Goal: Task Accomplishment & Management: Manage account settings

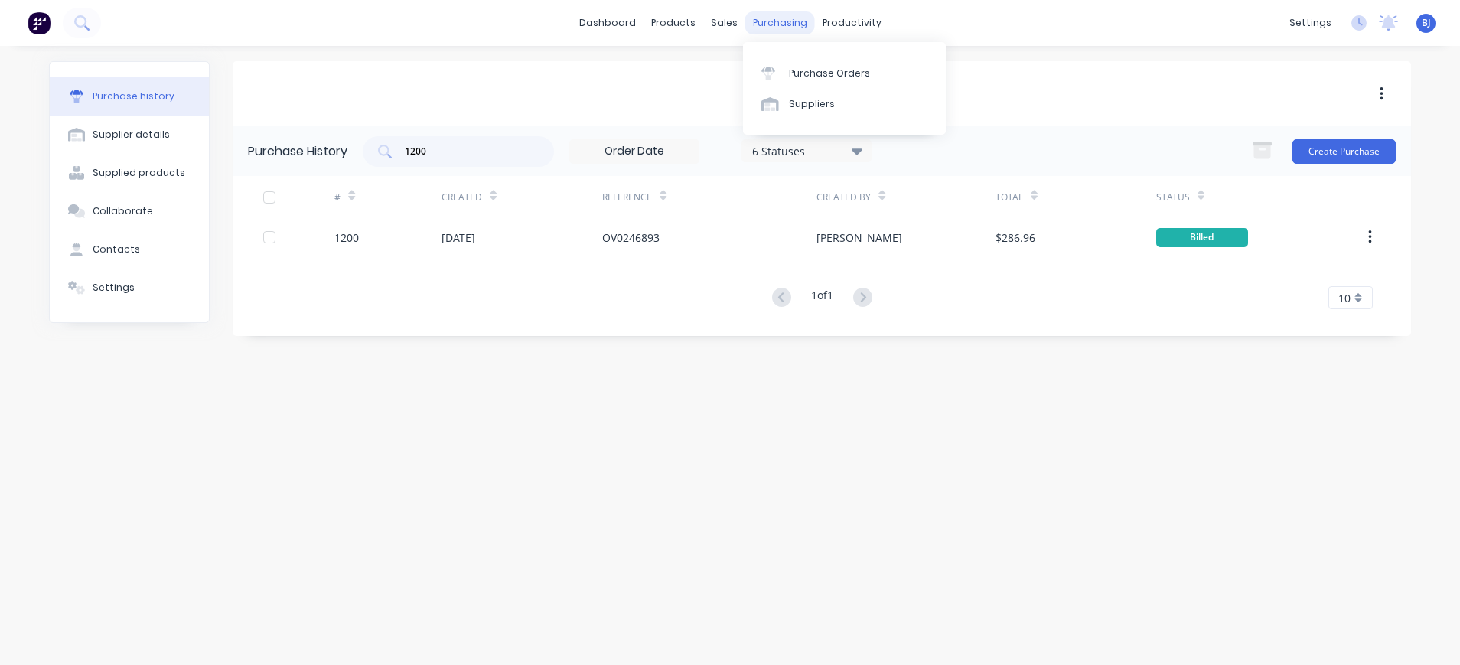
click at [769, 18] on div "purchasing" at bounding box center [780, 22] width 70 height 23
click at [794, 62] on link "Purchase Orders" at bounding box center [844, 72] width 203 height 31
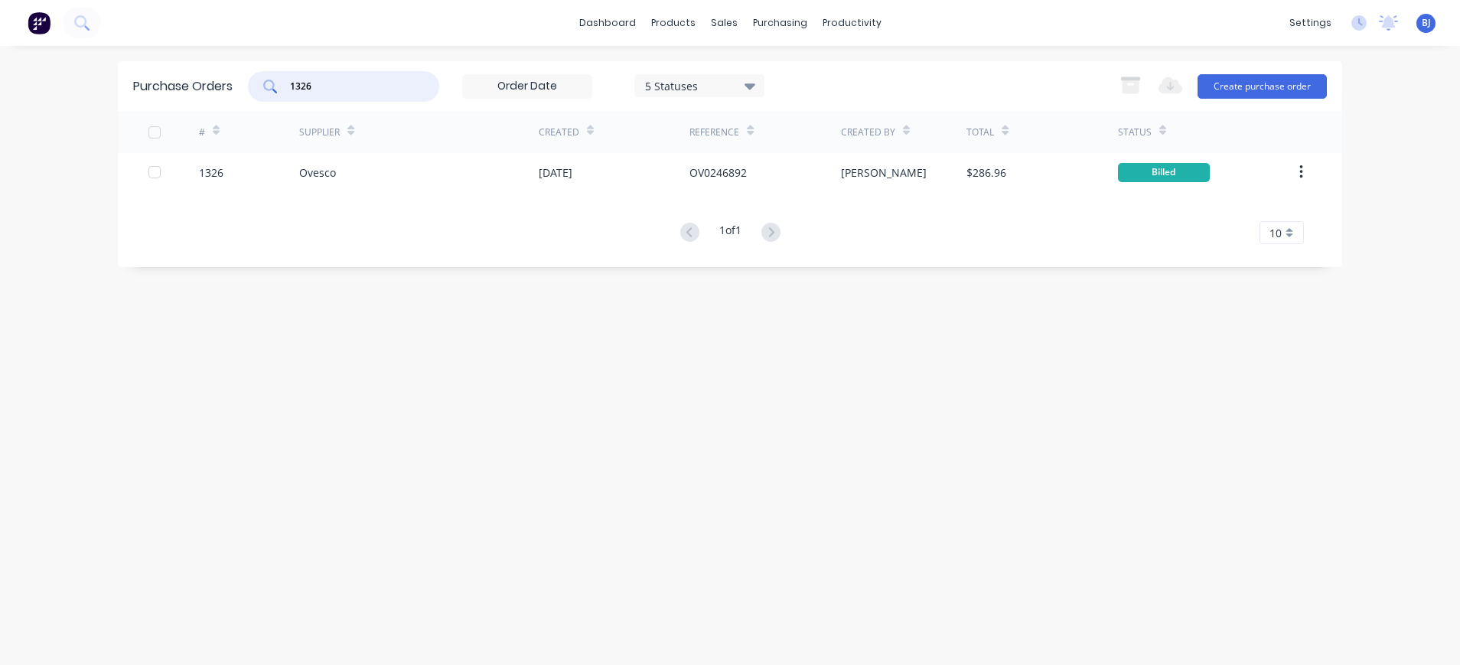
drag, startPoint x: 334, startPoint y: 92, endPoint x: 258, endPoint y: 94, distance: 75.8
click at [258, 94] on div "1326" at bounding box center [343, 86] width 191 height 31
type input "1184"
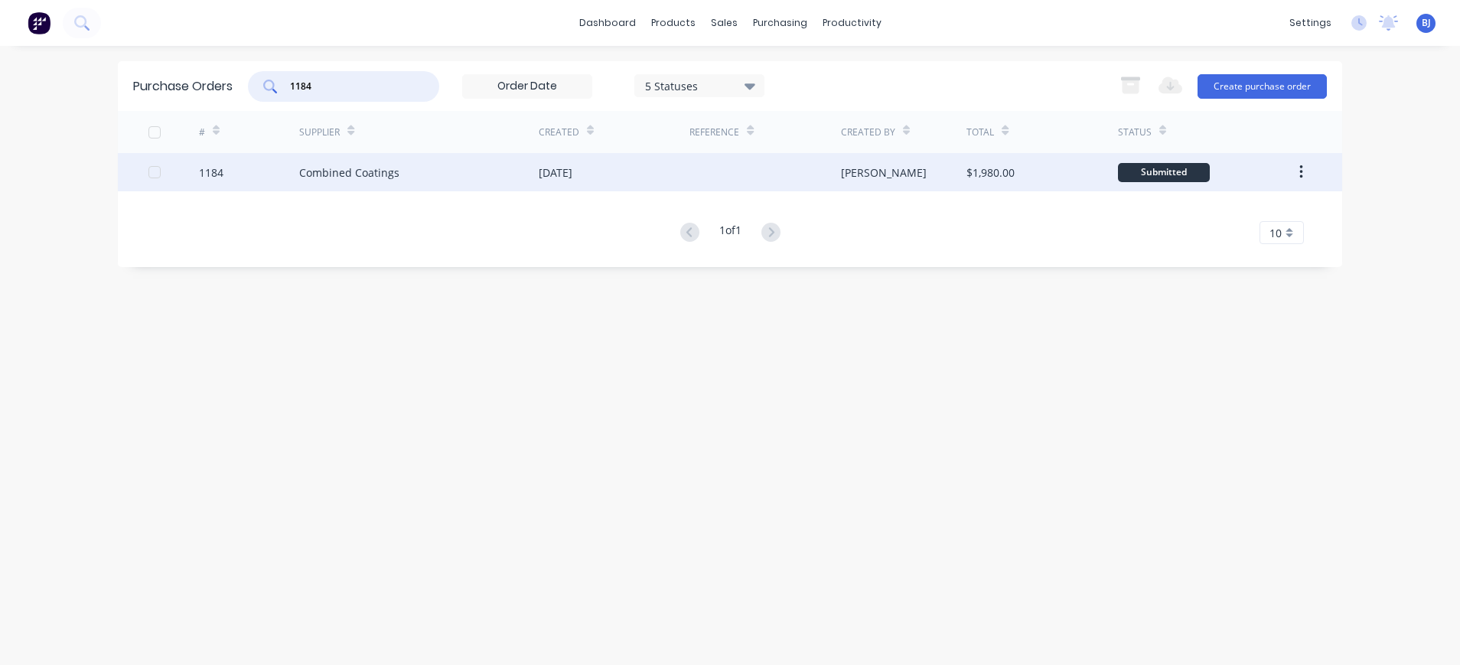
click at [344, 171] on div "Combined Coatings" at bounding box center [349, 173] width 100 height 16
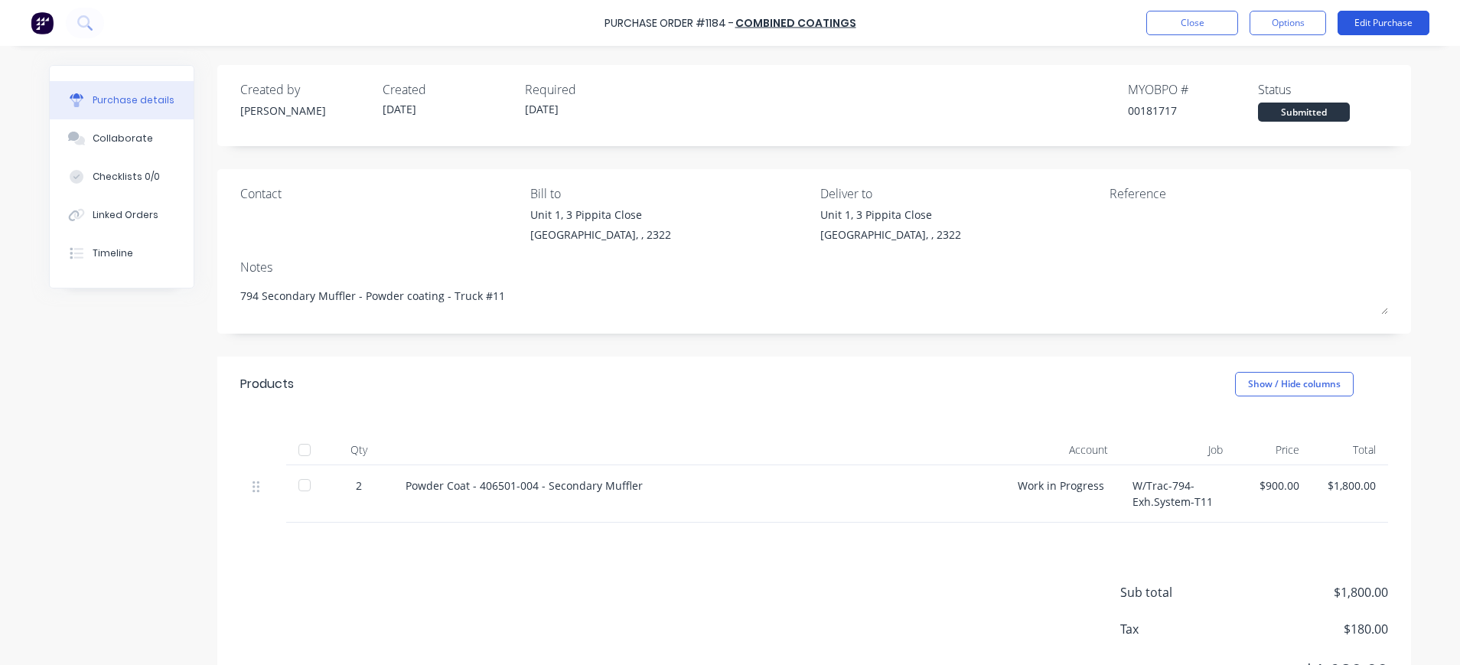
click at [1361, 24] on button "Edit Purchase" at bounding box center [1384, 23] width 92 height 24
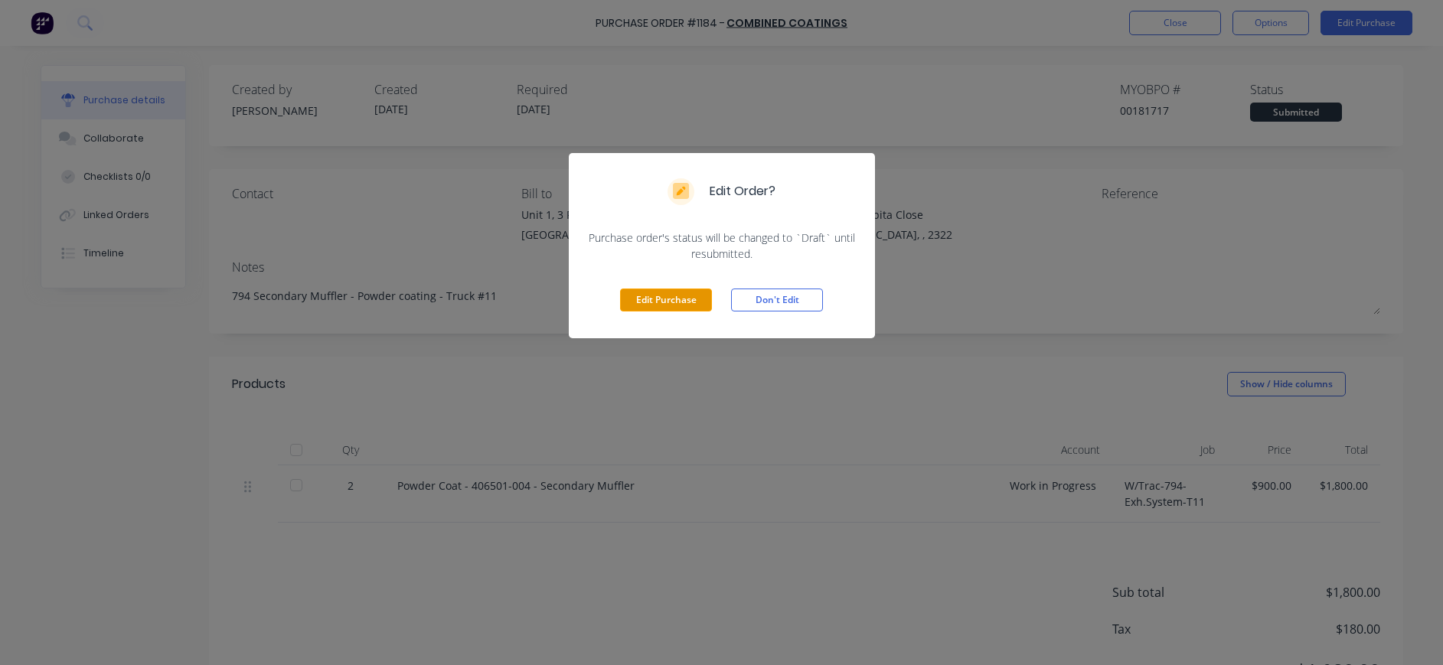
click at [696, 298] on button "Edit Purchase" at bounding box center [666, 300] width 92 height 23
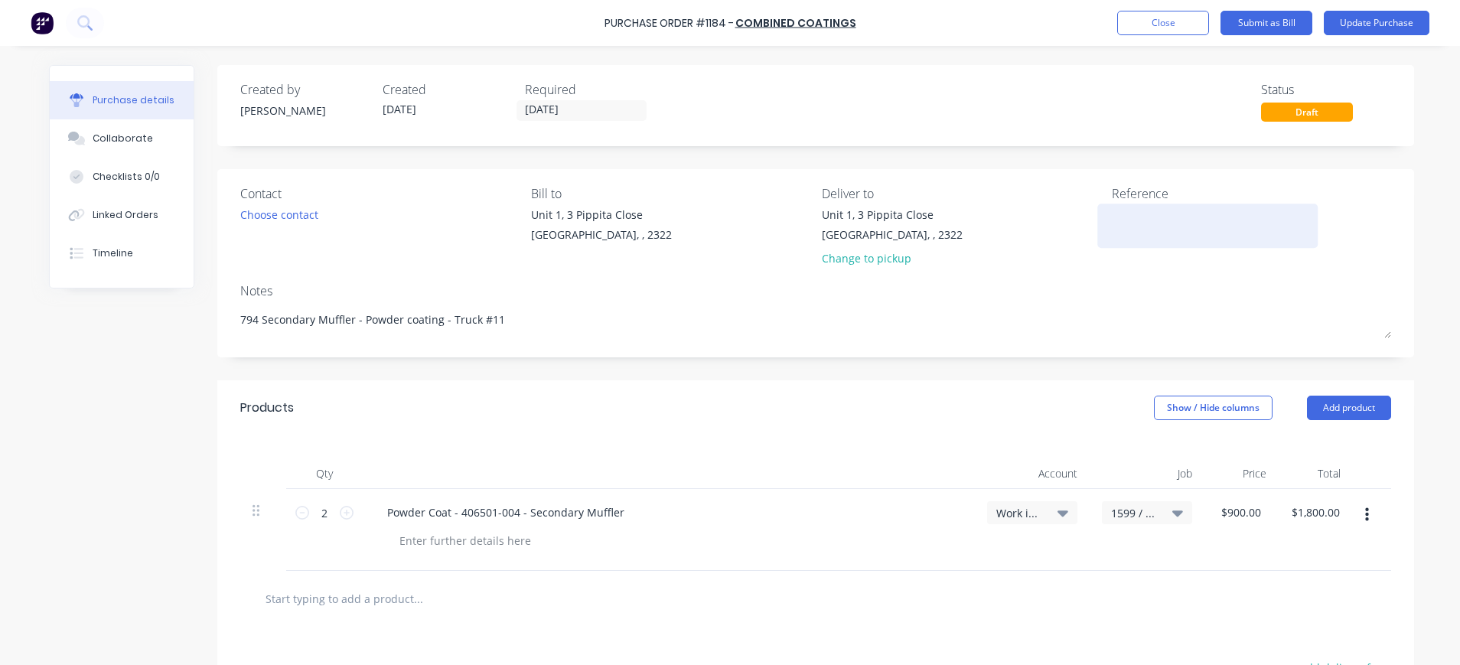
type textarea "x"
click at [1112, 227] on div at bounding box center [1207, 226] width 191 height 38
click at [1114, 216] on textarea at bounding box center [1207, 224] width 191 height 34
type textarea "I"
type textarea "INV-5561"
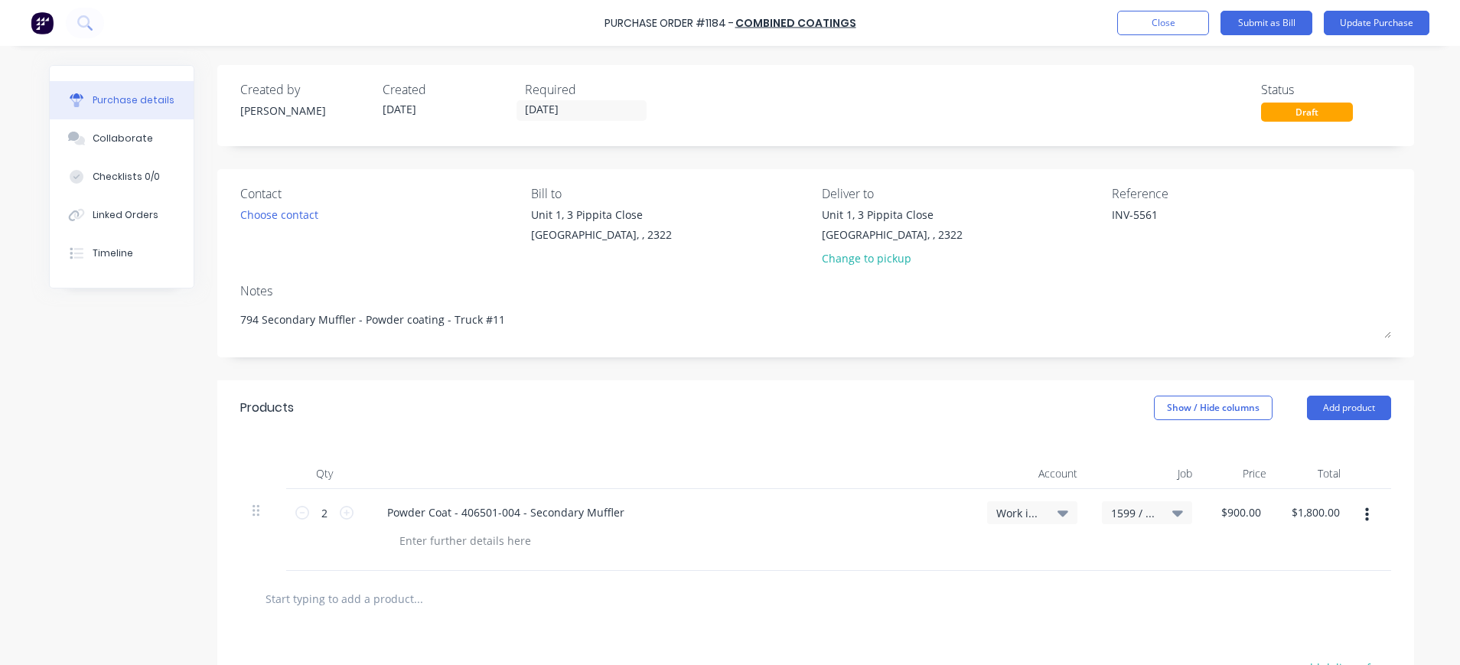
type textarea "x"
type textarea "INV-5561"
click at [1058, 508] on icon at bounding box center [1063, 512] width 11 height 17
click at [985, 564] on input at bounding box center [982, 558] width 157 height 31
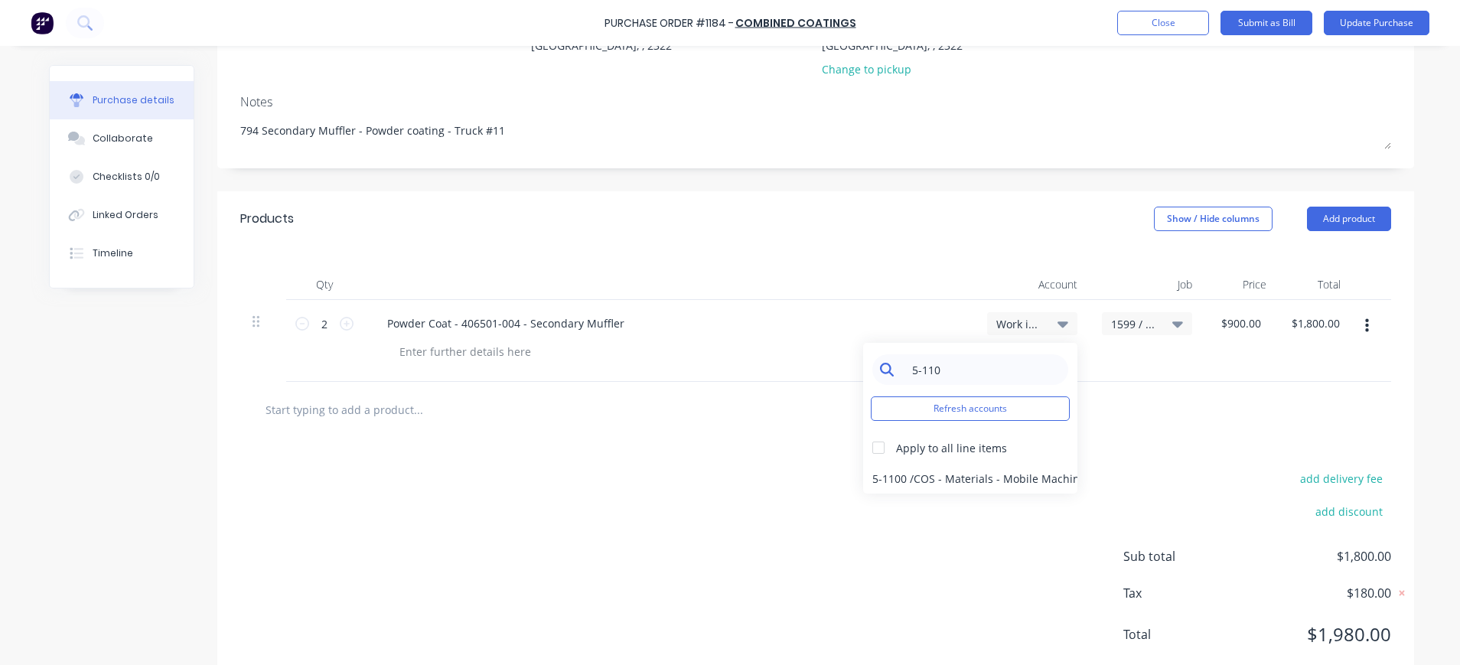
scroll to position [229, 0]
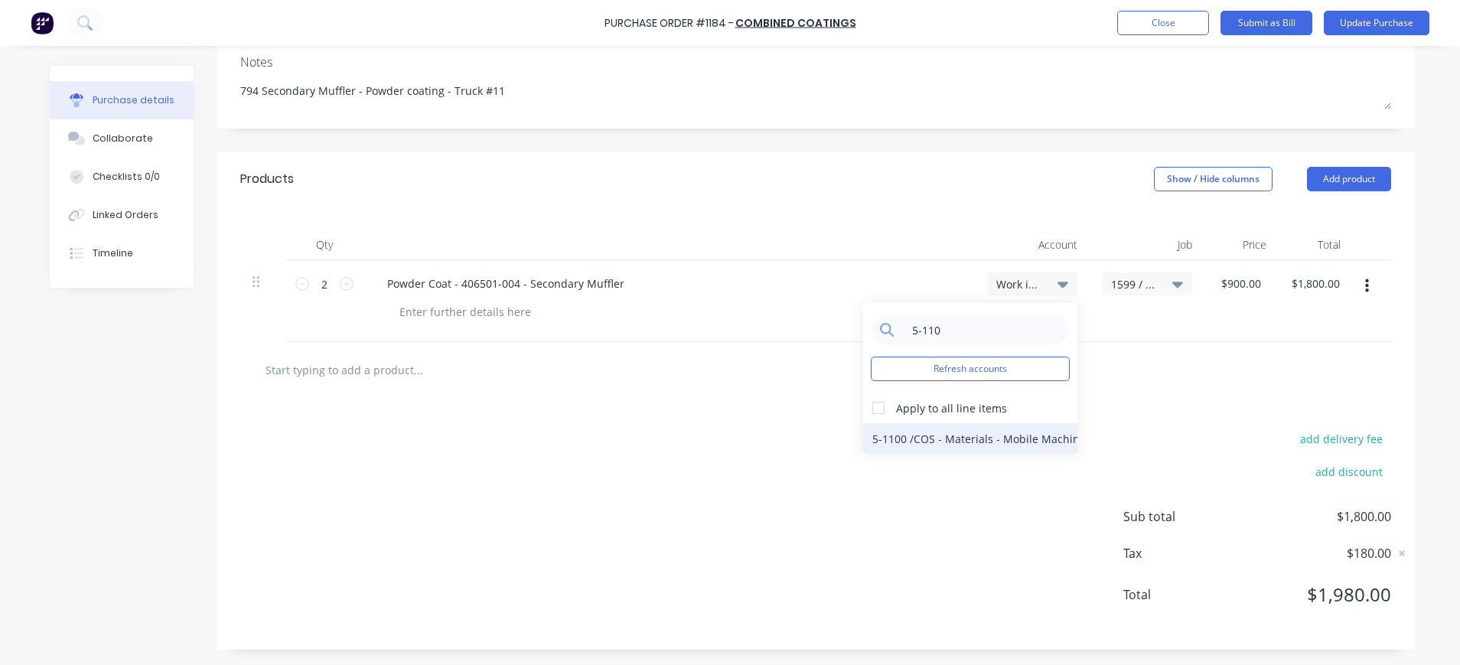
type input "5-110"
click at [957, 439] on div "5-1100 / COS - Materials - Mobile Machines Sound" at bounding box center [970, 438] width 214 height 31
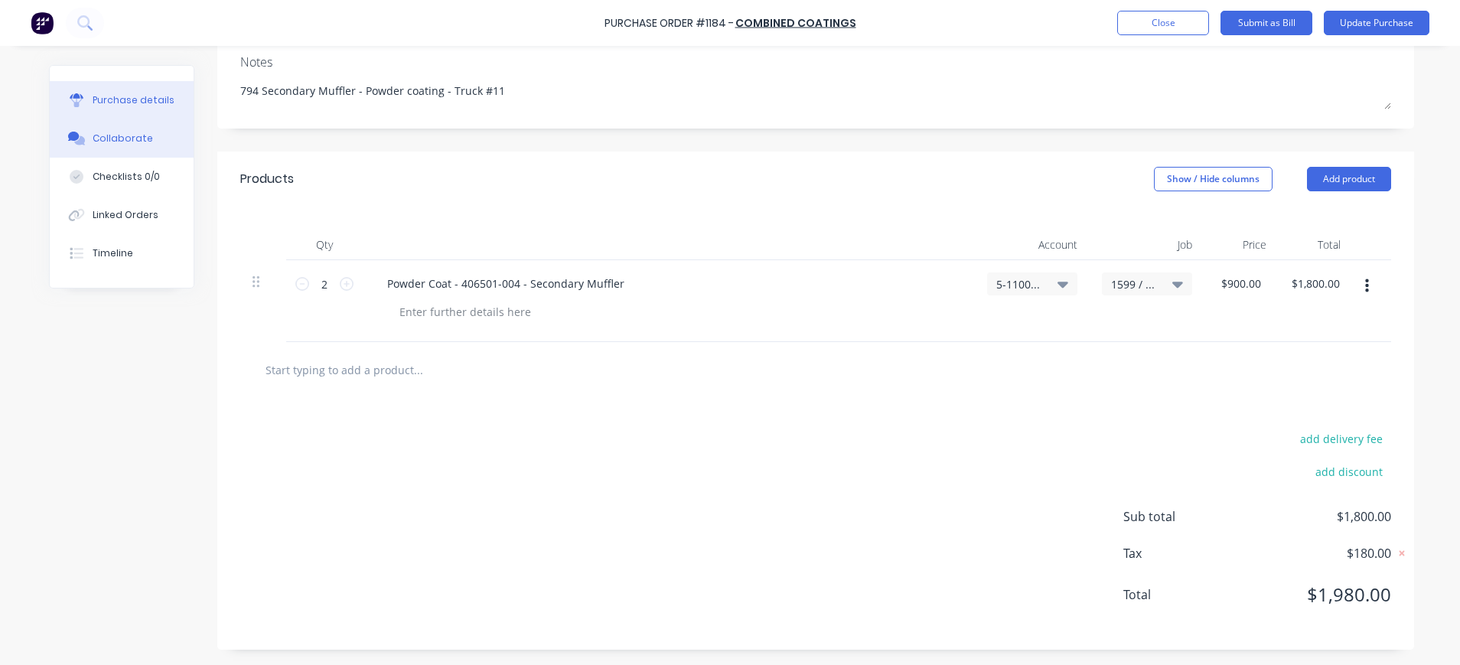
click at [108, 139] on div "Collaborate" at bounding box center [123, 139] width 60 height 14
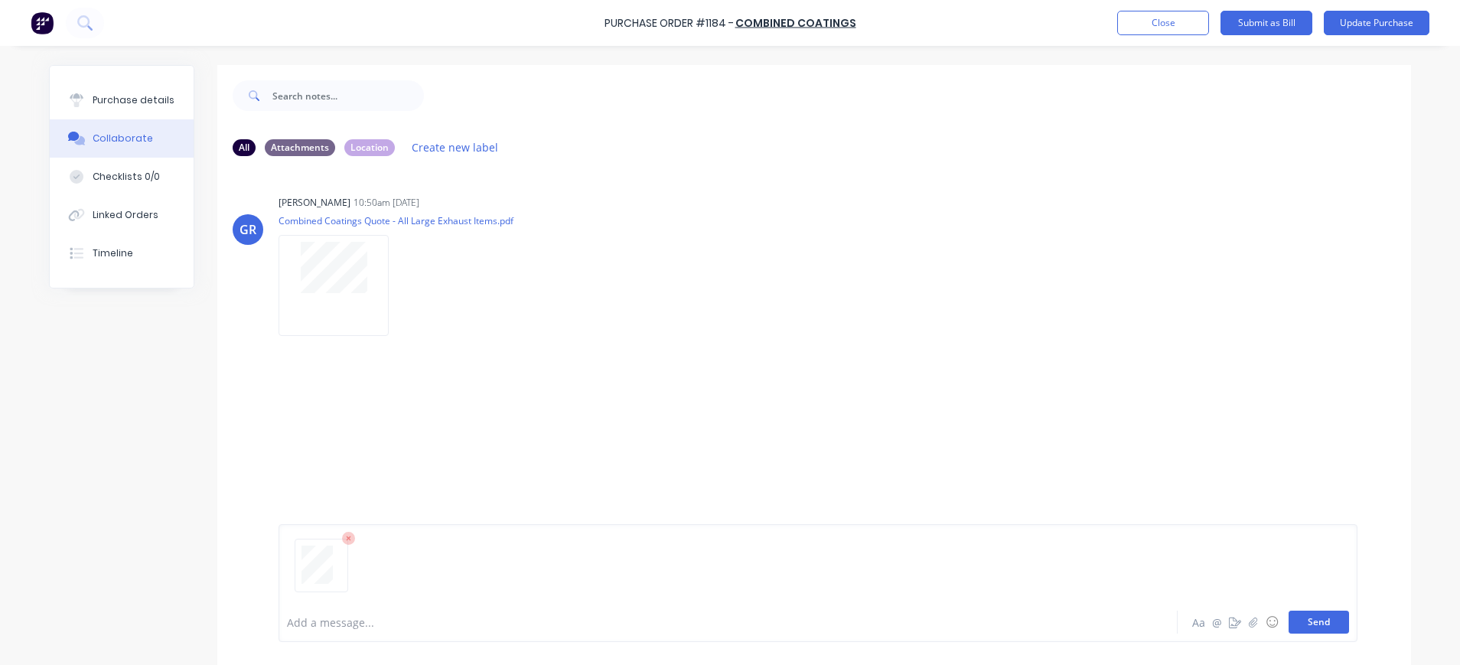
click at [1299, 620] on button "Send" at bounding box center [1319, 622] width 60 height 23
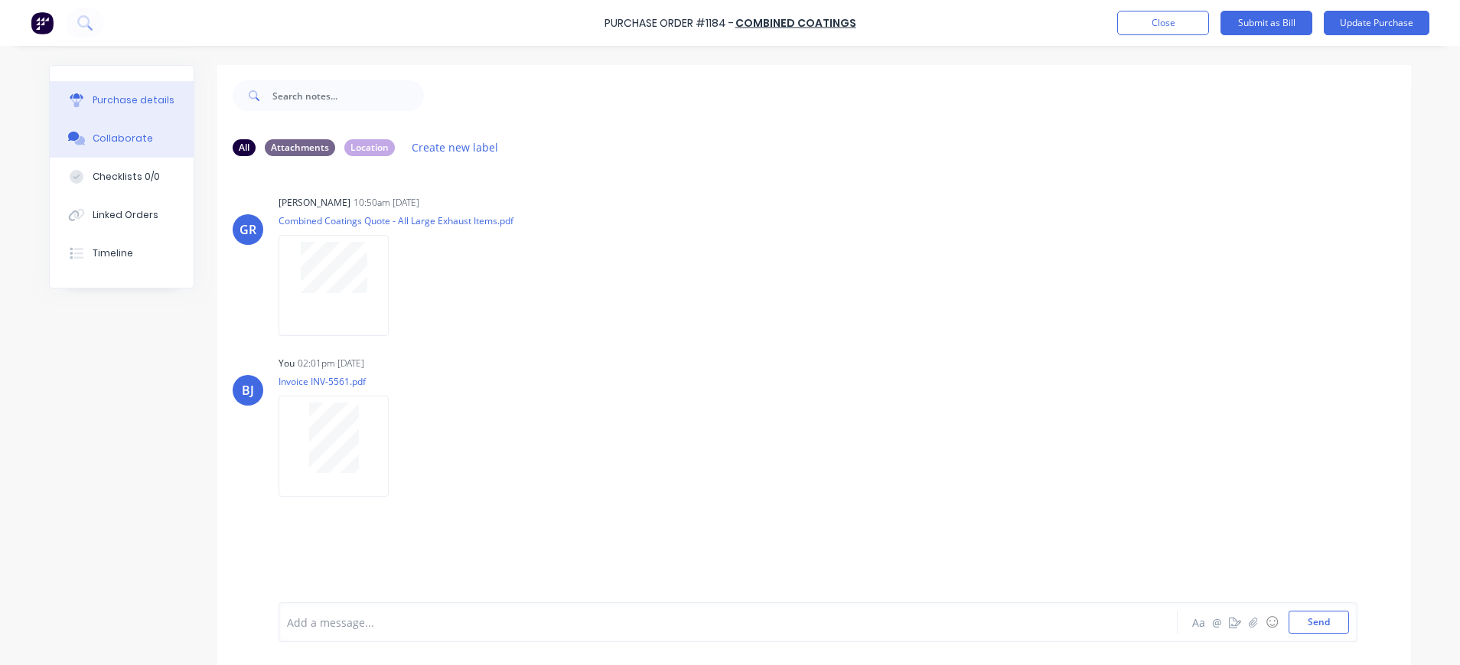
drag, startPoint x: 120, startPoint y: 96, endPoint x: 201, endPoint y: 104, distance: 81.6
click at [129, 97] on div "Purchase details" at bounding box center [134, 100] width 82 height 14
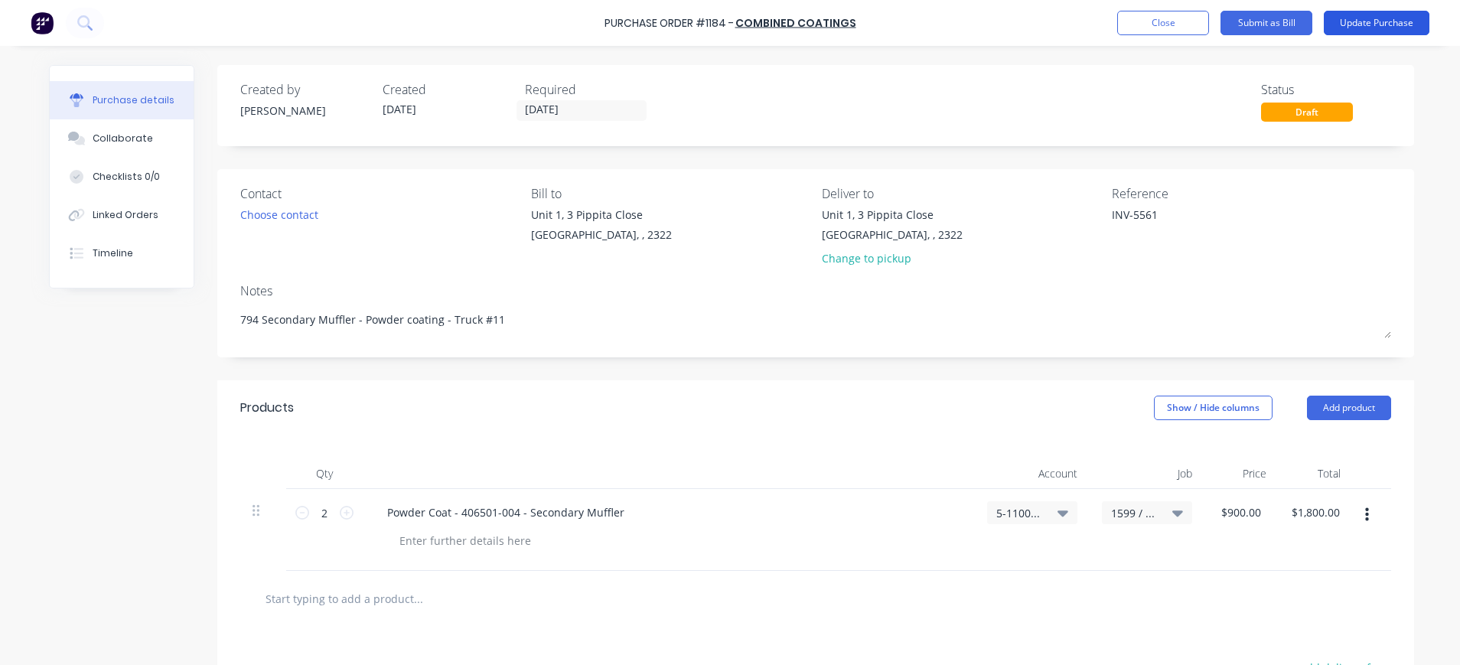
click at [1374, 24] on button "Update Purchase" at bounding box center [1377, 23] width 106 height 24
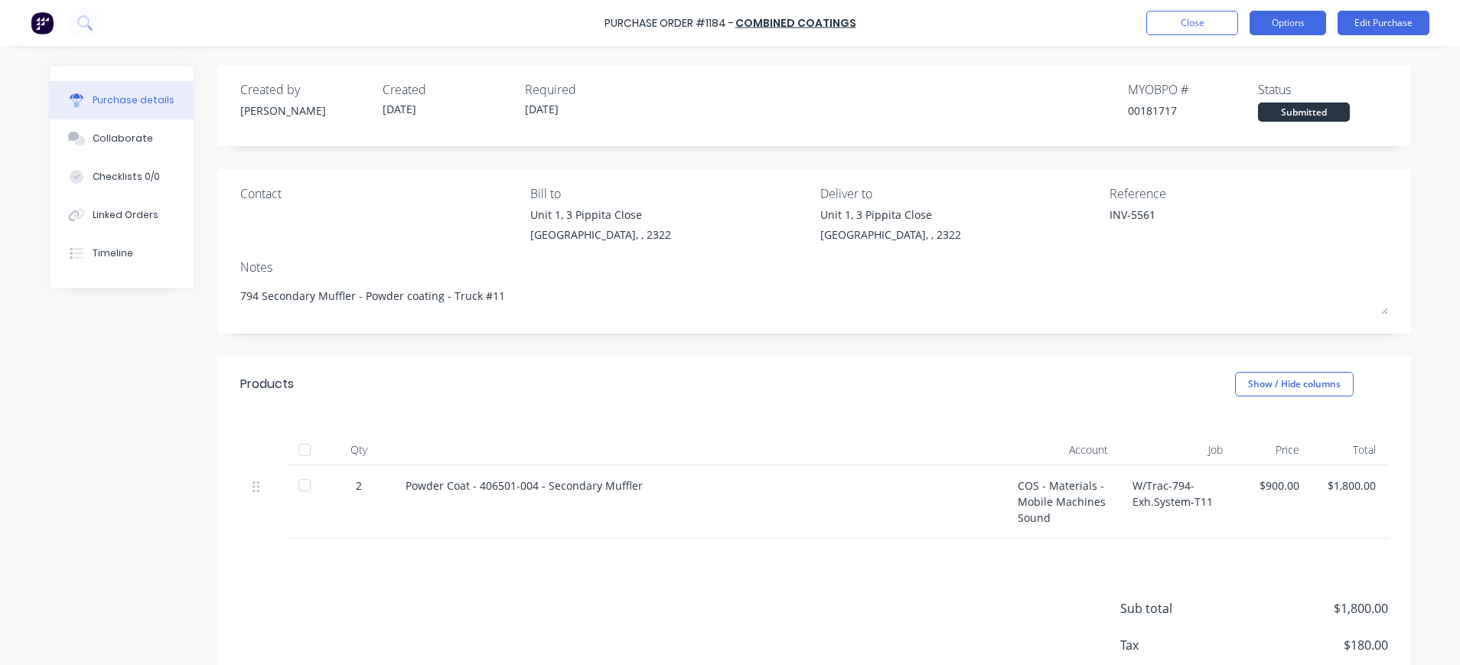
drag, startPoint x: 1286, startPoint y: 24, endPoint x: 1293, endPoint y: 41, distance: 18.6
click at [1286, 24] on button "Options" at bounding box center [1288, 23] width 77 height 24
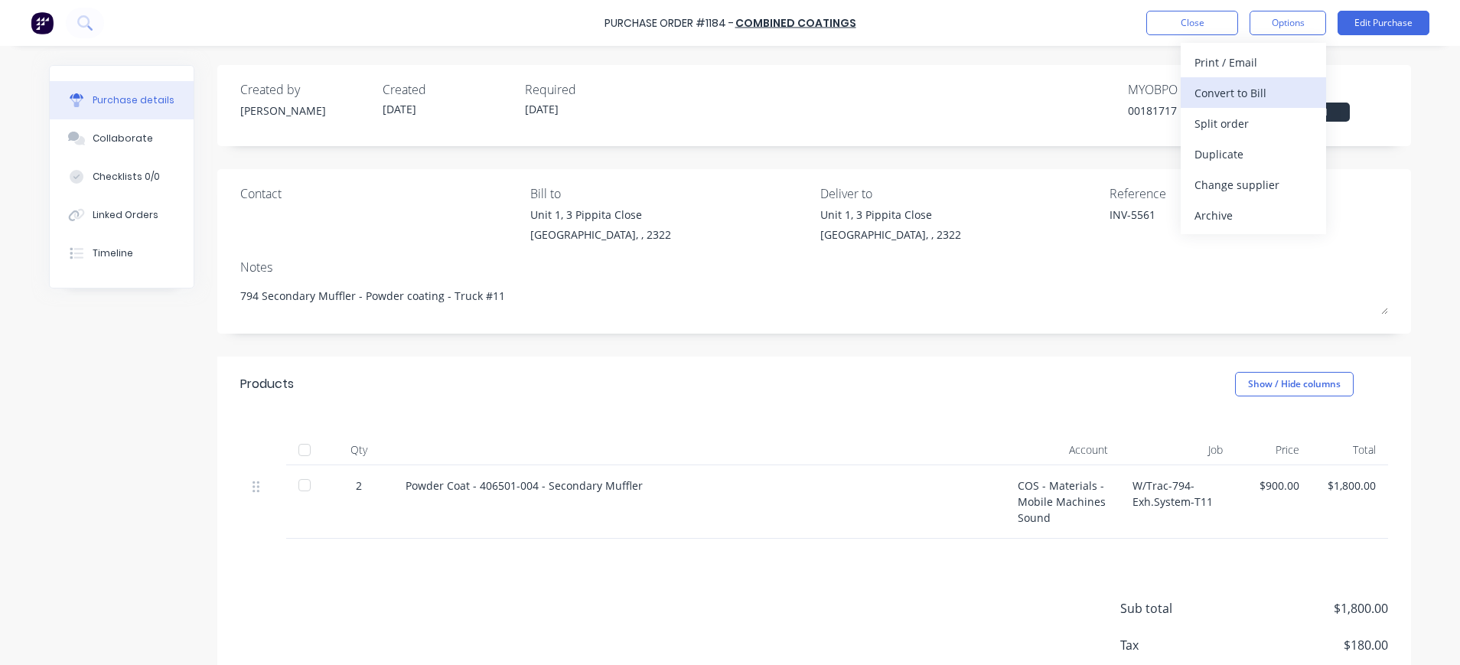
click at [1273, 84] on div "Convert to Bill" at bounding box center [1254, 93] width 118 height 22
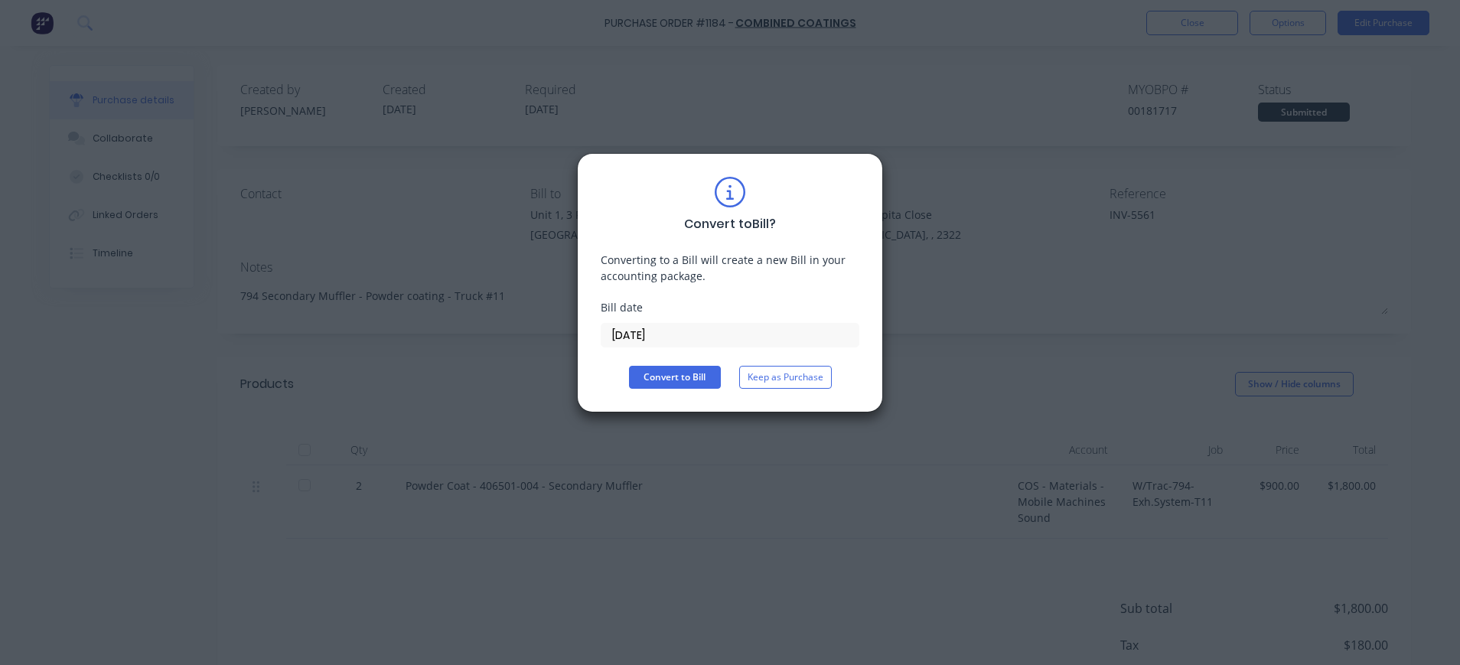
click at [653, 338] on input "[DATE]" at bounding box center [730, 335] width 257 height 23
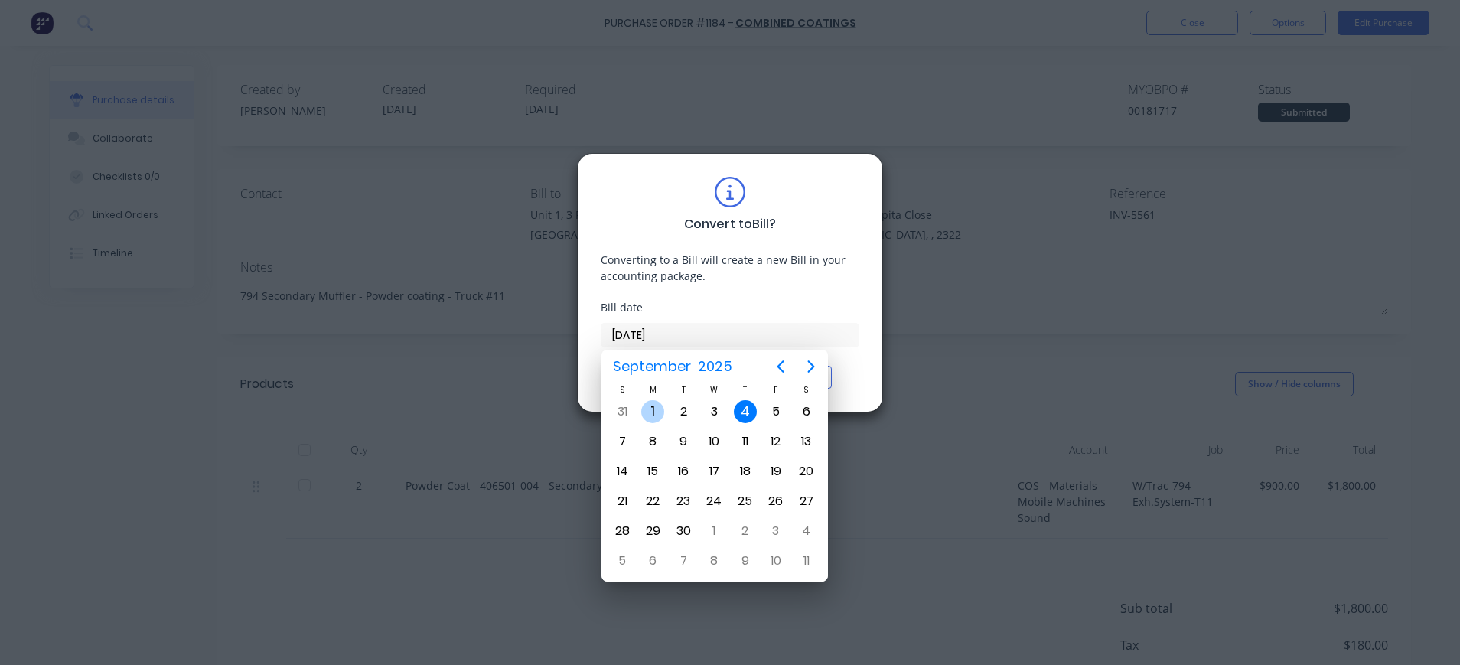
click at [654, 403] on div "1" at bounding box center [652, 411] width 23 height 23
type input "[DATE]"
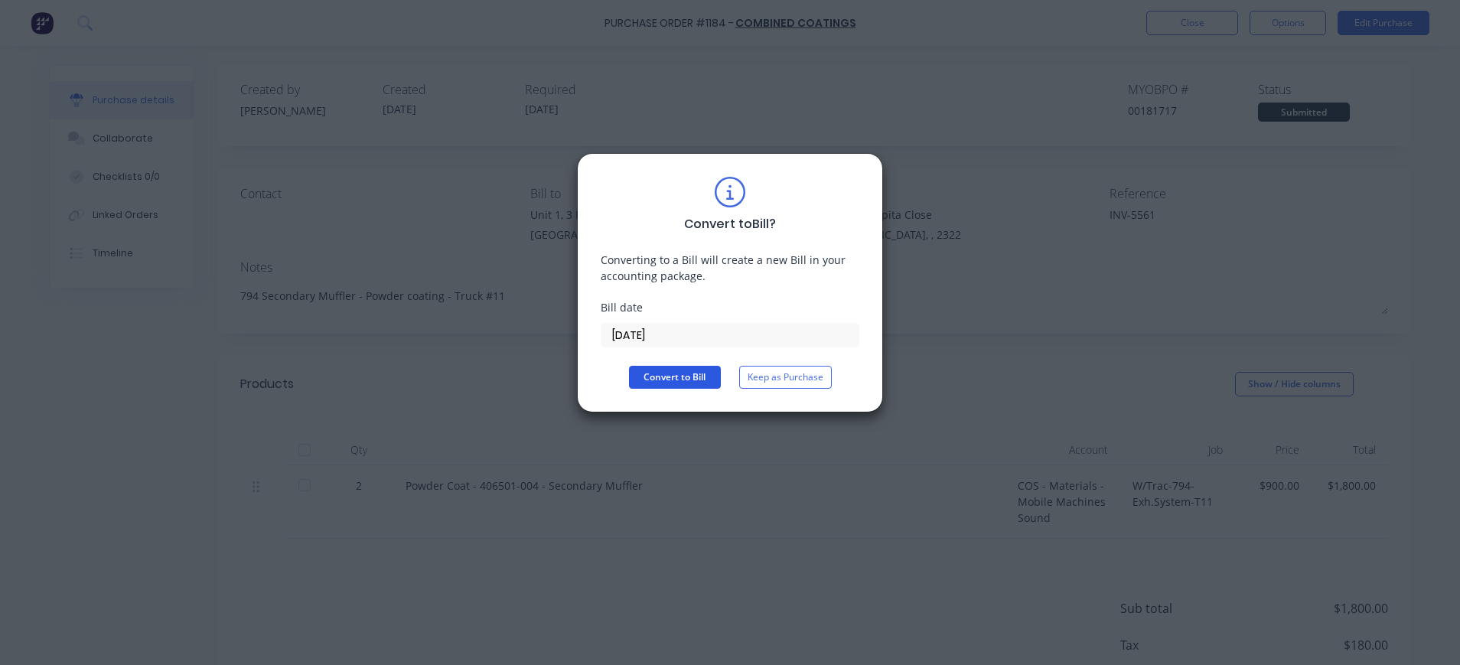
click at [653, 372] on button "Convert to Bill" at bounding box center [675, 377] width 92 height 23
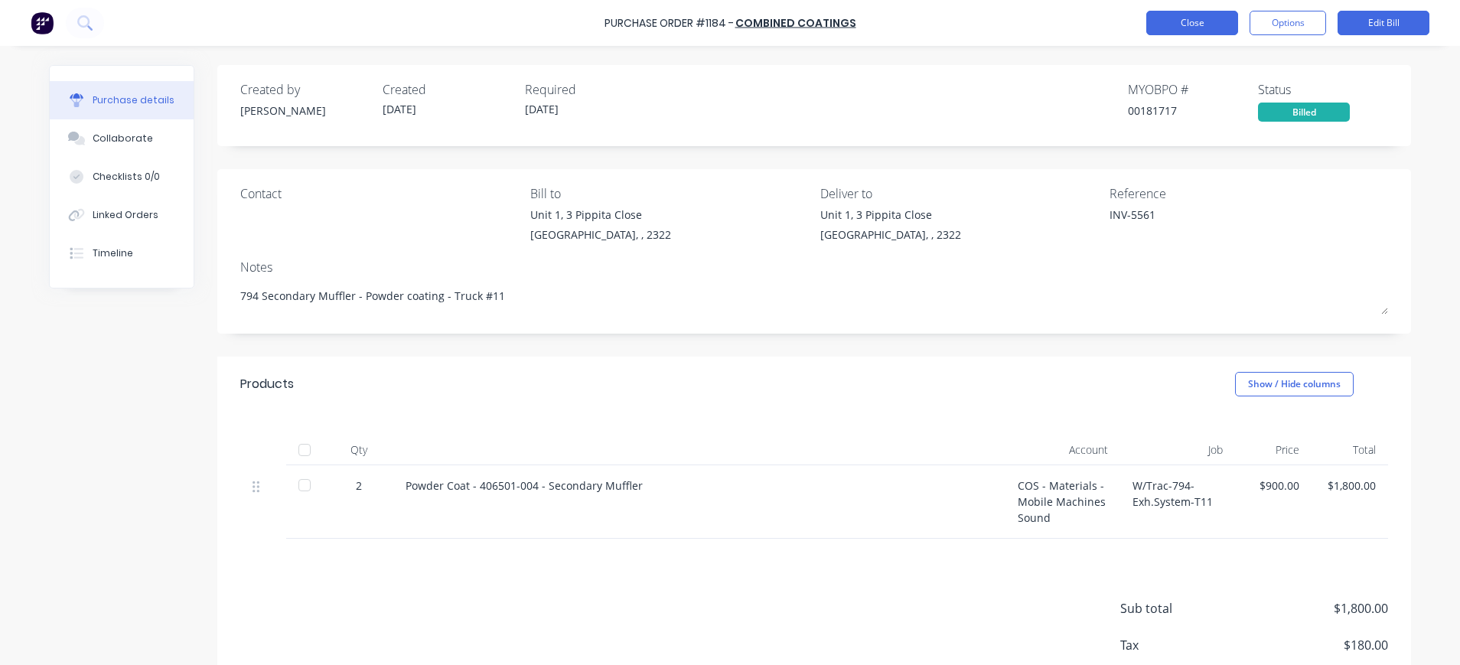
click at [1209, 24] on button "Close" at bounding box center [1192, 23] width 92 height 24
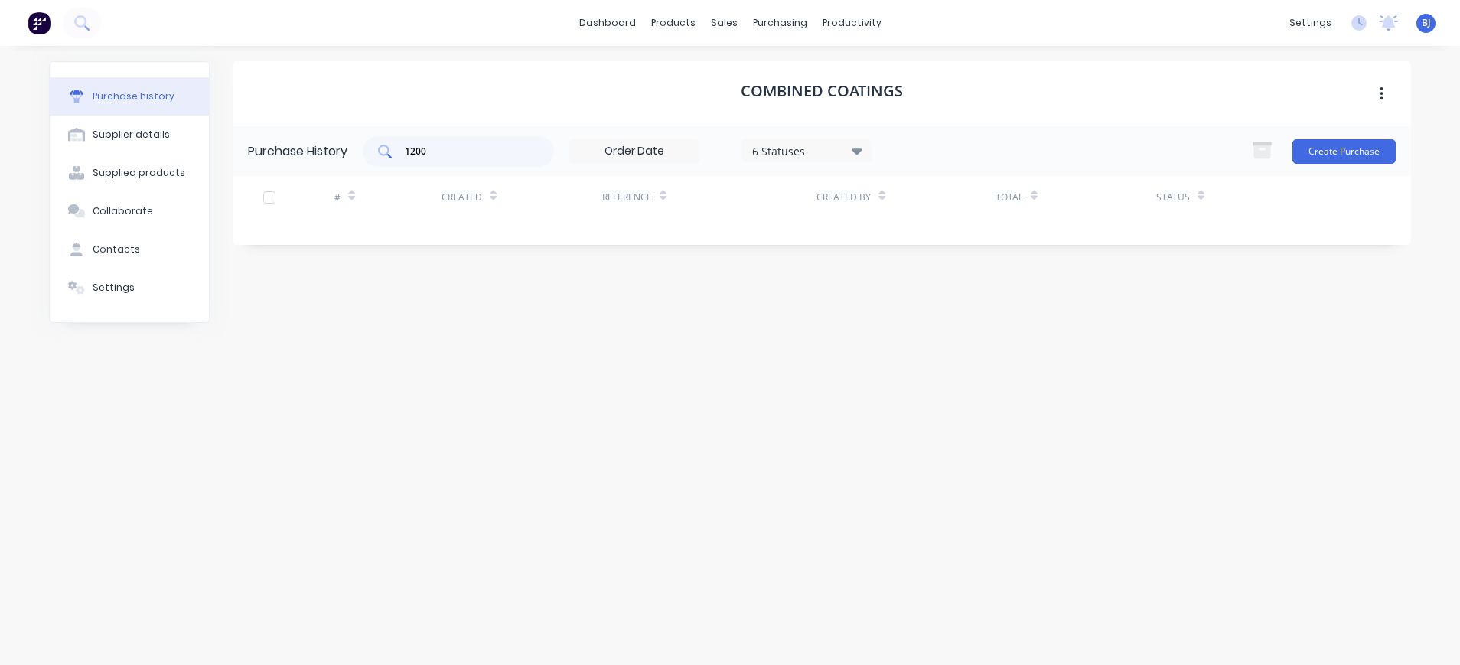
click at [448, 156] on input "1200" at bounding box center [466, 151] width 127 height 15
drag, startPoint x: 442, startPoint y: 155, endPoint x: 370, endPoint y: 151, distance: 72.1
click at [370, 151] on div "1200" at bounding box center [458, 151] width 191 height 31
type input "1128"
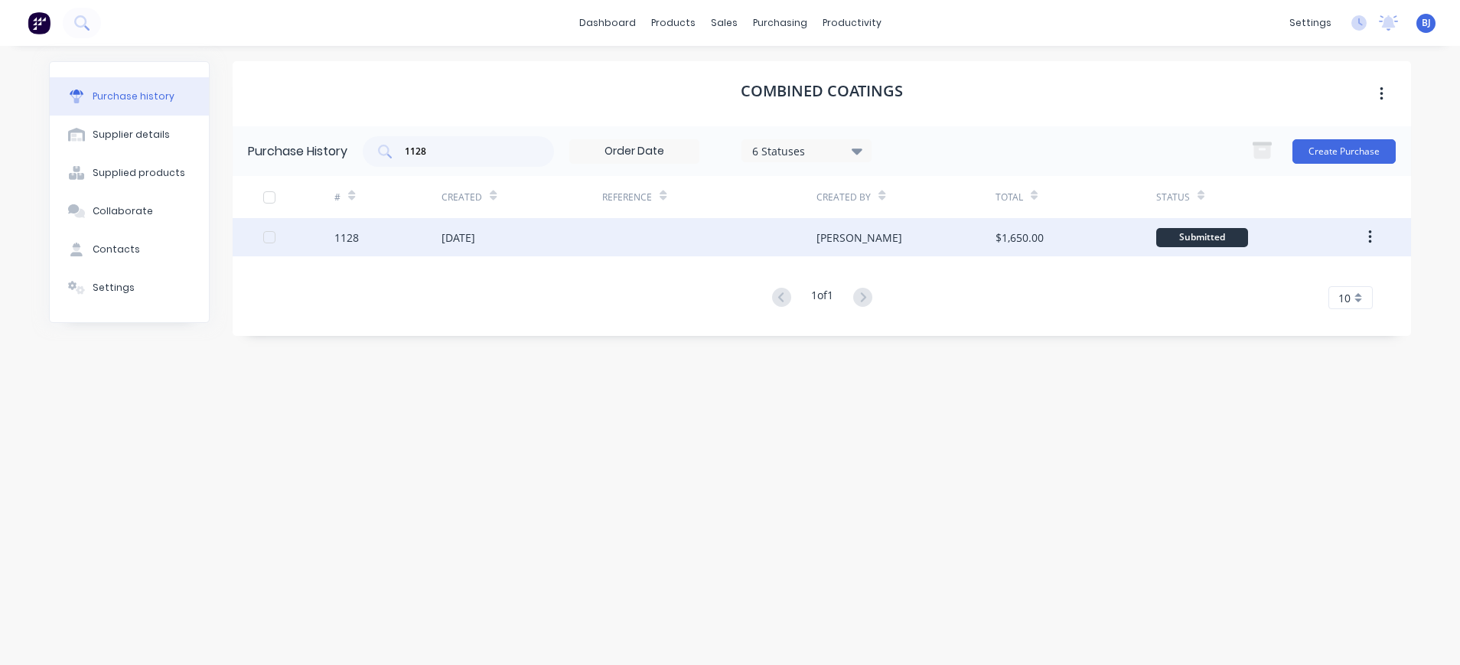
click at [458, 233] on div "[DATE]" at bounding box center [459, 238] width 34 height 16
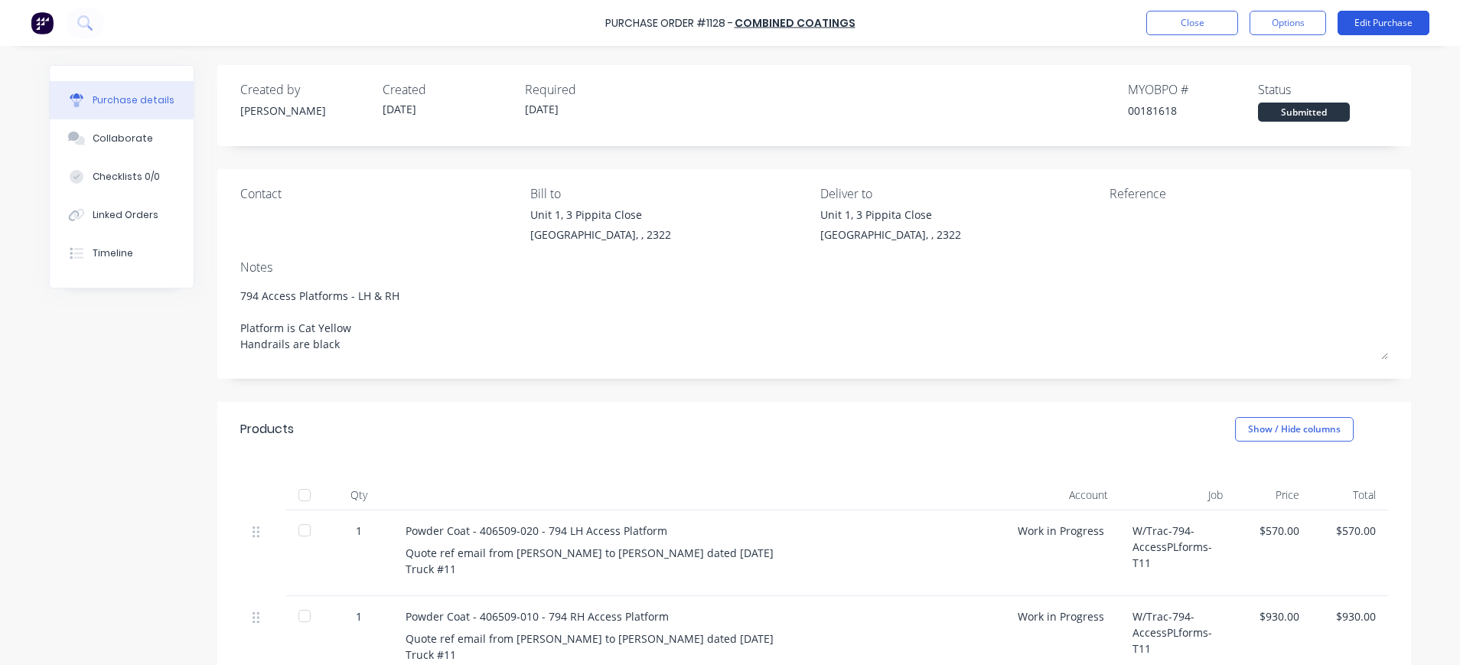
click at [1371, 17] on button "Edit Purchase" at bounding box center [1384, 23] width 92 height 24
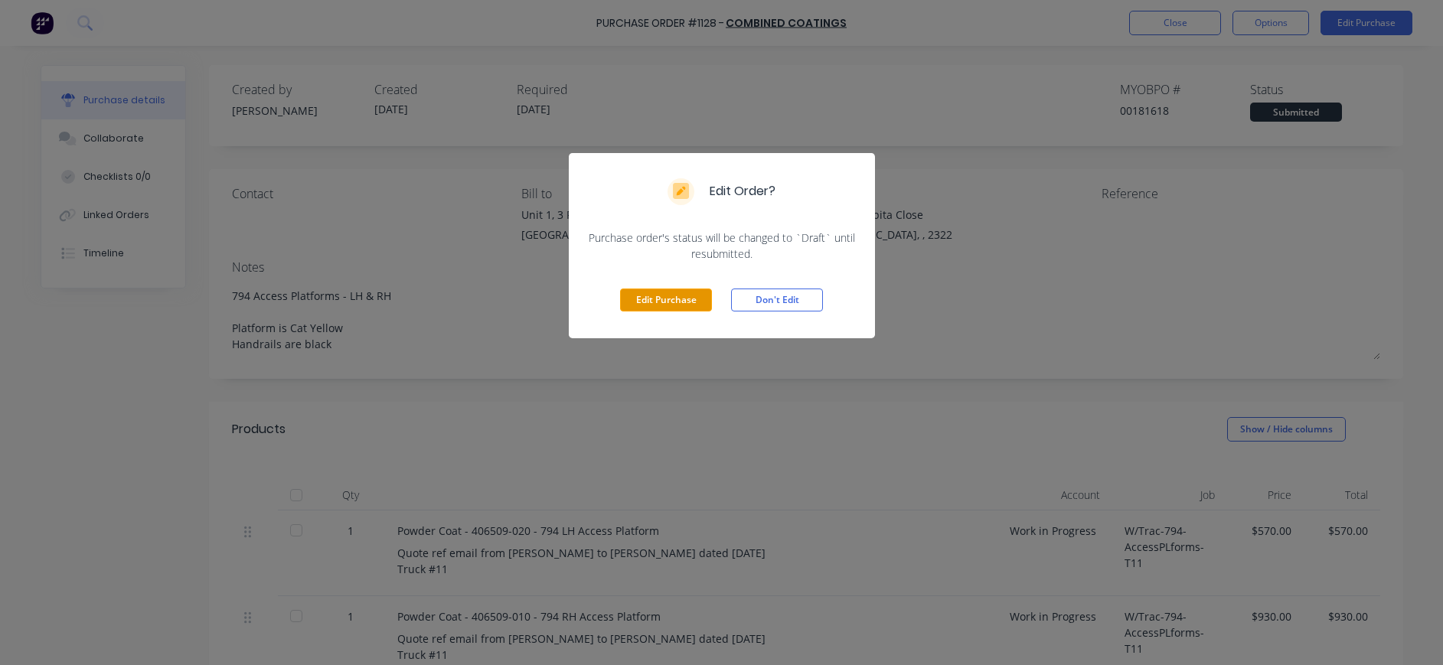
click at [650, 305] on button "Edit Purchase" at bounding box center [666, 300] width 92 height 23
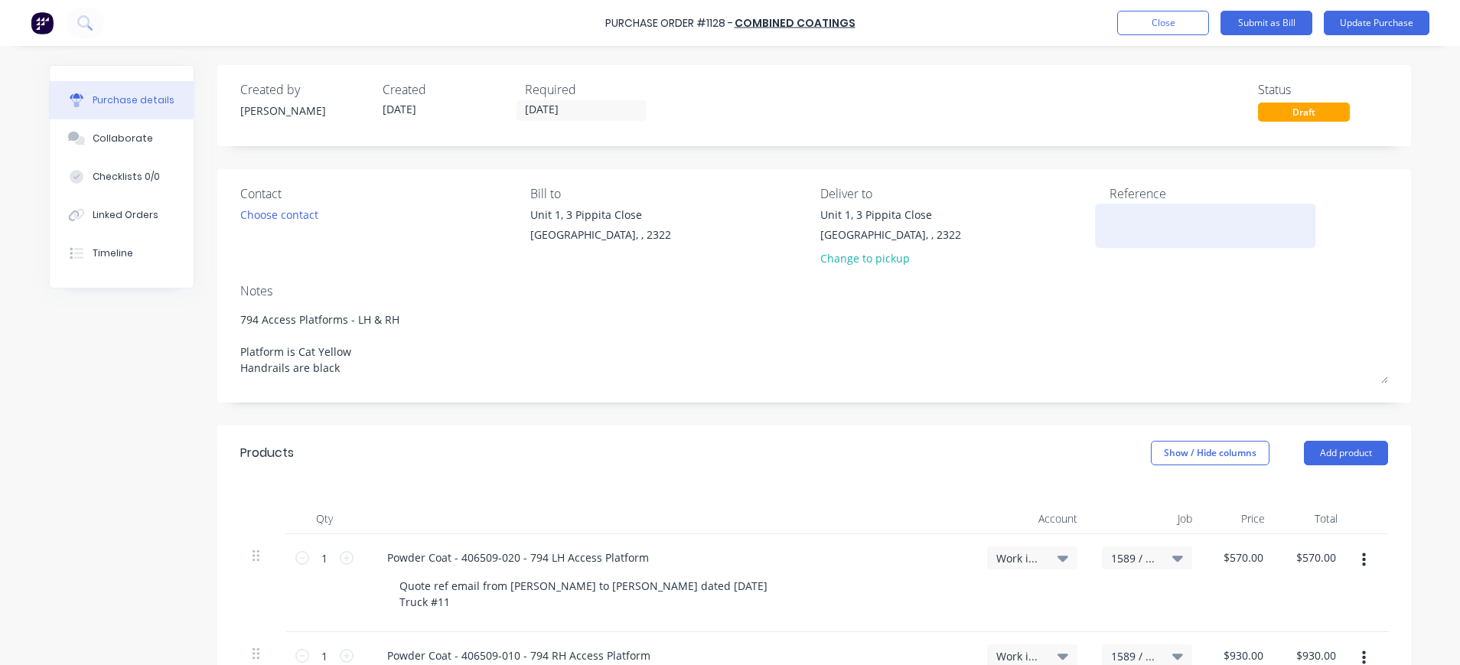
click at [1147, 228] on textarea at bounding box center [1205, 224] width 191 height 34
click at [1206, 219] on textarea "INV-5560" at bounding box center [1205, 224] width 191 height 34
type textarea "INV-5560"
click at [1025, 556] on span "Work in Progress" at bounding box center [1019, 558] width 46 height 16
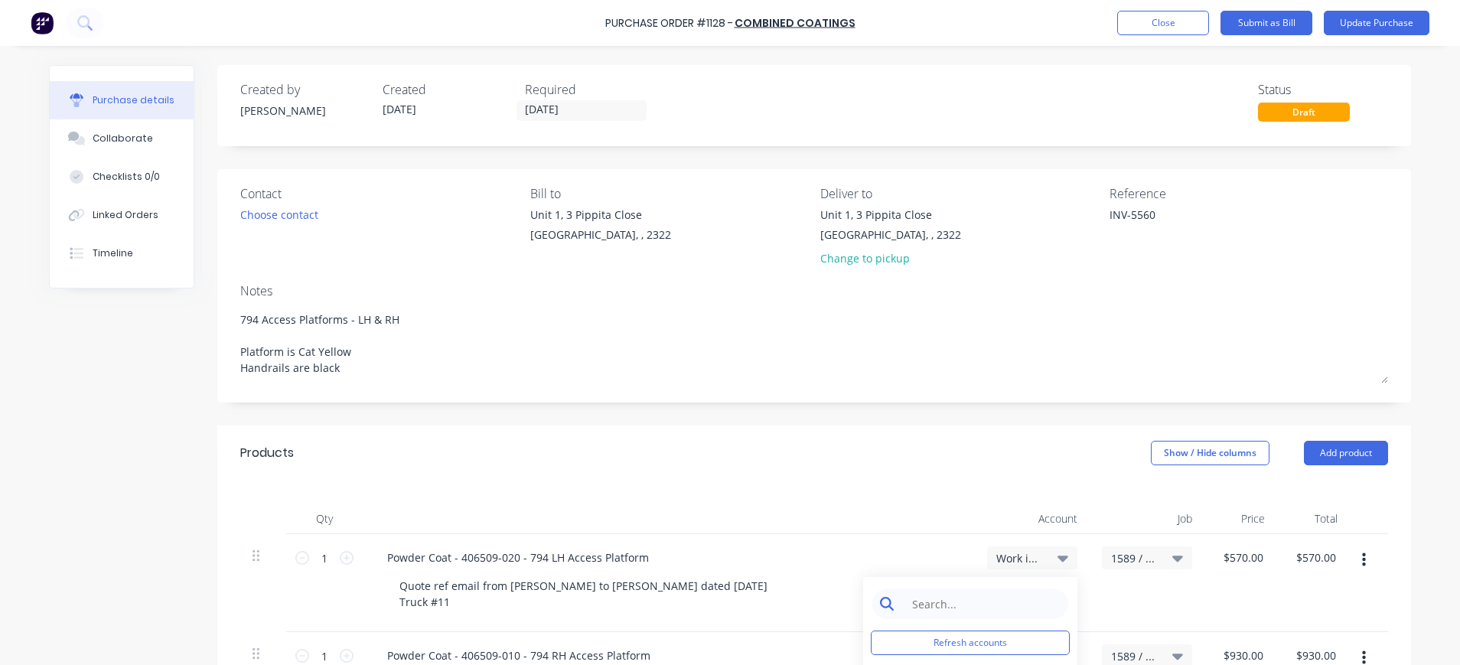
click at [988, 613] on input at bounding box center [982, 604] width 157 height 31
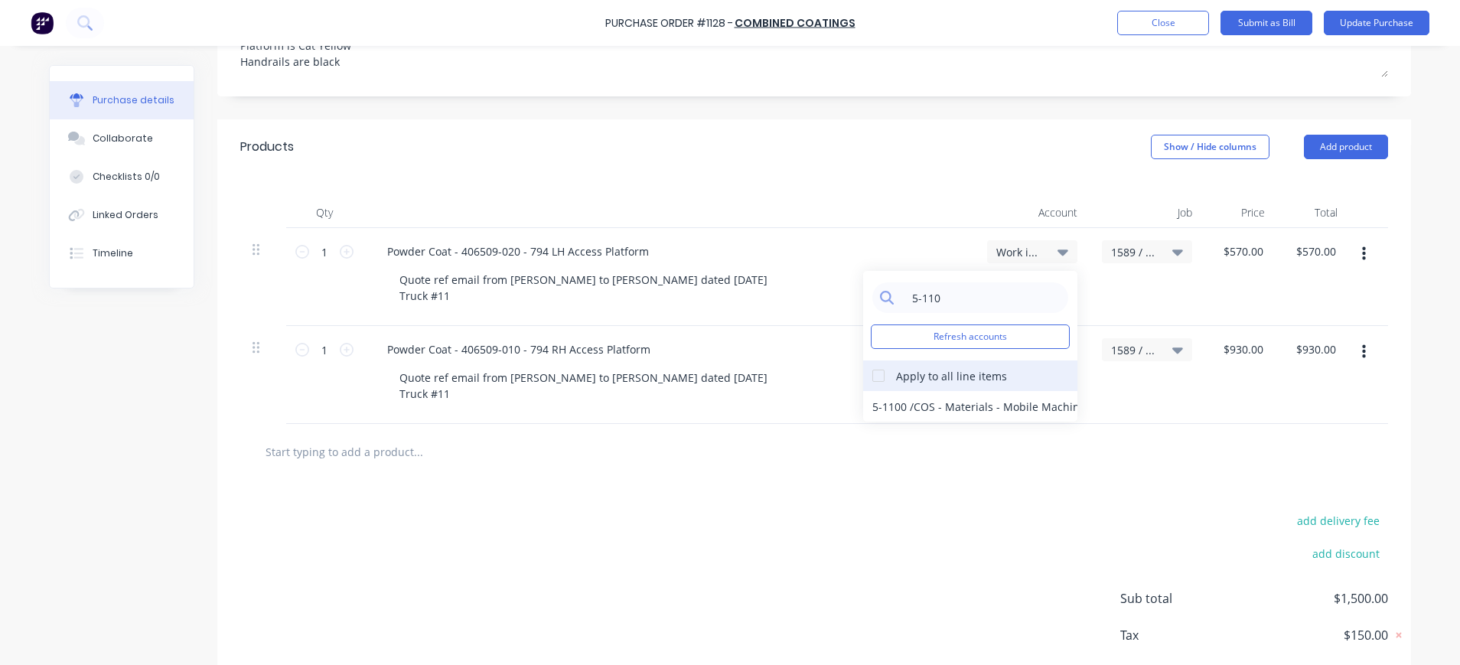
type input "5-110"
click at [873, 379] on div at bounding box center [878, 375] width 31 height 31
click at [903, 409] on div "5-1100 / COS - Materials - Mobile Machines Sound" at bounding box center [970, 406] width 214 height 31
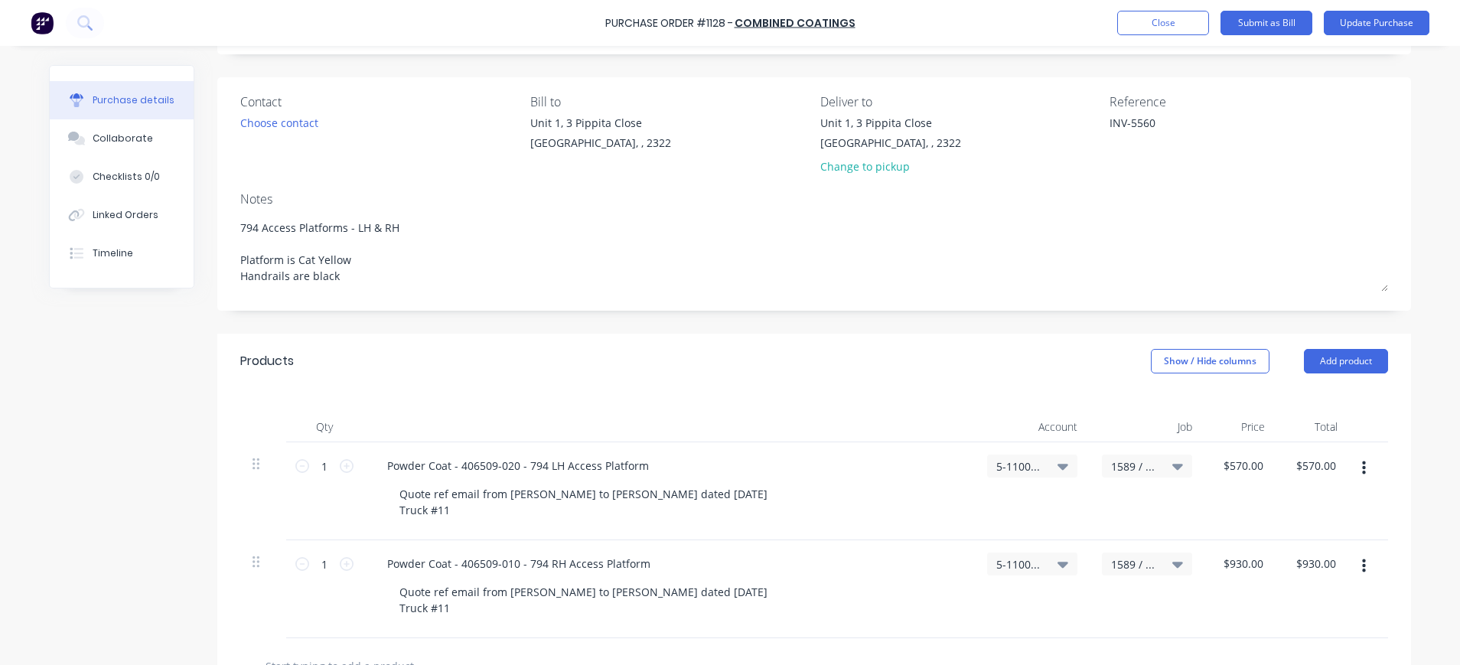
scroll to position [0, 0]
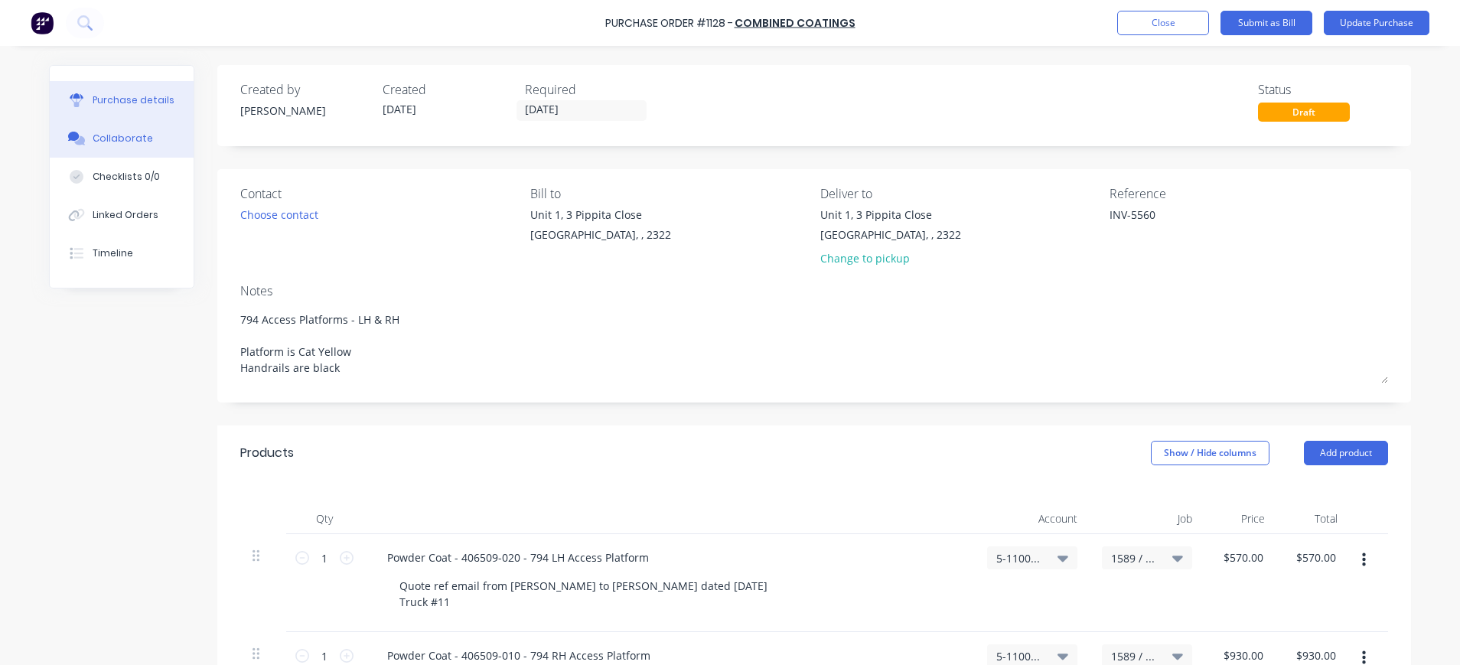
click at [124, 132] on div "Collaborate" at bounding box center [123, 139] width 60 height 14
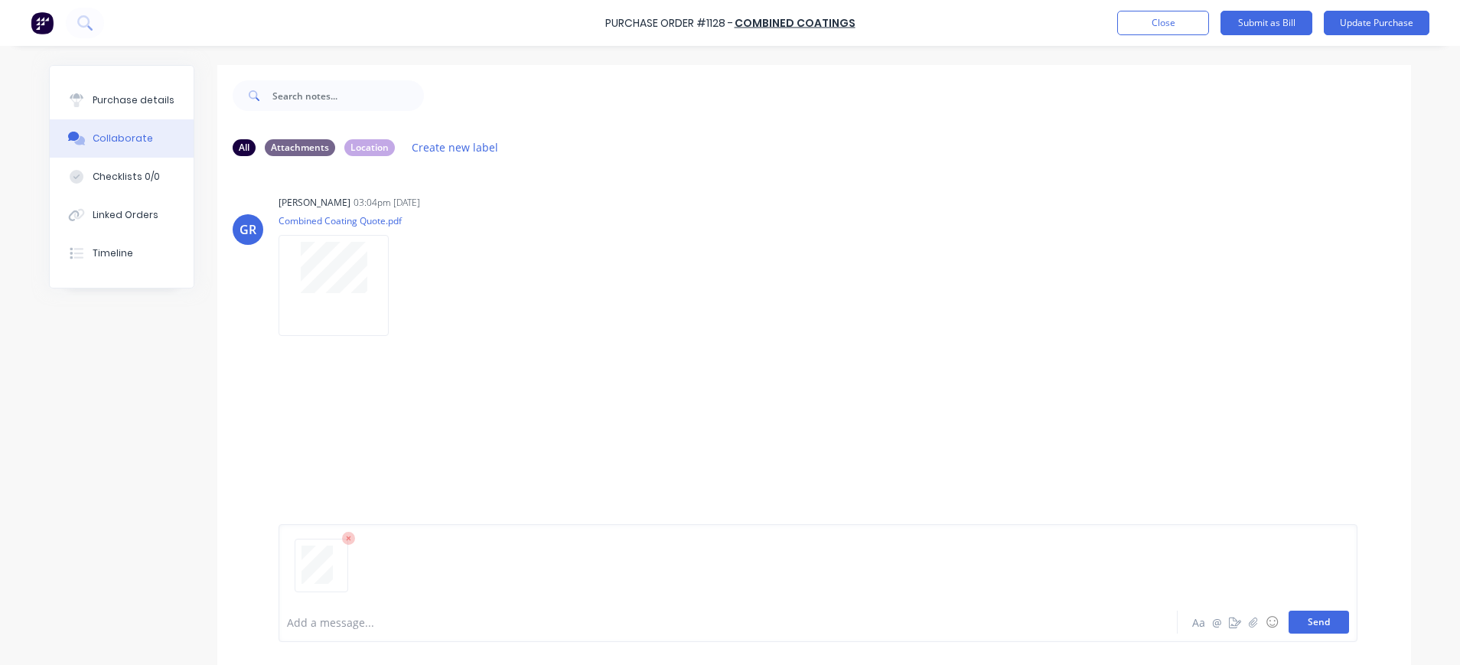
click at [1291, 625] on button "Send" at bounding box center [1319, 622] width 60 height 23
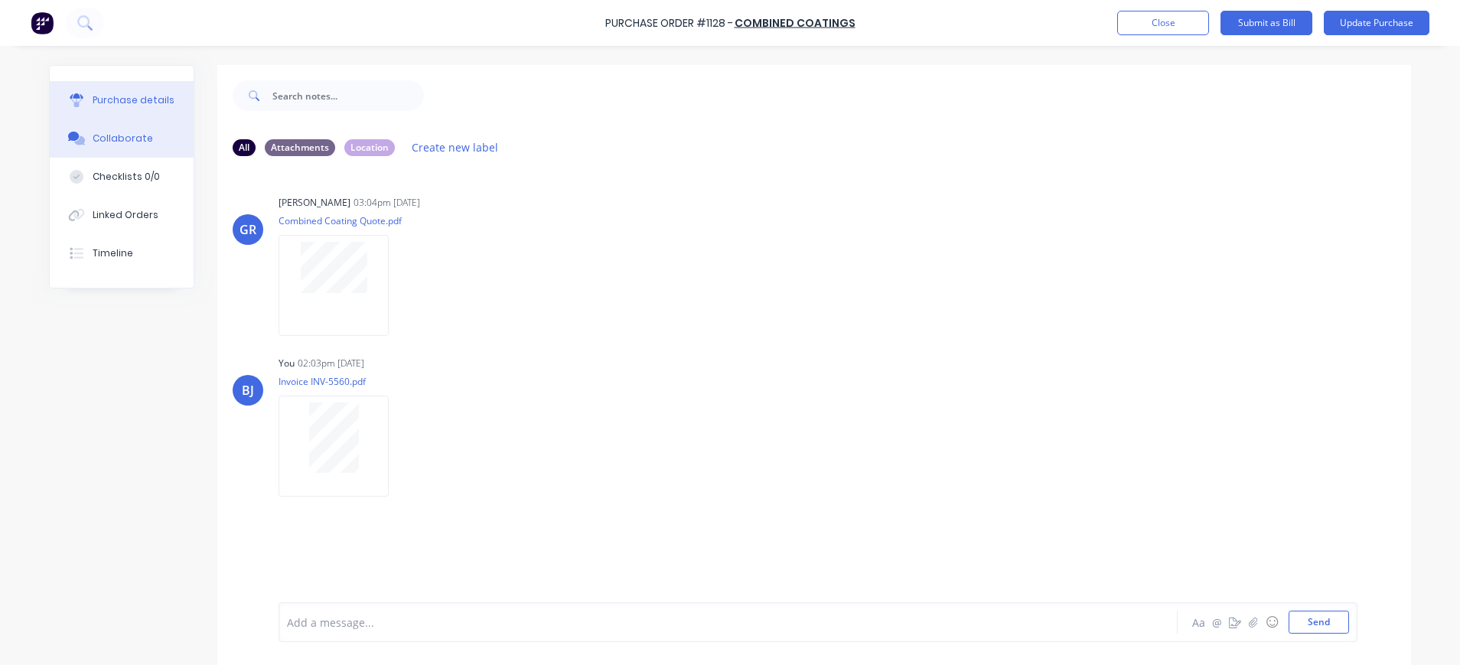
drag, startPoint x: 91, startPoint y: 99, endPoint x: 181, endPoint y: 116, distance: 91.1
click at [93, 99] on div "Purchase details" at bounding box center [134, 100] width 82 height 14
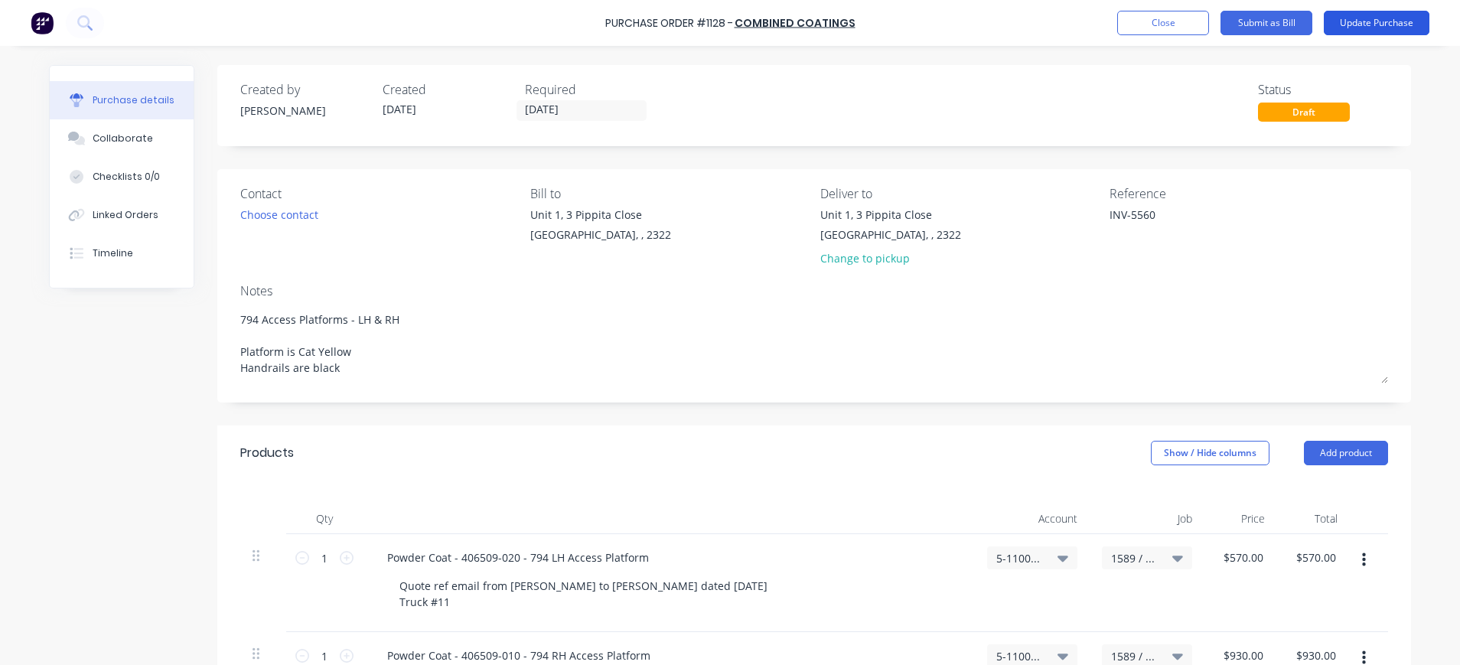
click at [1335, 26] on button "Update Purchase" at bounding box center [1377, 23] width 106 height 24
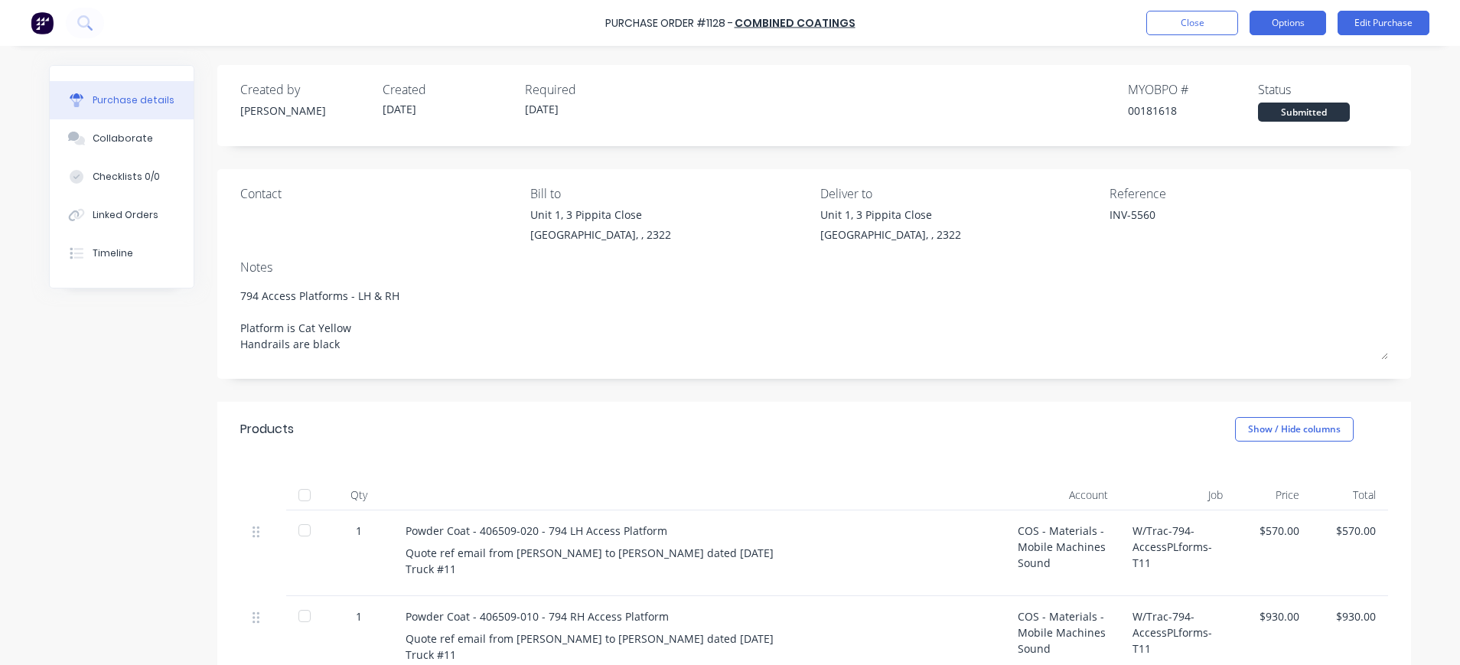
click at [1293, 21] on button "Options" at bounding box center [1288, 23] width 77 height 24
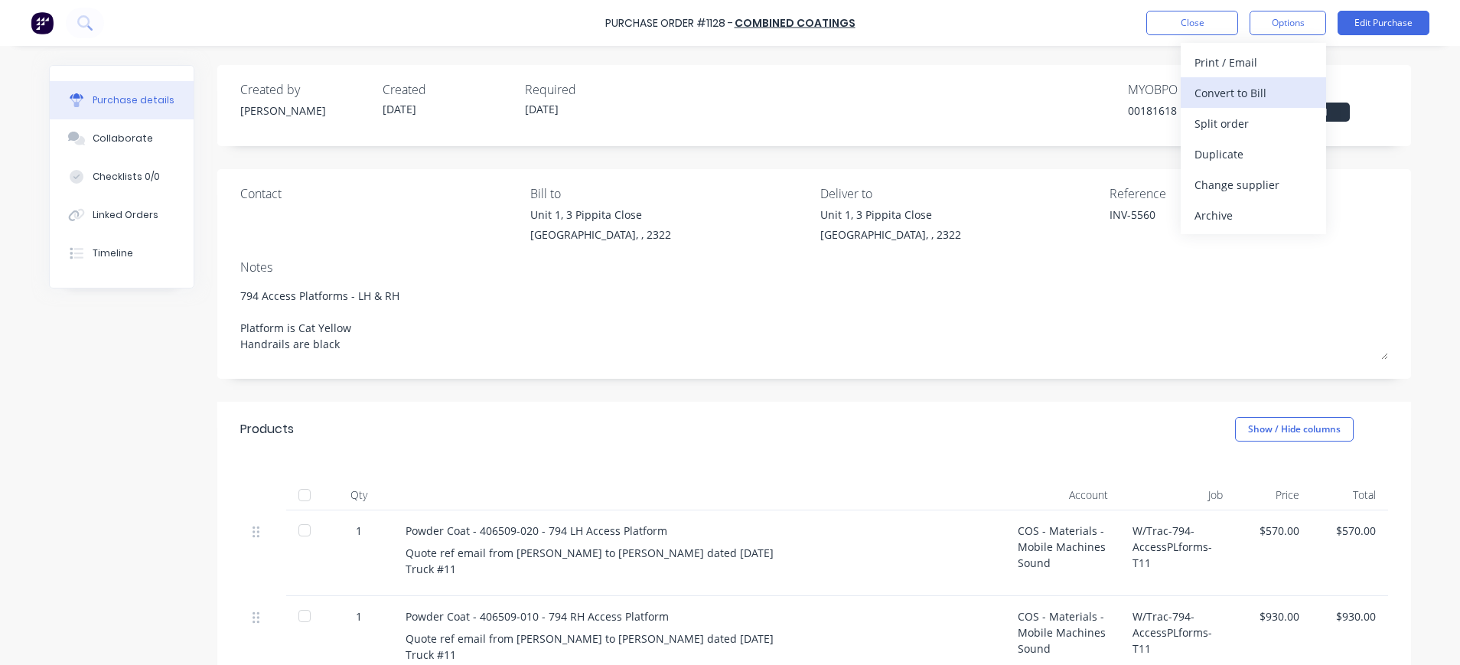
click at [1262, 93] on div "Convert to Bill" at bounding box center [1254, 93] width 118 height 22
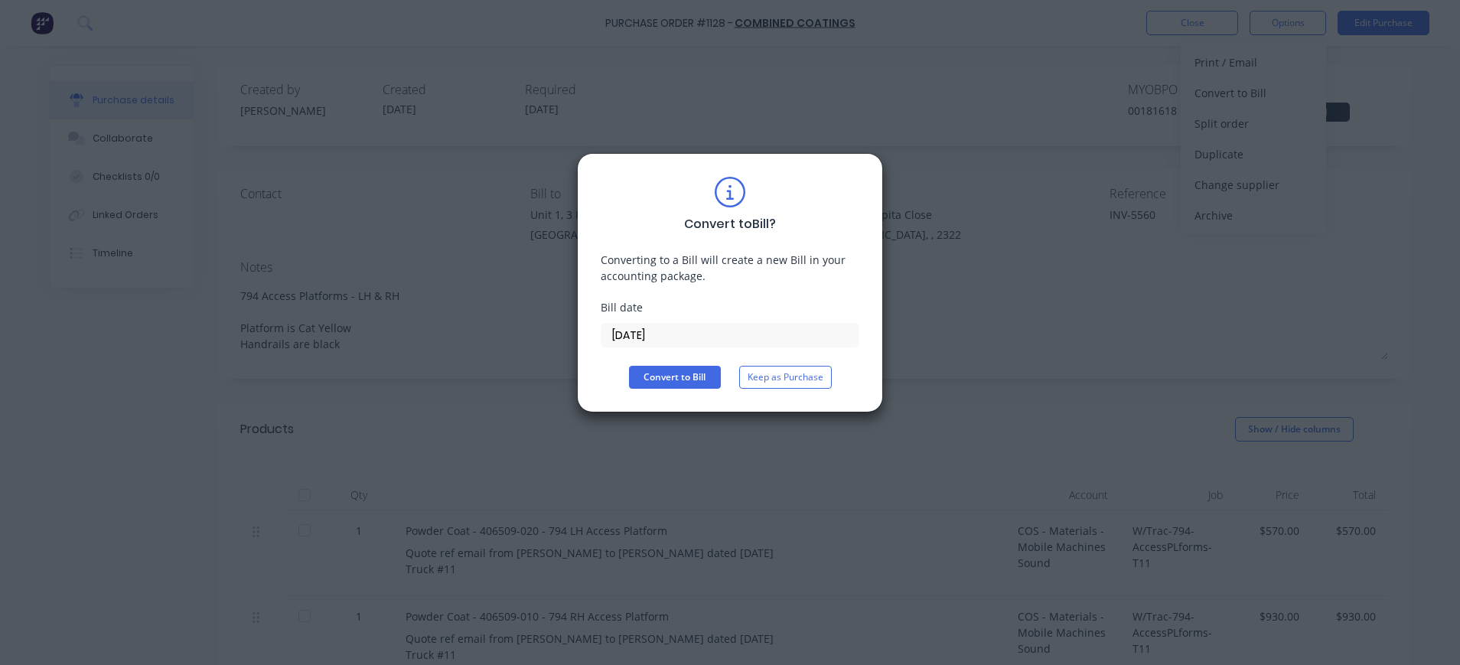
click at [667, 335] on input "[DATE]" at bounding box center [730, 335] width 257 height 23
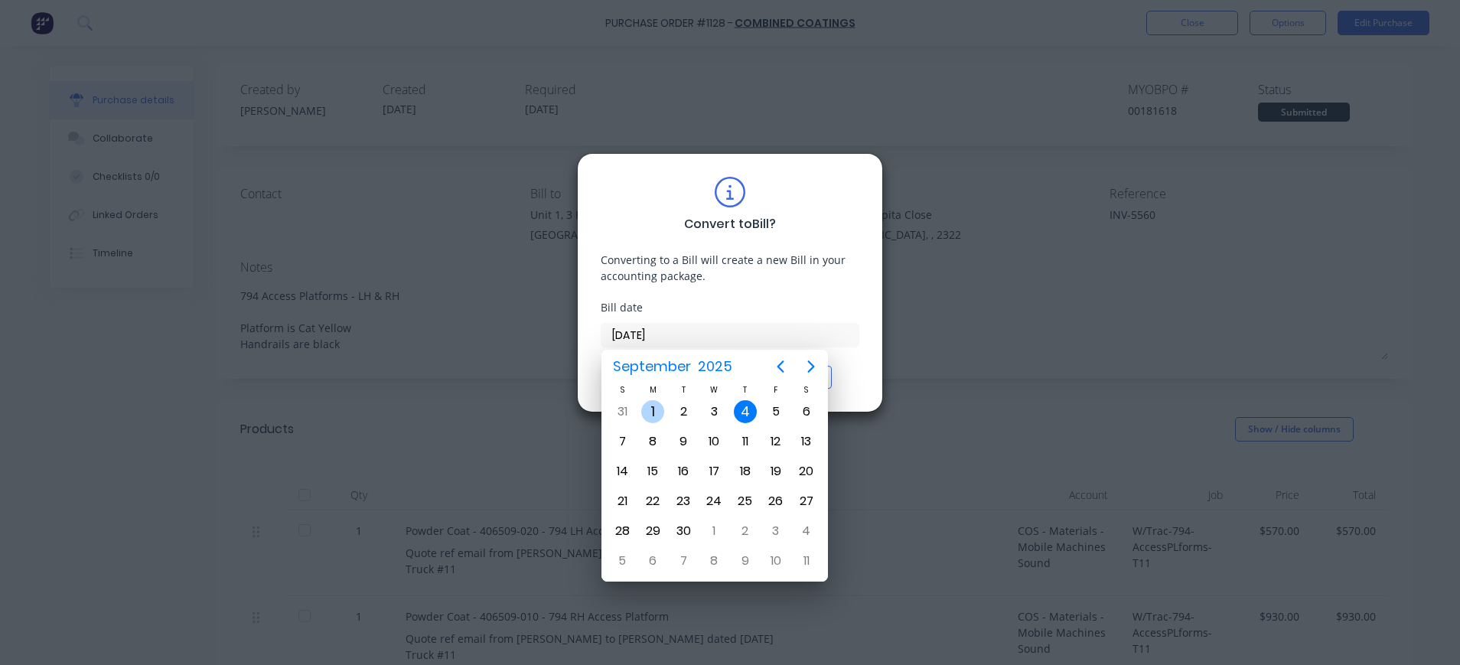
click at [661, 412] on div "1" at bounding box center [652, 411] width 23 height 23
type input "[DATE]"
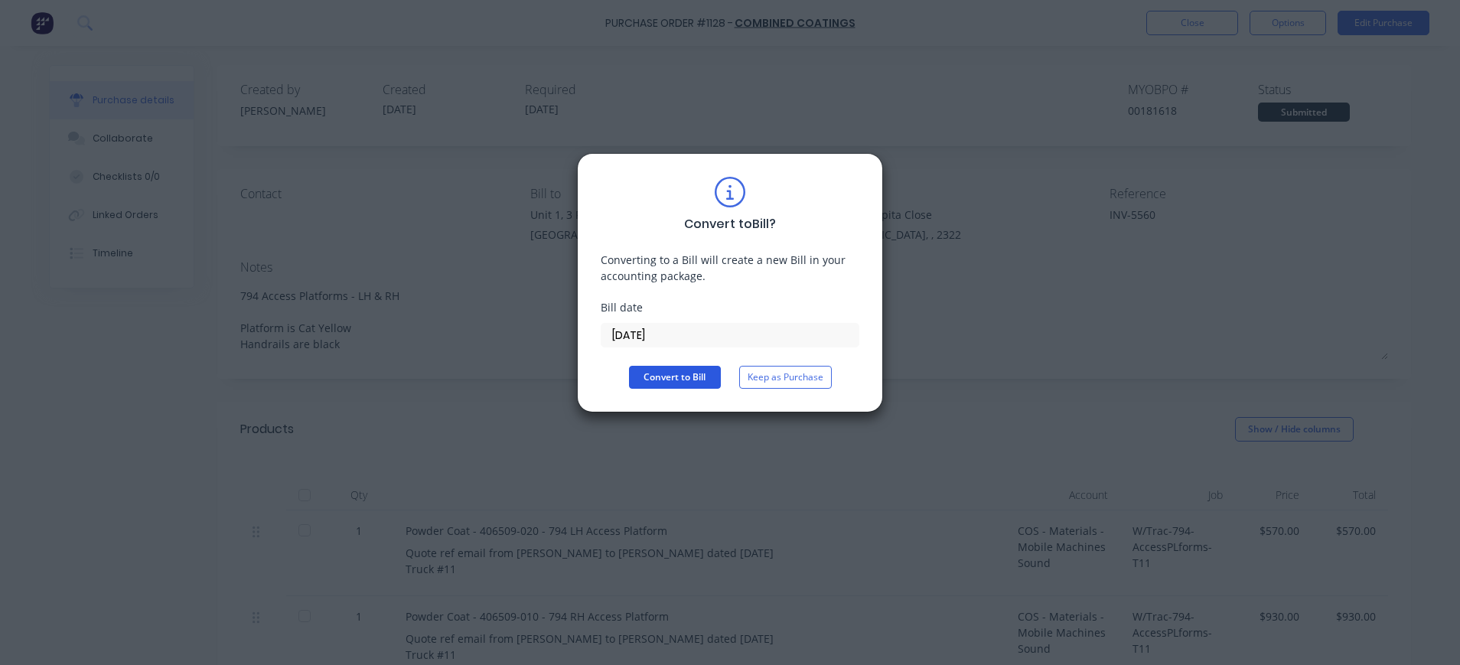
click at [676, 383] on button "Convert to Bill" at bounding box center [675, 377] width 92 height 23
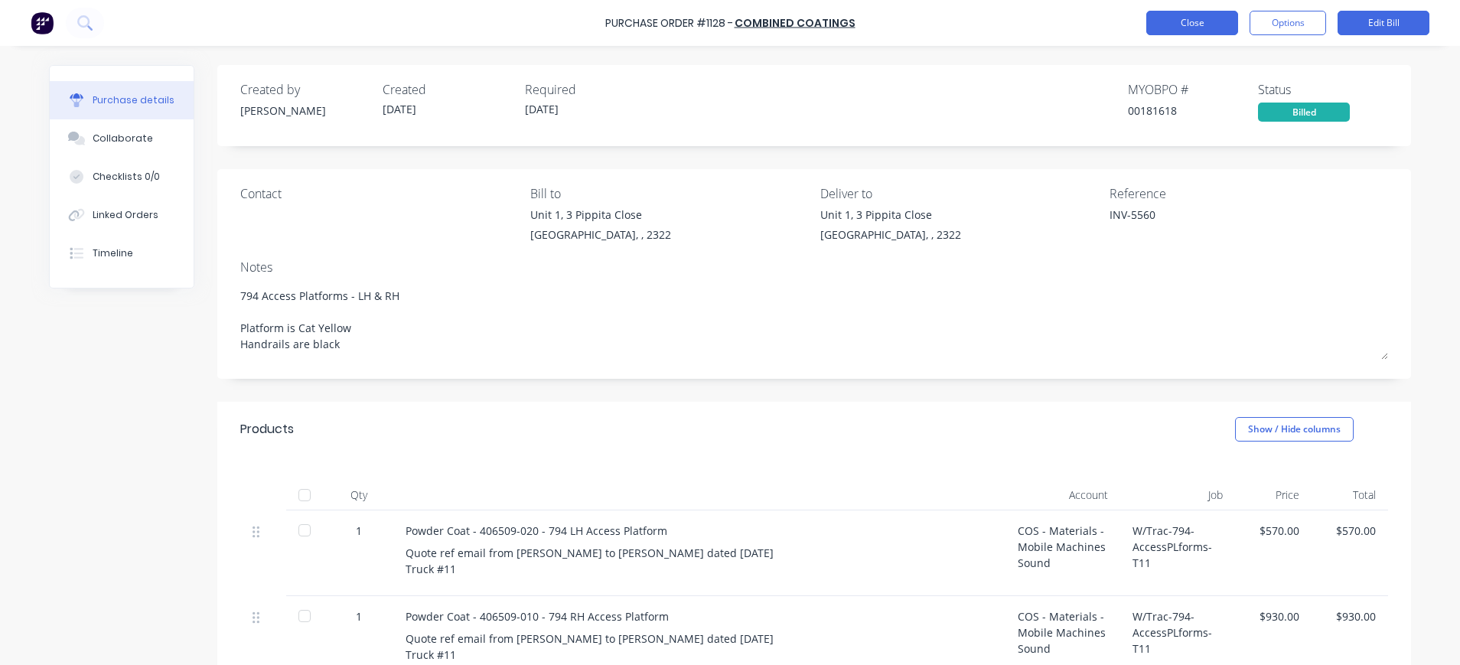
click at [1213, 21] on button "Close" at bounding box center [1192, 23] width 92 height 24
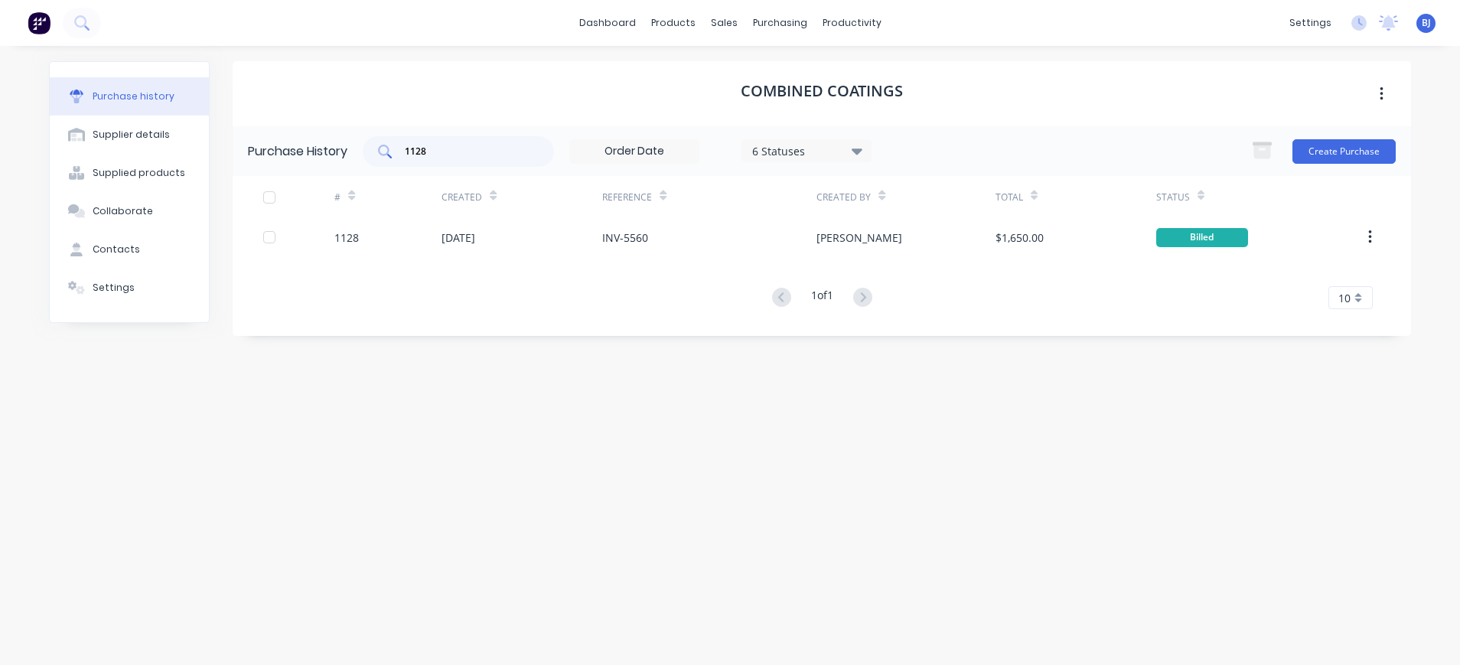
click at [478, 139] on div "1128" at bounding box center [458, 151] width 191 height 31
drag, startPoint x: 448, startPoint y: 155, endPoint x: 370, endPoint y: 155, distance: 78.1
click at [370, 155] on div "1128" at bounding box center [458, 151] width 191 height 31
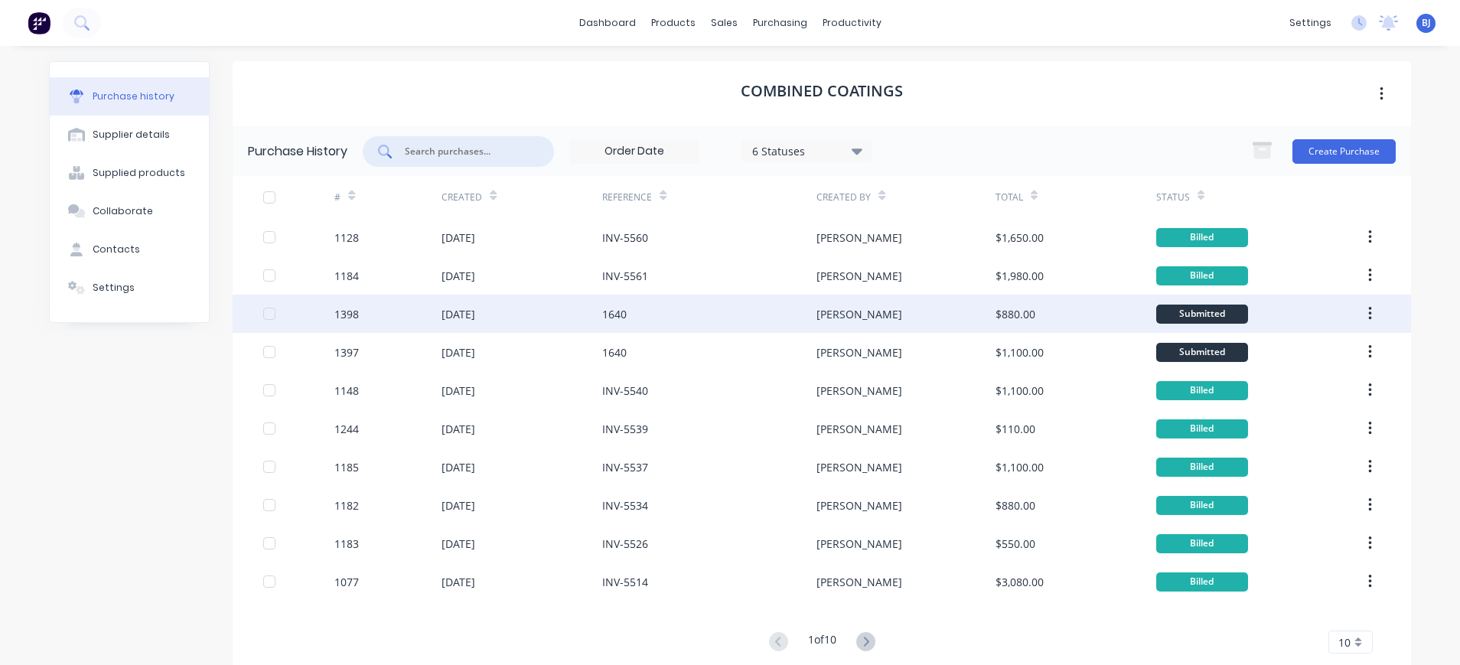
click at [602, 315] on div "1640" at bounding box center [614, 314] width 24 height 16
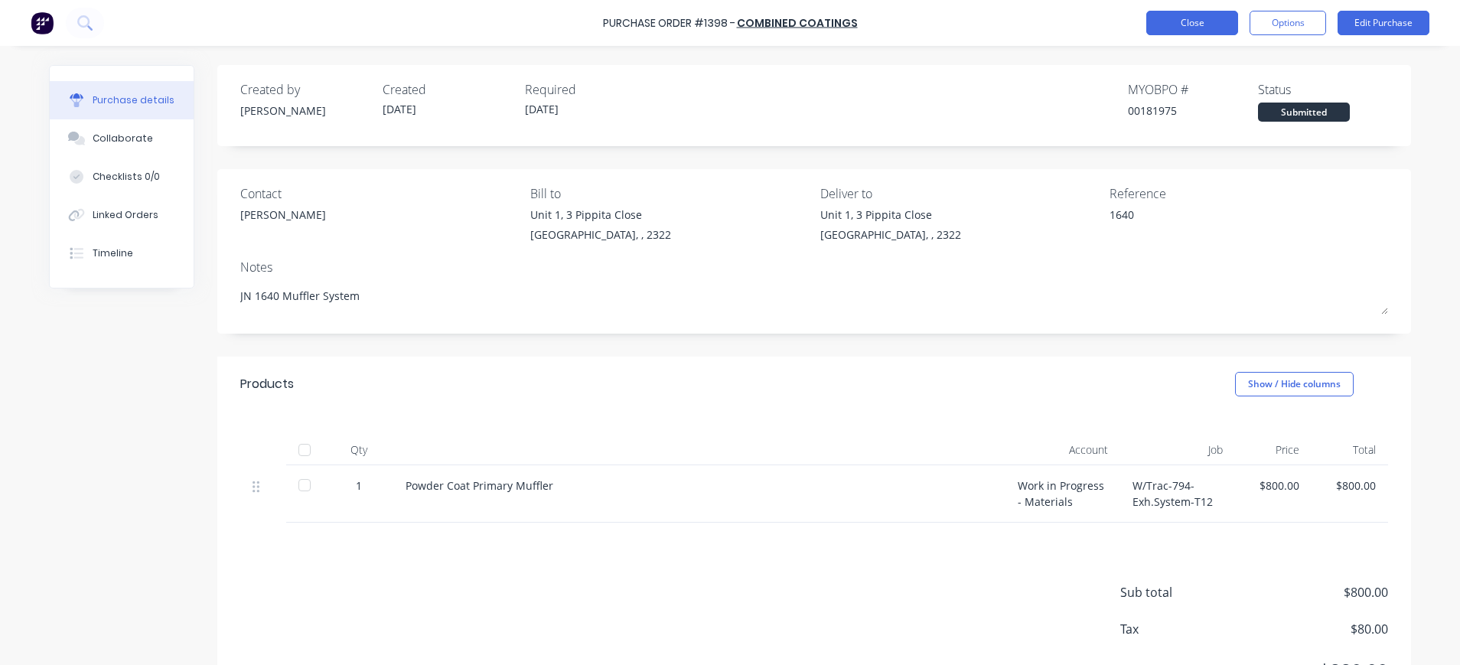
click at [1195, 24] on button "Close" at bounding box center [1192, 23] width 92 height 24
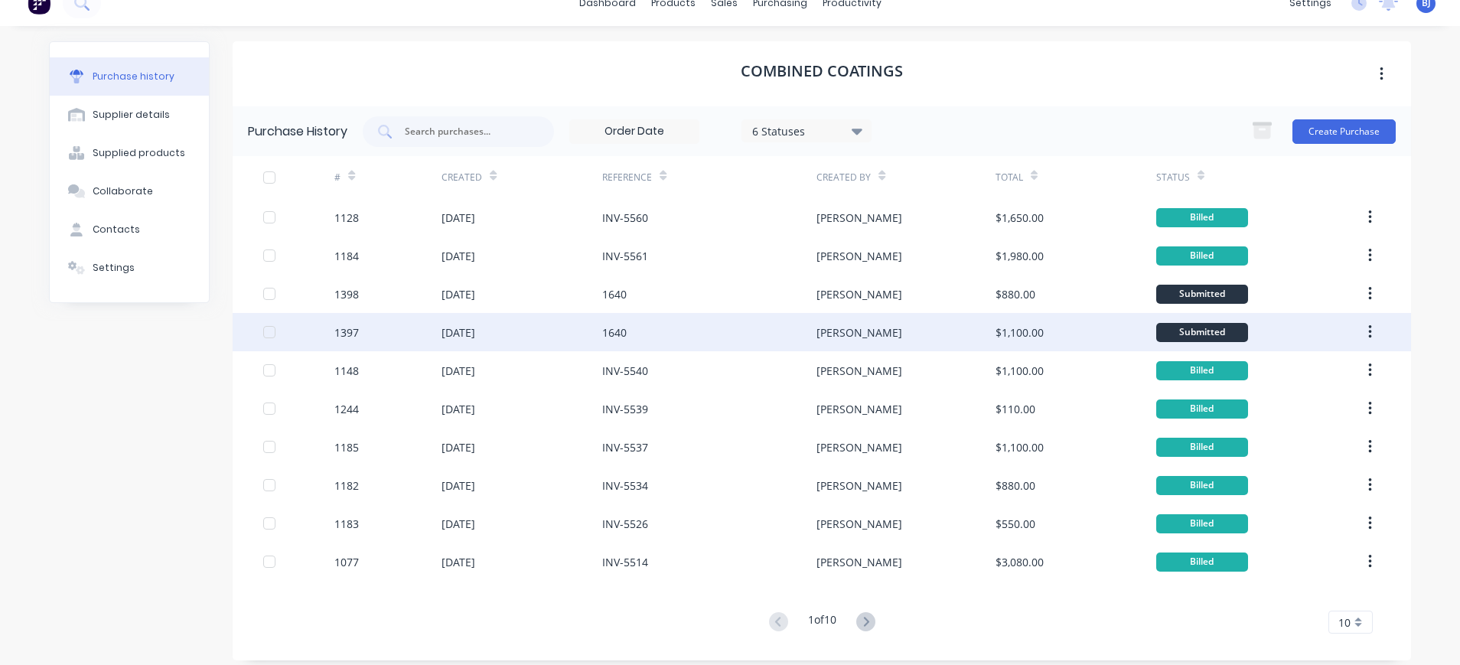
scroll to position [31, 0]
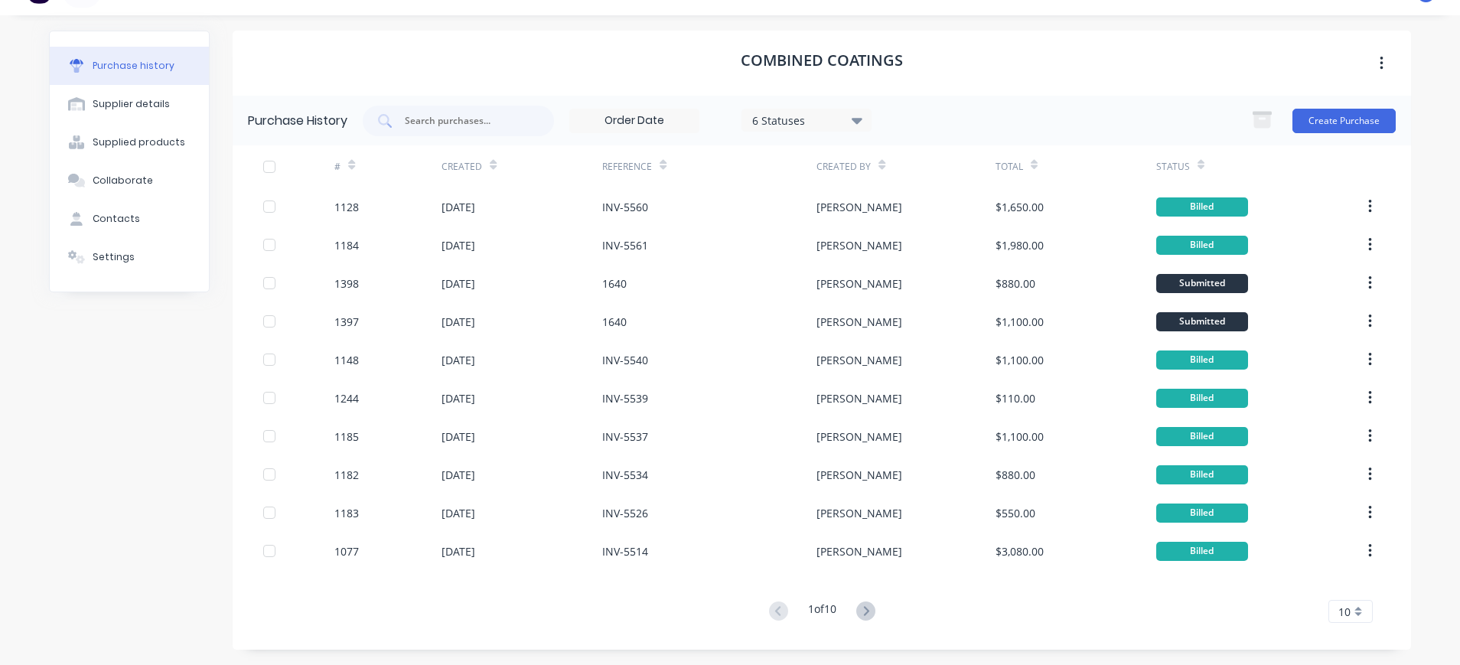
click at [1346, 612] on div "10" at bounding box center [1351, 611] width 44 height 23
click at [1340, 582] on div "35" at bounding box center [1350, 585] width 43 height 27
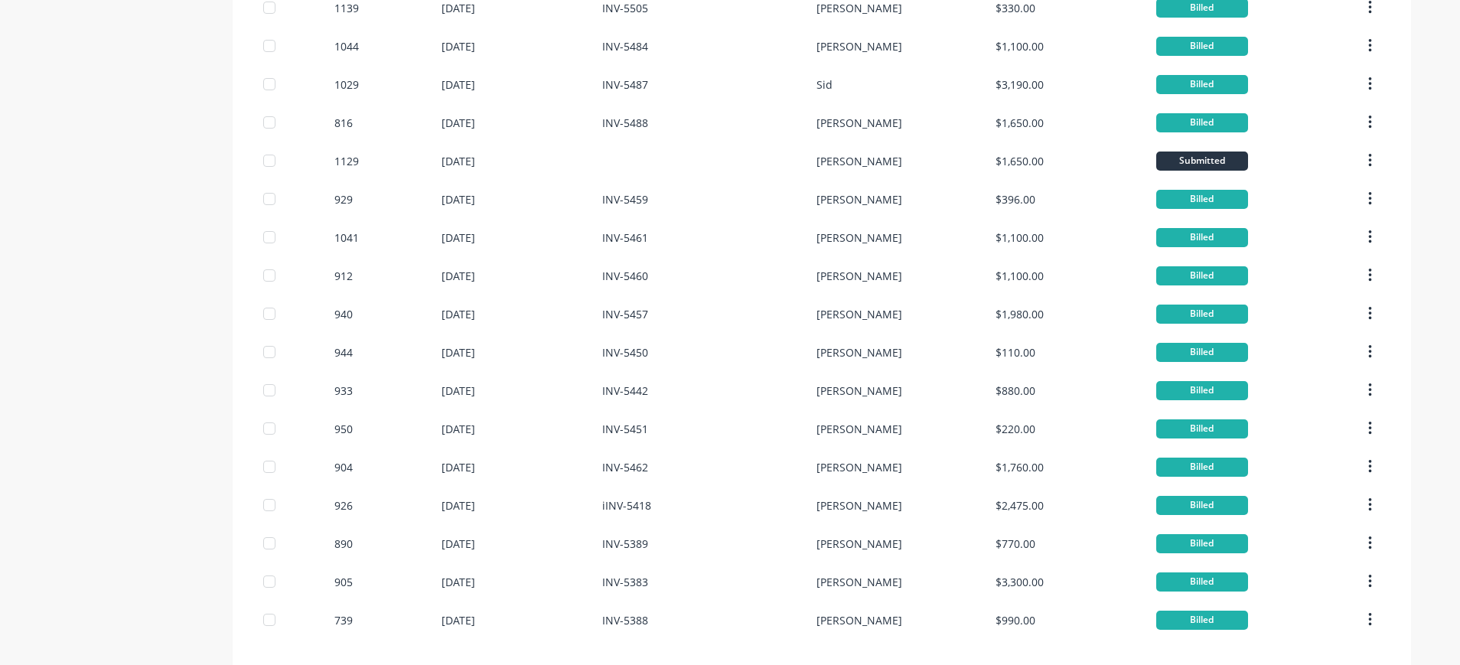
scroll to position [987, 0]
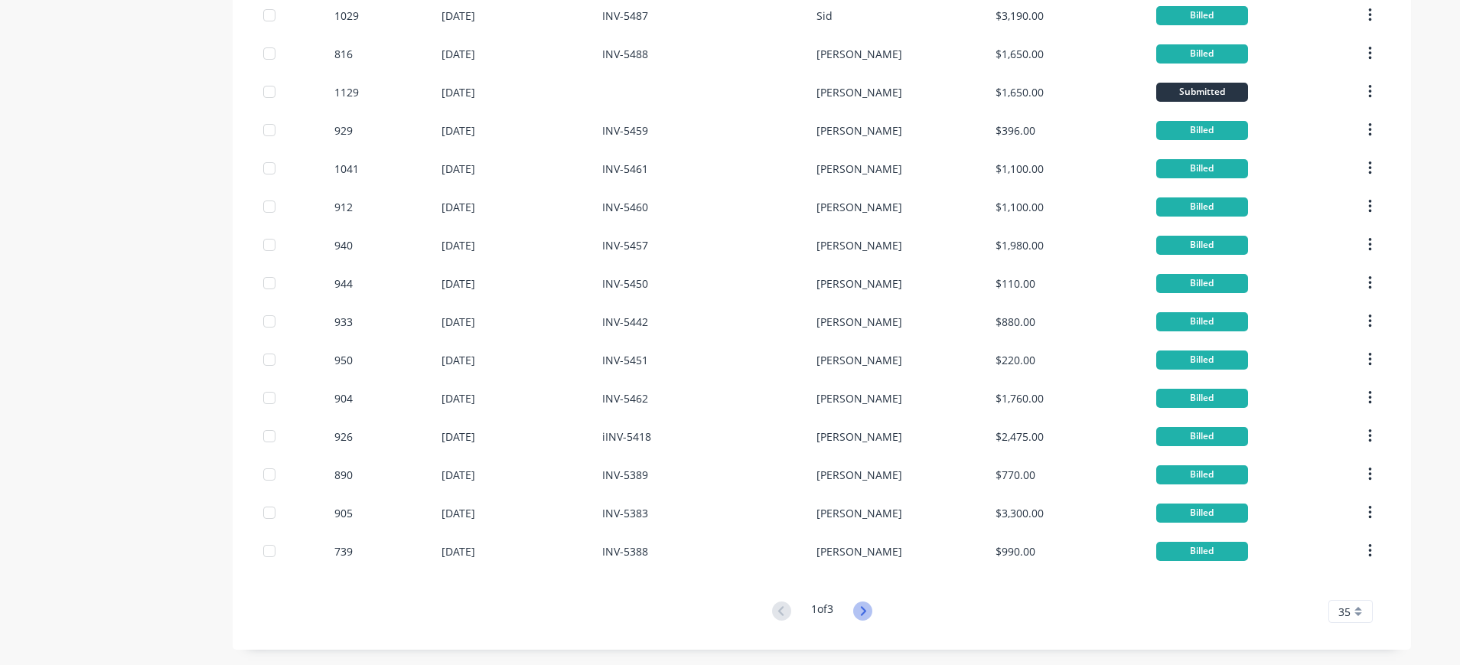
click at [860, 607] on icon at bounding box center [862, 610] width 5 height 9
click at [772, 612] on icon at bounding box center [781, 611] width 19 height 19
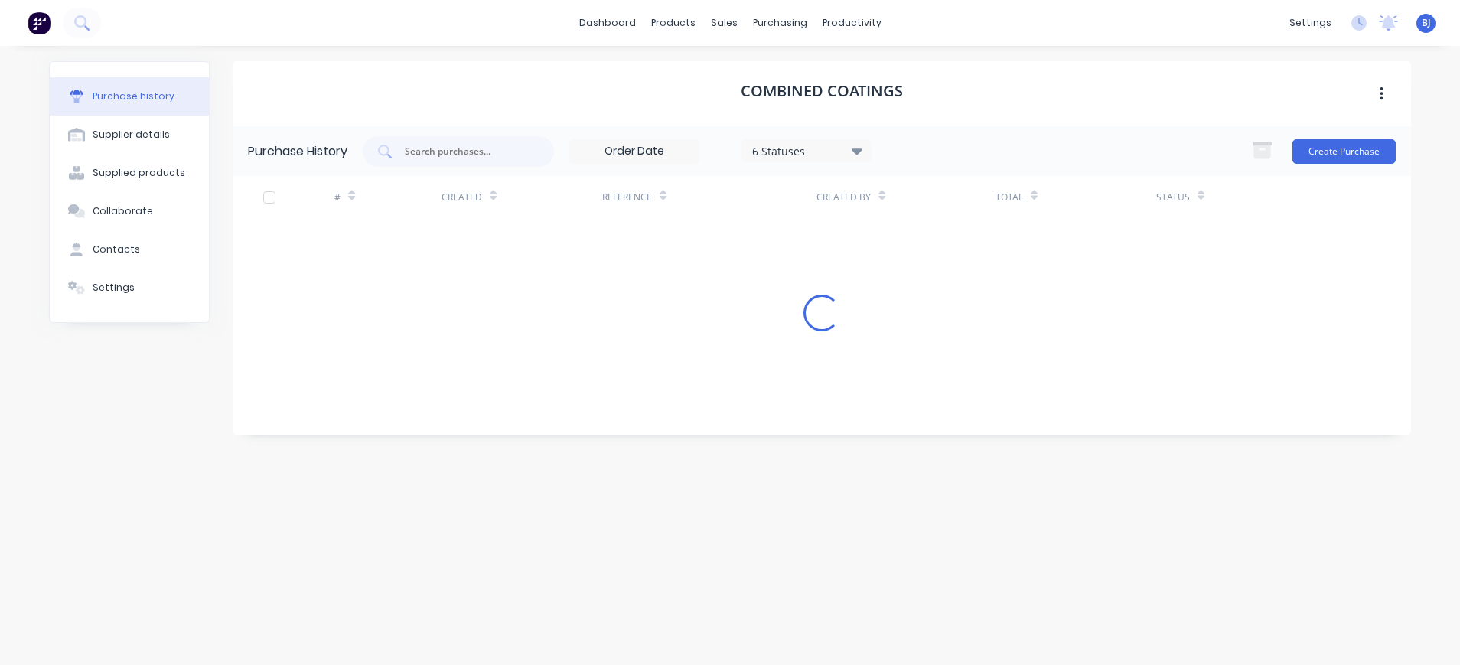
scroll to position [0, 0]
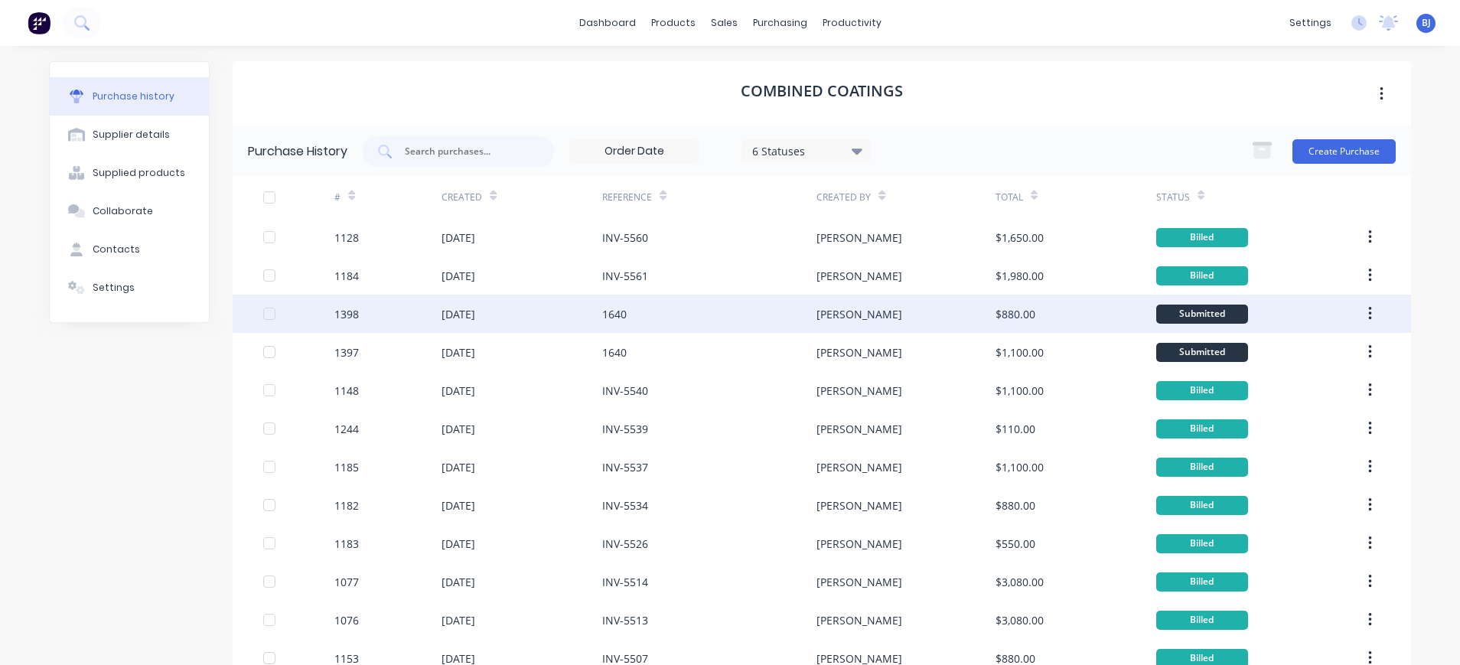
click at [627, 308] on div "1640" at bounding box center [709, 314] width 214 height 38
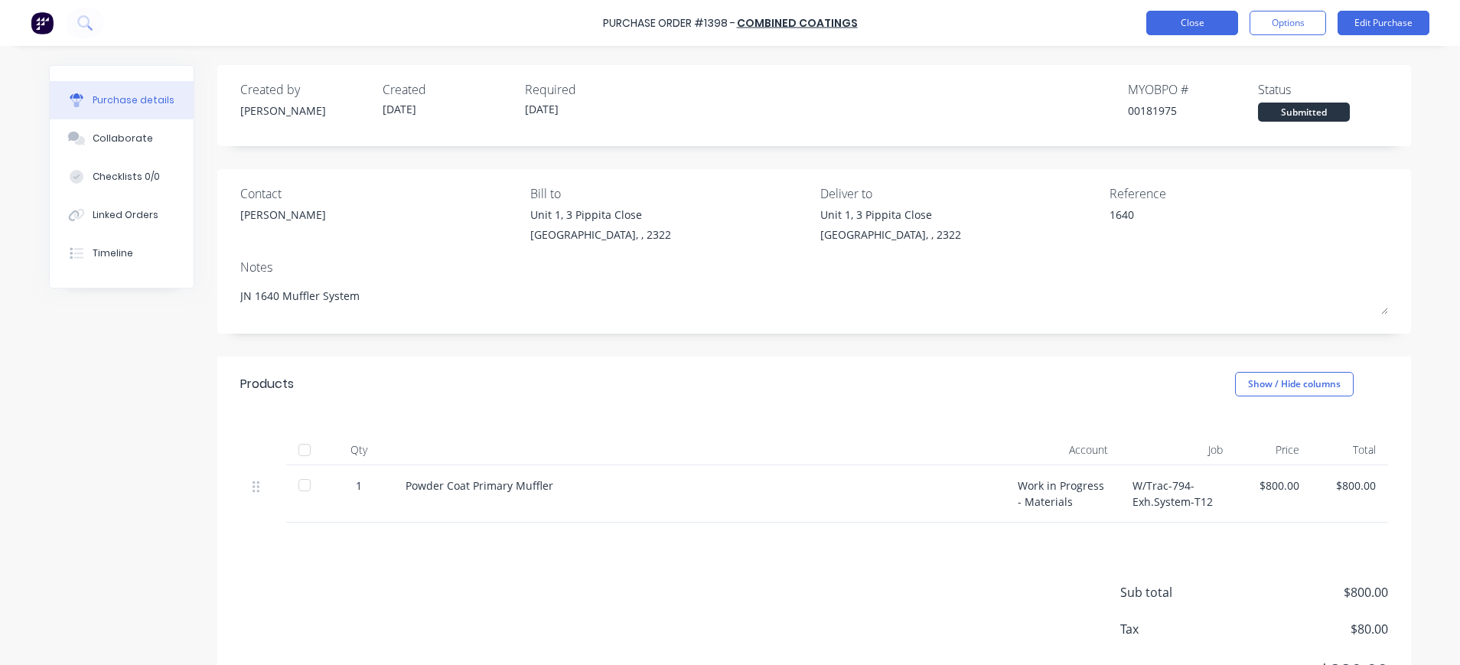
click at [1192, 19] on button "Close" at bounding box center [1192, 23] width 92 height 24
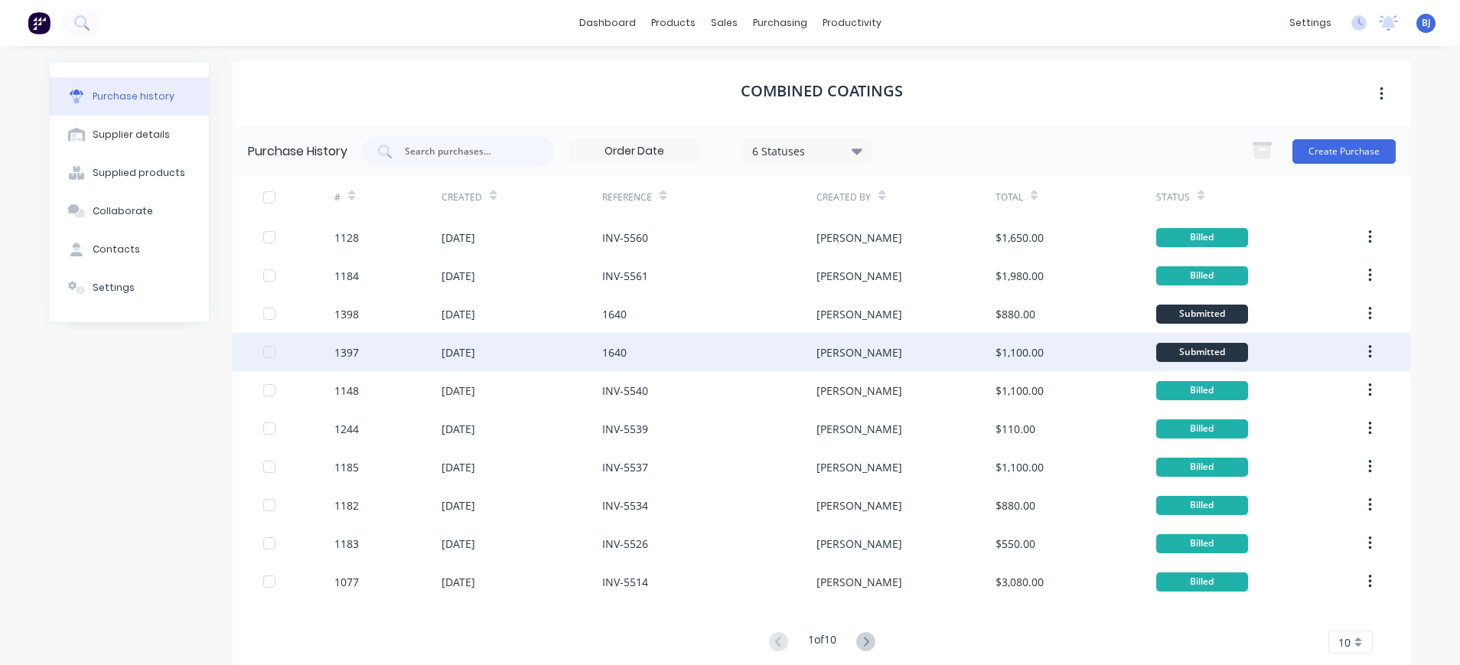
click at [475, 353] on div "[DATE]" at bounding box center [459, 352] width 34 height 16
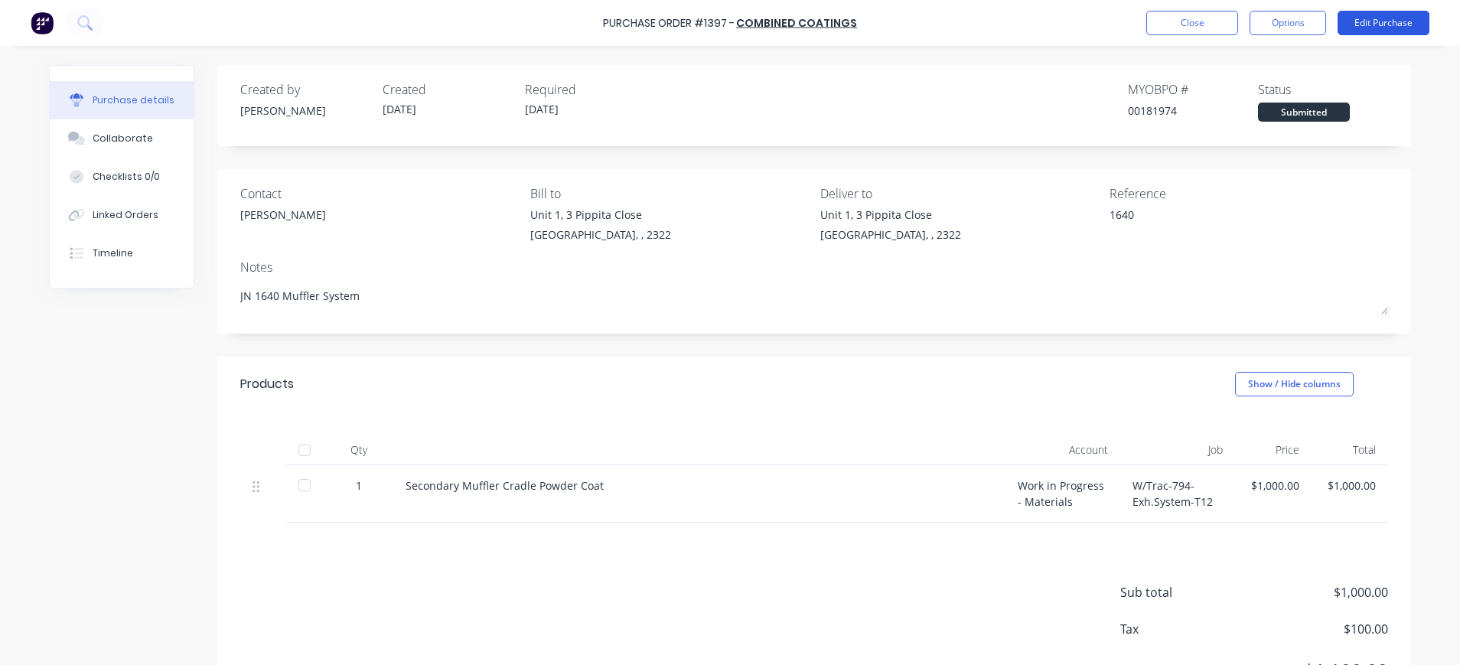
click at [1381, 20] on button "Edit Purchase" at bounding box center [1384, 23] width 92 height 24
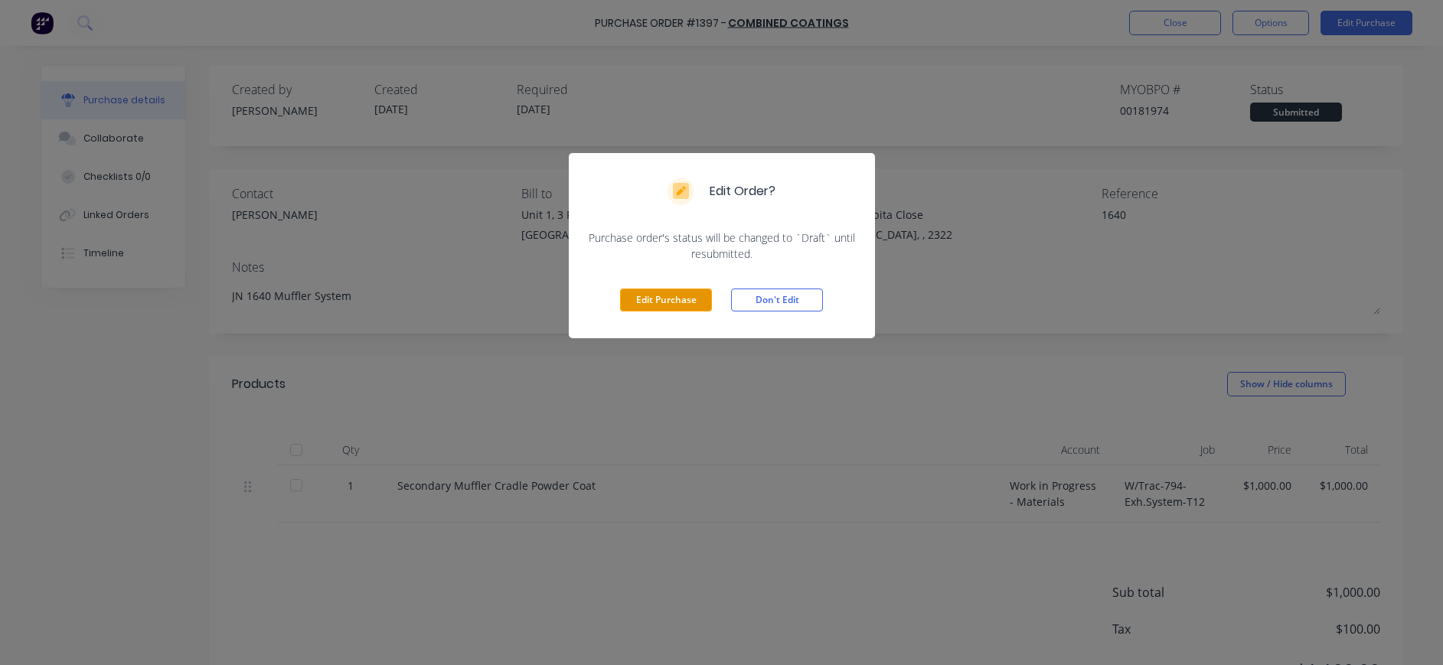
click at [688, 305] on button "Edit Purchase" at bounding box center [666, 300] width 92 height 23
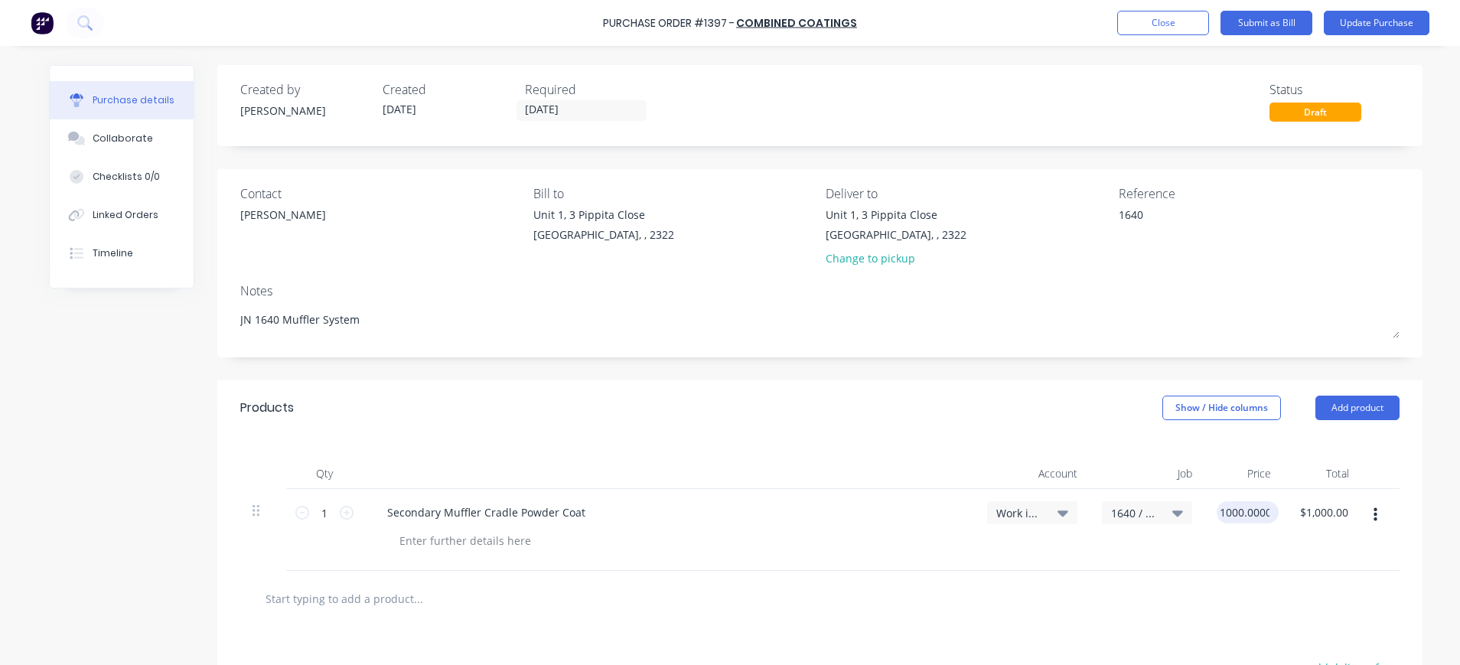
click at [1217, 511] on input "1000.0000" at bounding box center [1245, 512] width 56 height 22
drag, startPoint x: 1212, startPoint y: 514, endPoint x: 1279, endPoint y: 509, distance: 66.7
click at [1279, 509] on div "1 1 Secondary Muffler Cradle Powder Coat Work in Progress - Materials 1640 / W/…" at bounding box center [821, 530] width 1163 height 82
type input "$900.00"
click at [1298, 520] on input "900.00" at bounding box center [1318, 512] width 41 height 22
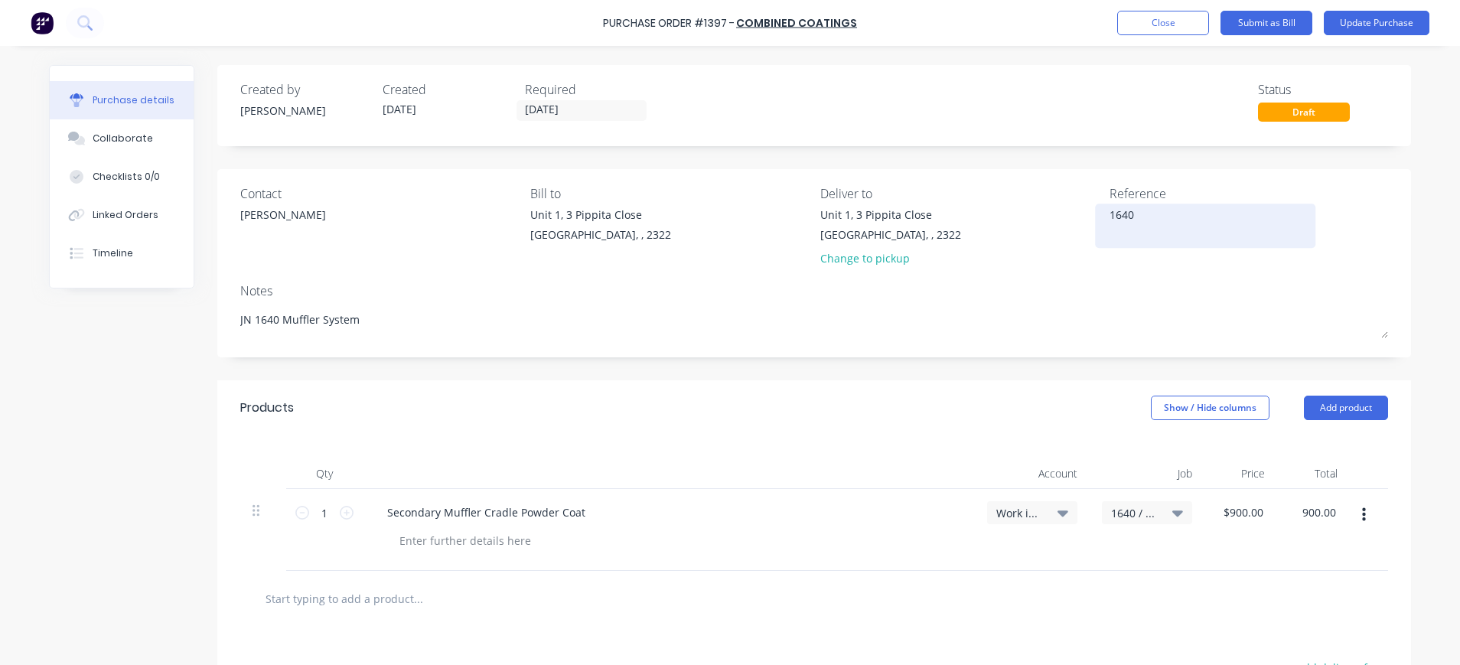
type input "$900.00"
drag, startPoint x: 1159, startPoint y: 204, endPoint x: 1149, endPoint y: 207, distance: 11.4
click at [1150, 207] on div "1640" at bounding box center [1205, 226] width 191 height 38
drag, startPoint x: 1150, startPoint y: 207, endPoint x: 1062, endPoint y: 207, distance: 88.0
click at [1062, 207] on div "Contact [PERSON_NAME] [PERSON_NAME] to [STREET_ADDRESS] Deliver to [STREET_ADDR…" at bounding box center [814, 229] width 1148 height 90
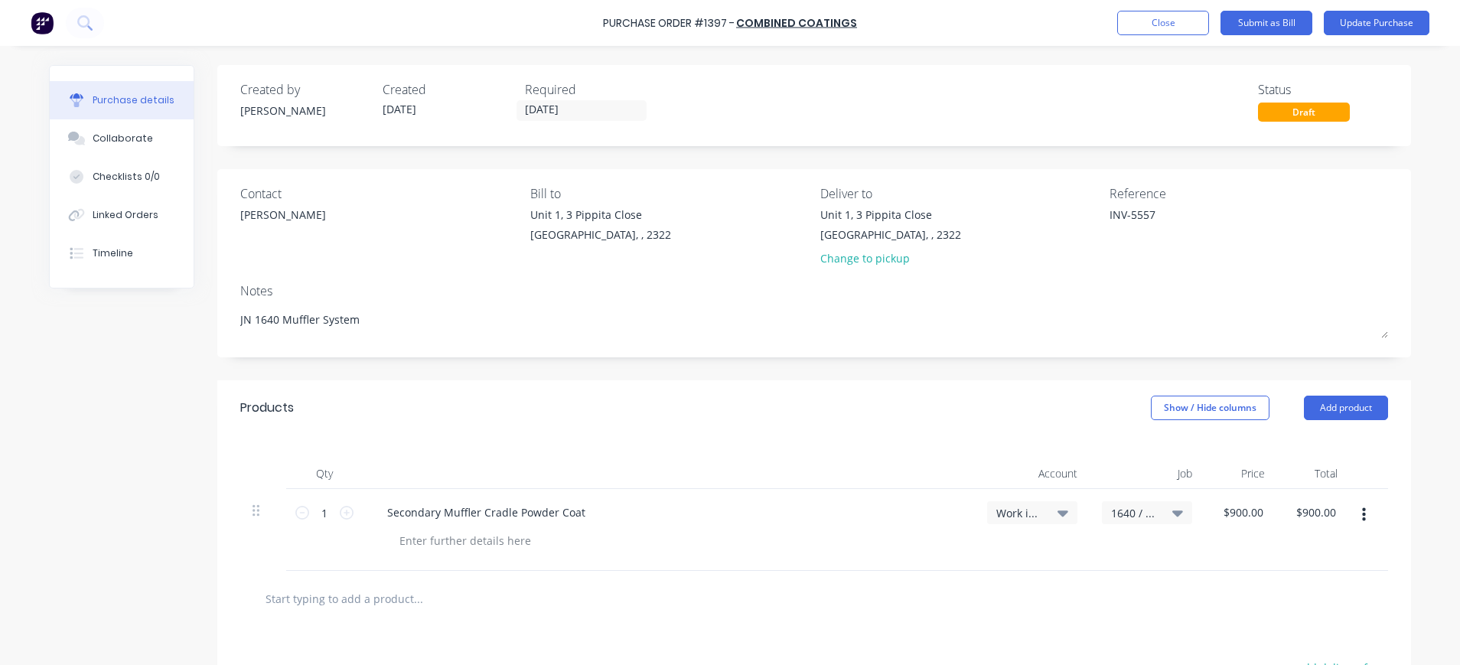
type textarea "INV-5557"
click at [93, 144] on div "Collaborate" at bounding box center [123, 139] width 60 height 14
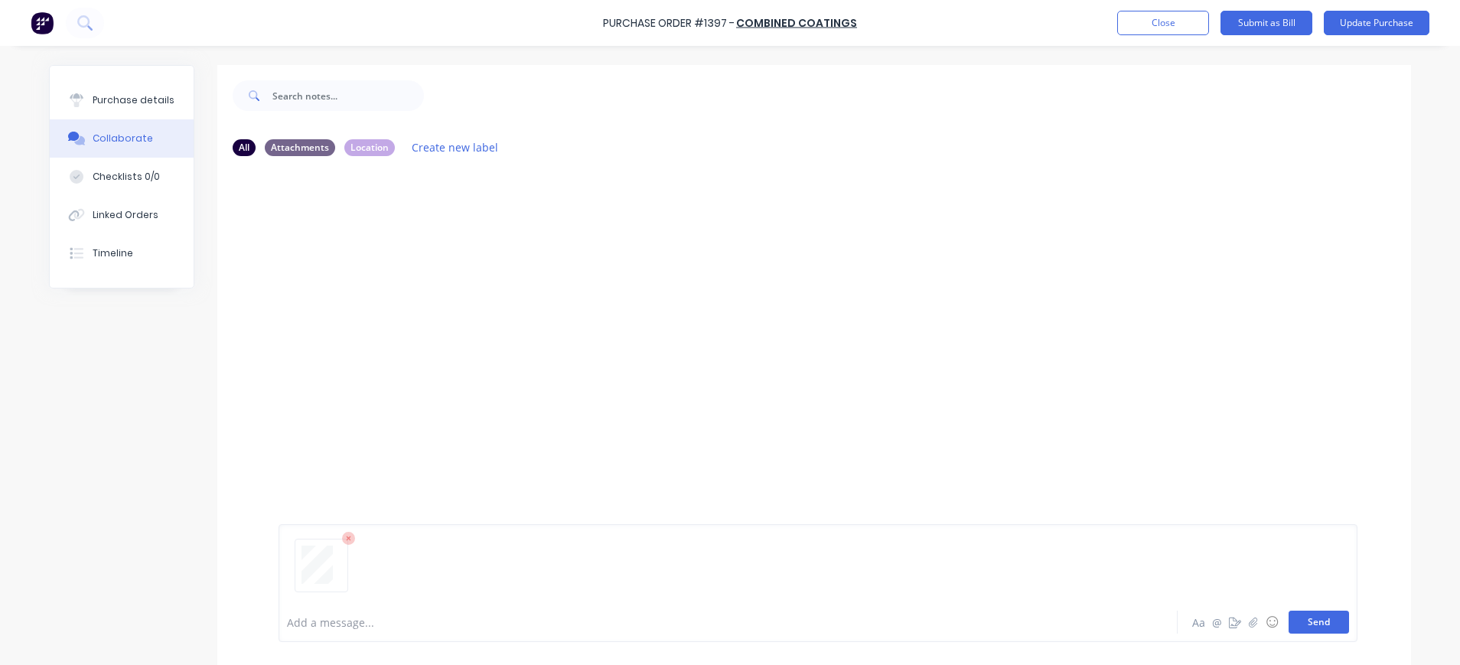
click at [1304, 624] on button "Send" at bounding box center [1319, 622] width 60 height 23
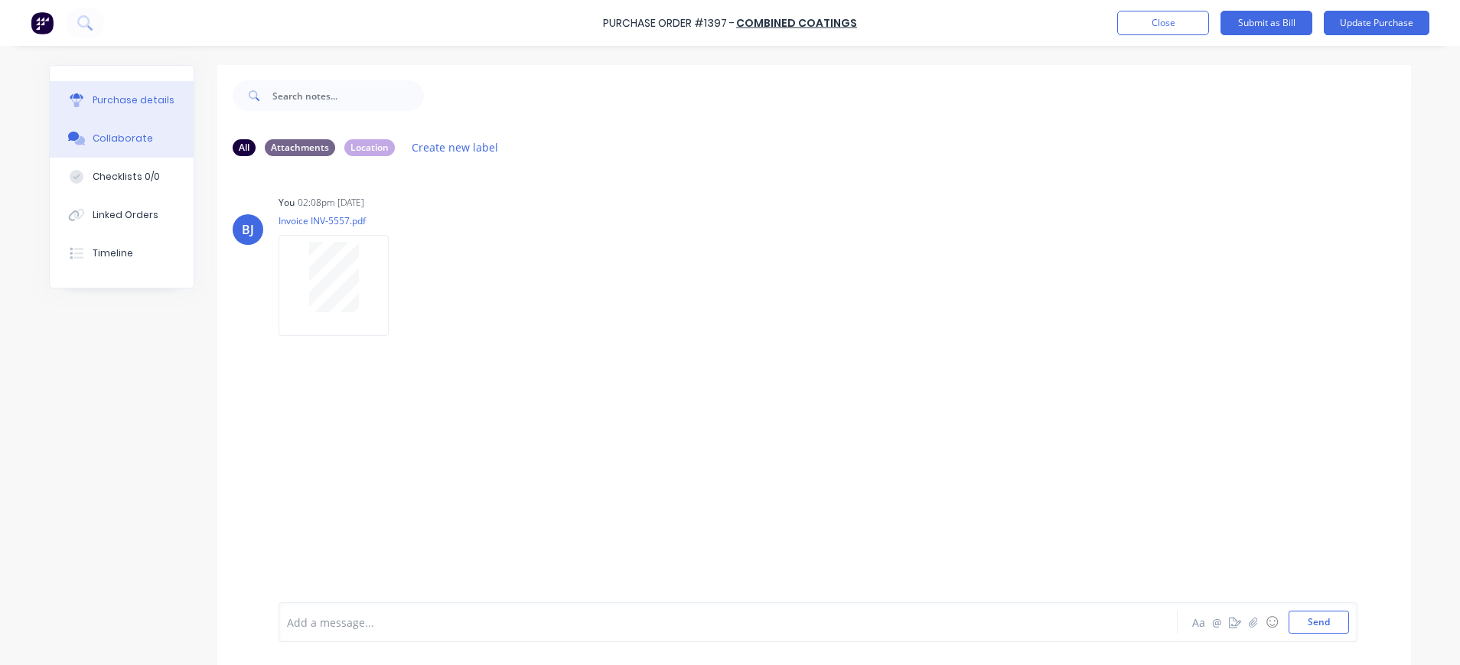
click at [129, 96] on div "Purchase details" at bounding box center [134, 100] width 82 height 14
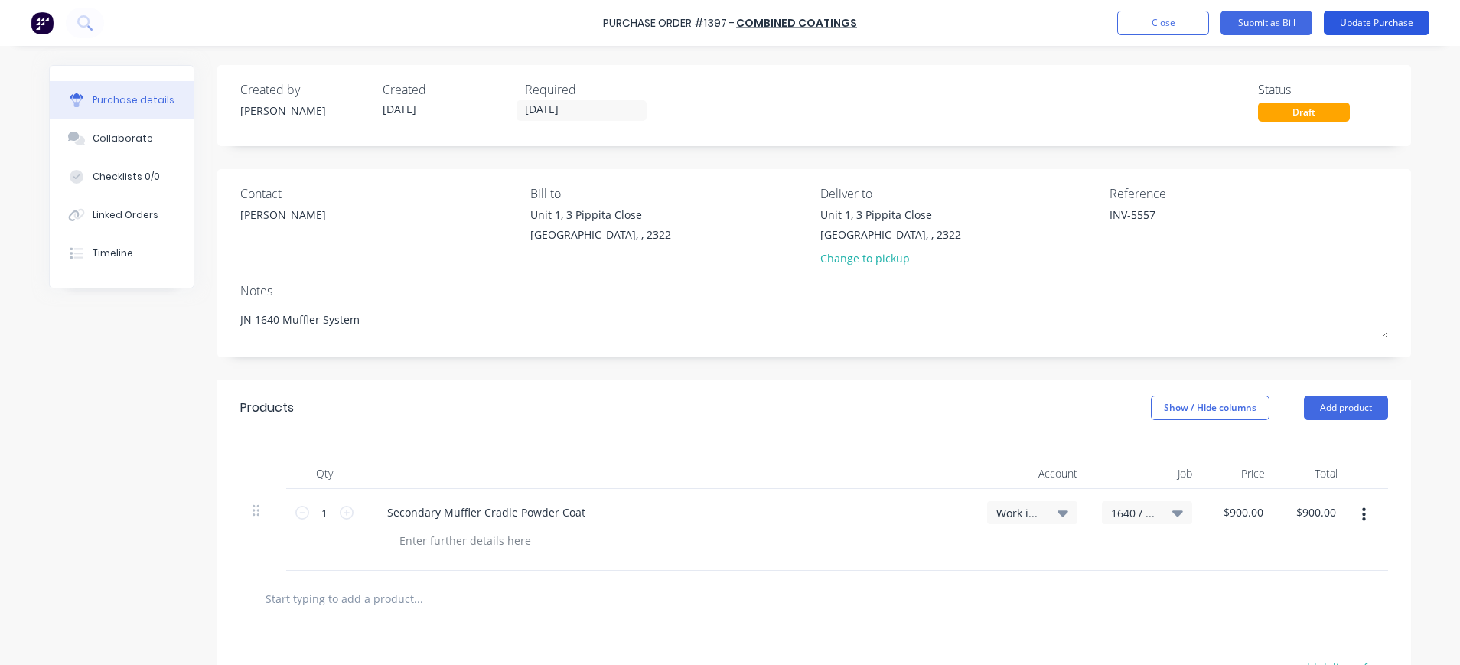
click at [1404, 17] on button "Update Purchase" at bounding box center [1377, 23] width 106 height 24
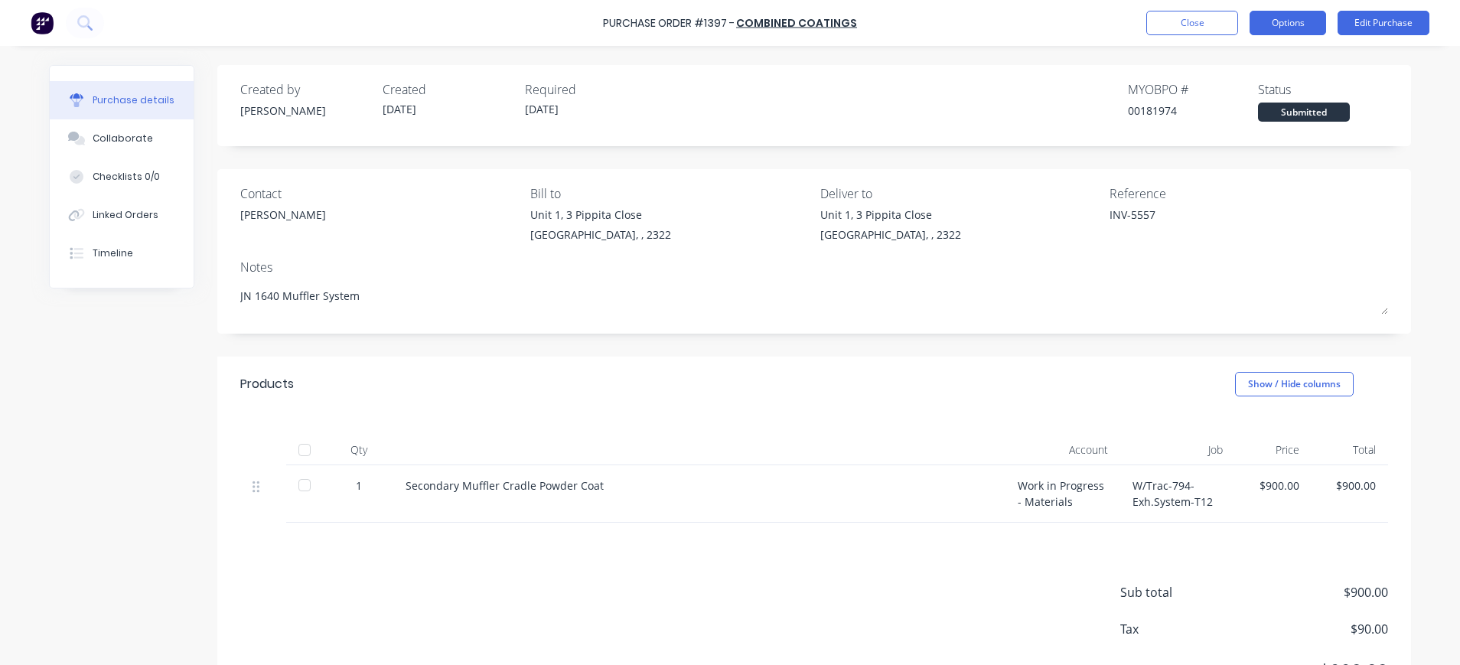
click at [1285, 25] on button "Options" at bounding box center [1288, 23] width 77 height 24
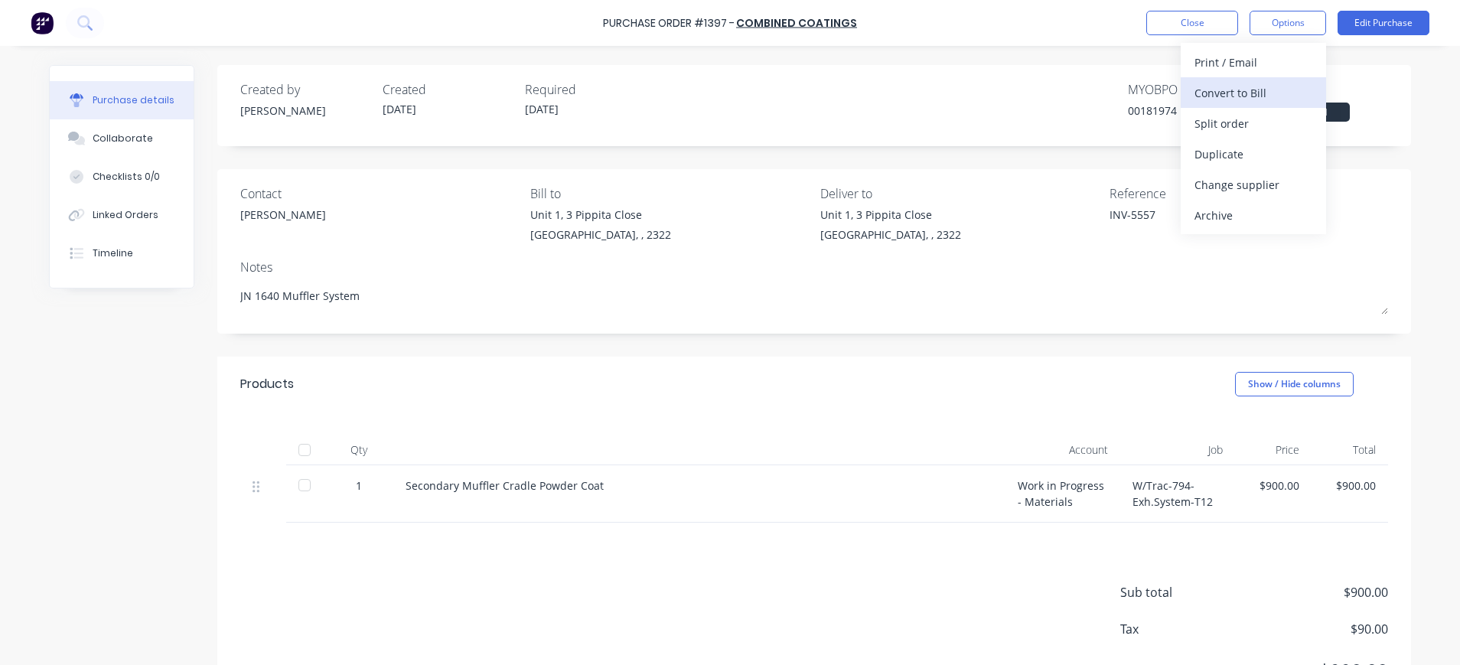
click at [1237, 93] on div "Convert to Bill" at bounding box center [1254, 93] width 118 height 22
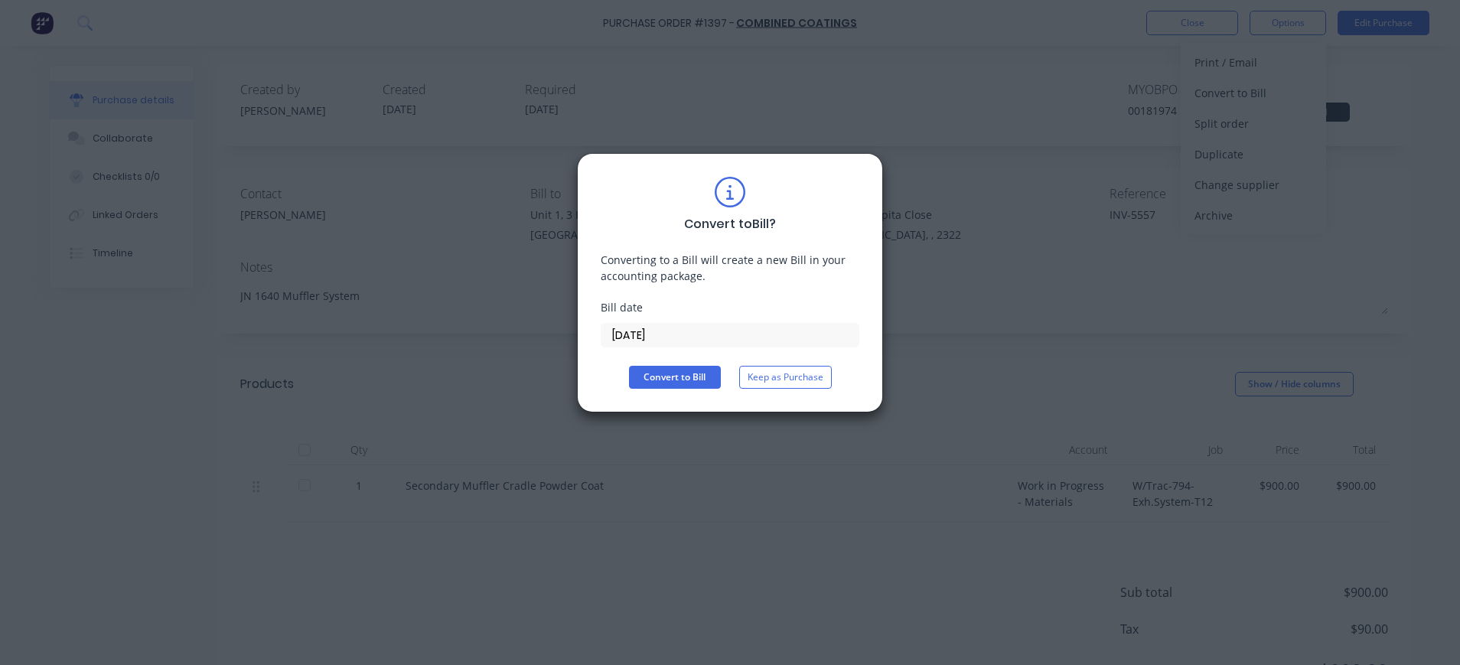
click at [624, 331] on input "[DATE]" at bounding box center [730, 335] width 257 height 23
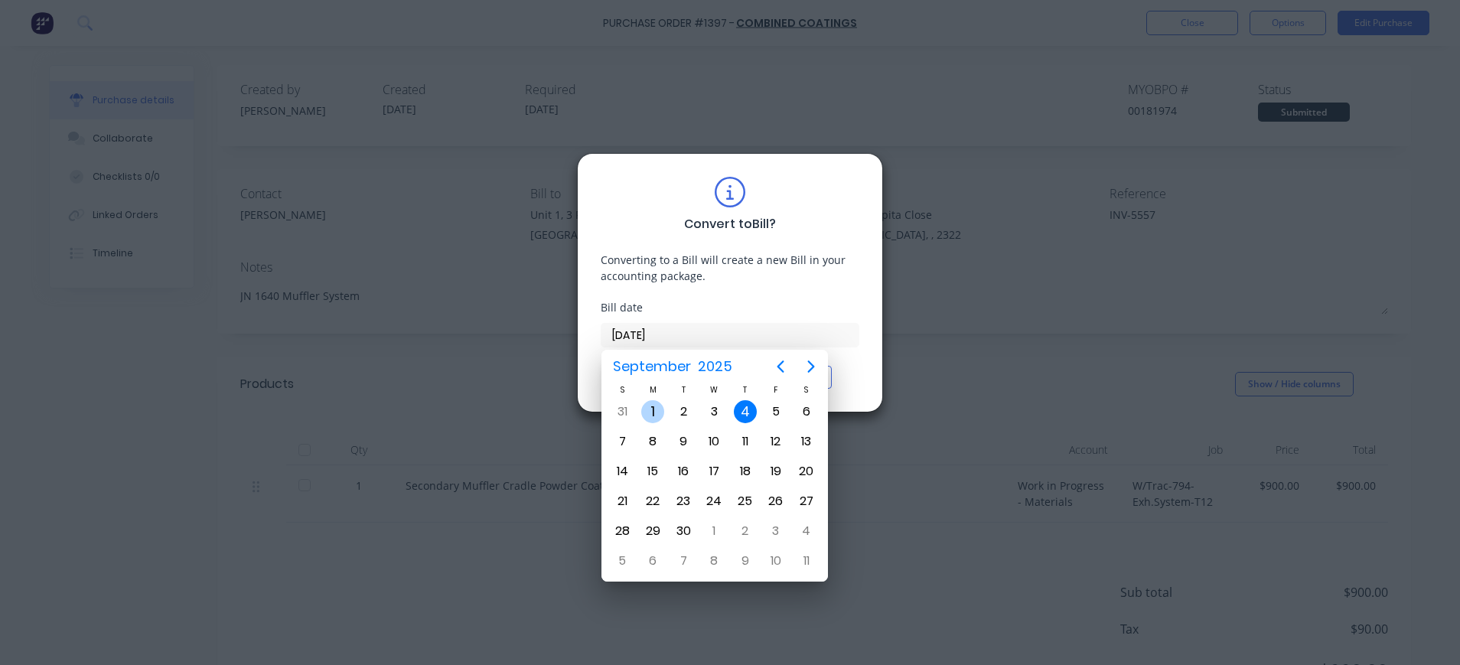
click at [653, 409] on div "1" at bounding box center [652, 411] width 23 height 23
type input "[DATE]"
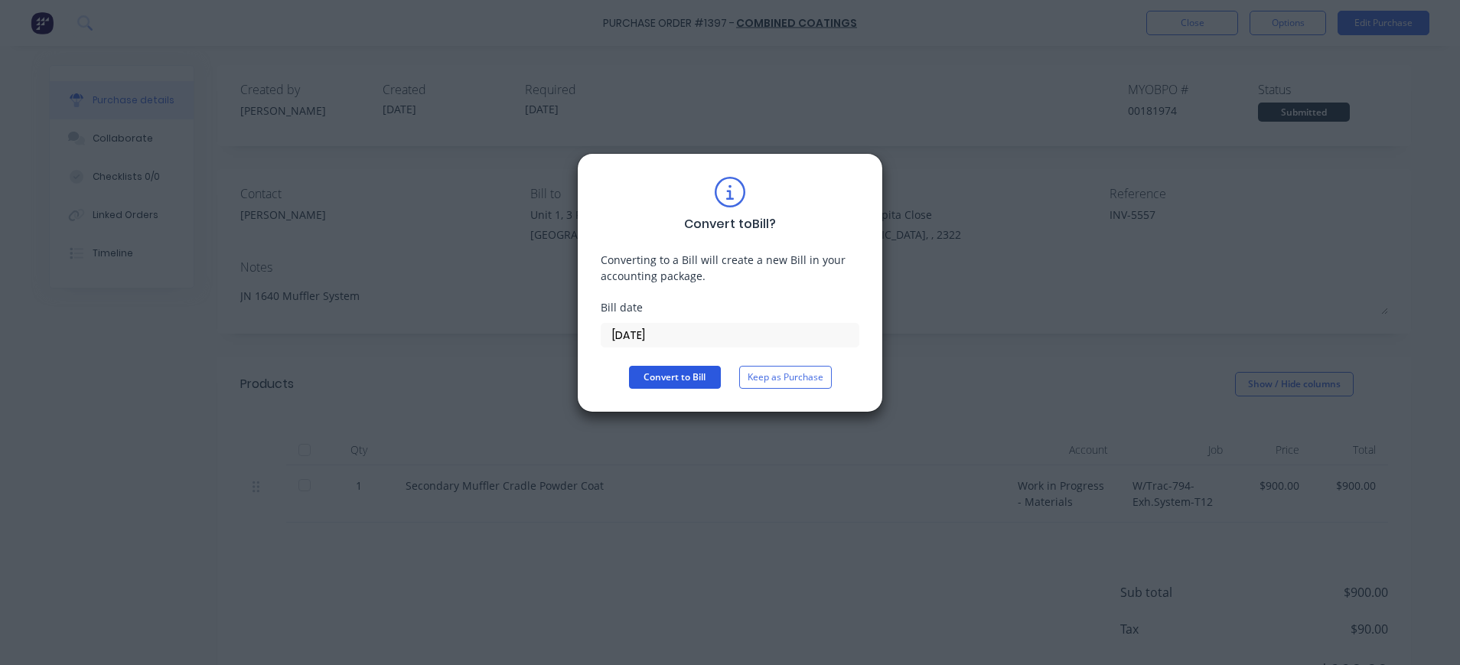
click at [680, 367] on button "Convert to Bill" at bounding box center [675, 377] width 92 height 23
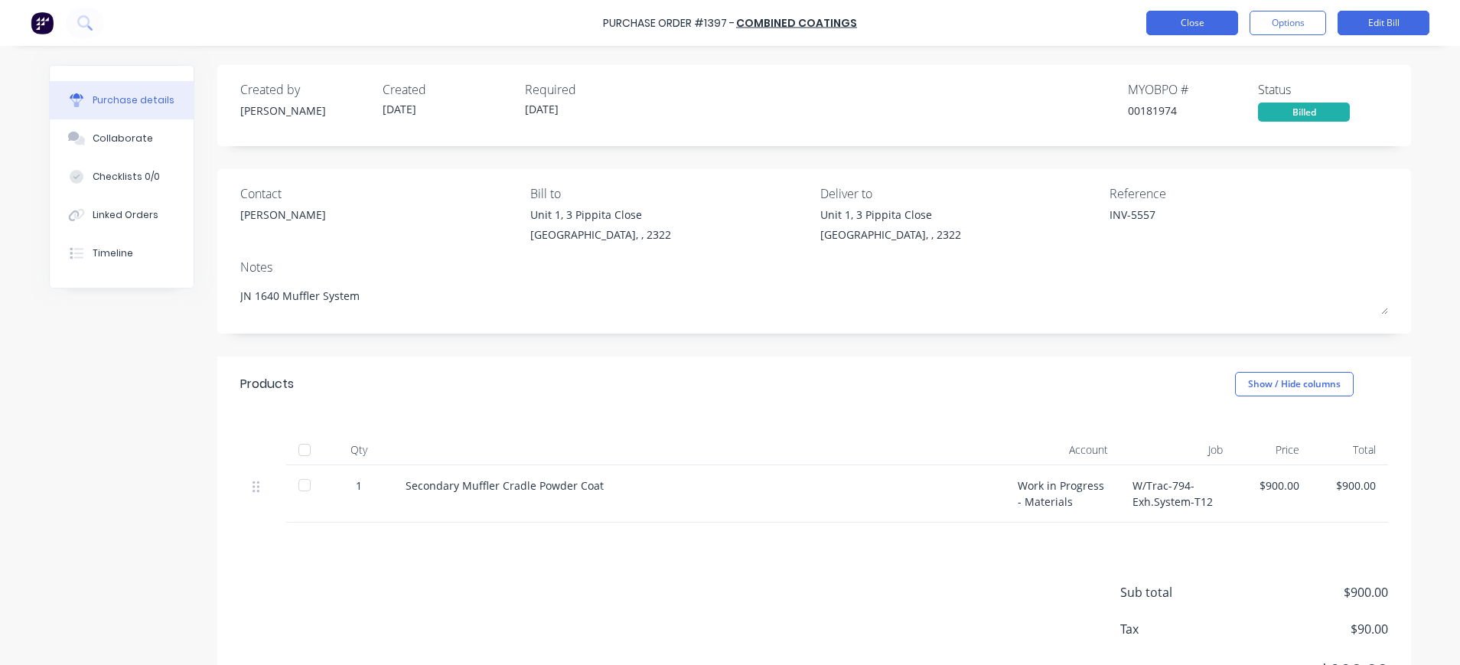
click at [1185, 32] on button "Close" at bounding box center [1192, 23] width 92 height 24
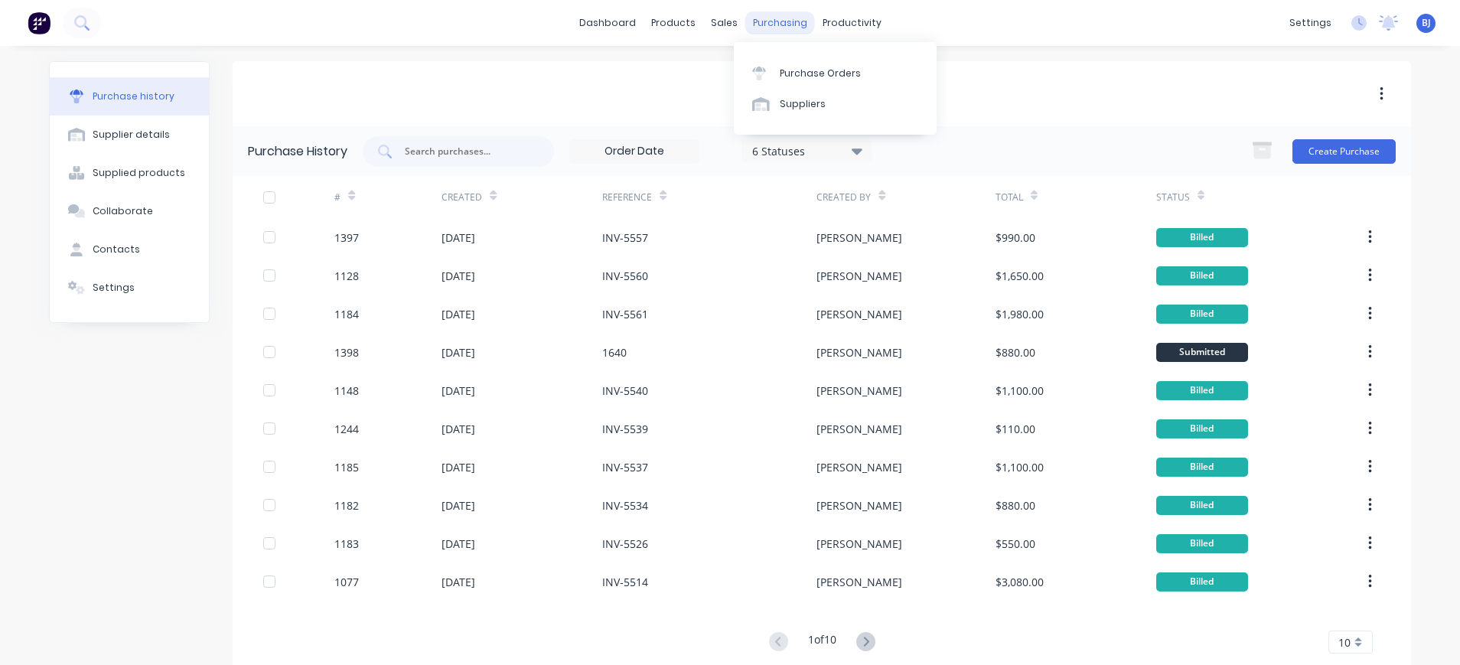
click at [755, 22] on div "purchasing" at bounding box center [780, 22] width 70 height 23
click at [782, 67] on div "Purchase Orders" at bounding box center [820, 74] width 81 height 14
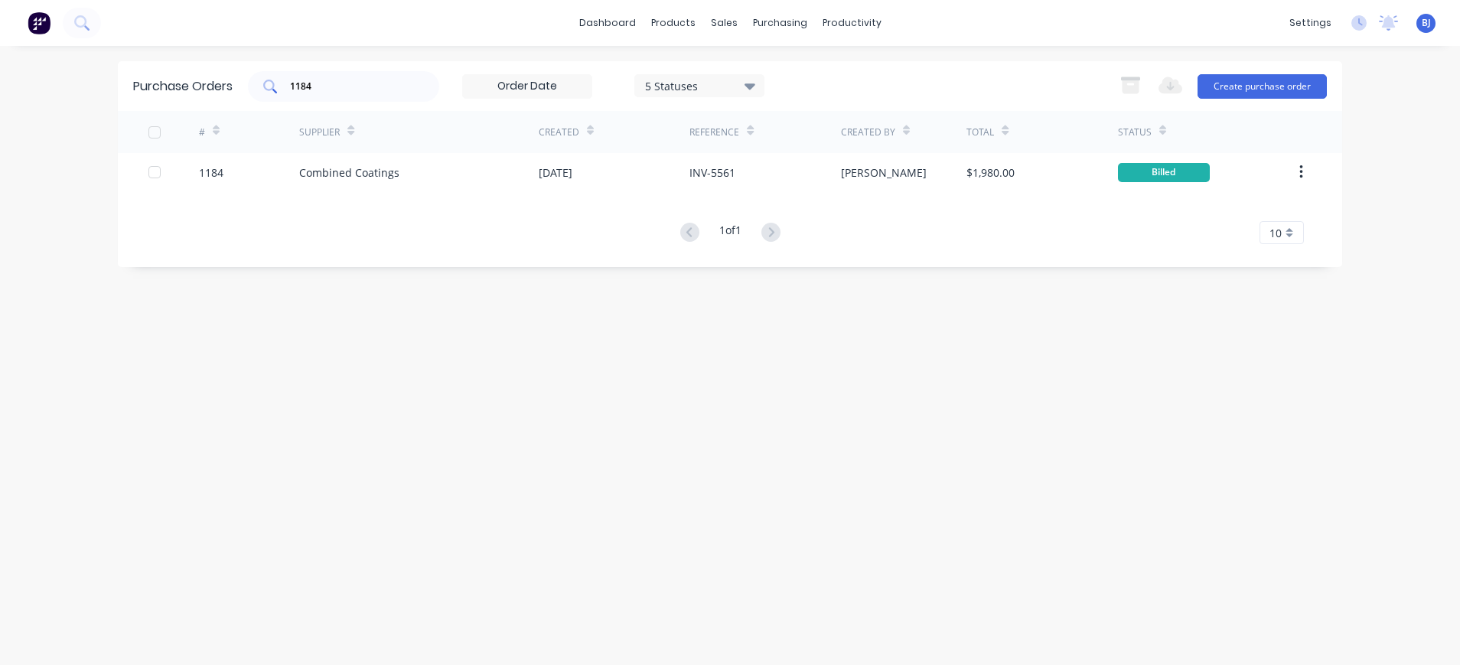
drag, startPoint x: 355, startPoint y: 102, endPoint x: 348, endPoint y: 97, distance: 8.3
click at [354, 101] on div "Purchase Orders 1184 5 Statuses 5 Statuses Export to Excel (XLSX) Create purcha…" at bounding box center [730, 86] width 1224 height 50
drag, startPoint x: 343, startPoint y: 95, endPoint x: 308, endPoint y: 80, distance: 37.4
click at [266, 92] on div "1184" at bounding box center [343, 86] width 191 height 31
drag, startPoint x: 318, startPoint y: 81, endPoint x: 272, endPoint y: 83, distance: 45.9
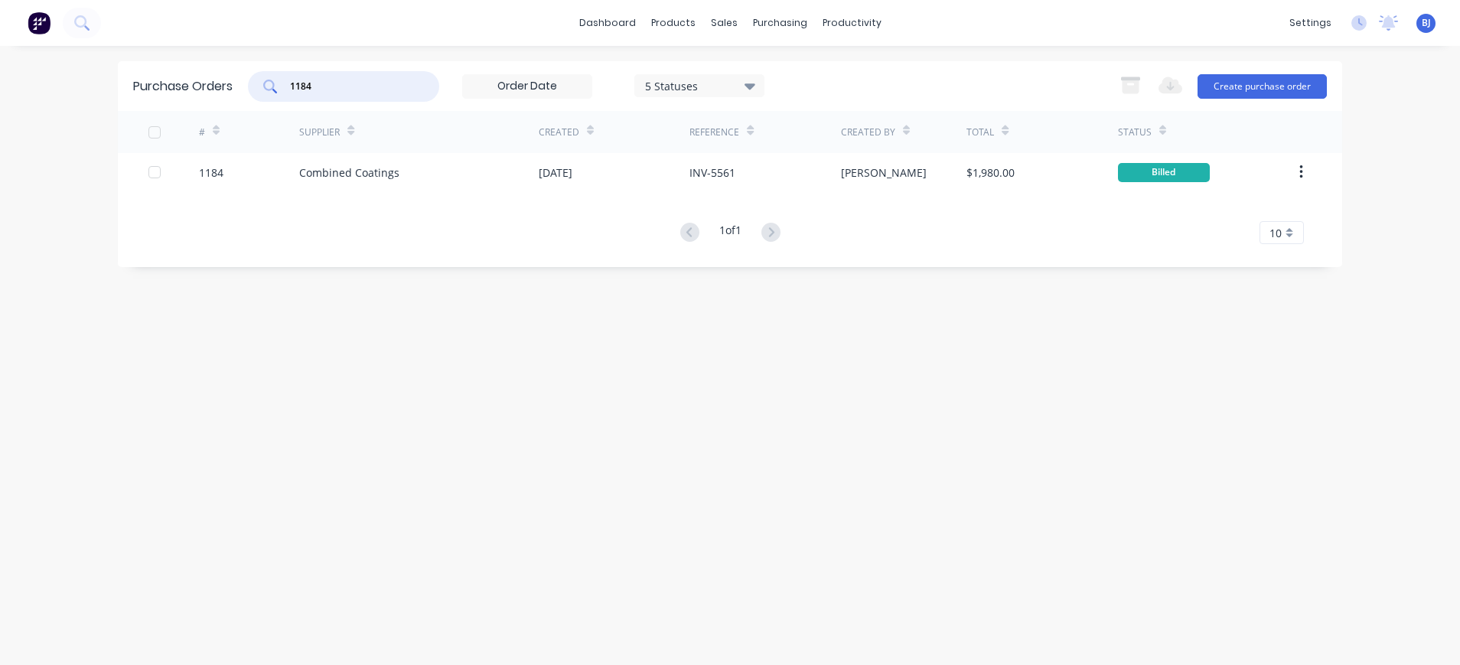
click at [272, 83] on div "1184" at bounding box center [343, 86] width 191 height 31
type input "1323"
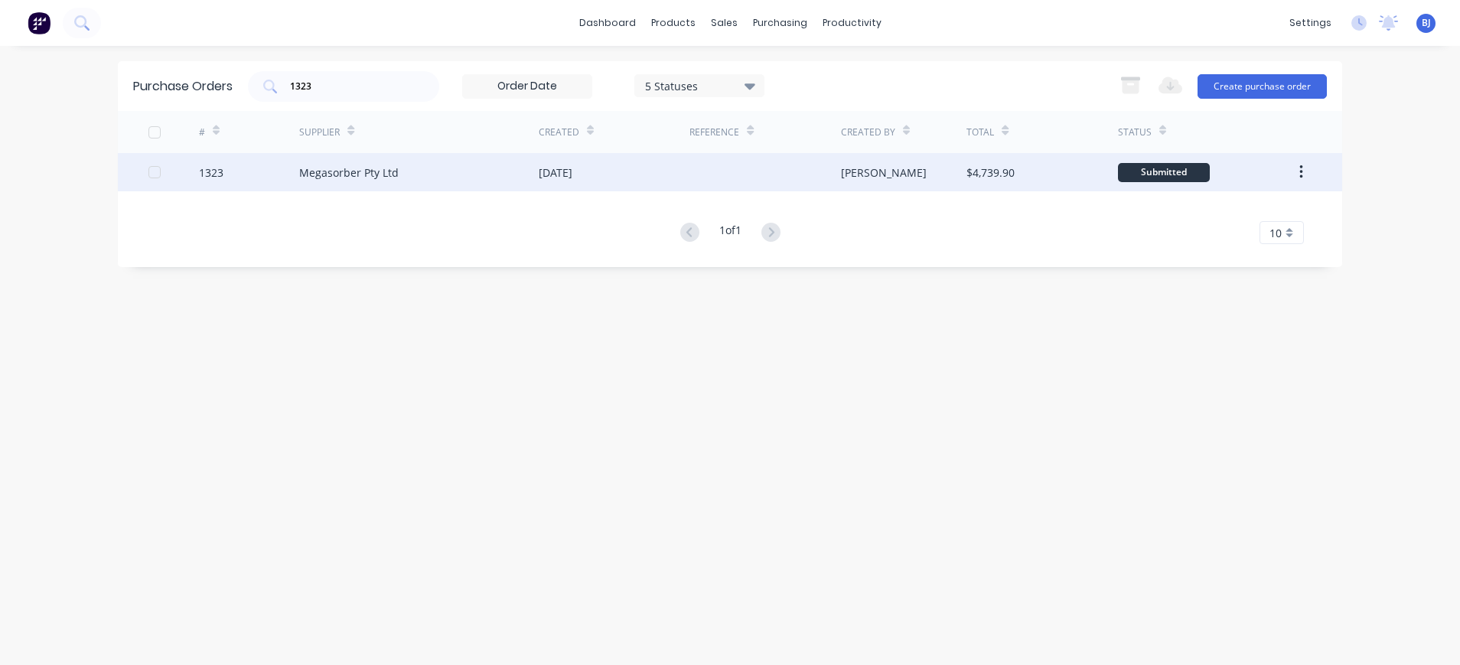
click at [342, 171] on div "Megasorber Pty Ltd" at bounding box center [348, 173] width 99 height 16
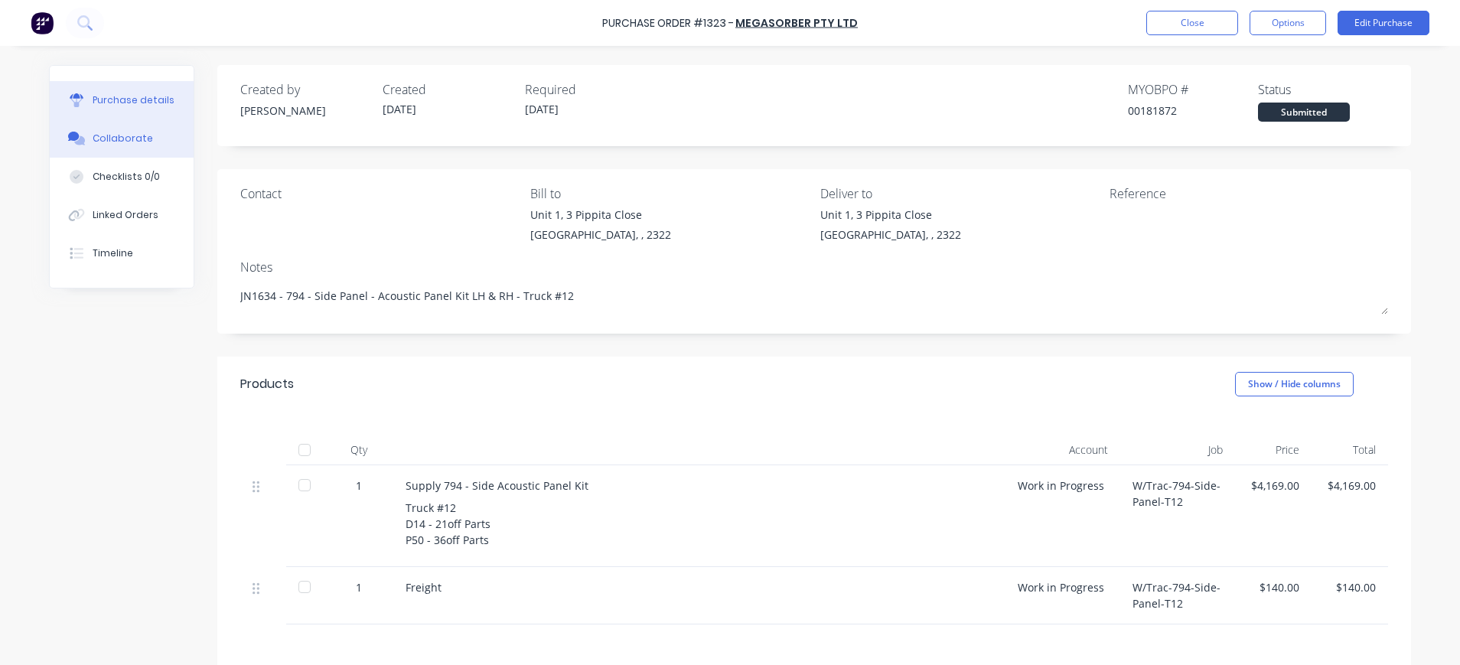
click at [143, 130] on button "Collaborate" at bounding box center [122, 138] width 144 height 38
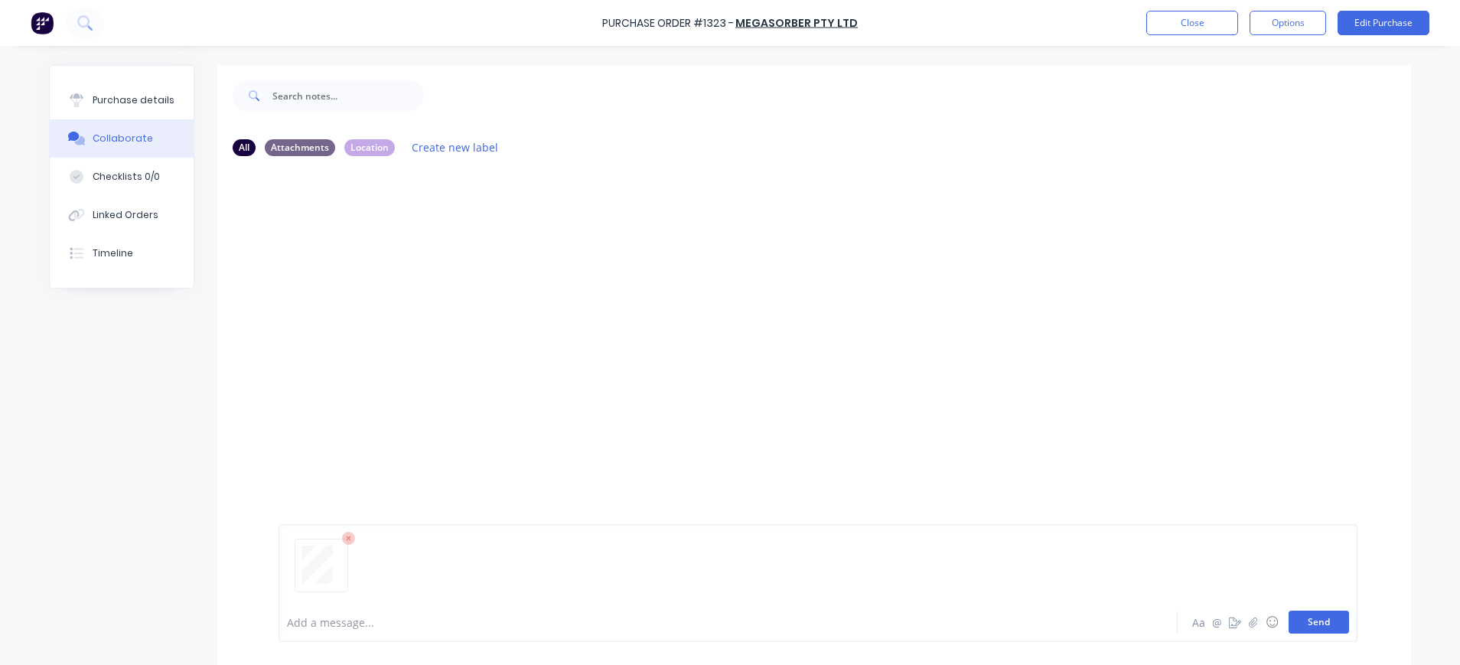
click at [1313, 622] on button "Send" at bounding box center [1319, 622] width 60 height 23
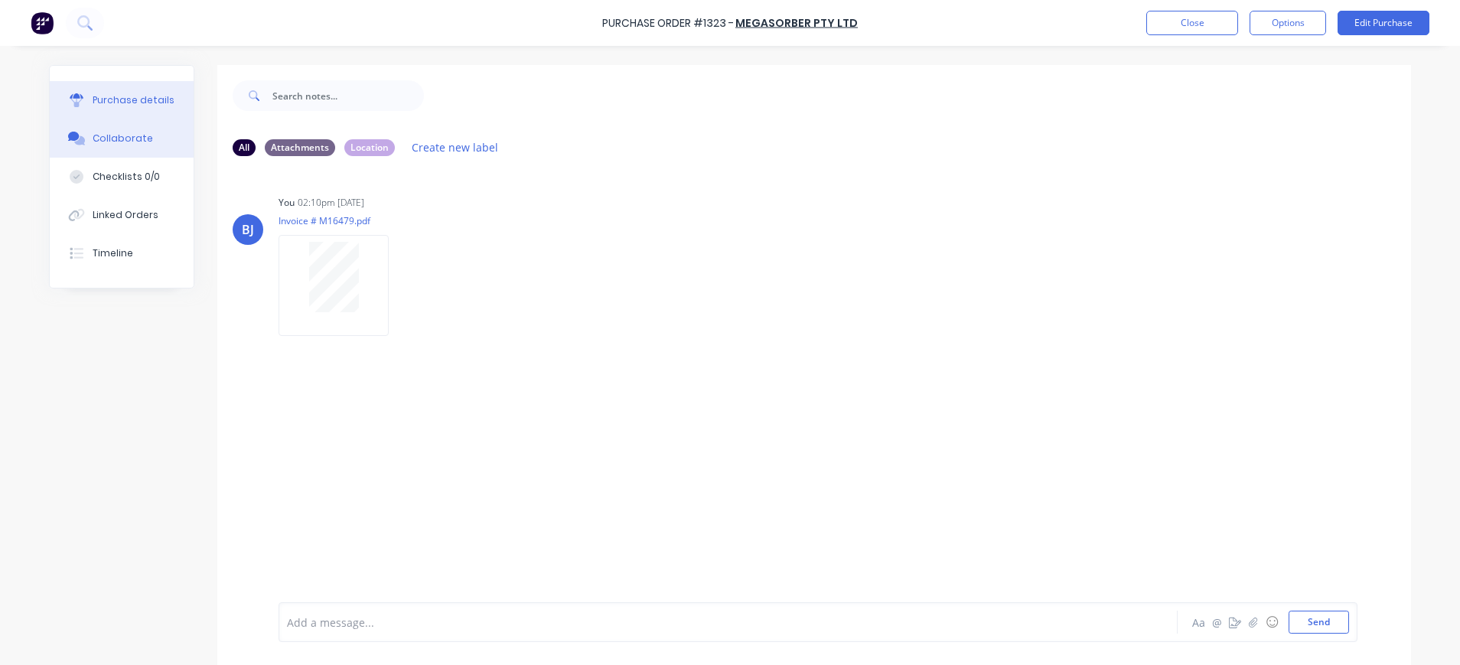
click at [147, 102] on div "Purchase details" at bounding box center [134, 100] width 82 height 14
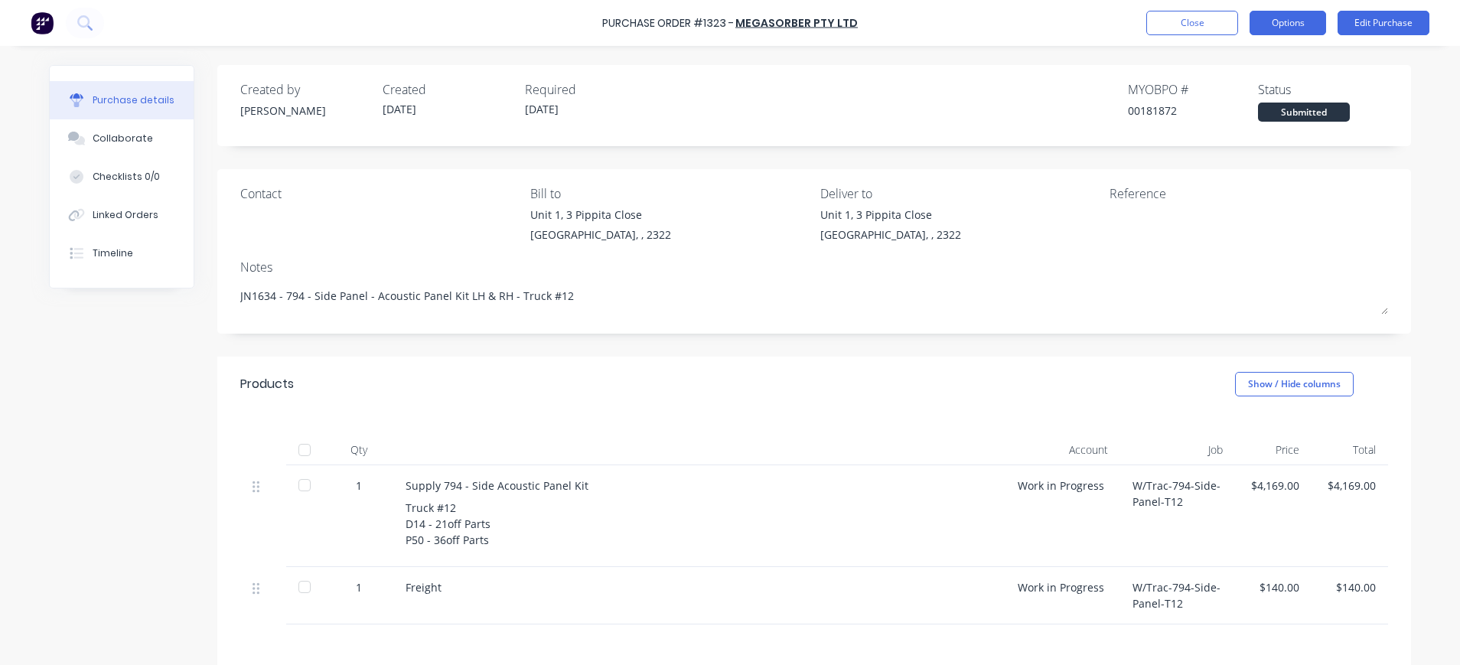
click at [1296, 24] on button "Options" at bounding box center [1288, 23] width 77 height 24
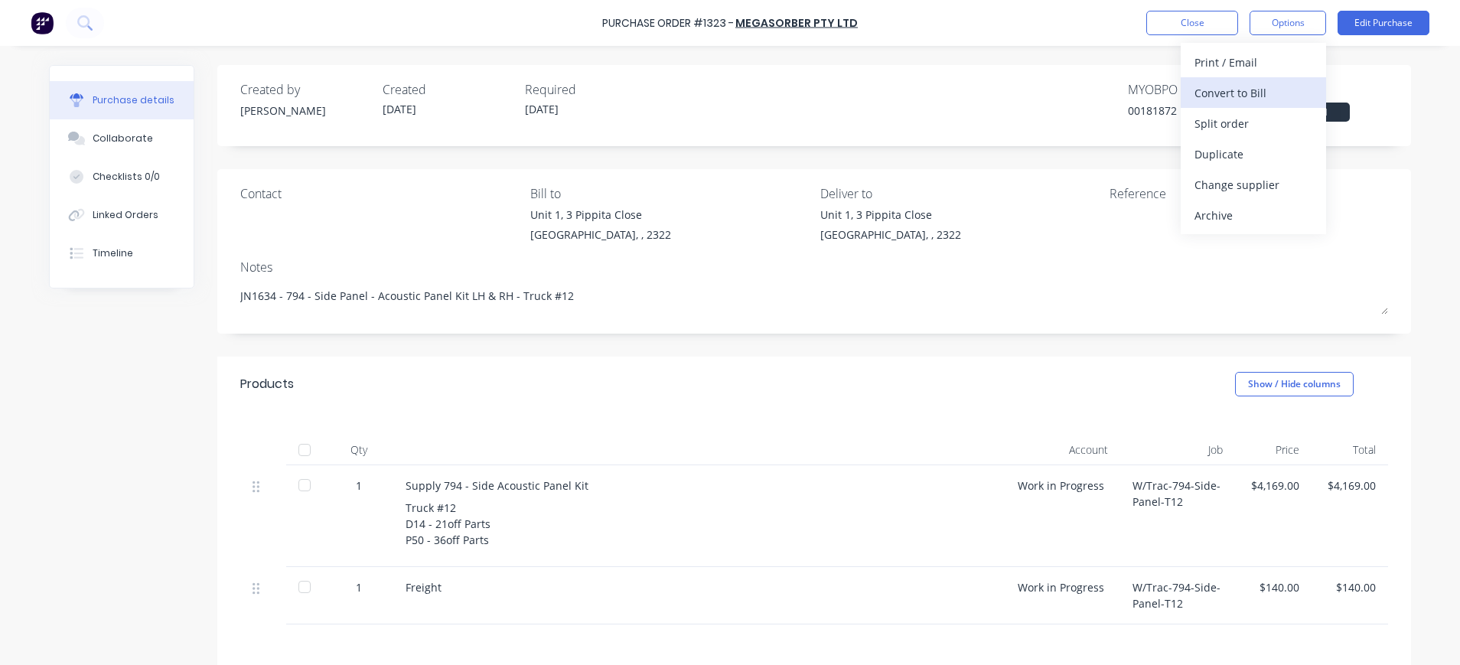
click at [1230, 94] on div "Convert to Bill" at bounding box center [1254, 93] width 118 height 22
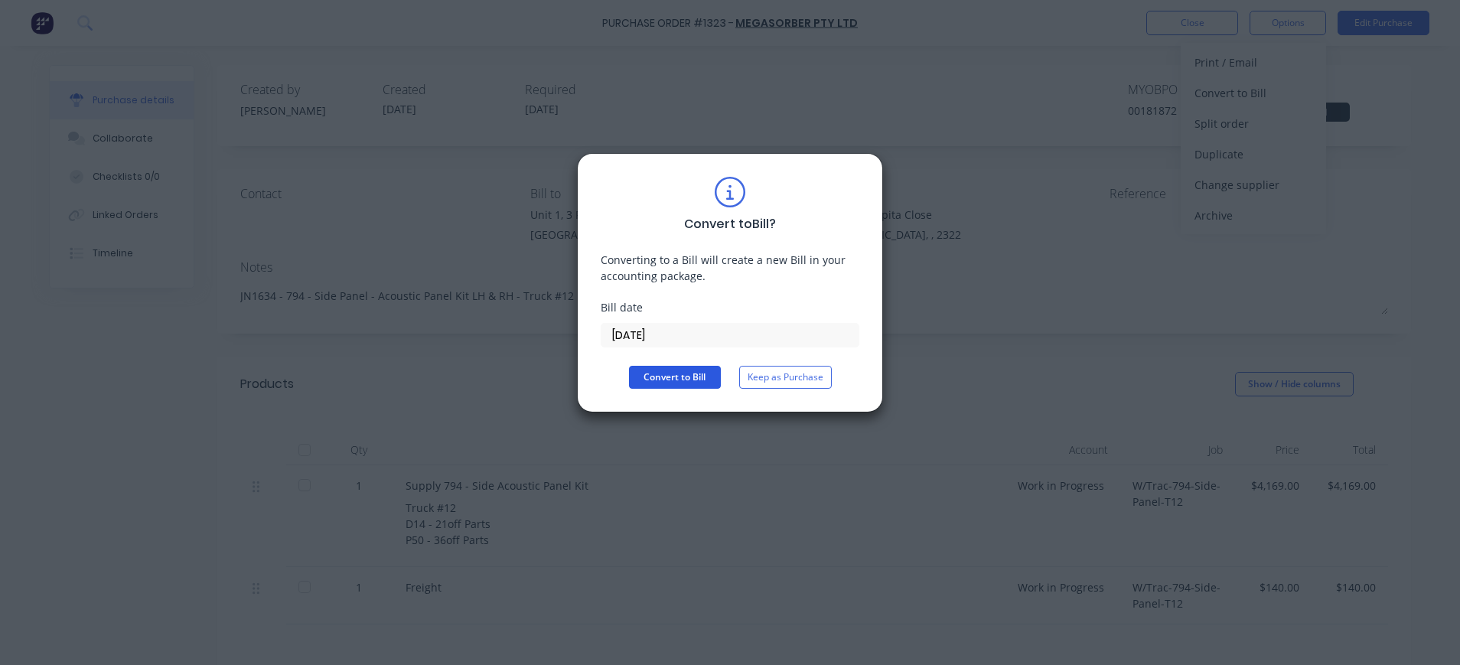
click at [702, 377] on button "Convert to Bill" at bounding box center [675, 377] width 92 height 23
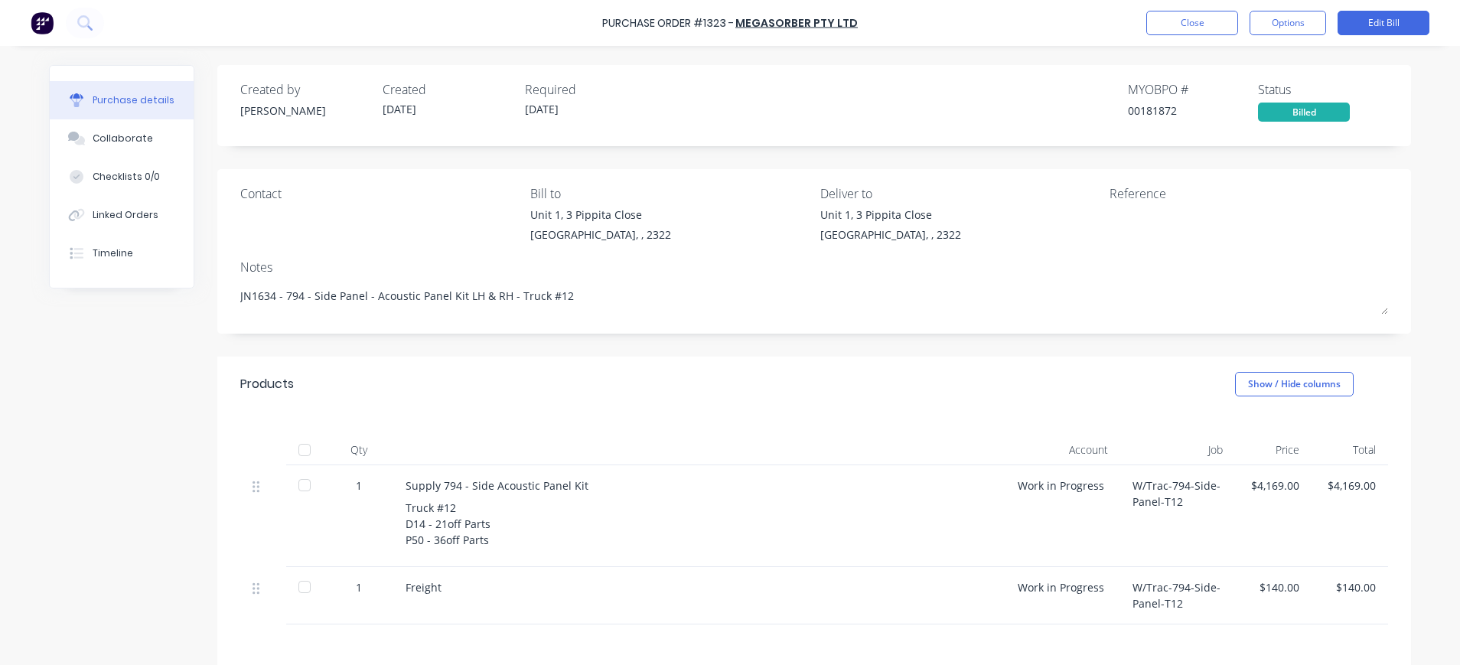
click at [1247, 486] on div "$4,169.00" at bounding box center [1273, 486] width 52 height 16
drag, startPoint x: 1247, startPoint y: 487, endPoint x: 1304, endPoint y: 488, distance: 56.6
click at [1304, 488] on div "1 Supply 794 - Side Acoustic Panel Kit Truck #12 D14 - 21off Parts P50 - 36off …" at bounding box center [814, 516] width 1148 height 102
click at [1371, 28] on button "Edit Bill" at bounding box center [1384, 23] width 92 height 24
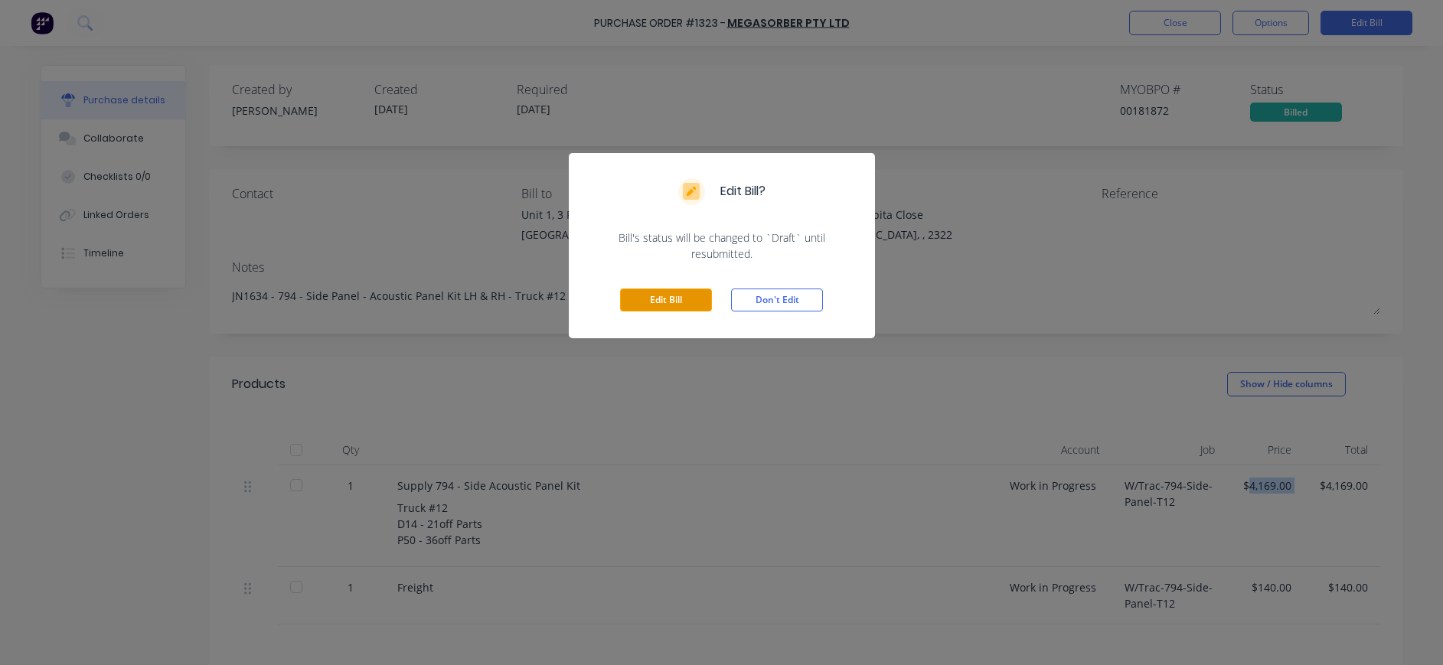
click at [670, 302] on button "Edit Bill" at bounding box center [666, 300] width 92 height 23
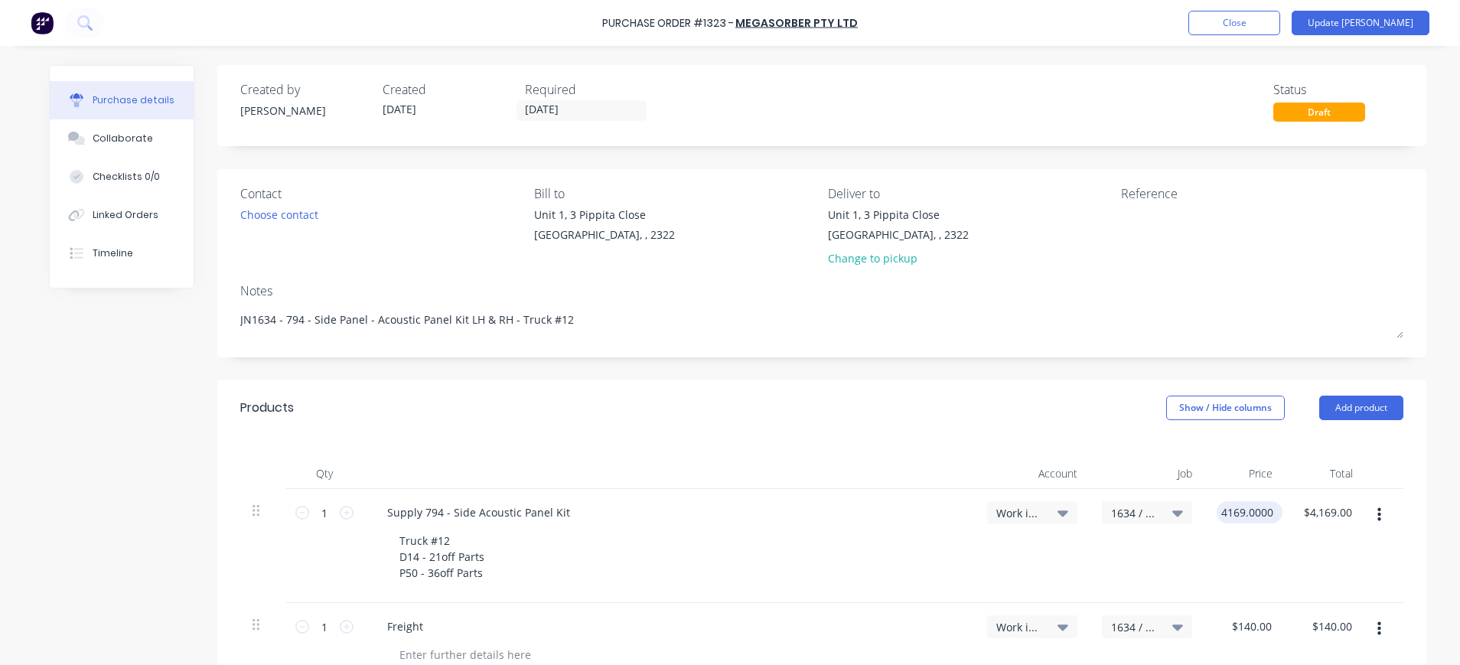
click at [1241, 513] on input "4169.0000" at bounding box center [1247, 512] width 60 height 22
drag, startPoint x: 1267, startPoint y: 513, endPoint x: 1201, endPoint y: 513, distance: 65.8
click at [1205, 513] on div "4169.0000 4169.0000" at bounding box center [1246, 546] width 83 height 114
type input "$3,960.55"
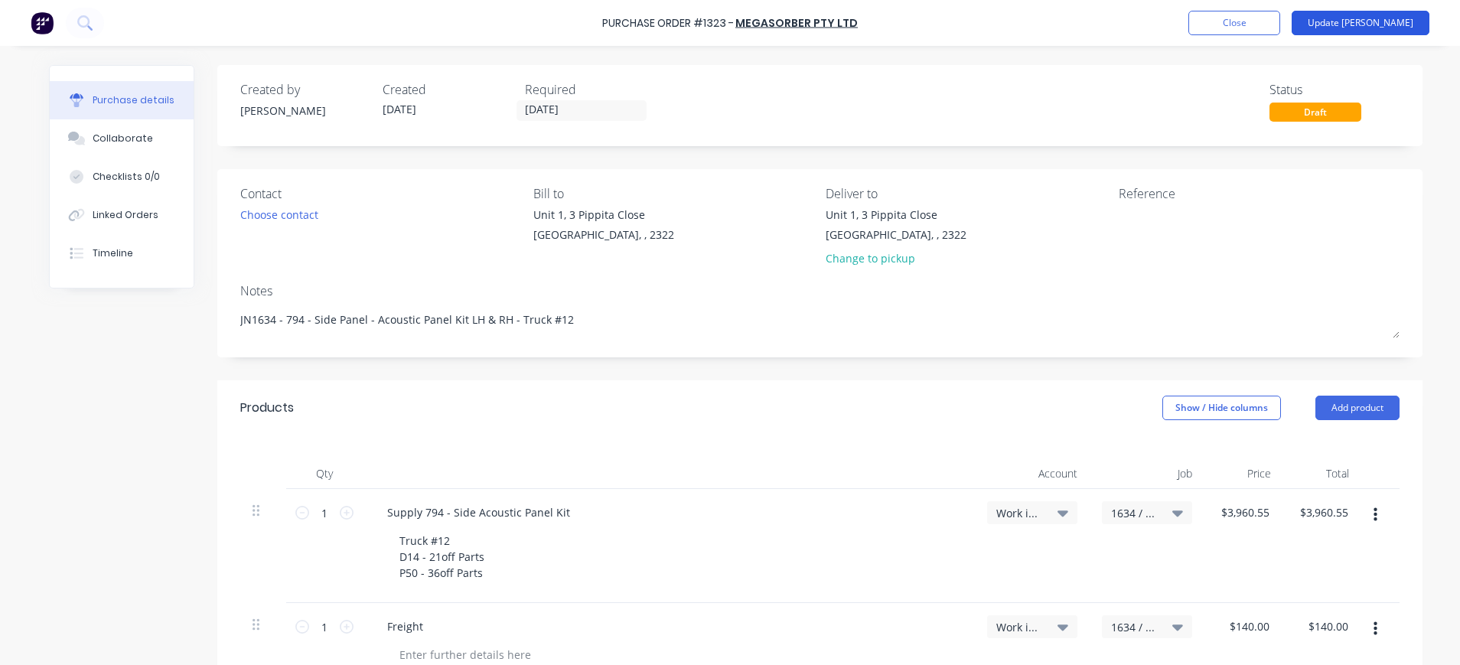
click at [1384, 20] on button "Update [PERSON_NAME]" at bounding box center [1361, 23] width 138 height 24
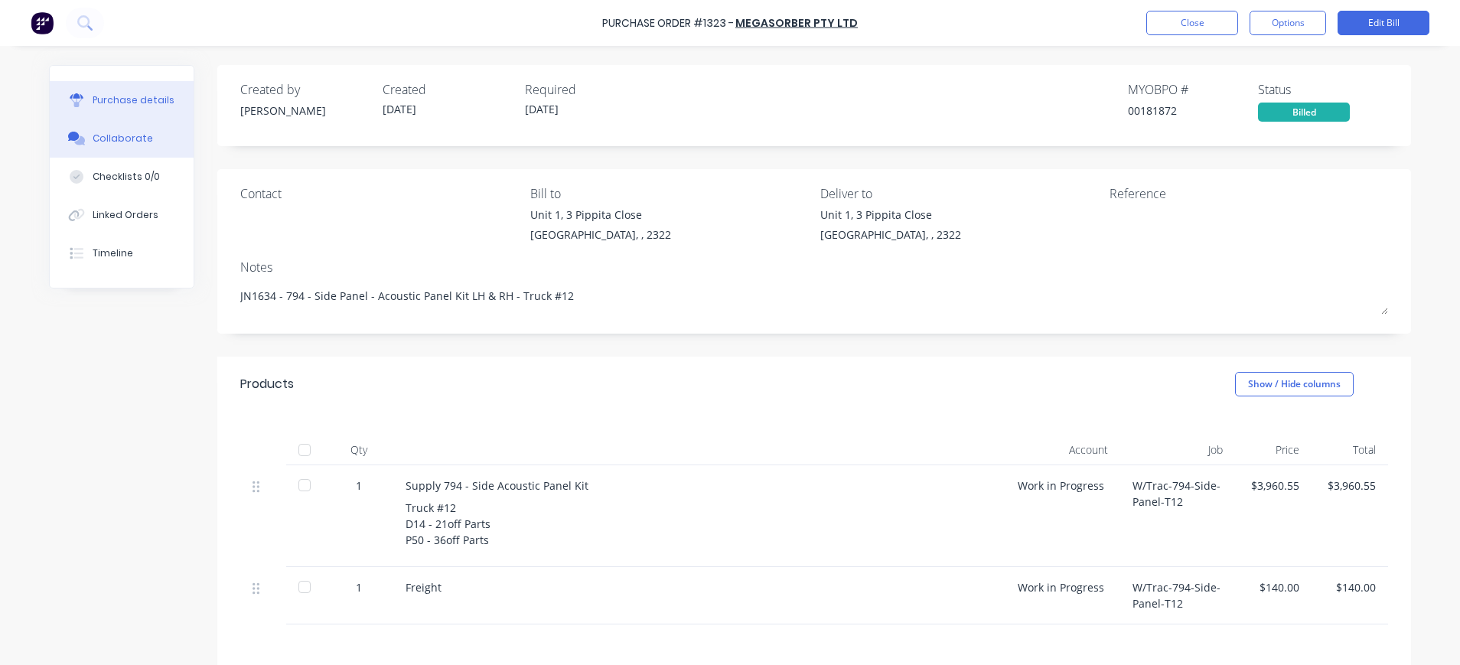
click at [139, 149] on button "Collaborate" at bounding box center [122, 138] width 144 height 38
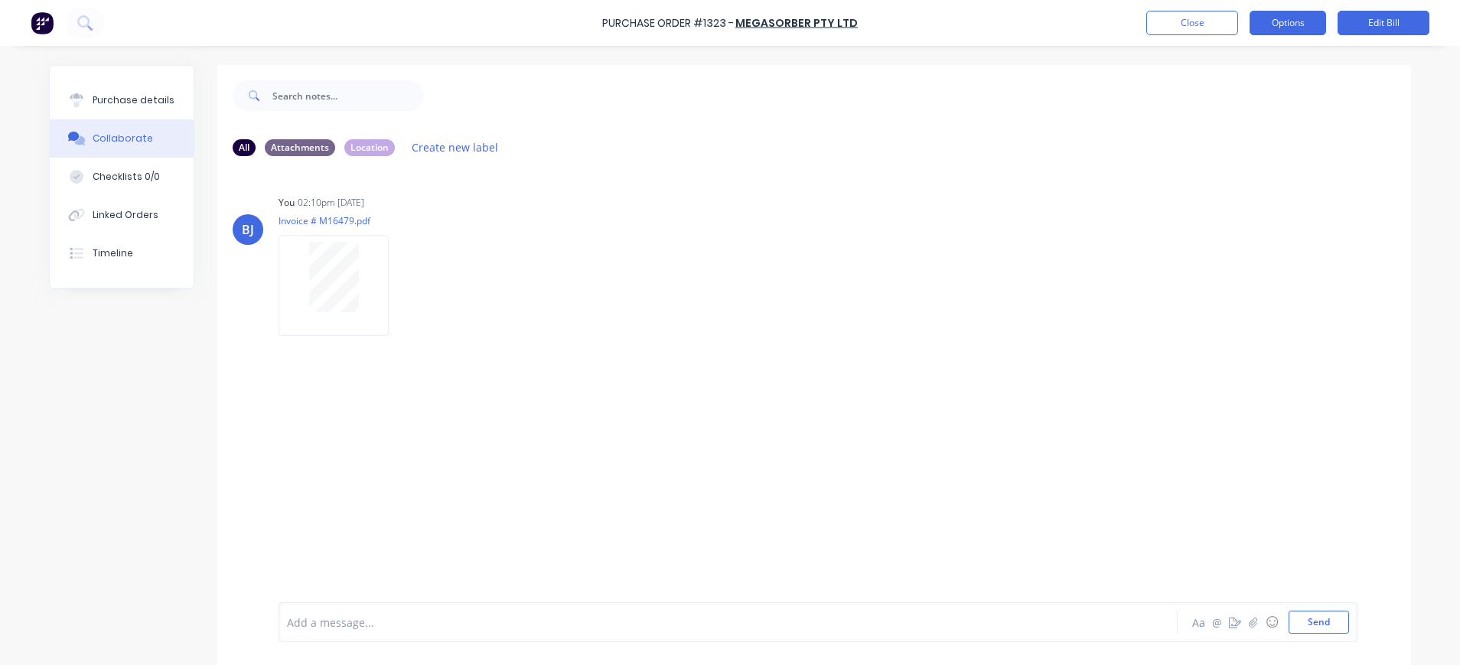
click at [1296, 21] on button "Options" at bounding box center [1288, 23] width 77 height 24
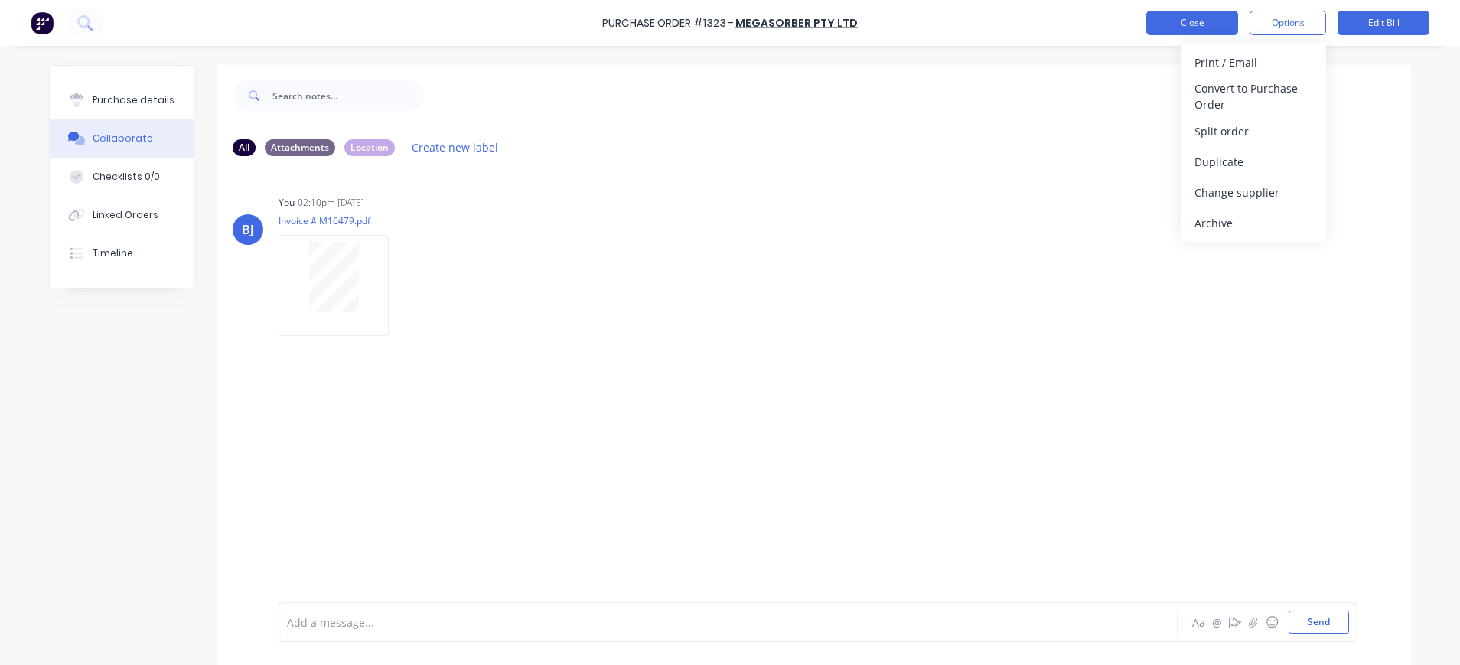
click at [1173, 23] on button "Close" at bounding box center [1192, 23] width 92 height 24
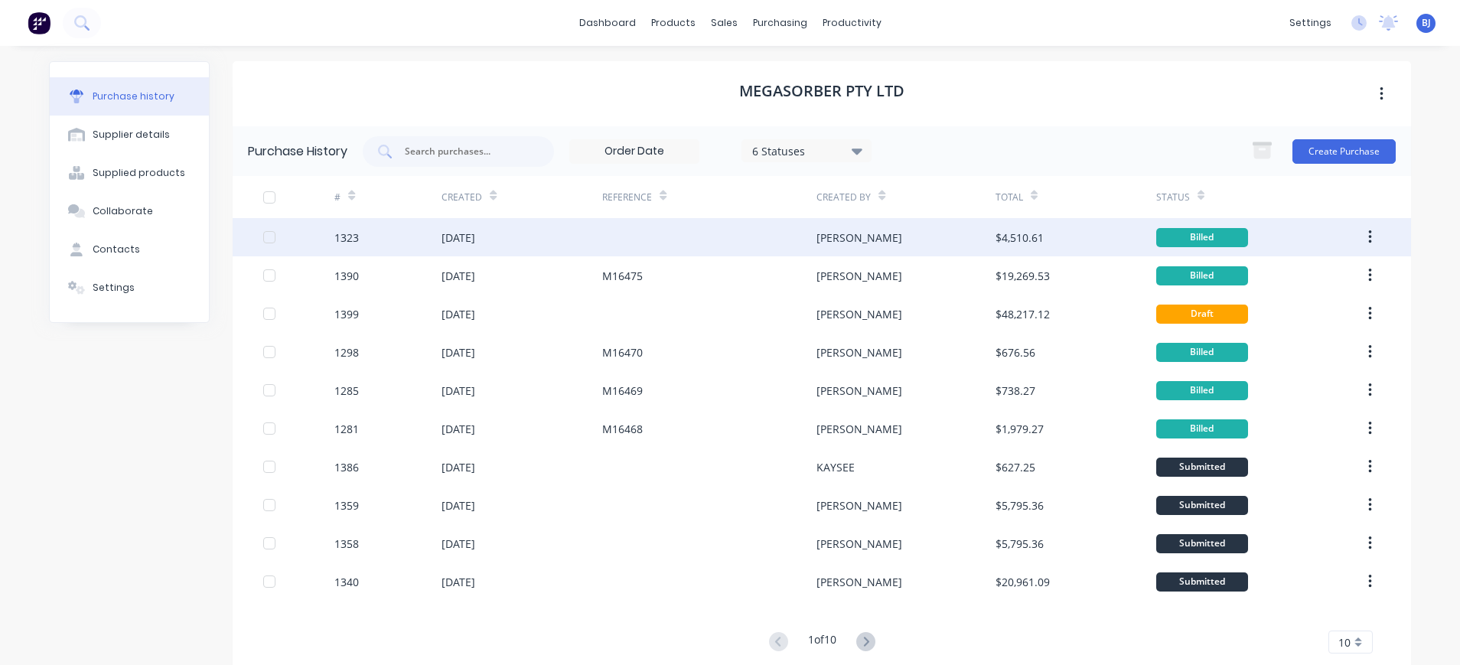
click at [463, 240] on div "[DATE]" at bounding box center [459, 238] width 34 height 16
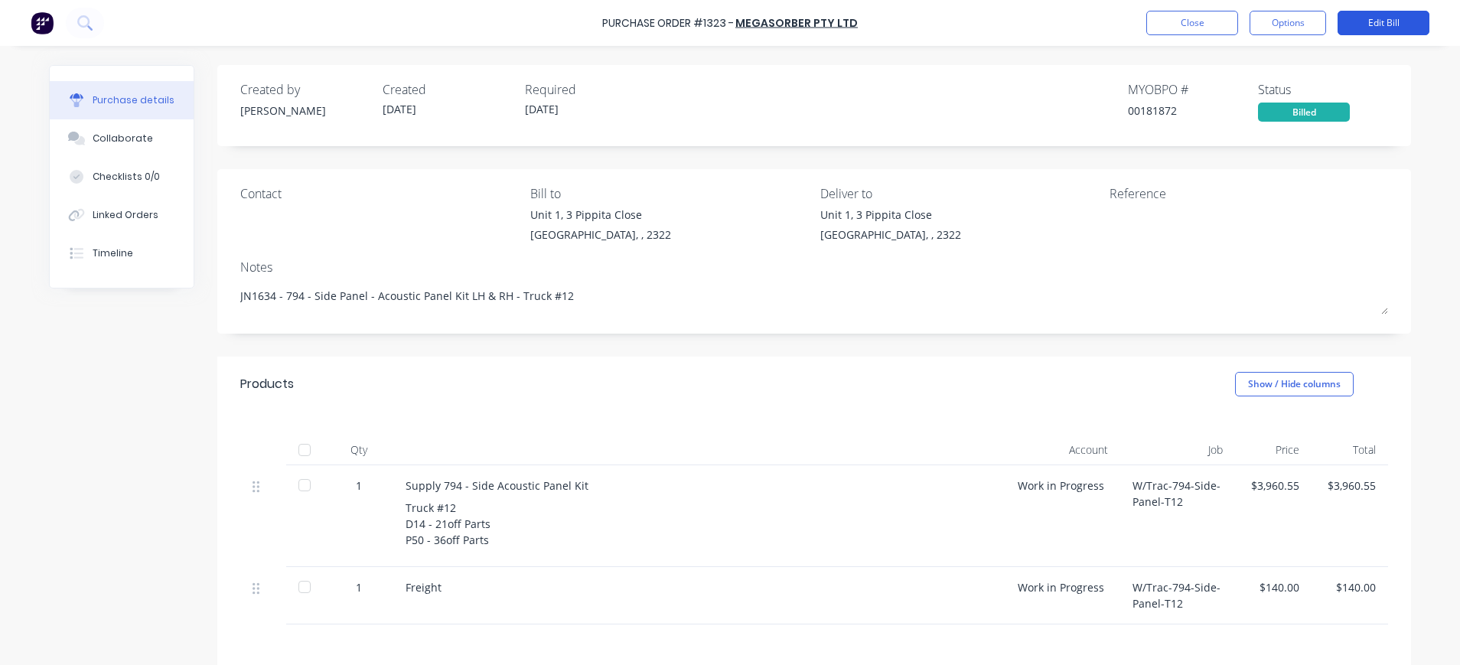
click at [1418, 26] on button "Edit Bill" at bounding box center [1384, 23] width 92 height 24
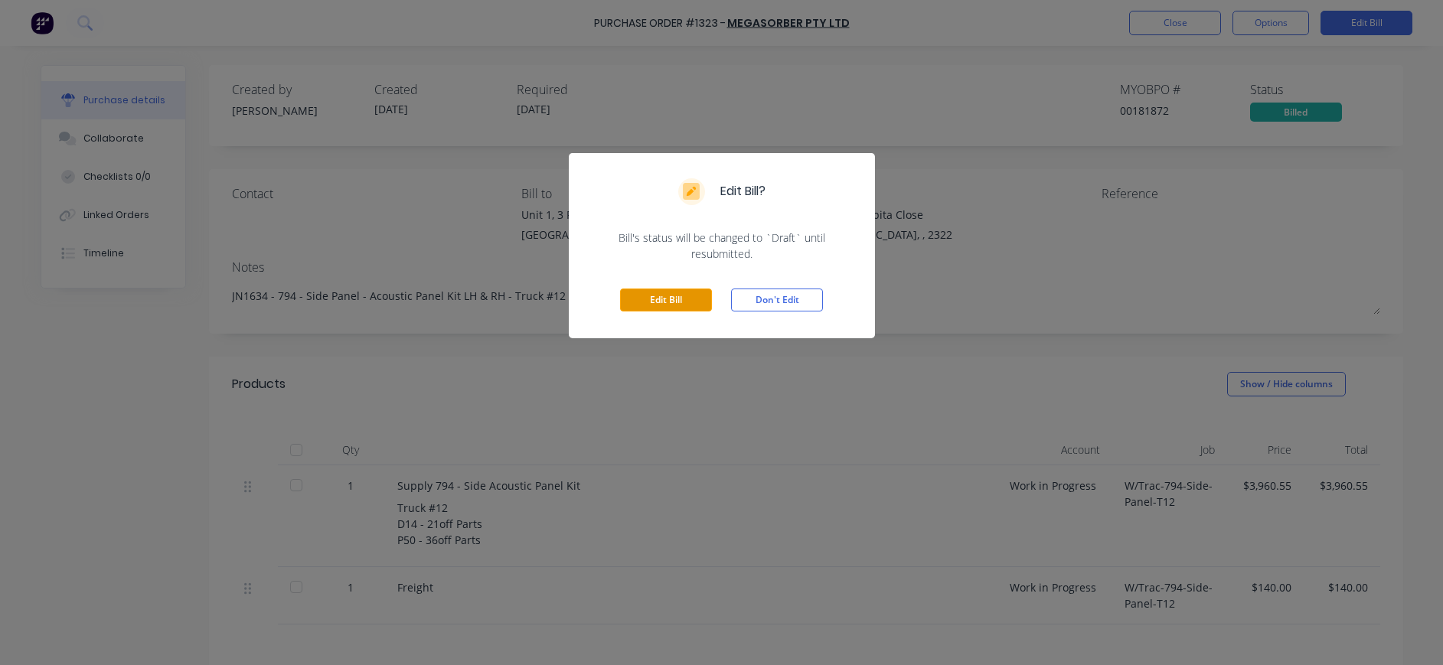
click at [679, 295] on button "Edit Bill" at bounding box center [666, 300] width 92 height 23
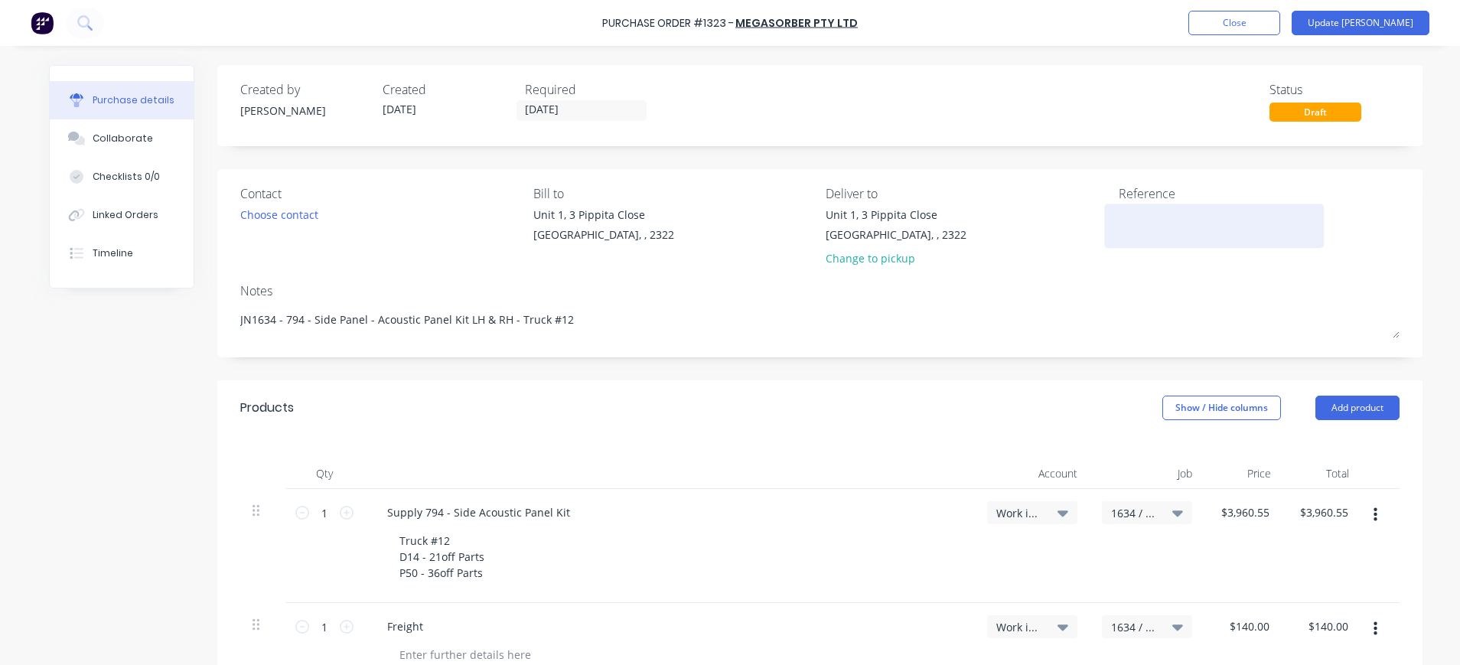
drag, startPoint x: 1090, startPoint y: 227, endPoint x: 1101, endPoint y: 226, distance: 11.6
click at [1092, 227] on div "[STREET_ADDRESS] Change to pickup" at bounding box center [967, 240] width 282 height 67
click at [1119, 222] on div at bounding box center [1214, 226] width 191 height 38
click at [1119, 220] on textarea at bounding box center [1214, 224] width 191 height 34
type textarea "M16479"
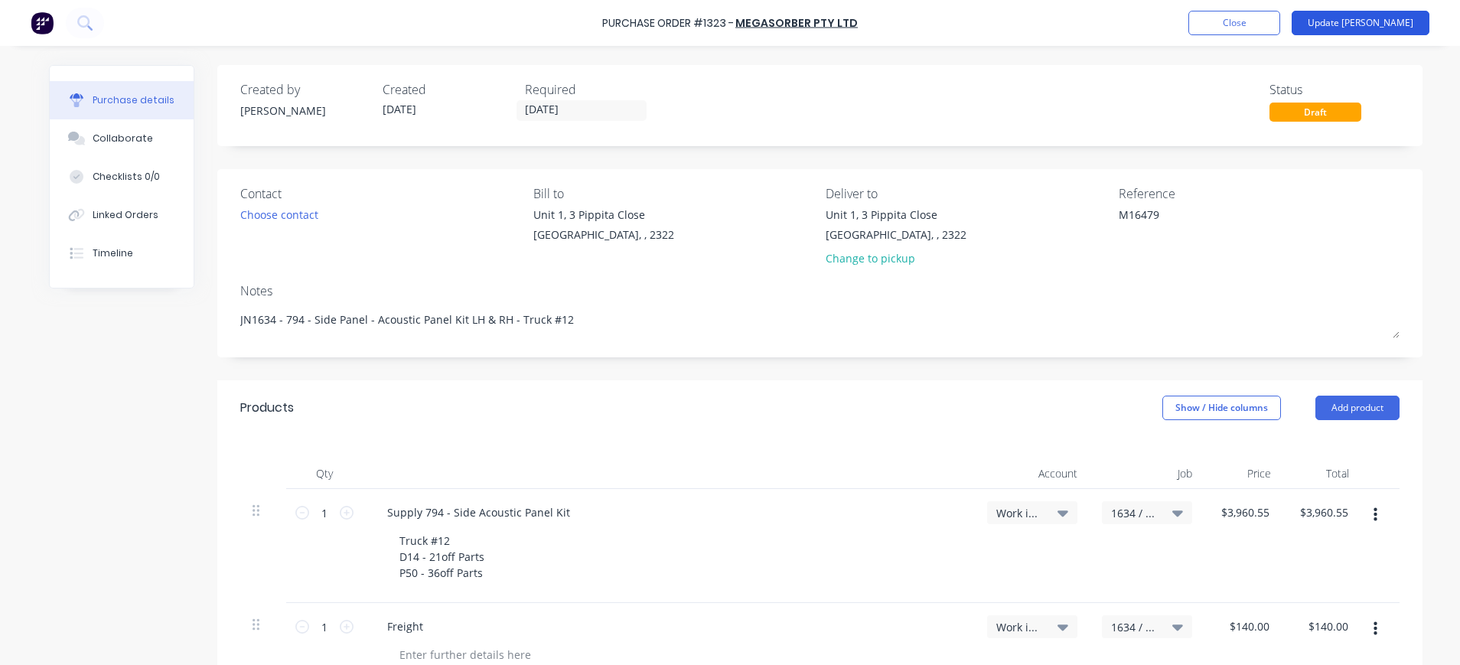
click at [1368, 24] on button "Update [PERSON_NAME]" at bounding box center [1361, 23] width 138 height 24
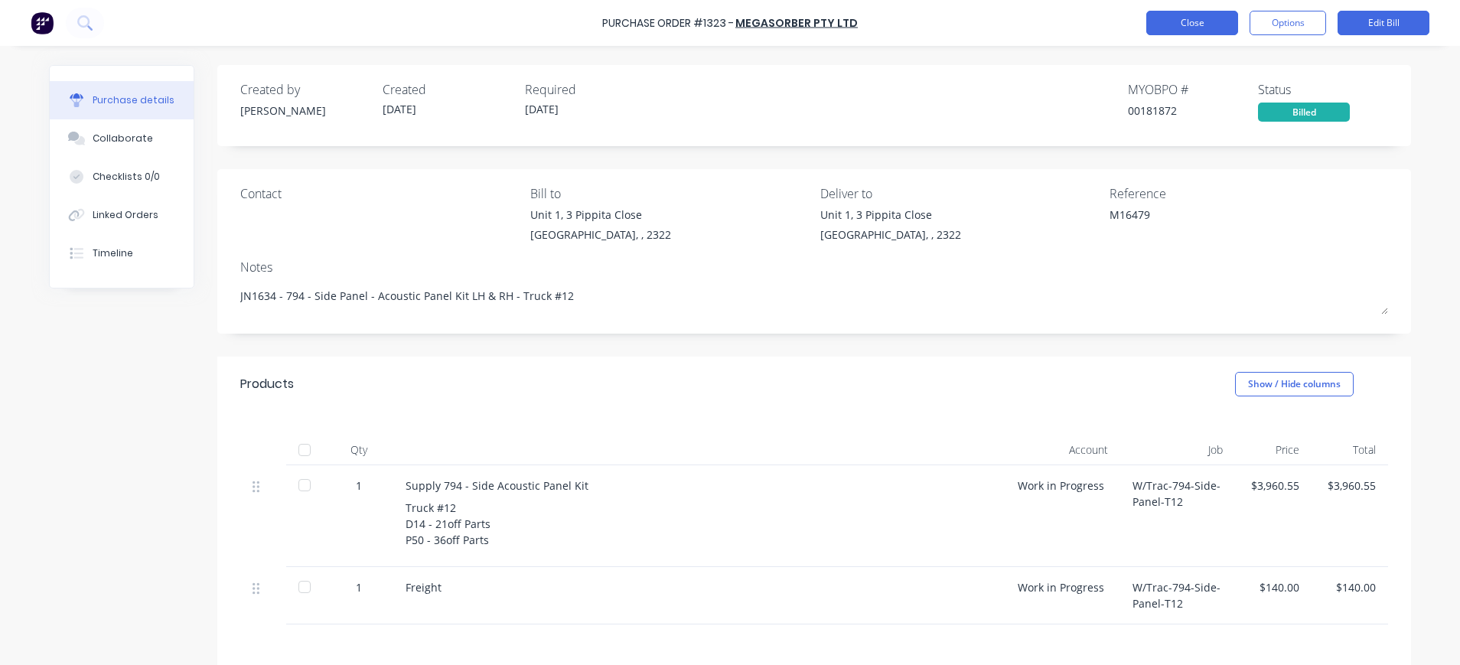
click at [1211, 22] on button "Close" at bounding box center [1192, 23] width 92 height 24
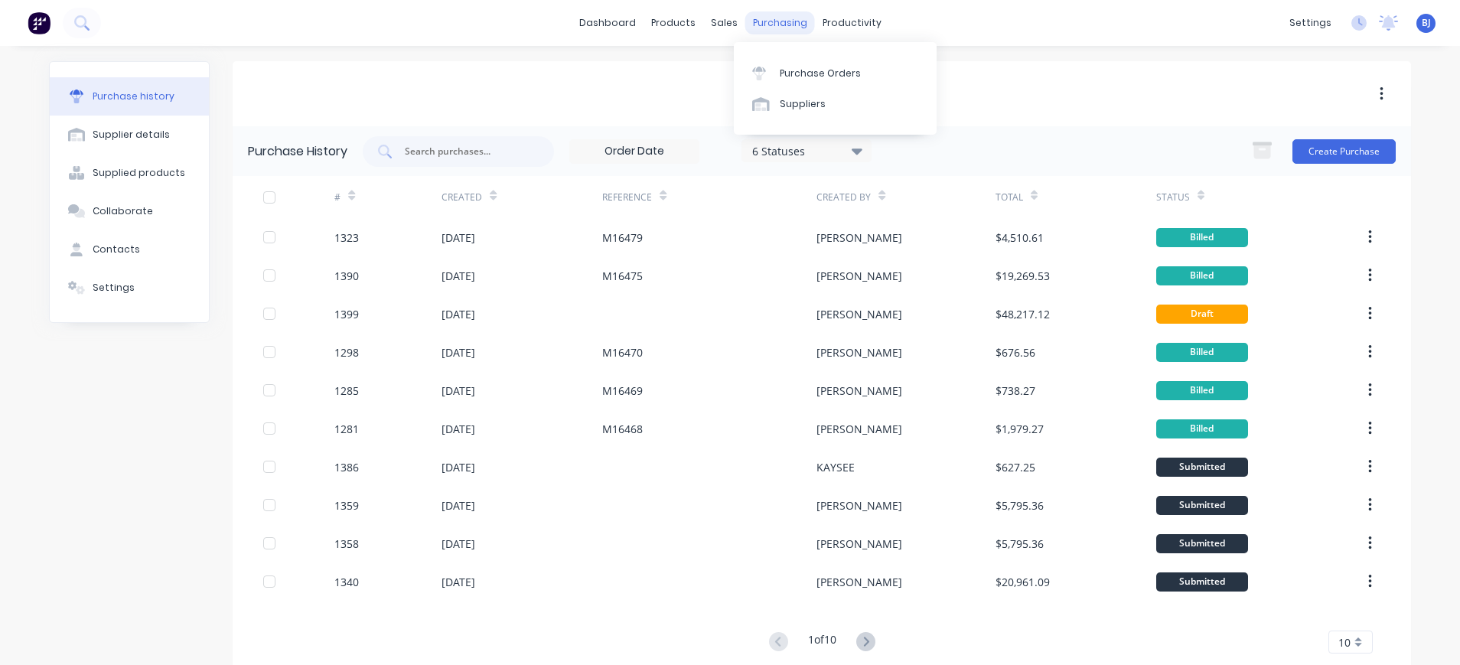
click at [776, 14] on div "purchasing" at bounding box center [780, 22] width 70 height 23
click at [796, 63] on link "Purchase Orders" at bounding box center [835, 72] width 203 height 31
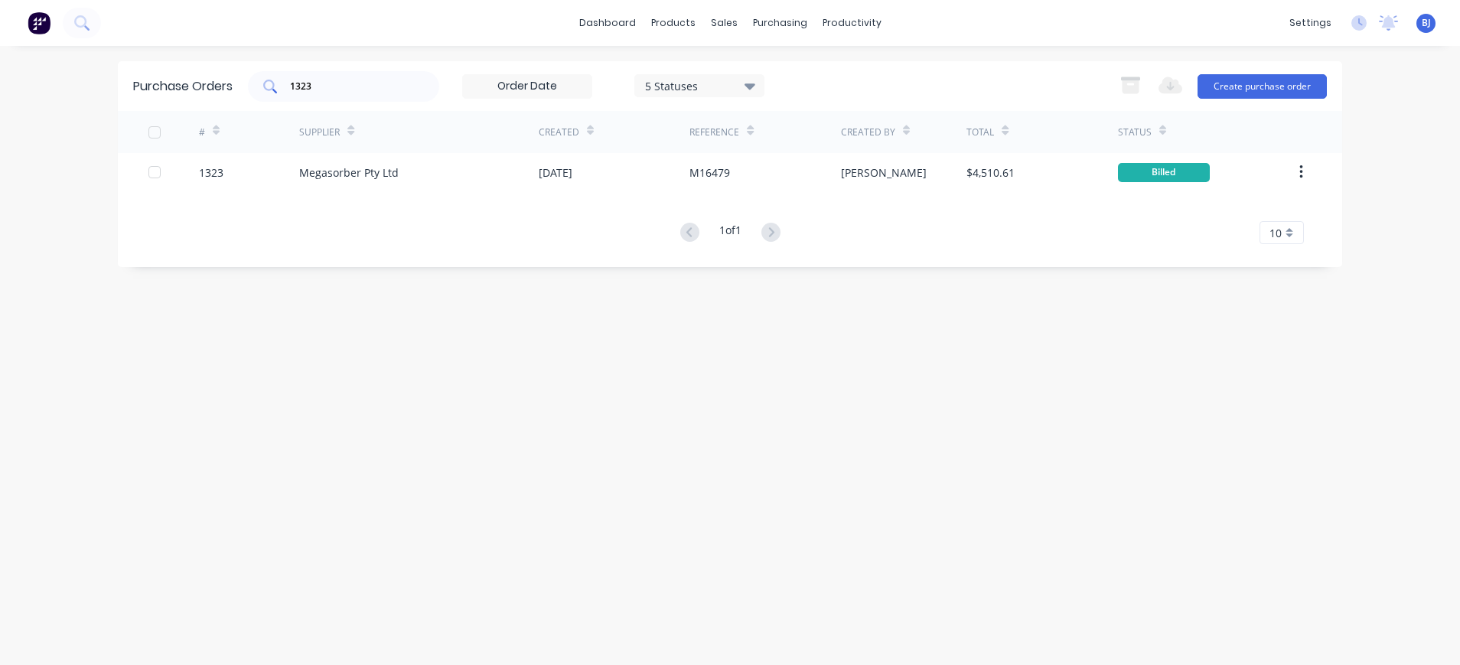
click at [346, 83] on input "1323" at bounding box center [352, 86] width 127 height 15
drag, startPoint x: 345, startPoint y: 83, endPoint x: 259, endPoint y: 74, distance: 86.2
click at [255, 79] on div "1323" at bounding box center [343, 86] width 191 height 31
type input "937"
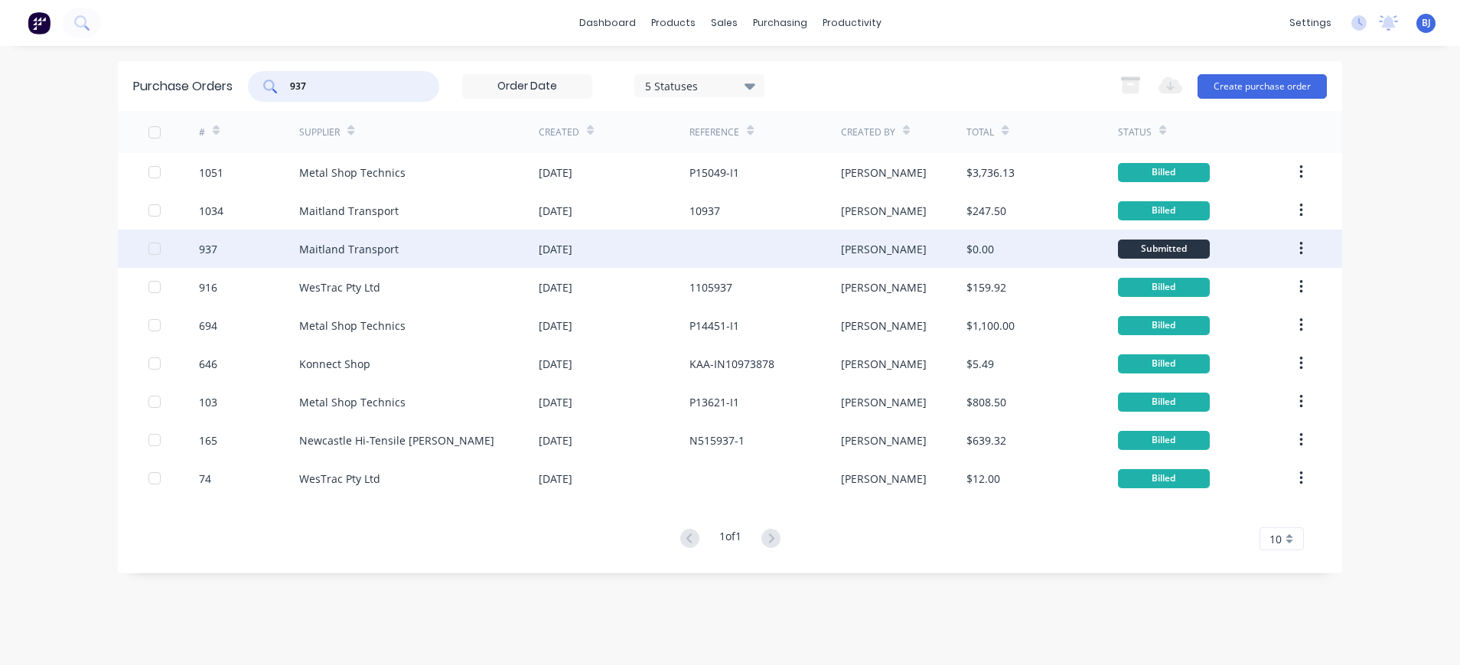
click at [381, 253] on div "Maitland Transport" at bounding box center [348, 249] width 99 height 16
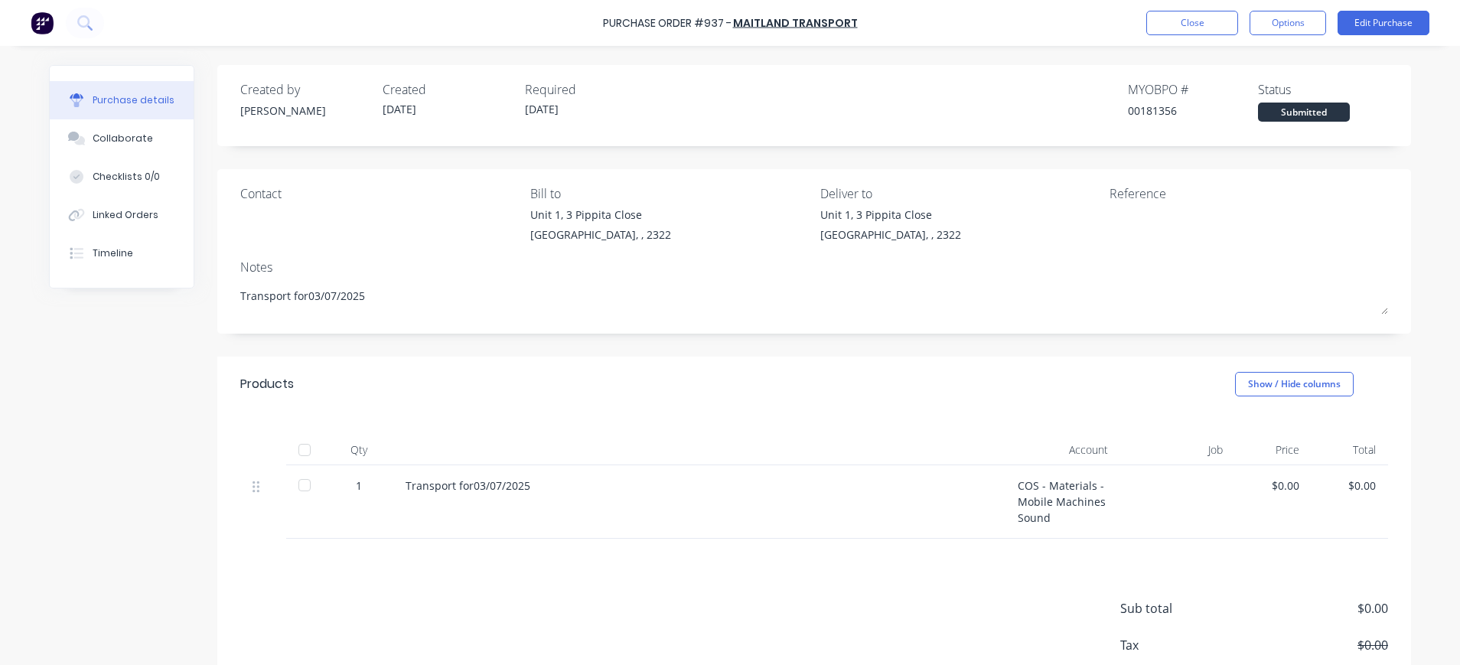
click at [1110, 217] on div at bounding box center [1205, 226] width 191 height 38
click at [1414, 21] on button "Edit Purchase" at bounding box center [1384, 23] width 92 height 24
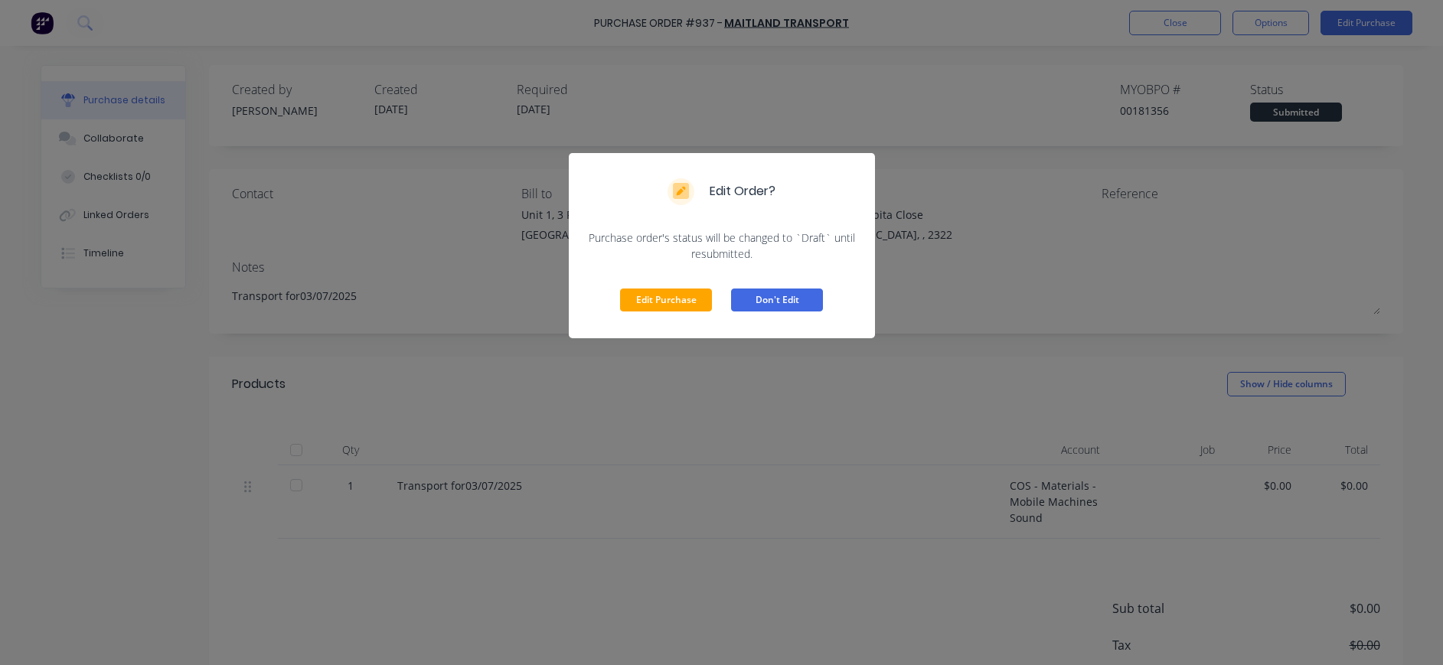
drag, startPoint x: 649, startPoint y: 306, endPoint x: 760, endPoint y: 288, distance: 112.5
click at [651, 305] on button "Edit Purchase" at bounding box center [666, 300] width 92 height 23
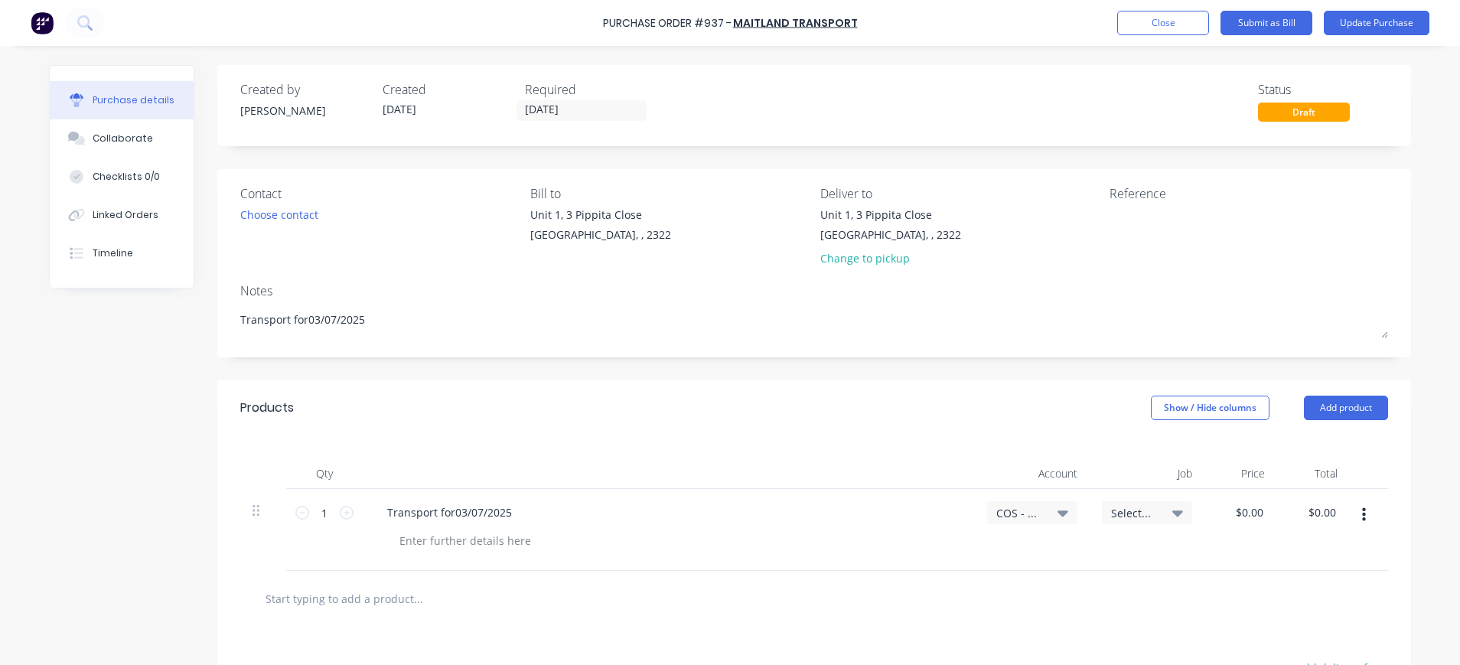
click at [1127, 231] on textarea at bounding box center [1205, 224] width 191 height 34
type textarea "10922"
click at [392, 542] on div at bounding box center [465, 541] width 156 height 22
paste div
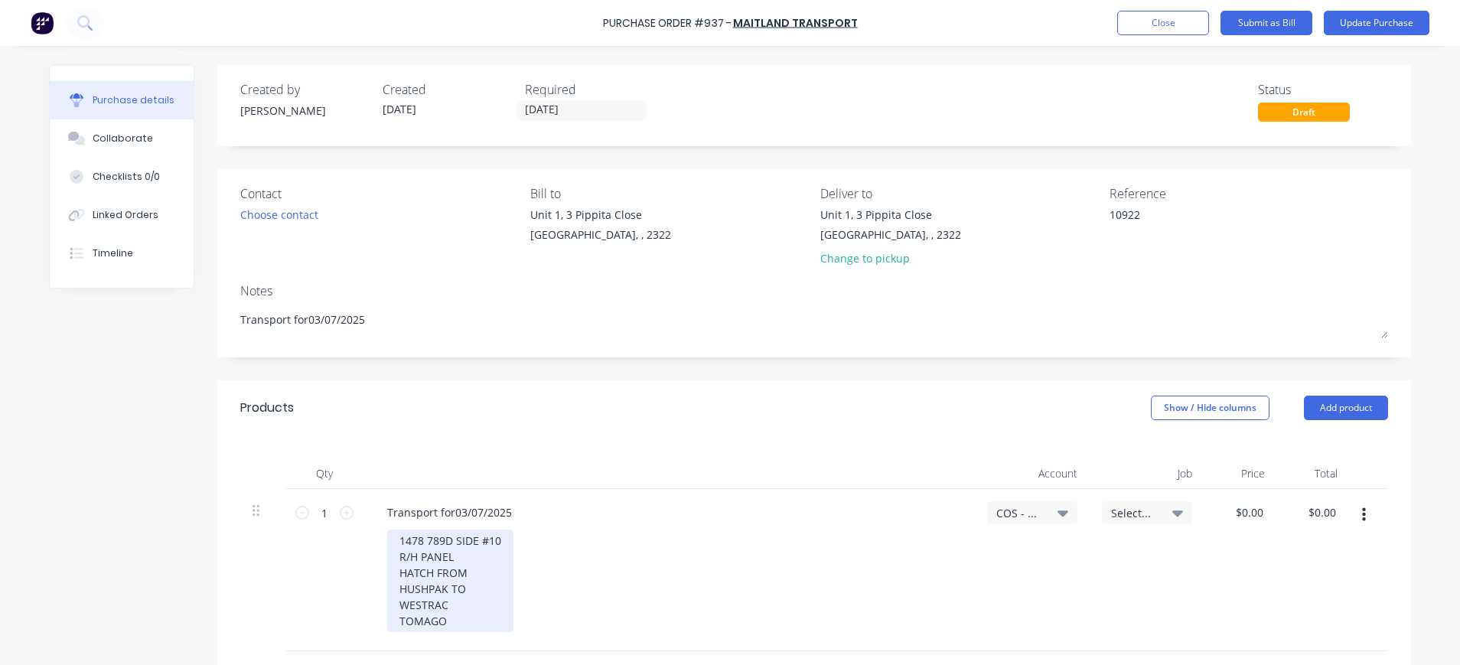
click at [494, 545] on div "1478 789D SIDE #10 R/H PANEL HATCH FROM HUSHPAK TO WESTRAC TOMAGO" at bounding box center [450, 581] width 126 height 103
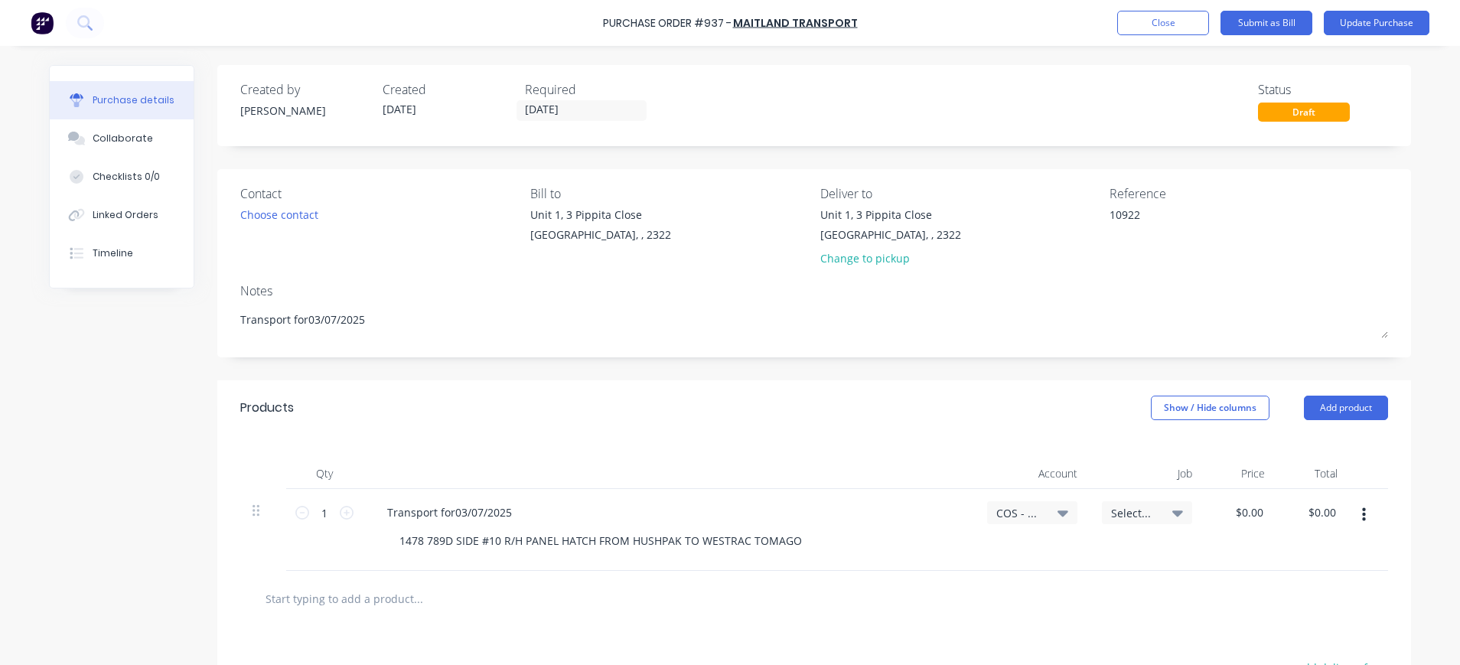
drag, startPoint x: 1137, startPoint y: 509, endPoint x: 1143, endPoint y: 517, distance: 9.3
click at [1138, 510] on span "Select..." at bounding box center [1134, 513] width 46 height 16
click at [1104, 554] on input at bounding box center [1097, 558] width 157 height 31
type input "1478"
click at [1133, 623] on div "1478 / W/Trac-789 Side Panel Hatch" at bounding box center [1085, 626] width 214 height 31
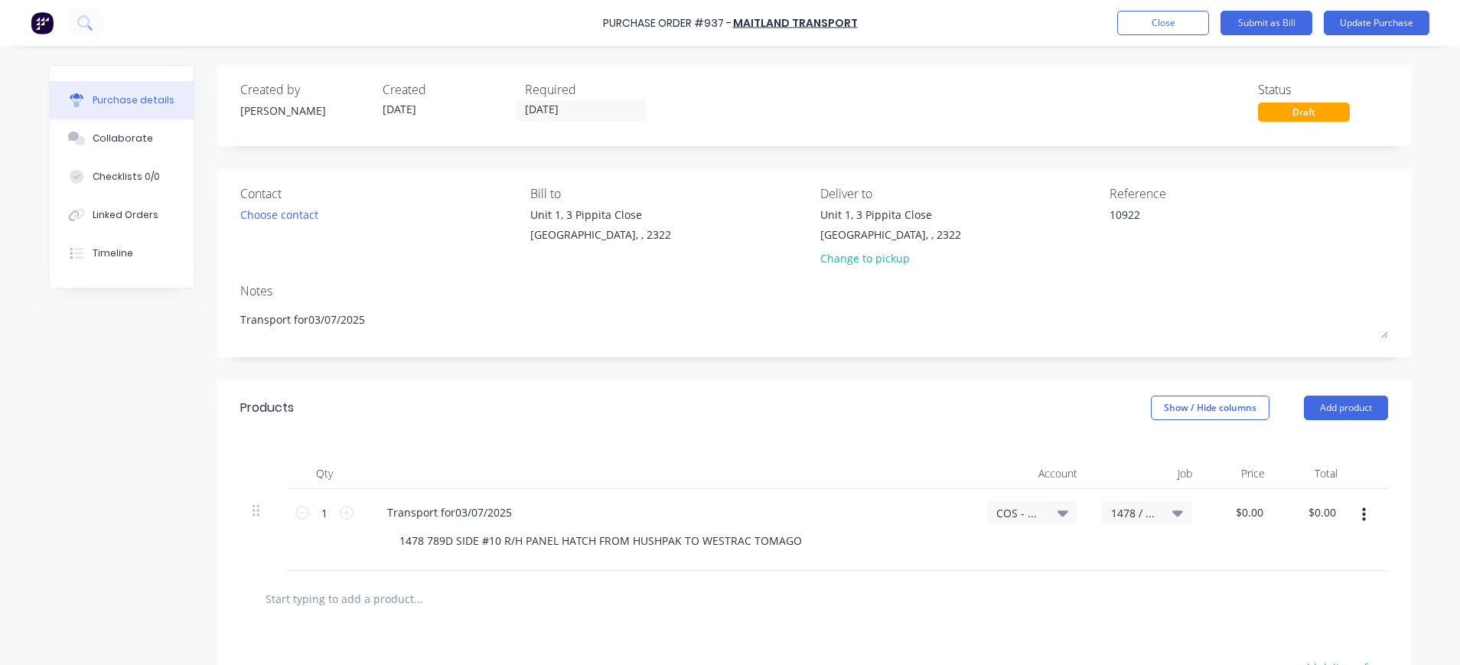
click at [1017, 508] on span "COS - Materials - Mobile Machines Sound" at bounding box center [1019, 513] width 46 height 16
drag, startPoint x: 954, startPoint y: 560, endPoint x: 966, endPoint y: 554, distance: 13.0
click at [955, 560] on input at bounding box center [982, 558] width 157 height 31
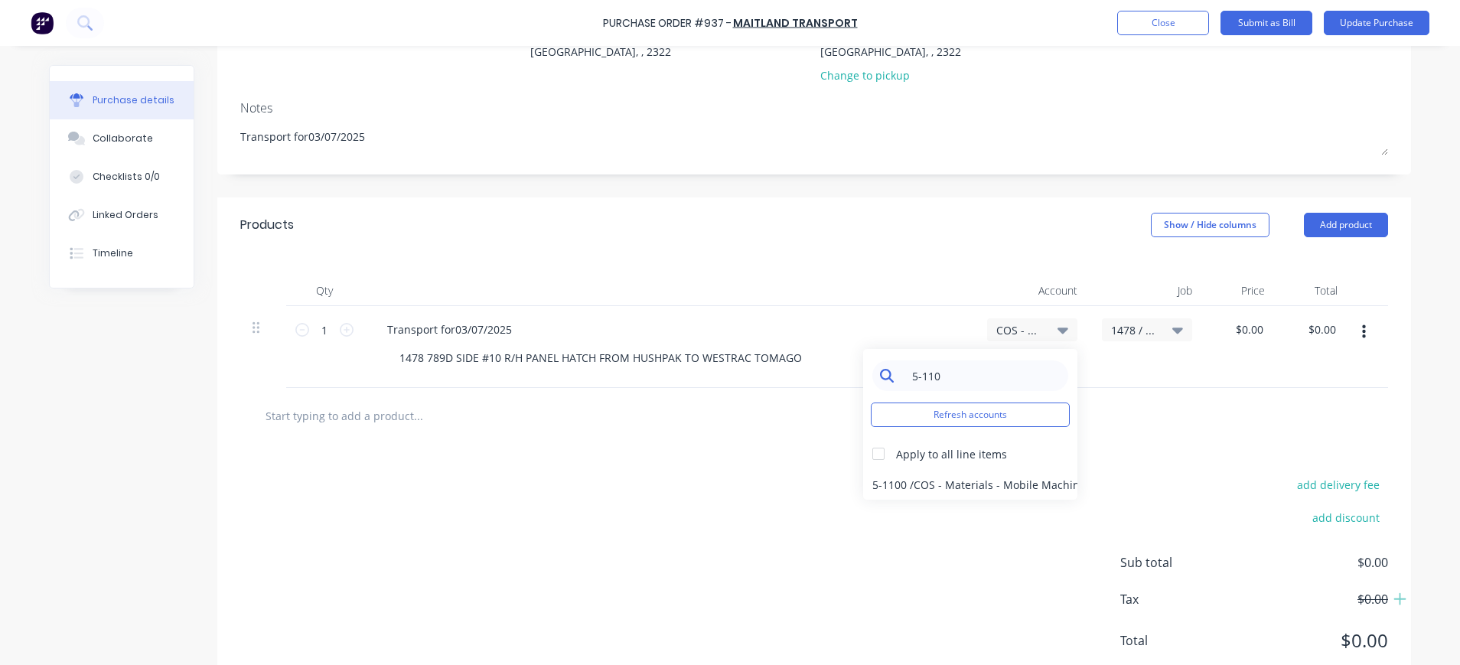
scroll to position [229, 0]
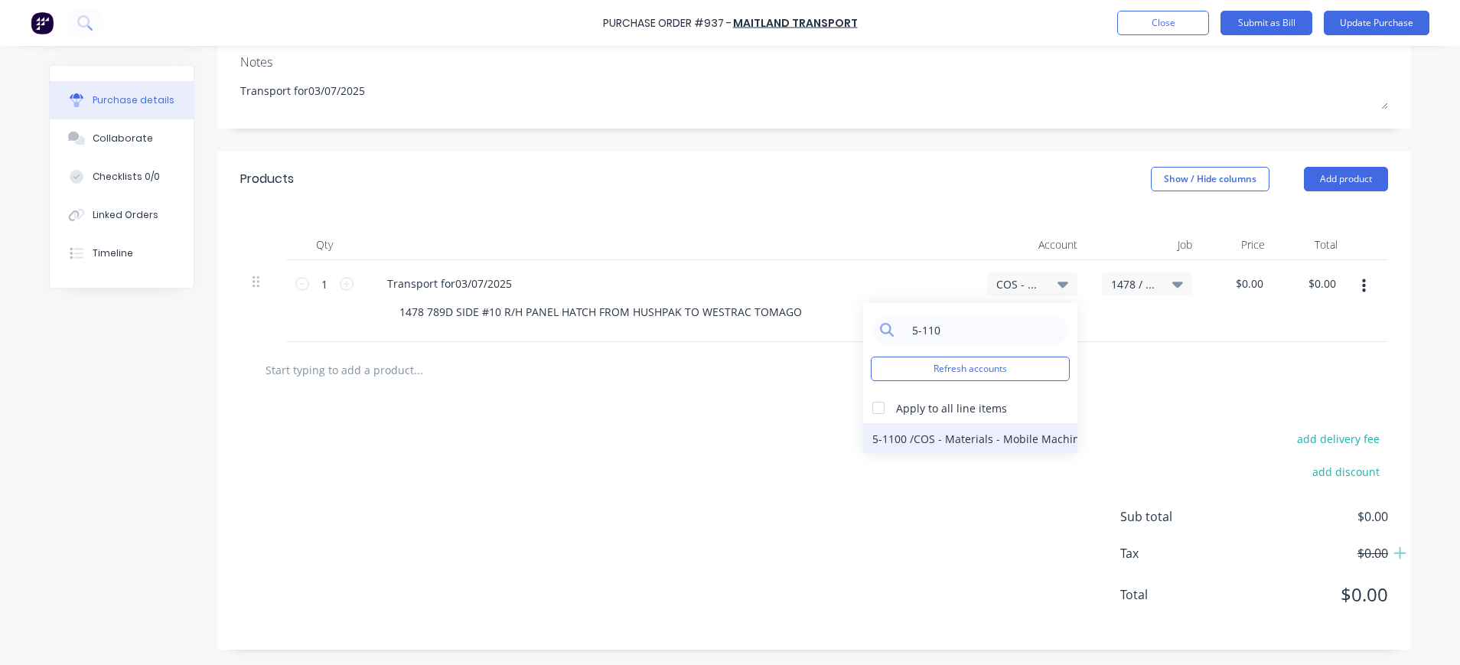
type input "5-110"
click at [963, 439] on div "5-1100 / COS - Materials - Mobile Machines Sound" at bounding box center [970, 438] width 214 height 31
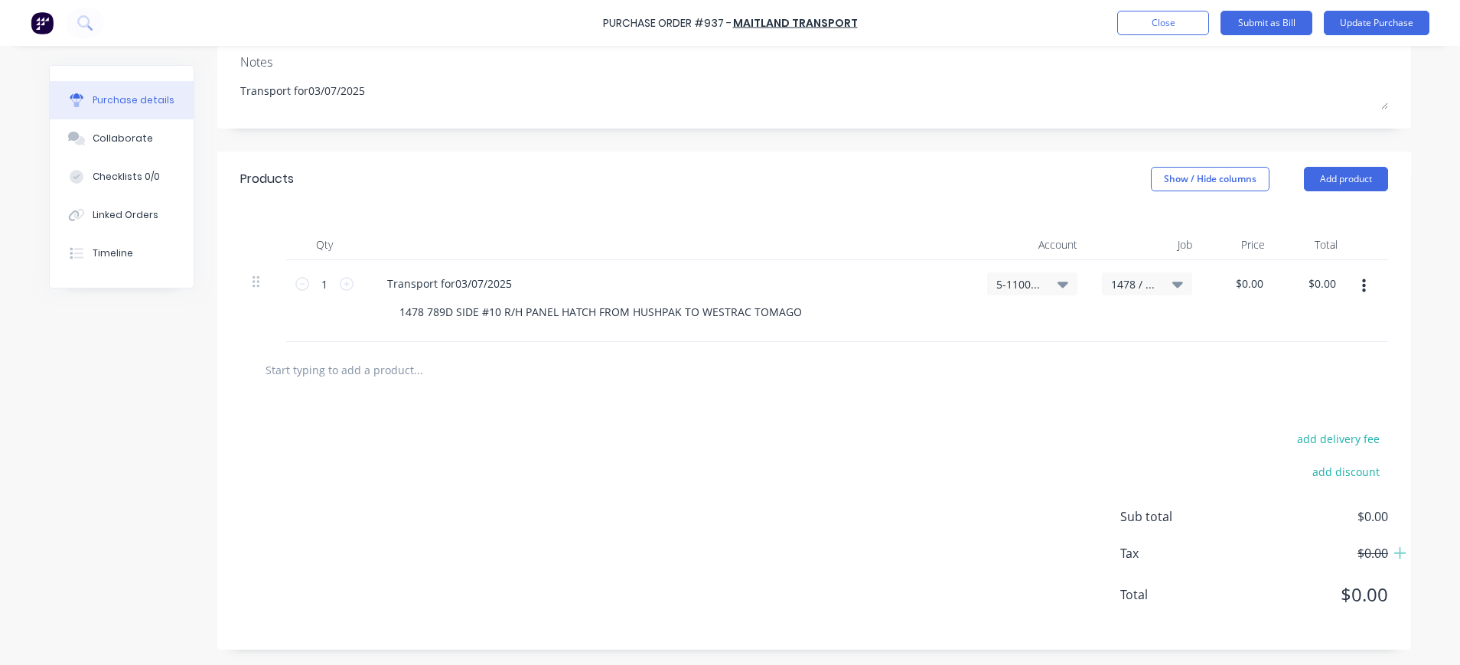
click at [1358, 284] on button "button" at bounding box center [1364, 286] width 36 height 28
click at [1342, 358] on button "Duplicate" at bounding box center [1317, 357] width 130 height 31
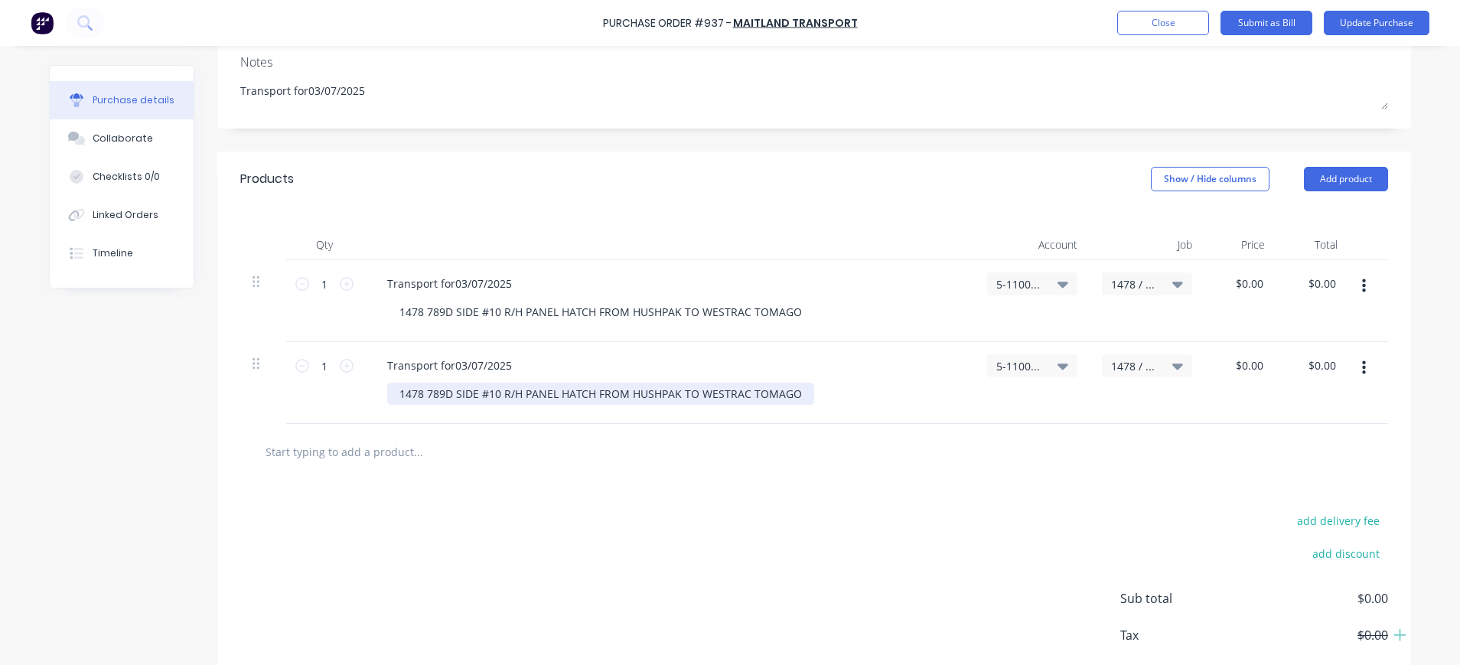
click at [516, 392] on div "1478 789D SIDE #10 R/H PANEL HATCH FROM HUSHPAK TO WESTRAC TOMAGO" at bounding box center [600, 394] width 427 height 22
drag, startPoint x: 391, startPoint y: 393, endPoint x: 827, endPoint y: 405, distance: 436.4
click at [827, 405] on div "Transport for03/07/2025 1478 789D SIDE #10 R/H PANEL HATCH FROM [GEOGRAPHIC_DAT…" at bounding box center [669, 383] width 612 height 82
paste div
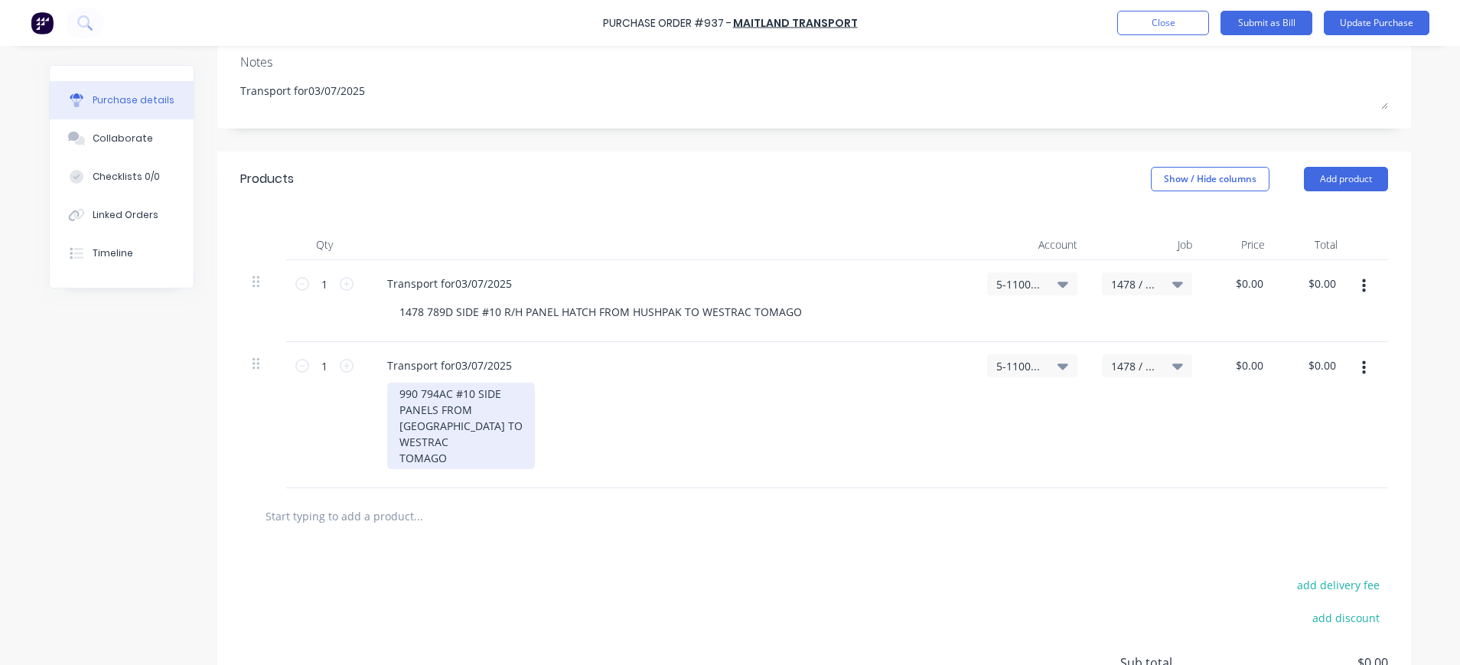
click at [493, 396] on div "990 794AC #10 SIDE PANELS FROM [GEOGRAPHIC_DATA] TO WESTRAC TOMAGO" at bounding box center [461, 426] width 148 height 86
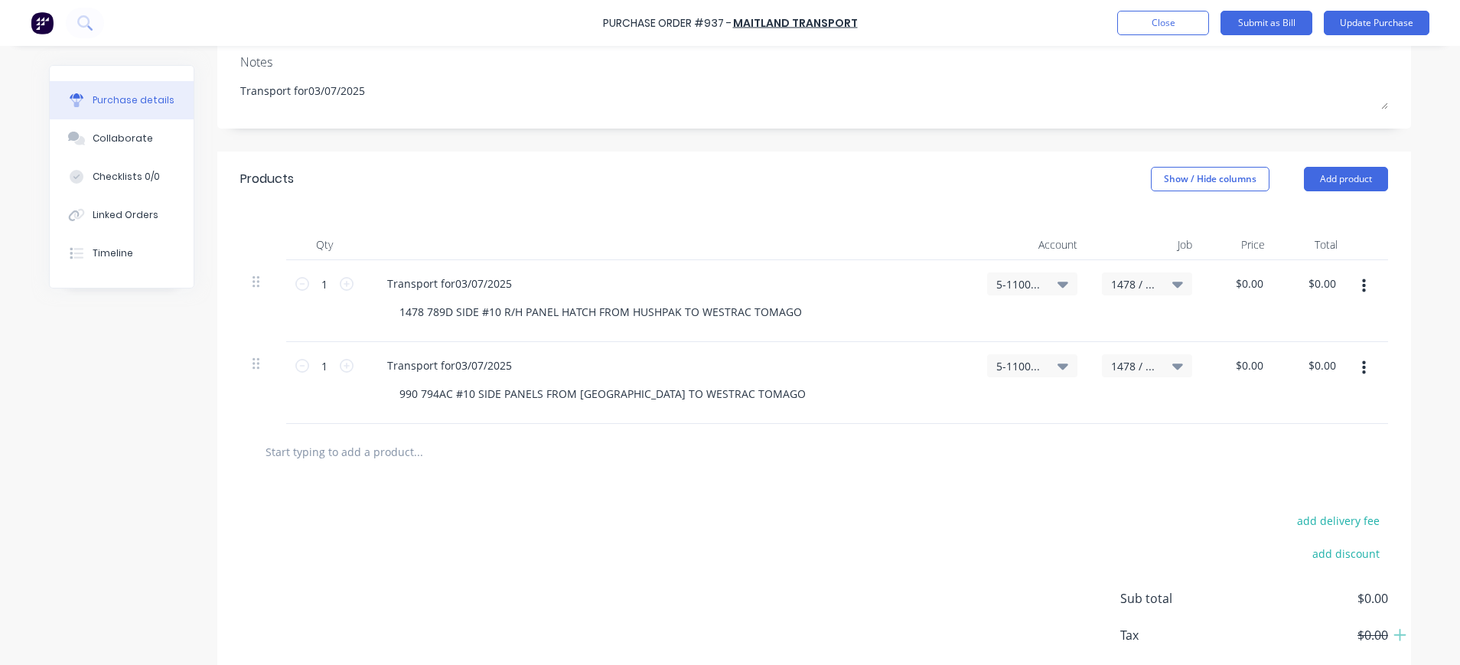
click at [1174, 366] on icon at bounding box center [1177, 365] width 11 height 17
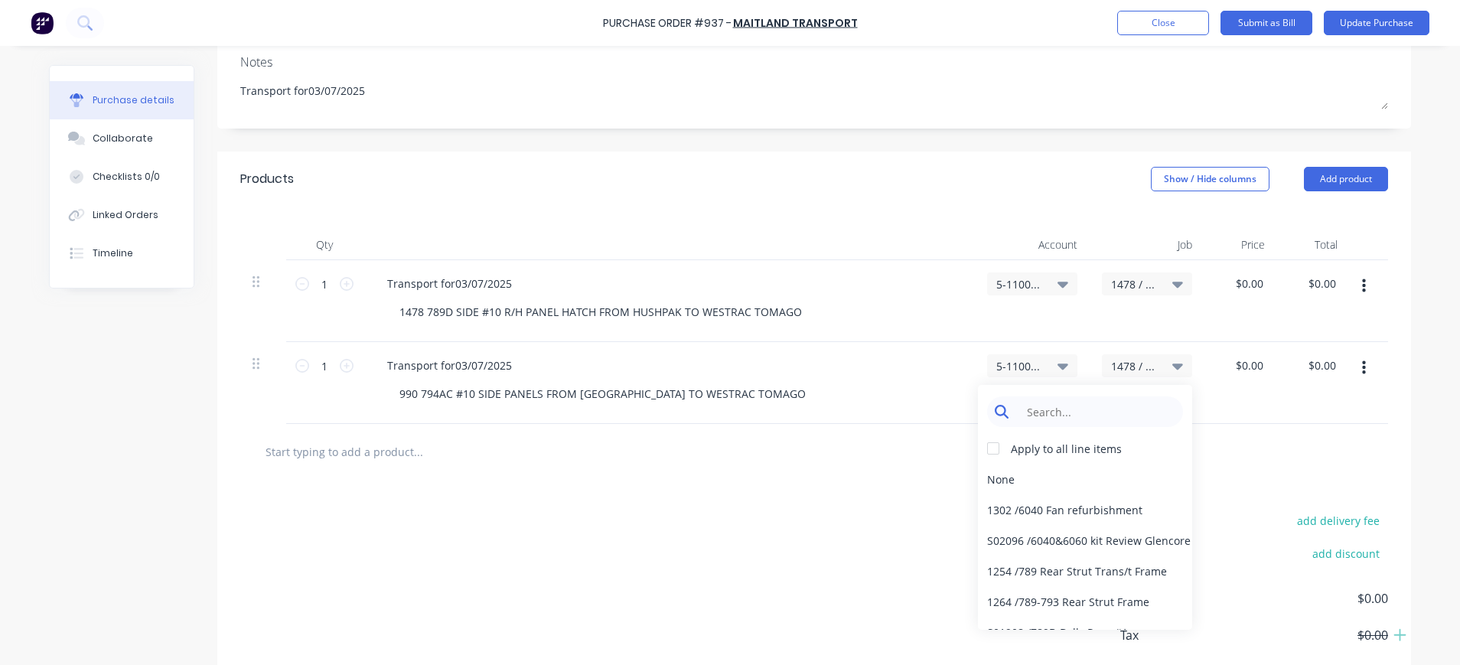
click at [1104, 412] on input at bounding box center [1097, 411] width 157 height 31
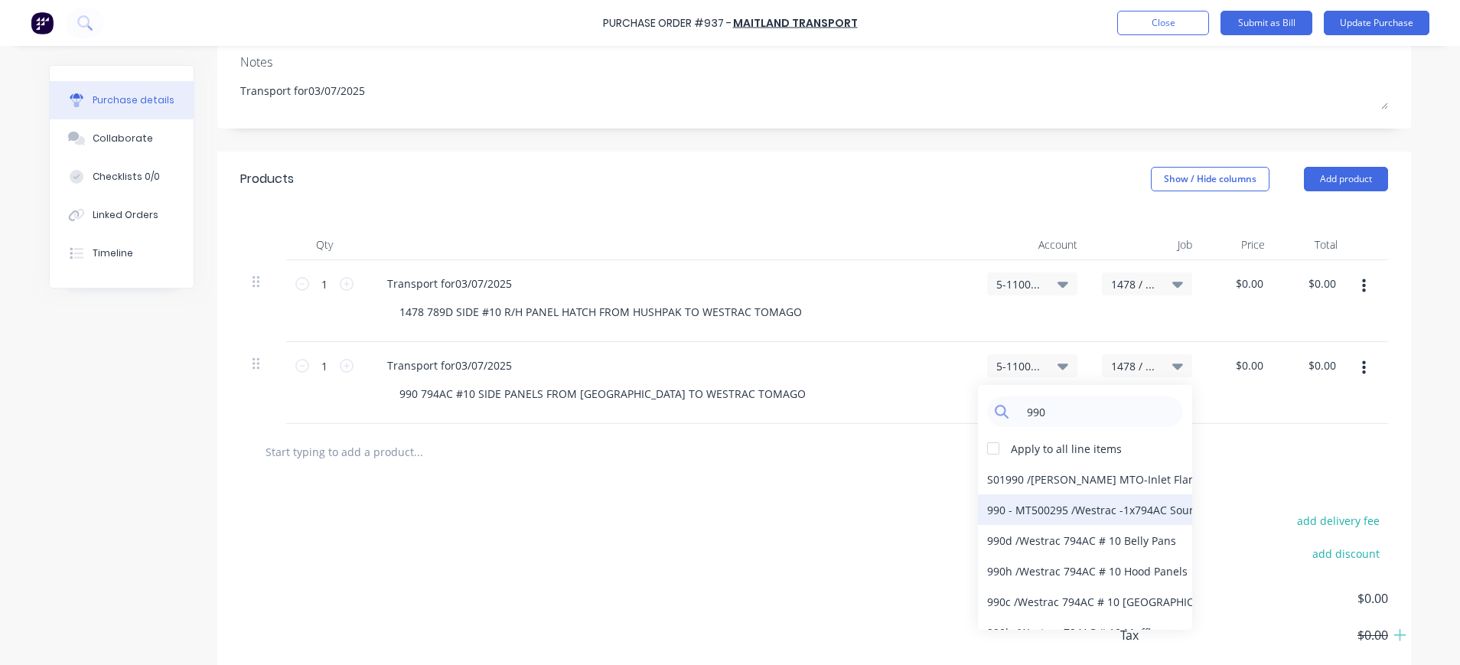
type input "990"
click at [1109, 510] on div "990 - MT500295 / Westrac -1x794AC Sound kit #10" at bounding box center [1085, 509] width 214 height 31
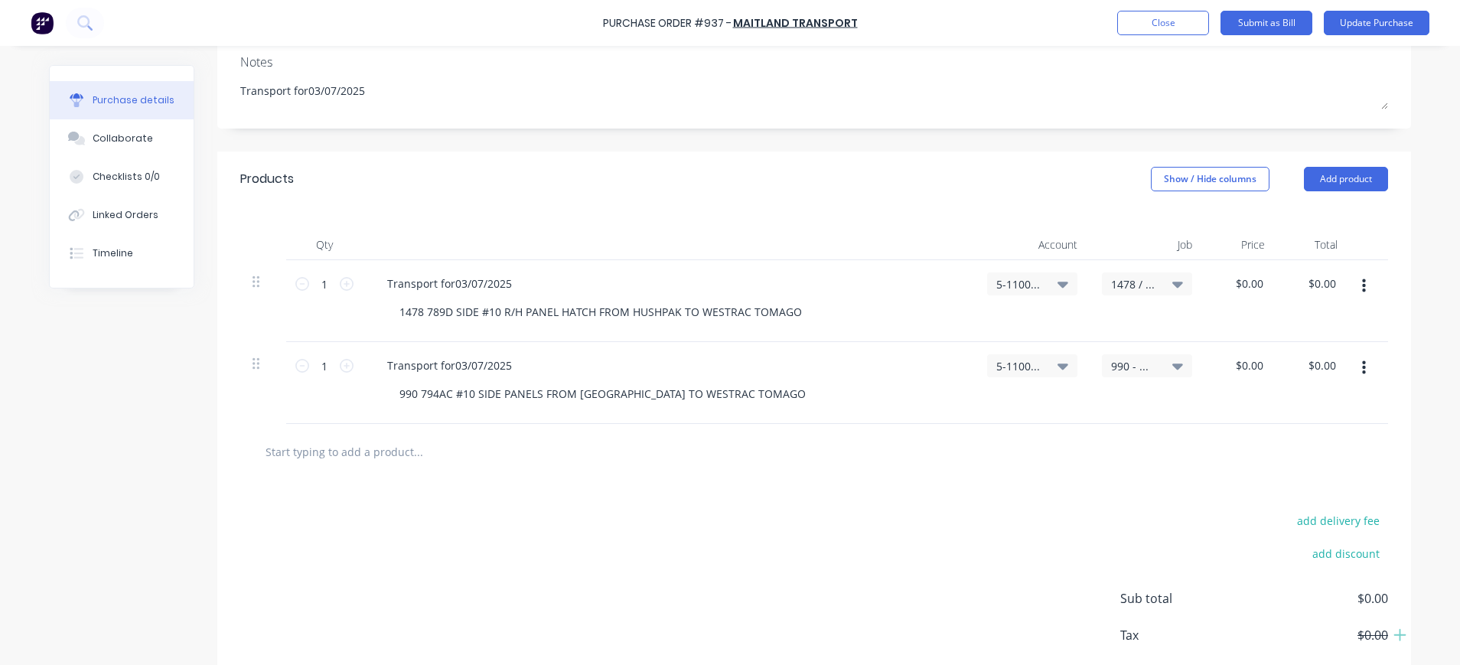
click at [1172, 366] on icon at bounding box center [1177, 367] width 11 height 6
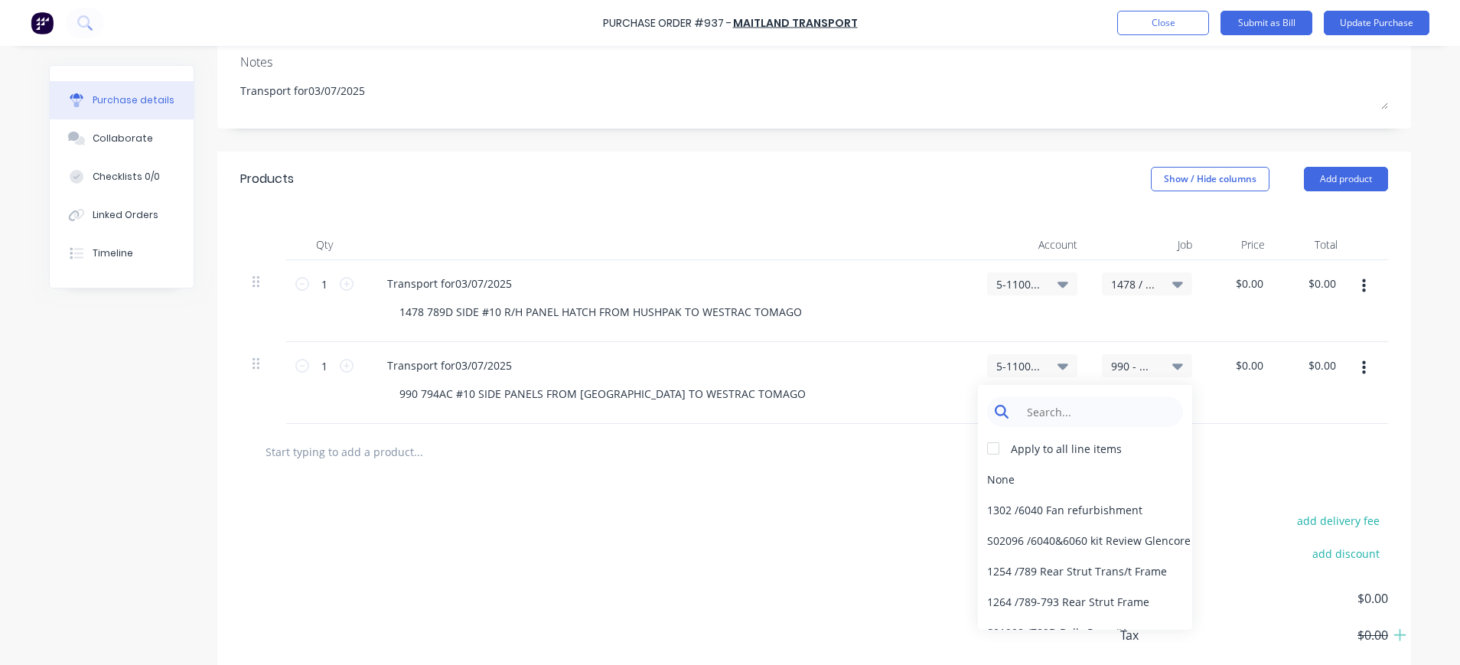
click at [1100, 400] on input at bounding box center [1097, 411] width 157 height 31
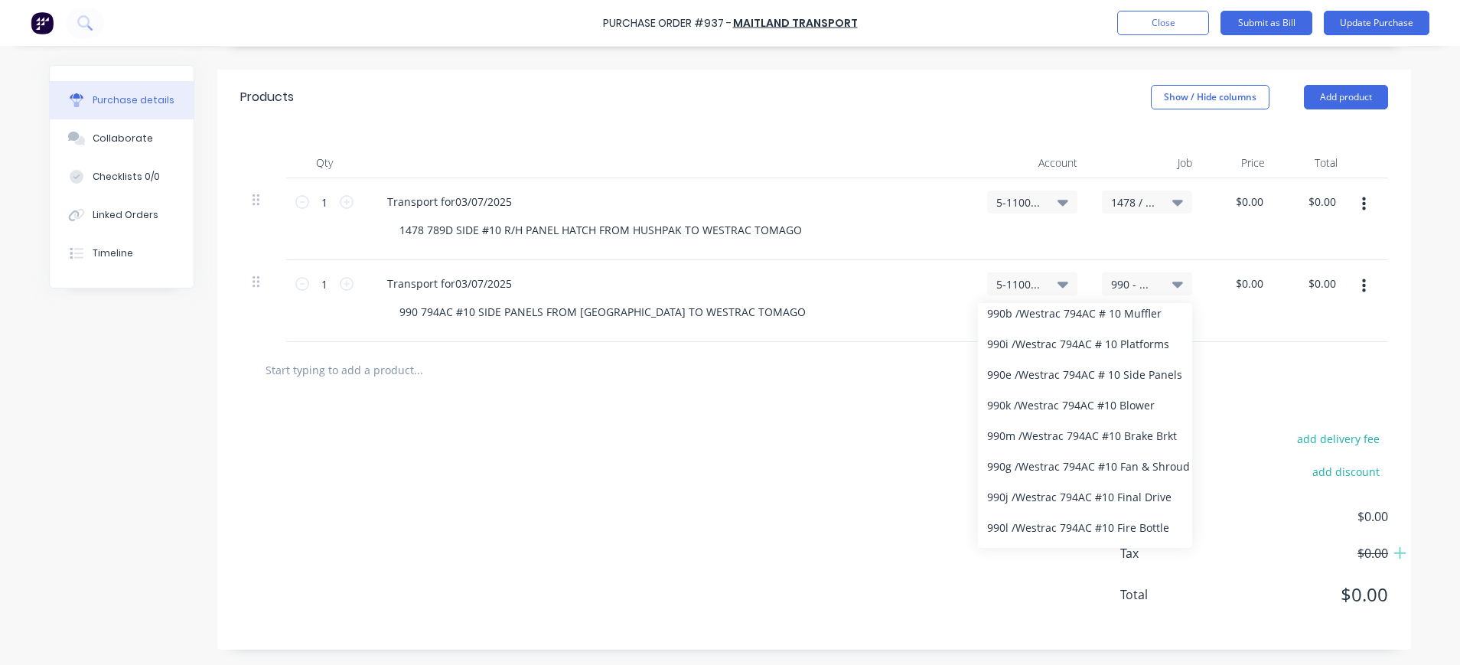
scroll to position [218, 0]
type input "990"
click at [1156, 383] on div "990e / Westrac 794AC # 10 Side Panels" at bounding box center [1085, 393] width 214 height 31
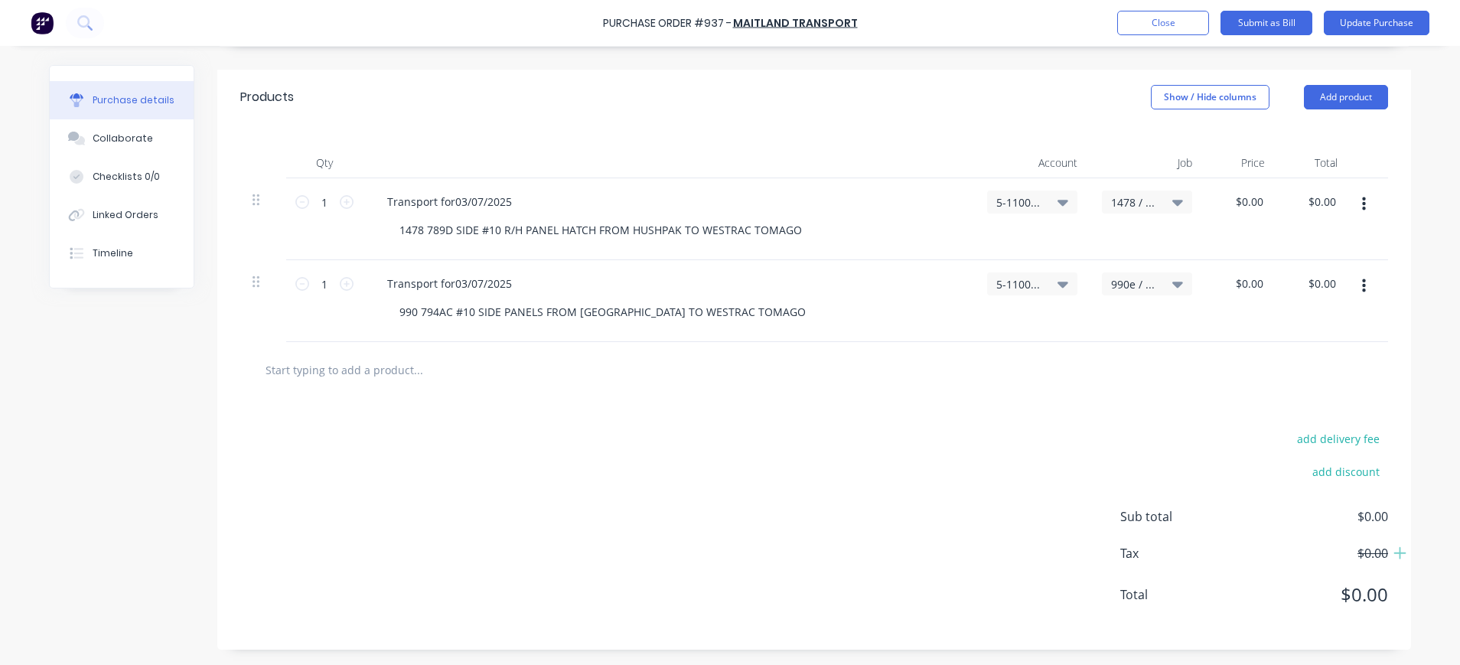
click at [1362, 286] on icon "button" at bounding box center [1364, 286] width 4 height 17
click at [1307, 359] on button "Duplicate" at bounding box center [1317, 357] width 130 height 31
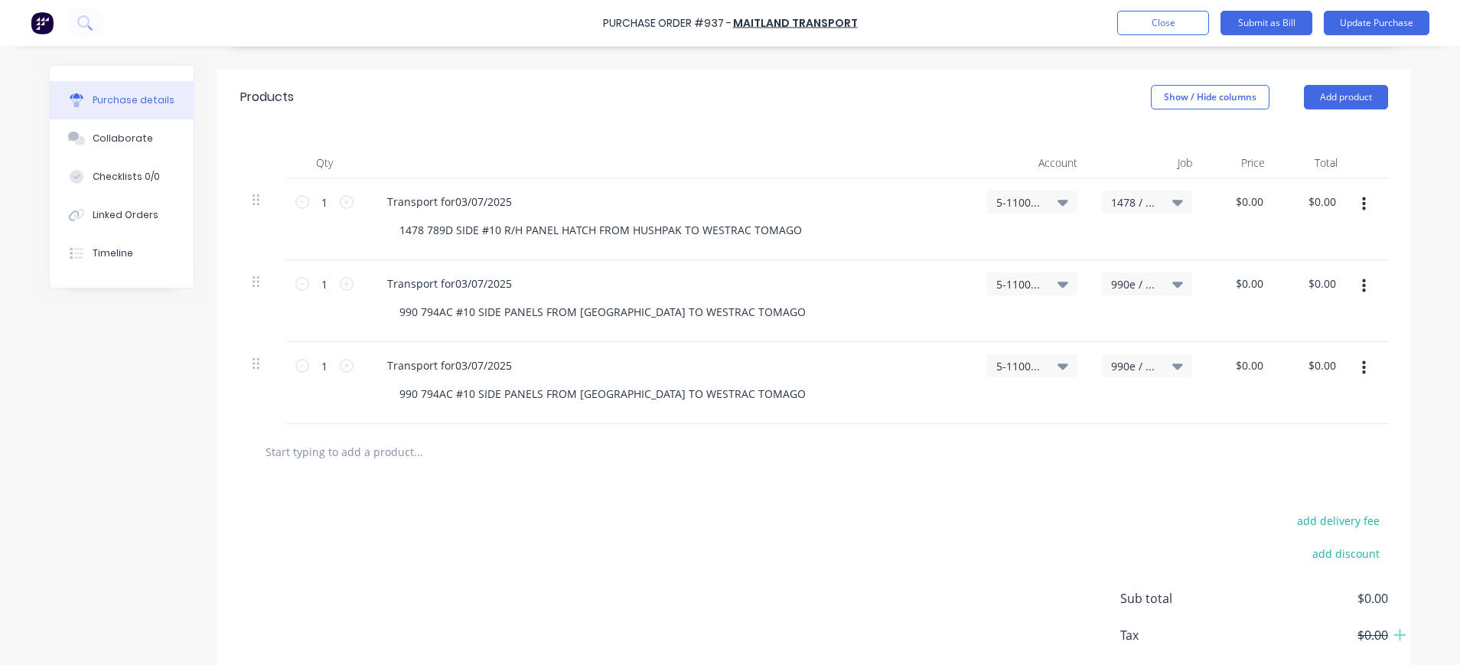
click at [379, 451] on input "text" at bounding box center [418, 451] width 306 height 31
paste input "OGA 593323 4 X LUBE POD'S (PINK) JOB NO 1214 FROM WESTRAC TOMAGO TO HUSHPAK"
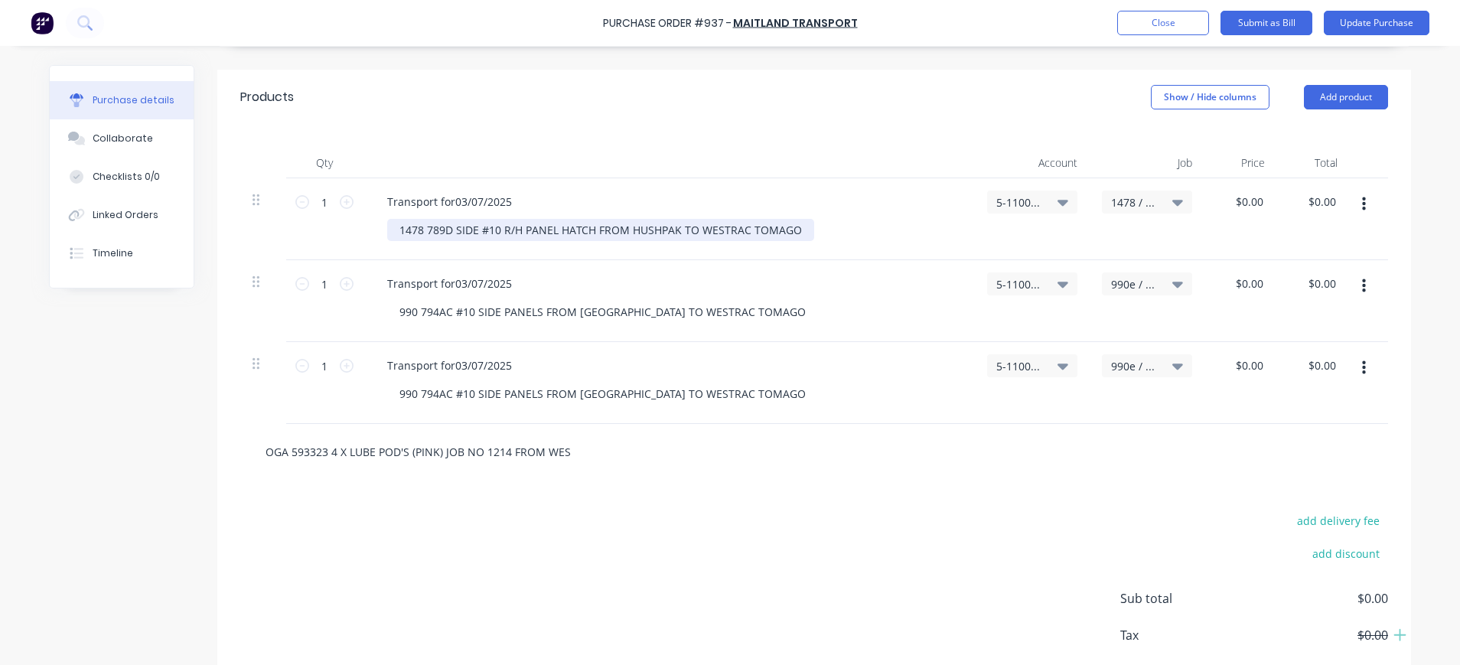
scroll to position [0, 140]
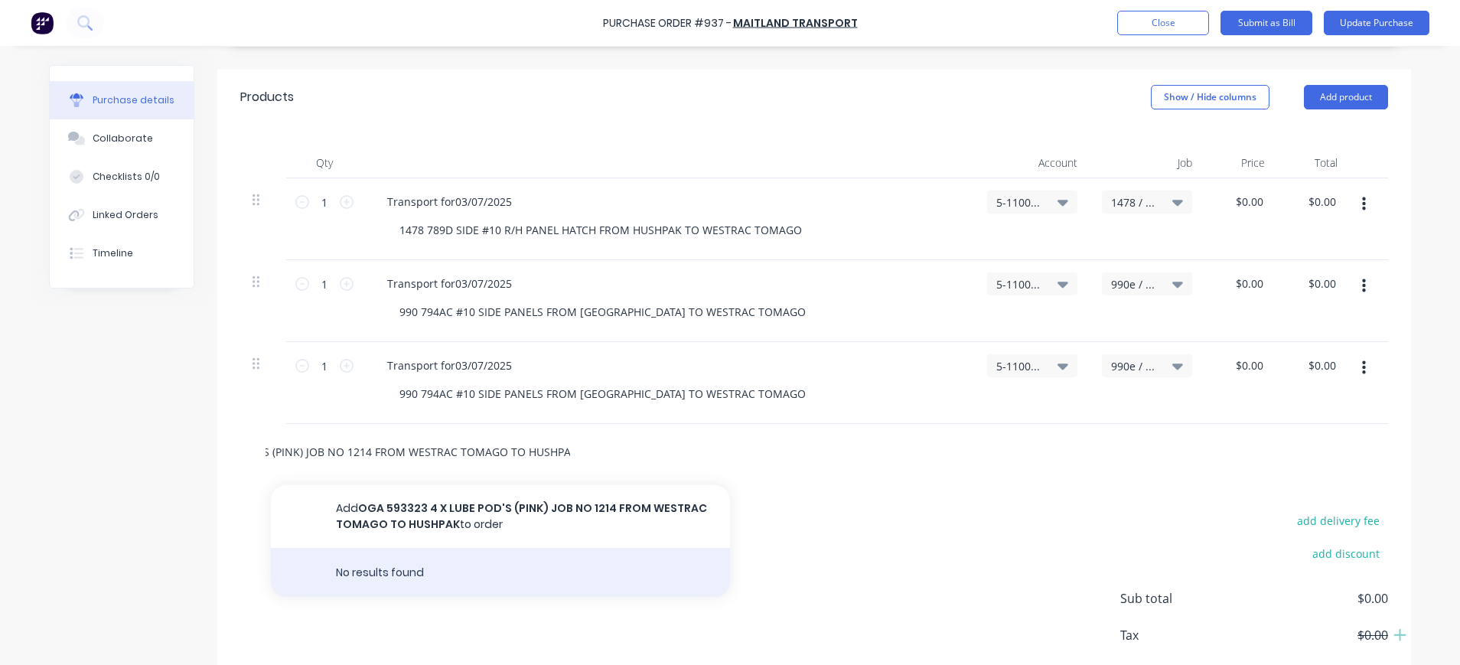
type input "OGA 593323 4 X LUBE POD'S (PINK) JOB NO 1214 FROM WESTRAC TOMAGO TO HUSHPAK"
click at [399, 577] on div "No results found" at bounding box center [500, 572] width 459 height 49
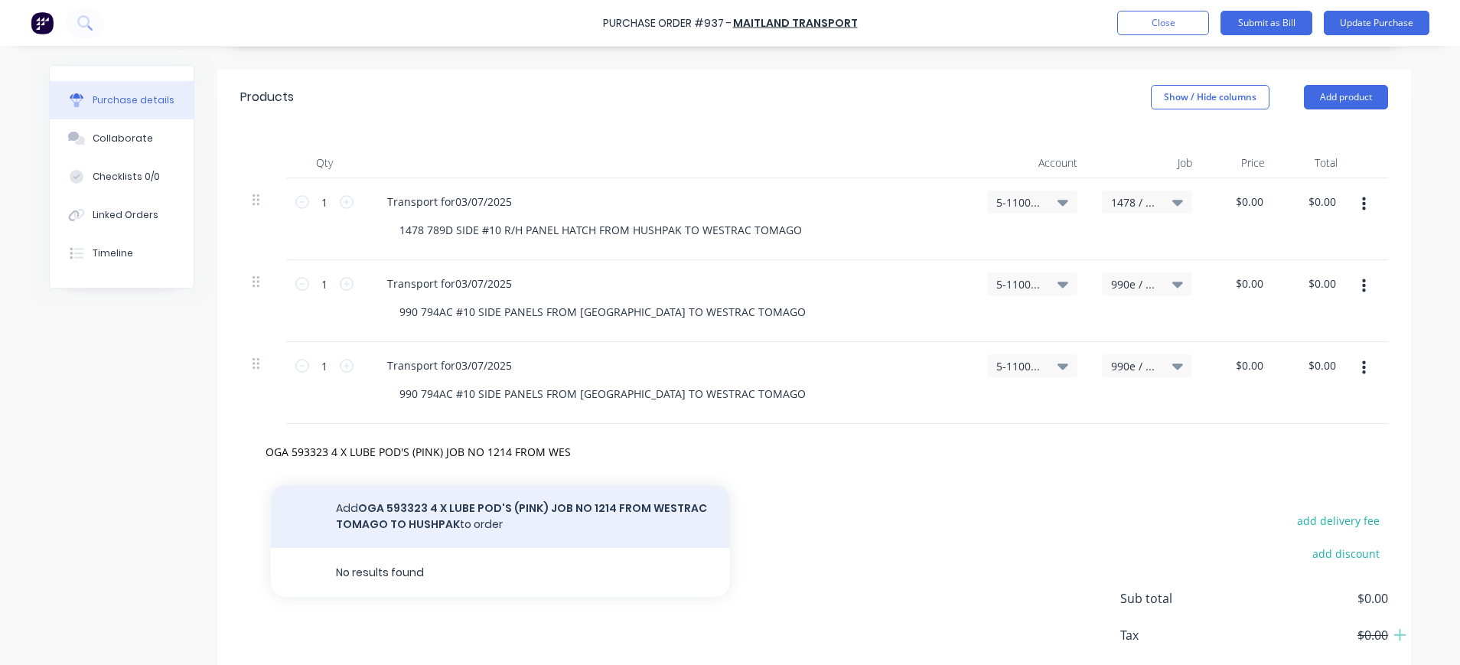
click at [561, 501] on button "Add OGA 593323 4 X LUBE POD'S (PINK) JOB NO 1214 FROM WESTRAC TOMAGO TO [GEOGRA…" at bounding box center [500, 516] width 459 height 63
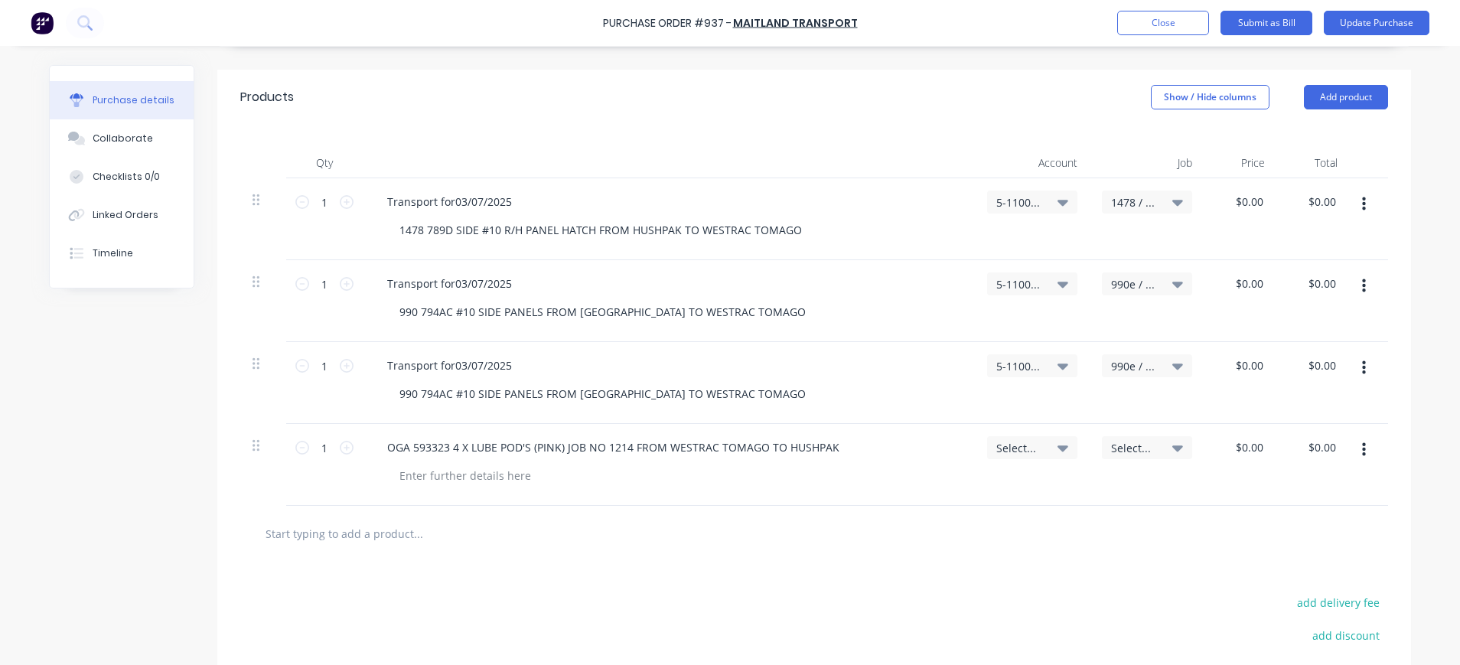
click at [1147, 444] on span "Select..." at bounding box center [1134, 448] width 46 height 16
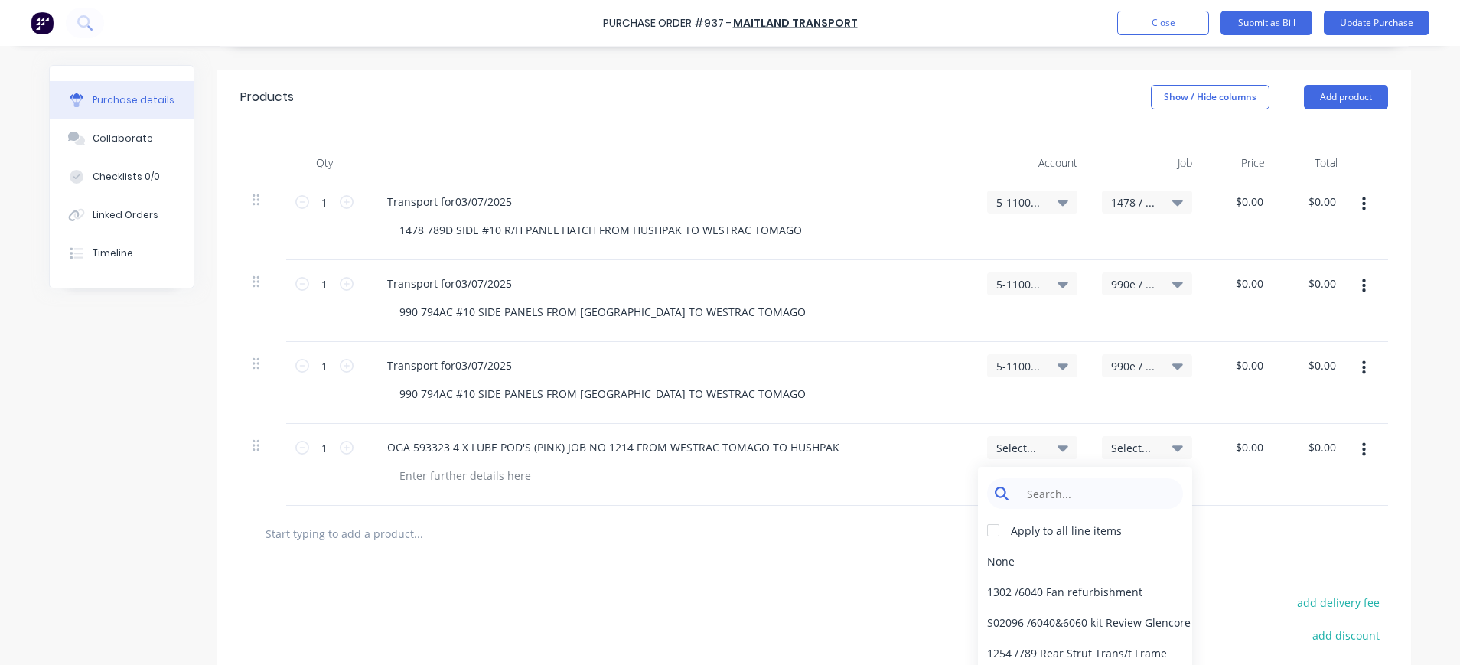
click at [1107, 486] on input at bounding box center [1097, 493] width 157 height 31
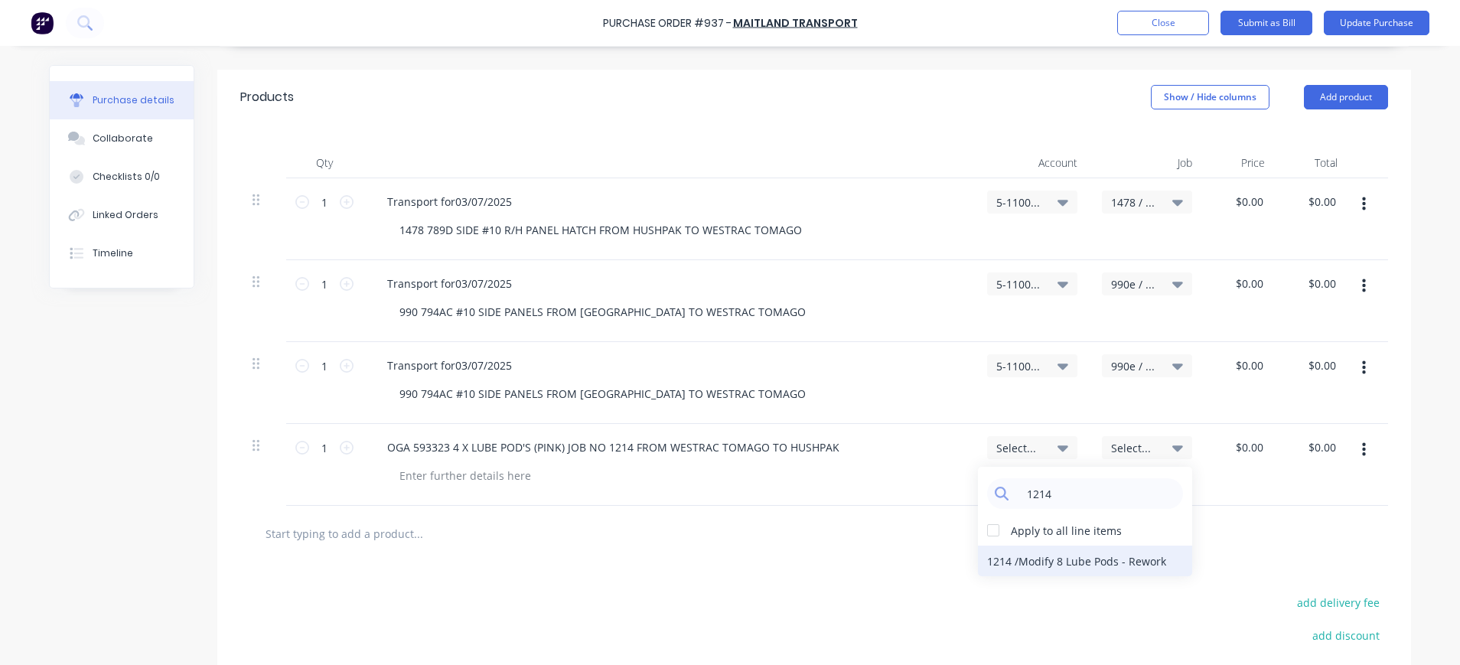
type input "1214"
click at [1130, 560] on div "1214 / Modify 8 Lube Pods - Rework" at bounding box center [1085, 561] width 214 height 31
click at [1058, 448] on icon at bounding box center [1063, 448] width 11 height 6
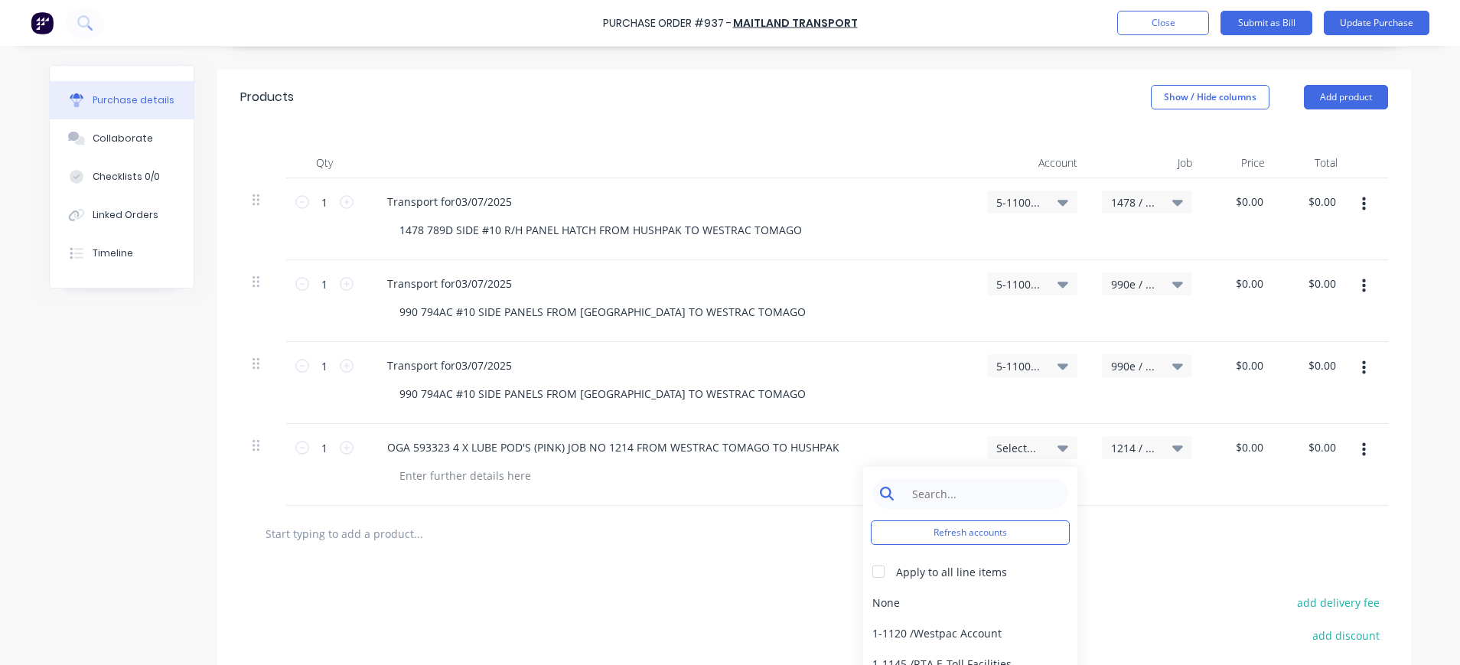
click at [996, 487] on input at bounding box center [982, 493] width 157 height 31
type input "rew"
click at [1004, 599] on div "6-7001 / Materials - Rework" at bounding box center [970, 602] width 214 height 31
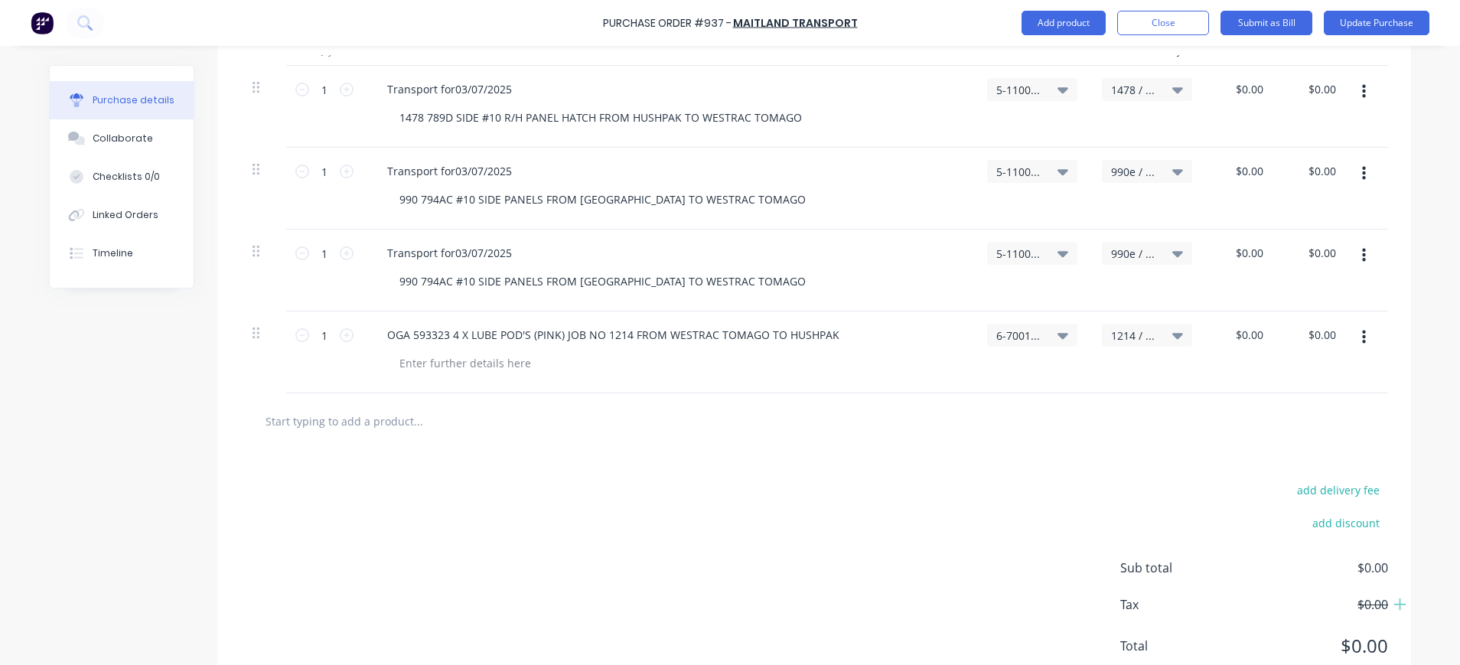
scroll to position [474, 0]
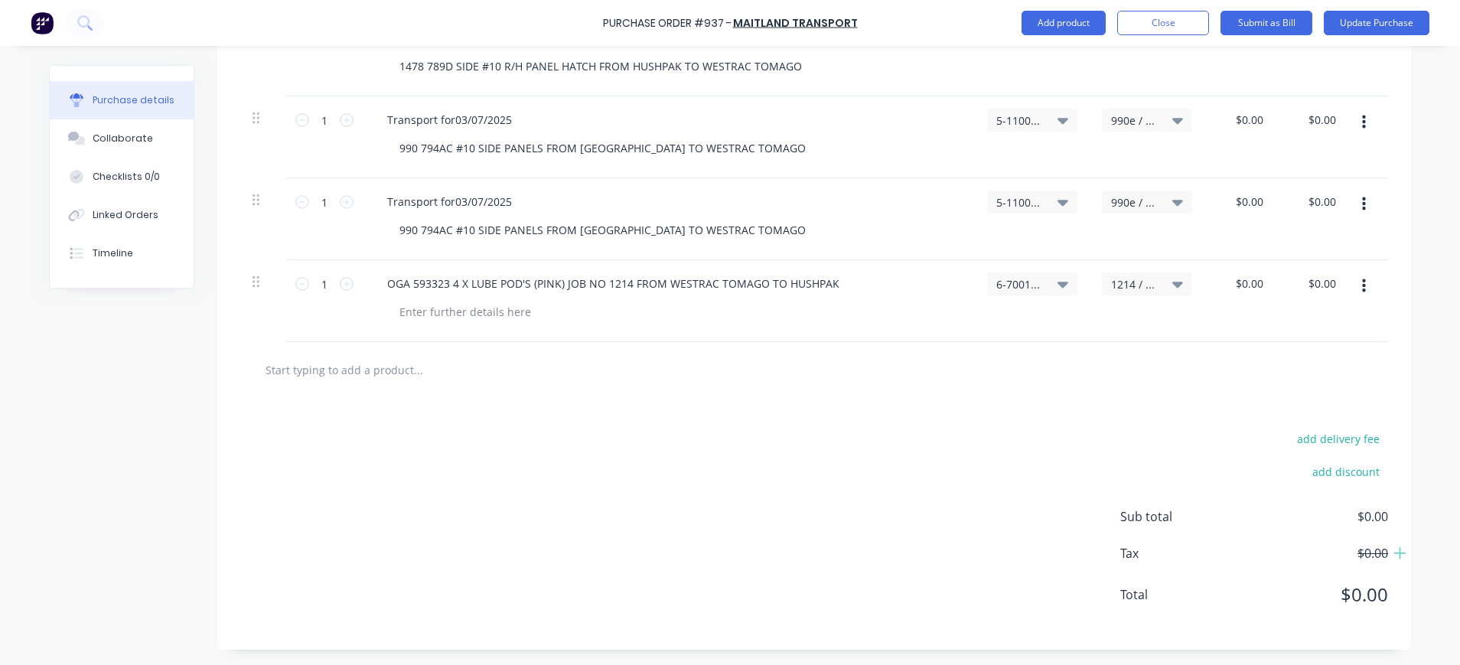
click at [1362, 283] on icon "button" at bounding box center [1364, 286] width 4 height 17
click at [1283, 357] on button "Duplicate" at bounding box center [1317, 357] width 130 height 31
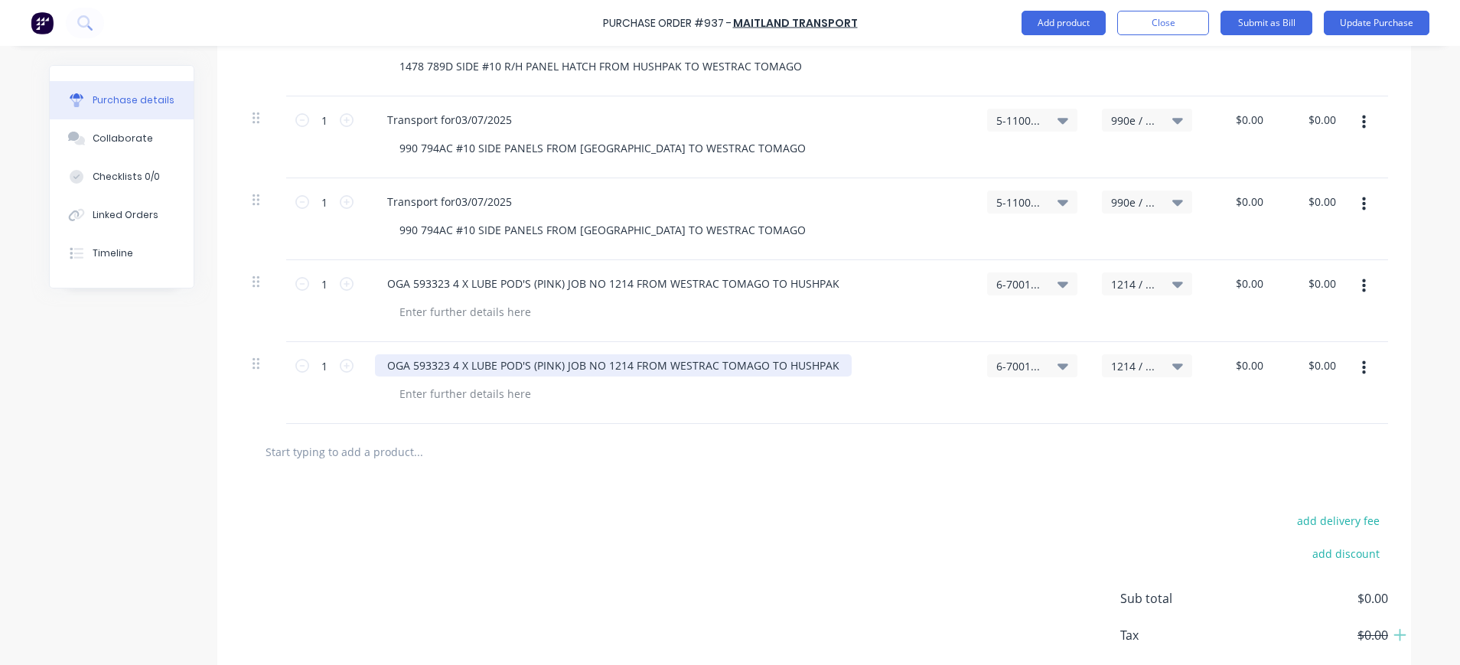
click at [375, 365] on div "OGA 593323 4 X LUBE POD'S (PINK) JOB NO 1214 FROM WESTRAC TOMAGO TO HUSHPAK" at bounding box center [613, 365] width 477 height 22
drag, startPoint x: 375, startPoint y: 366, endPoint x: 797, endPoint y: 364, distance: 421.7
click at [847, 364] on div "OGA 593323 4 X LUBE POD'S (PINK) JOB NO 1214 FROM WESTRAC TOMAGO TO HUSHPAK" at bounding box center [669, 365] width 588 height 22
paste div
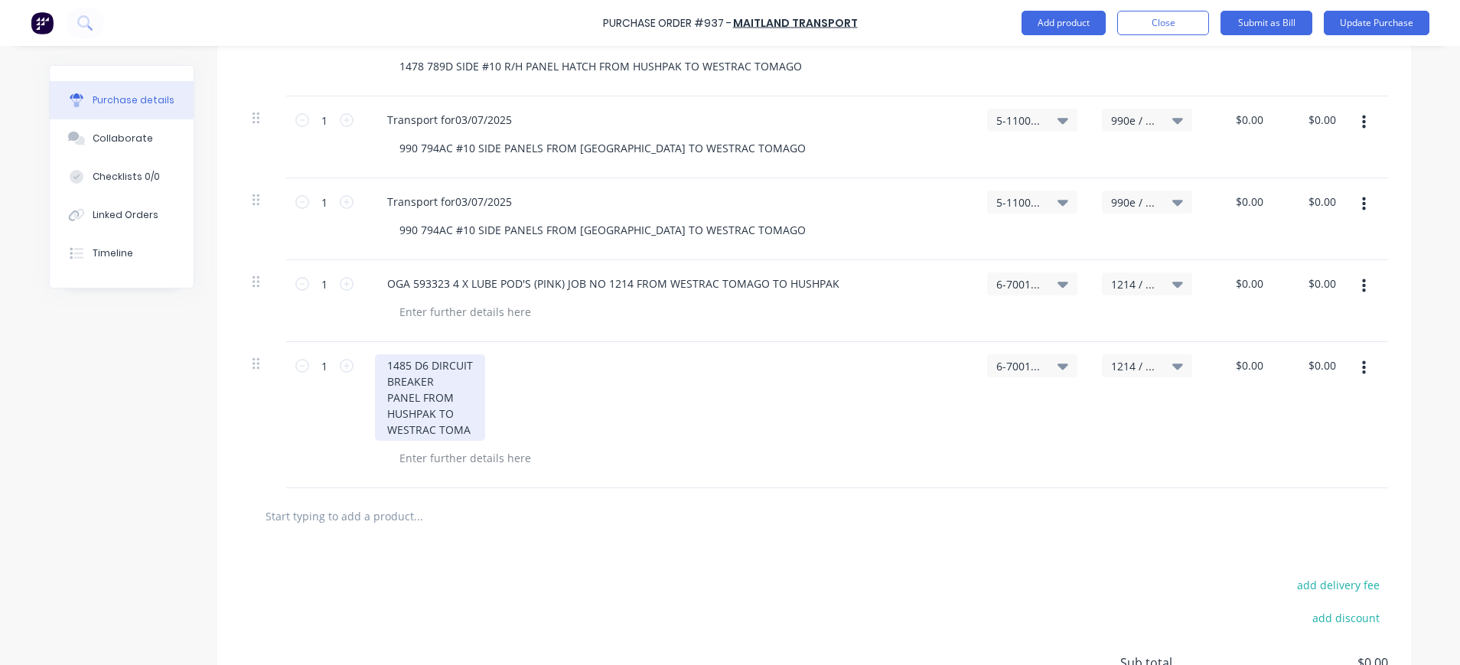
click at [468, 366] on div "1485 D6 DIRCUIT BREAKER PANEL FROM HUSHPAK TO WESTRAC TOMA" at bounding box center [430, 397] width 110 height 86
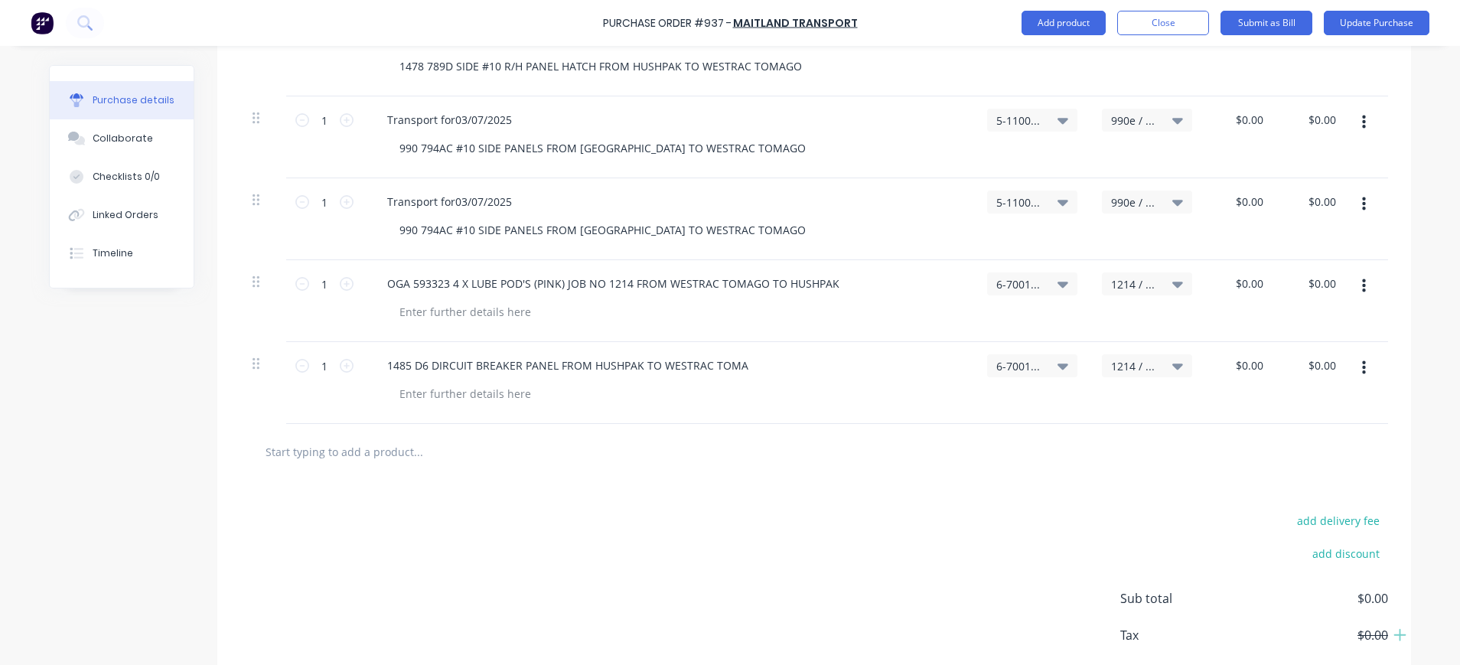
click at [1135, 364] on span "1214 / Modify 8 Lube Pods - Rework" at bounding box center [1134, 366] width 46 height 16
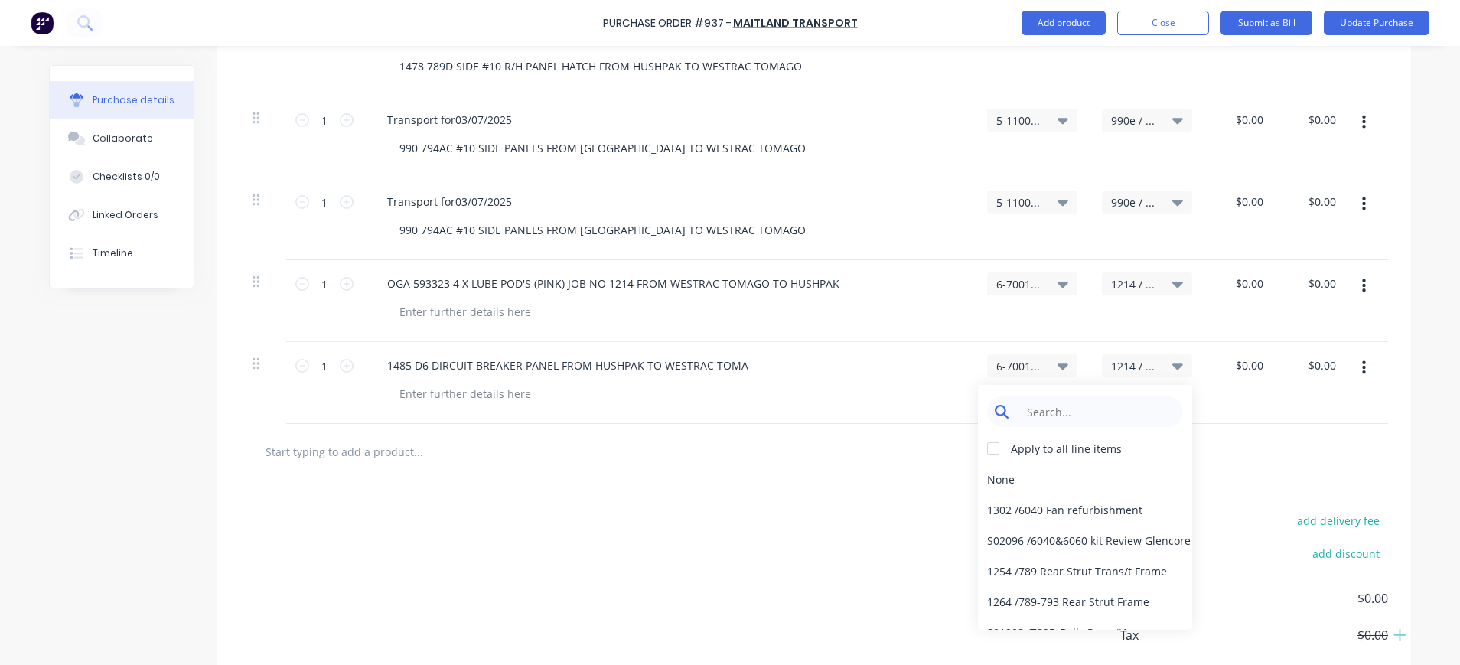
click at [1098, 405] on input at bounding box center [1097, 411] width 157 height 31
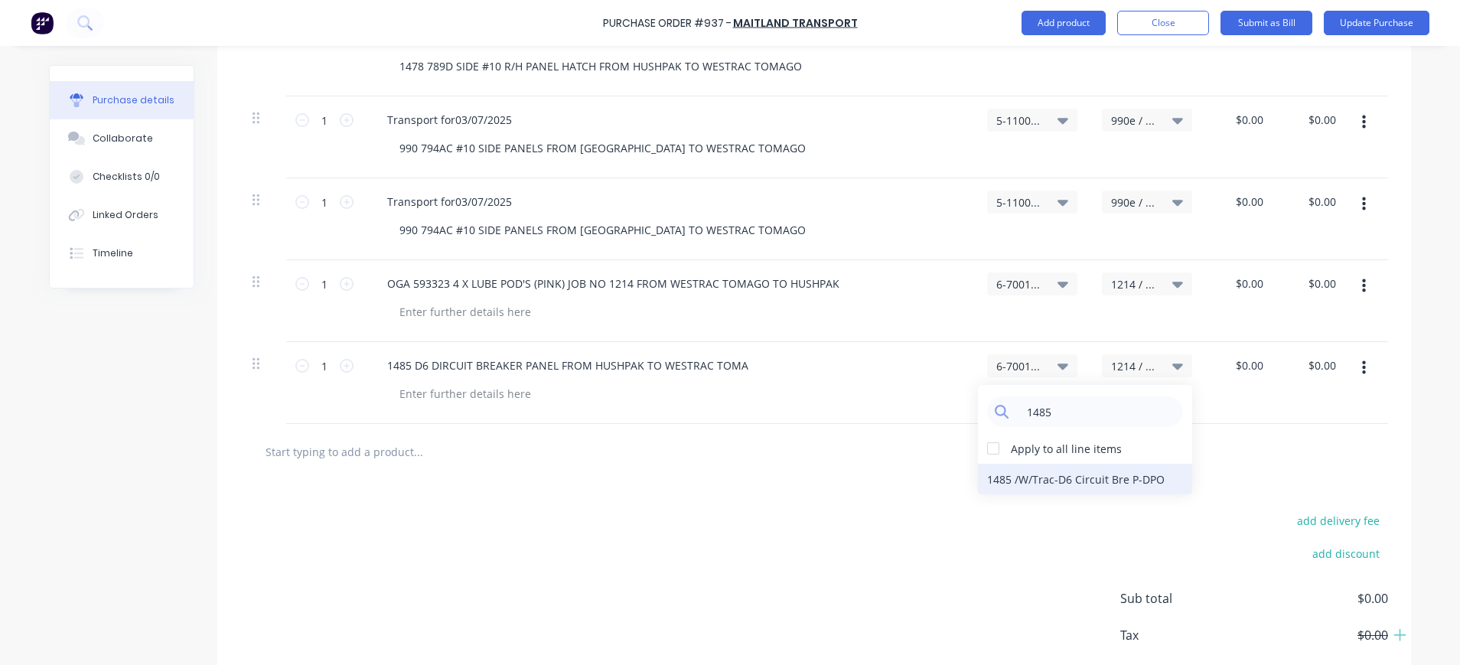
type input "1485"
click at [1140, 480] on div "1485 / W/Trac-D6 Circuit Bre P-DPO" at bounding box center [1085, 479] width 214 height 31
click at [1024, 368] on span "6-7001 / Materials - Rework" at bounding box center [1019, 366] width 46 height 16
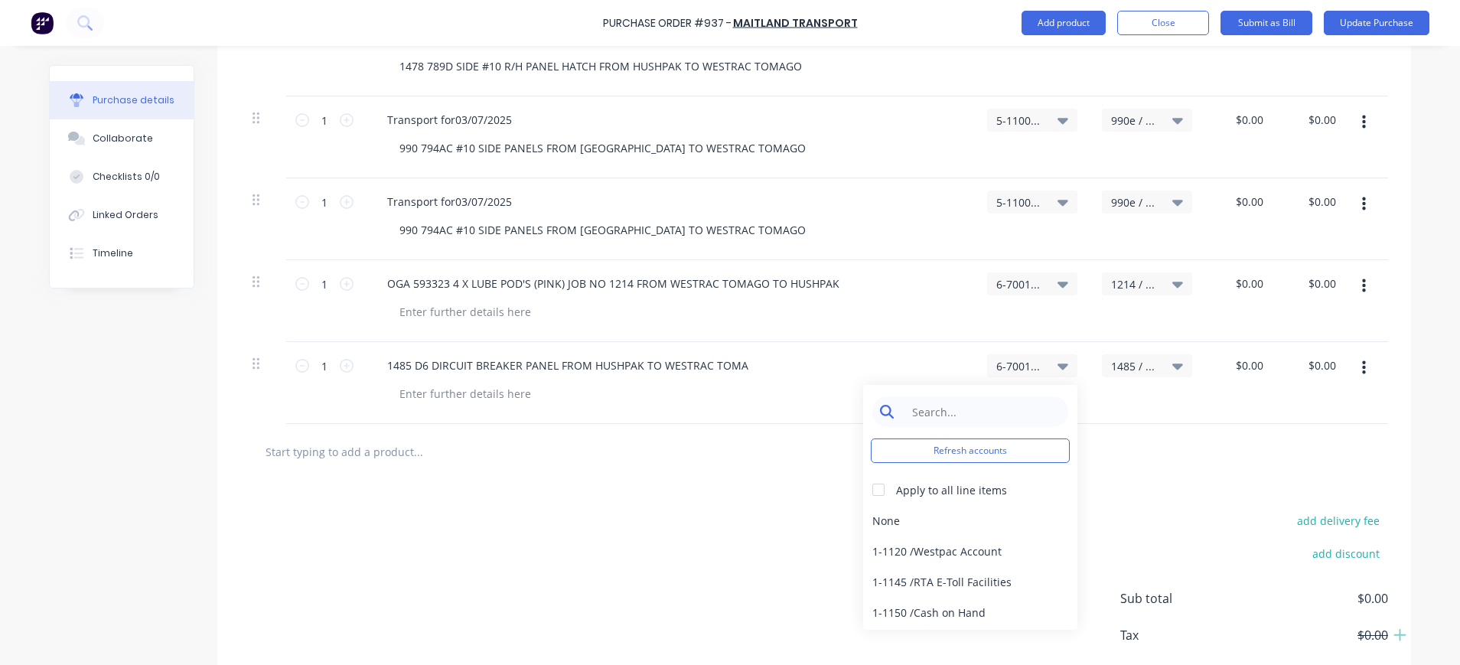
click at [1012, 404] on input at bounding box center [982, 411] width 157 height 31
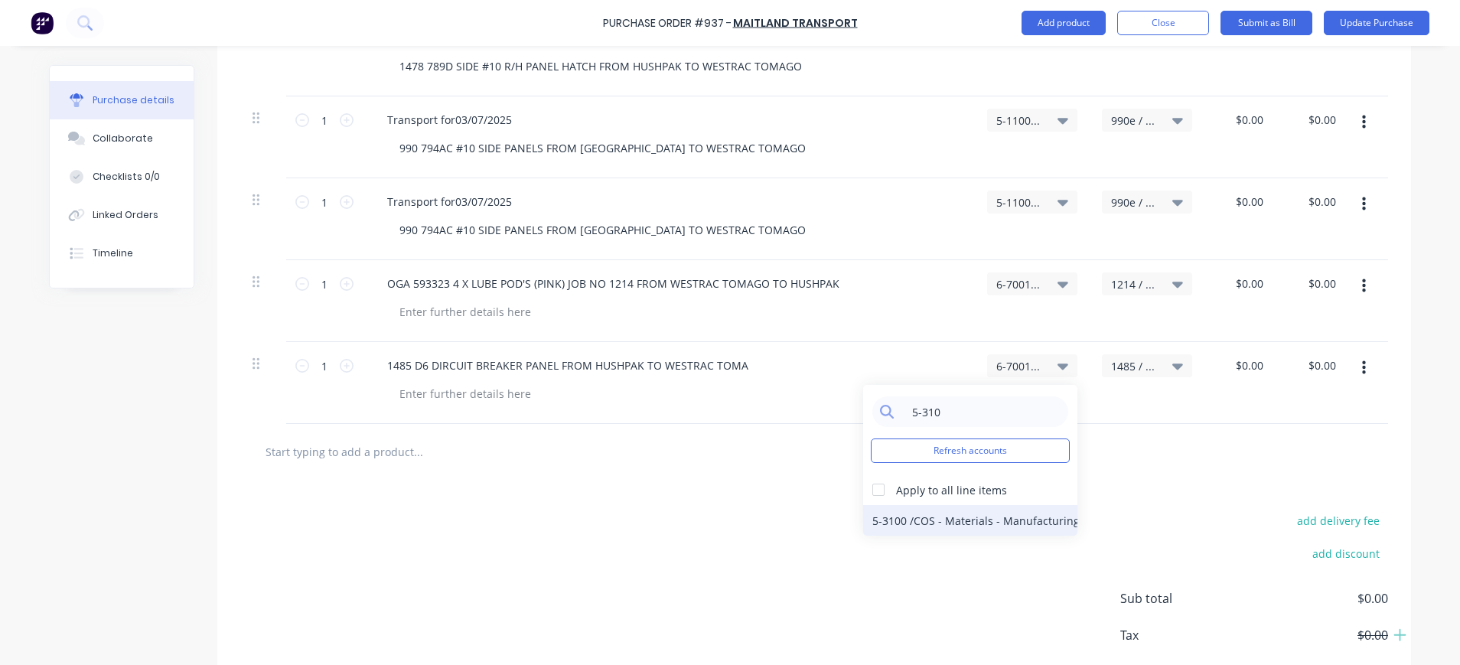
type input "5-310"
click at [1028, 518] on div "5-3100 / COS - Materials - Manufacturing Other" at bounding box center [970, 520] width 214 height 31
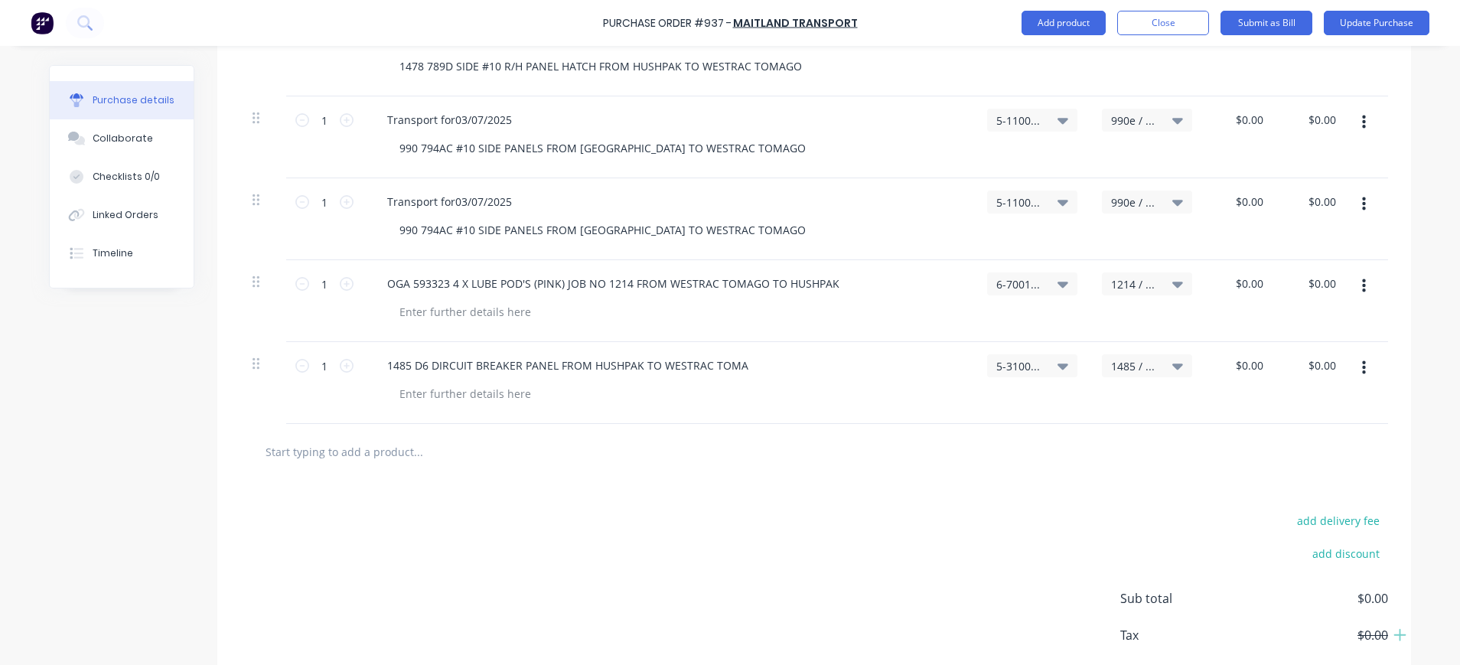
click at [761, 358] on div "1485 D6 DIRCUIT BREAKER PANEL FROM HUSHPAK TO WESTRAC TOMA" at bounding box center [669, 365] width 588 height 22
click at [741, 364] on div "1485 D6 DIRCUIT BREAKER PANEL FROM HUSHPAK TO WESTRAC TOMA" at bounding box center [568, 365] width 386 height 22
click at [657, 455] on div at bounding box center [482, 451] width 459 height 31
click at [1362, 367] on icon "button" at bounding box center [1364, 368] width 4 height 14
click at [1362, 205] on icon "button" at bounding box center [1364, 204] width 4 height 14
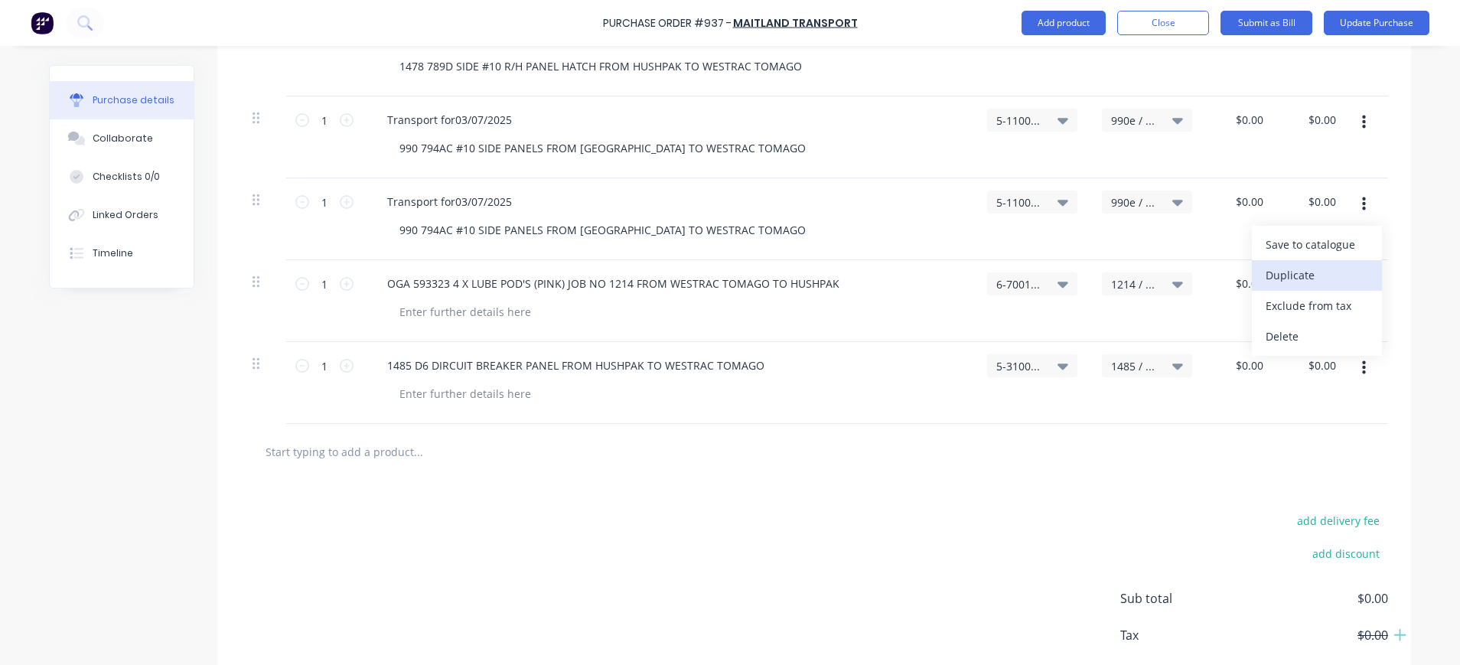
click at [1313, 271] on button "Duplicate" at bounding box center [1317, 275] width 130 height 31
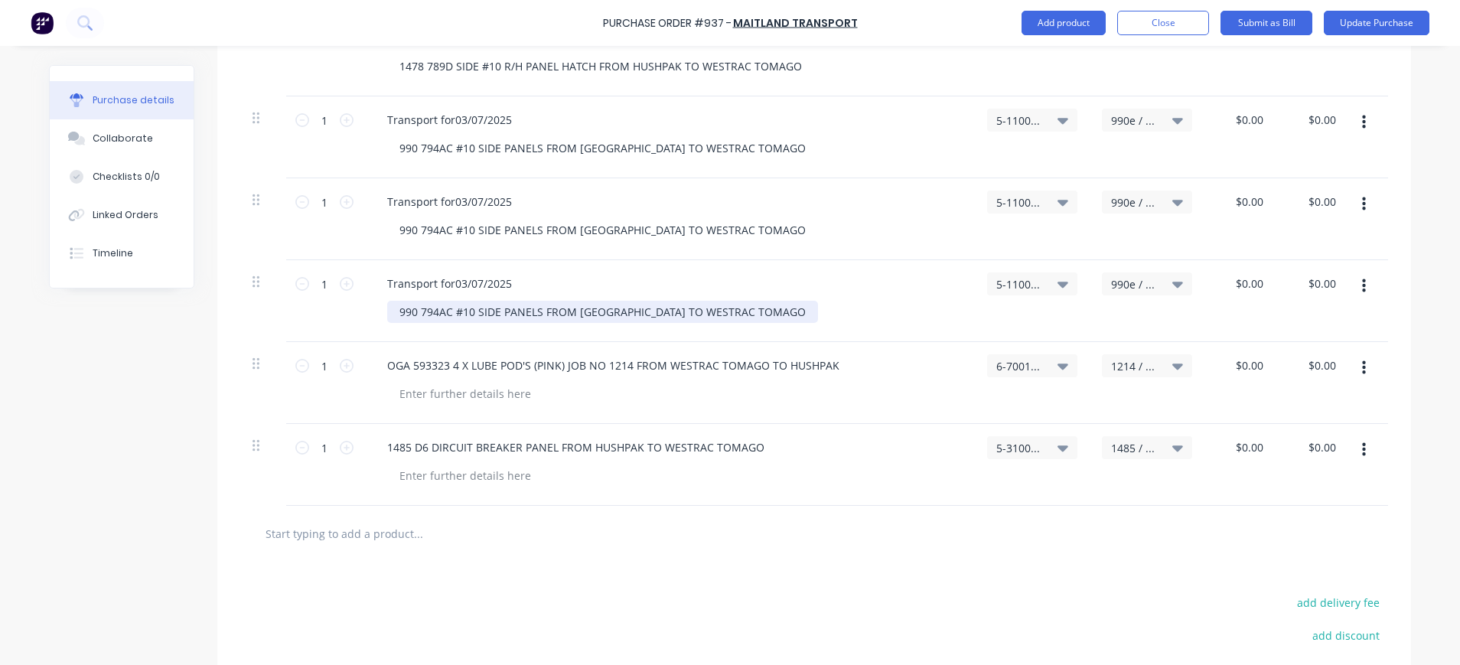
click at [438, 316] on div "990 794AC #10 SIDE PANELS FROM [GEOGRAPHIC_DATA] TO WESTRAC TOMAGO" at bounding box center [602, 312] width 431 height 22
click at [392, 311] on div "990 794AC #10 SIDE PANELS FROM [GEOGRAPHIC_DATA] TO WESTRAC TOMAGO" at bounding box center [602, 312] width 431 height 22
paste div
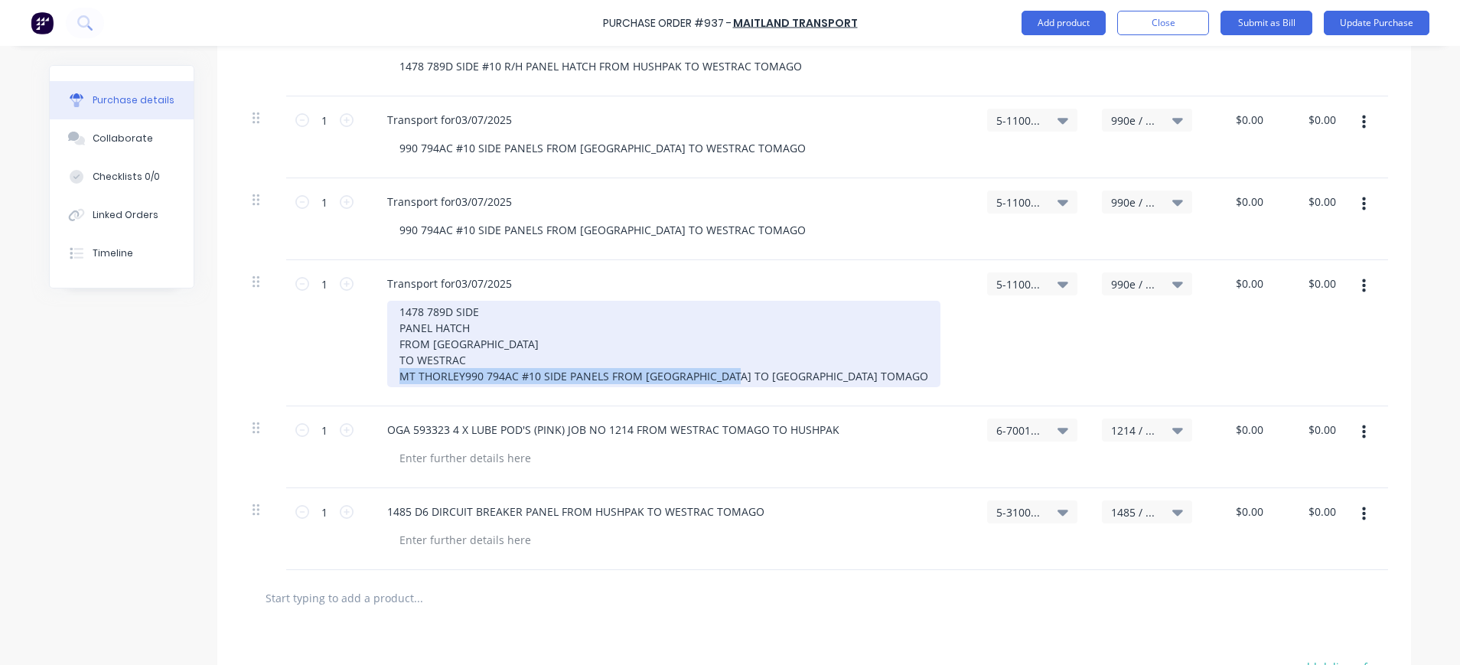
drag, startPoint x: 458, startPoint y: 377, endPoint x: 804, endPoint y: 374, distance: 345.9
click at [804, 372] on div "1478 789D SIDE PANEL HATCH FROM [GEOGRAPHIC_DATA] TO WESTRAC MT THORLEY990 794A…" at bounding box center [663, 344] width 553 height 86
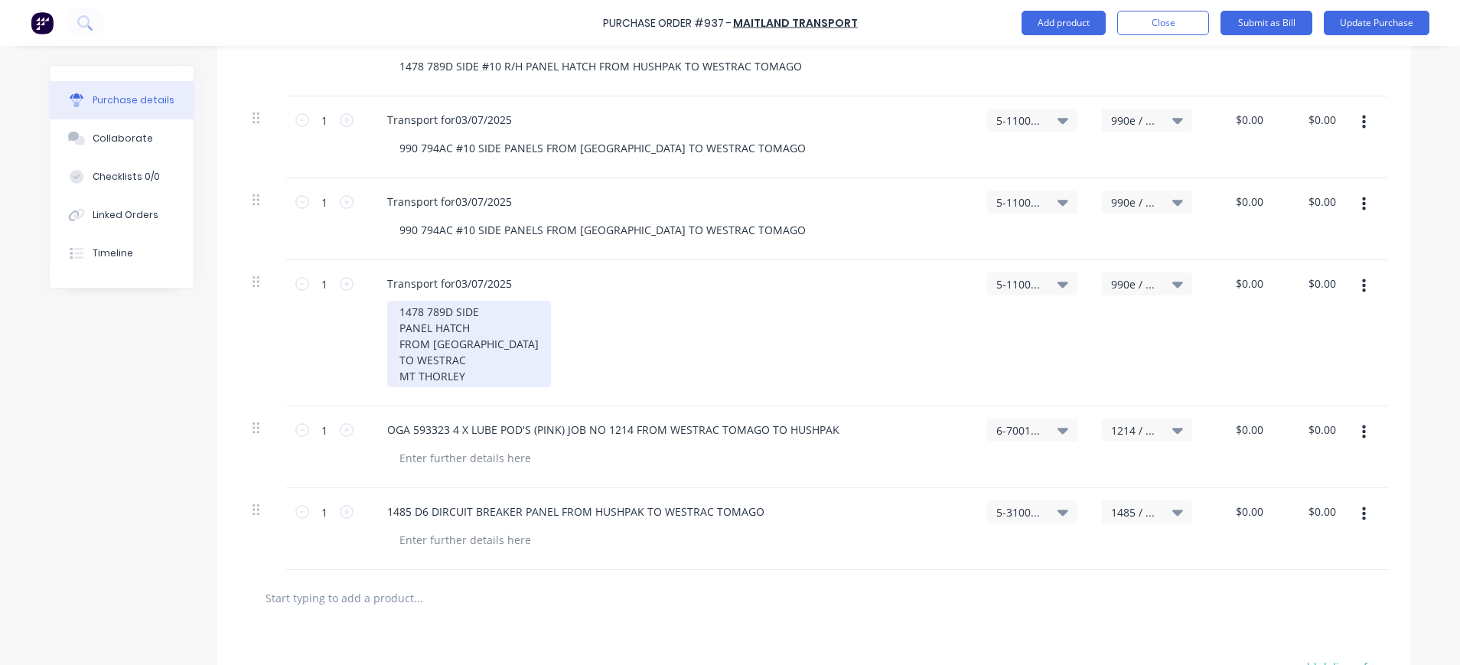
click at [480, 314] on div "1478 789D SIDE PANEL HATCH FROM [GEOGRAPHIC_DATA] TO WESTRAC MT THORLEY" at bounding box center [469, 344] width 164 height 86
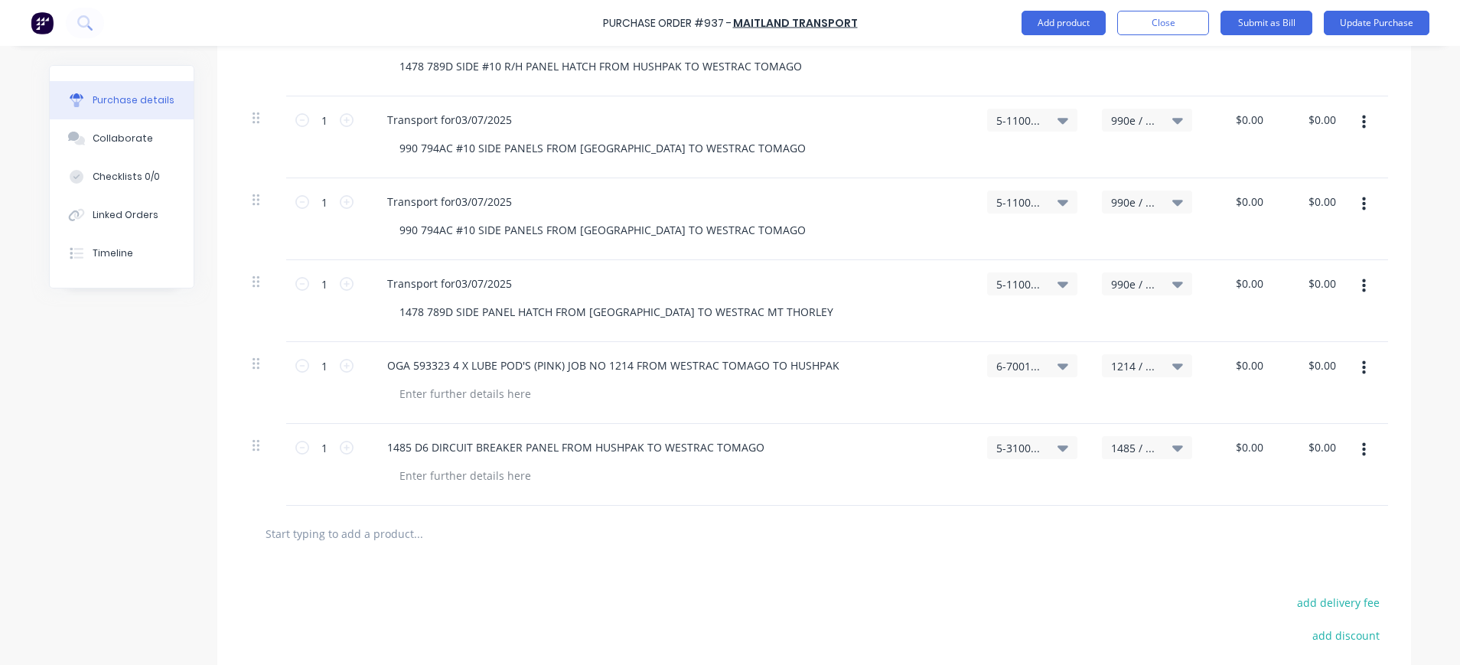
click at [1362, 289] on icon "button" at bounding box center [1364, 286] width 4 height 17
click at [1321, 354] on button "Duplicate" at bounding box center [1317, 357] width 130 height 31
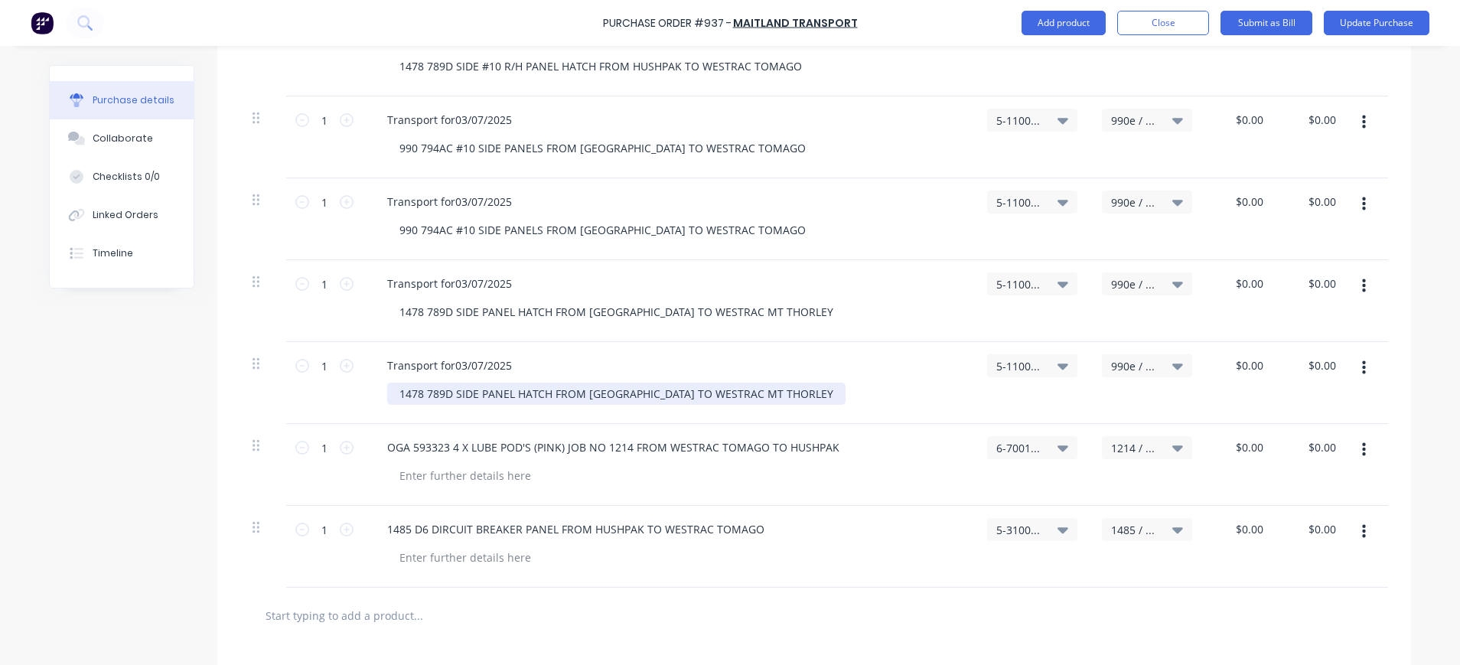
click at [760, 395] on div "1478 789D SIDE PANEL HATCH FROM [GEOGRAPHIC_DATA] TO WESTRAC MT THORLEY" at bounding box center [616, 394] width 458 height 22
drag, startPoint x: 761, startPoint y: 390, endPoint x: 324, endPoint y: 396, distance: 437.0
click at [324, 396] on div "1 1 Transport for03/07/2025 1478 789D SIDE PANEL HATCH FROM HUSHAPK TO WESTRAC …" at bounding box center [814, 383] width 1148 height 82
click at [484, 390] on div at bounding box center [465, 394] width 156 height 22
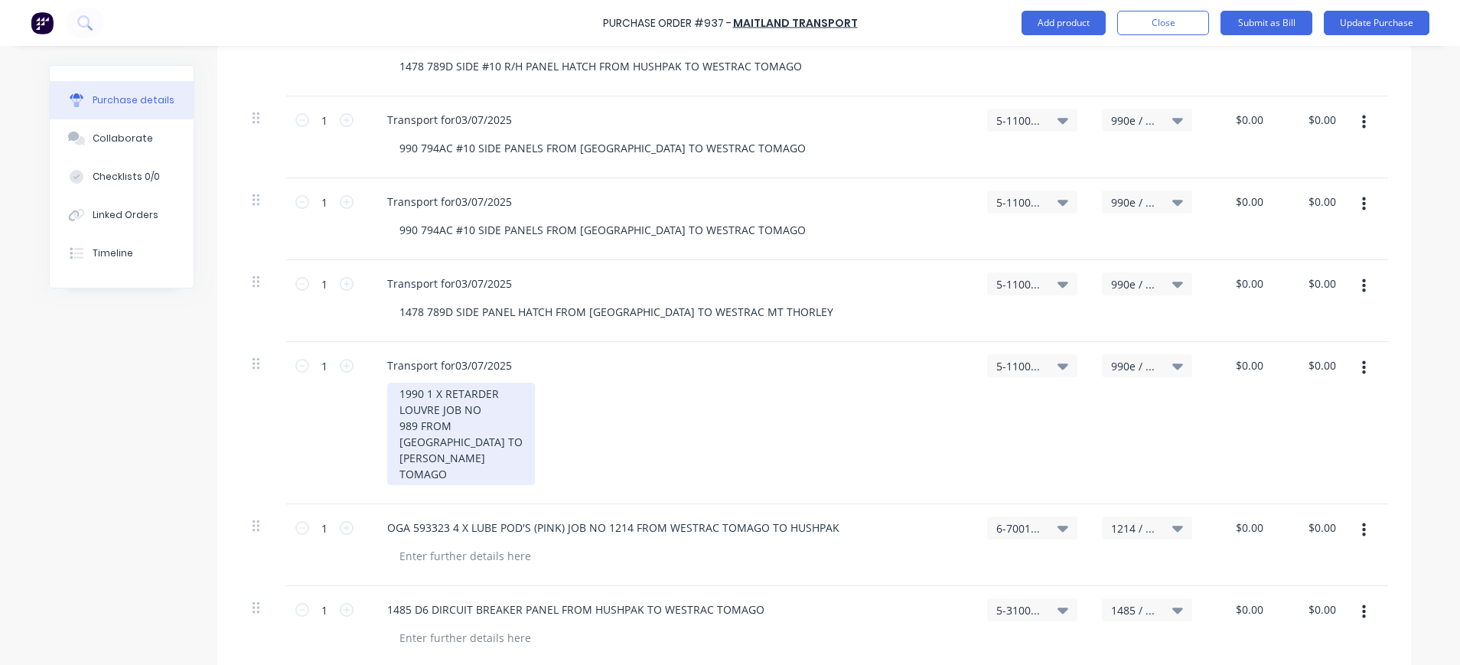
click at [494, 396] on div "1990 1 X RETARDER LOUVRE JOB NO 989 FROM [GEOGRAPHIC_DATA] TO [PERSON_NAME] TOM…" at bounding box center [461, 434] width 148 height 103
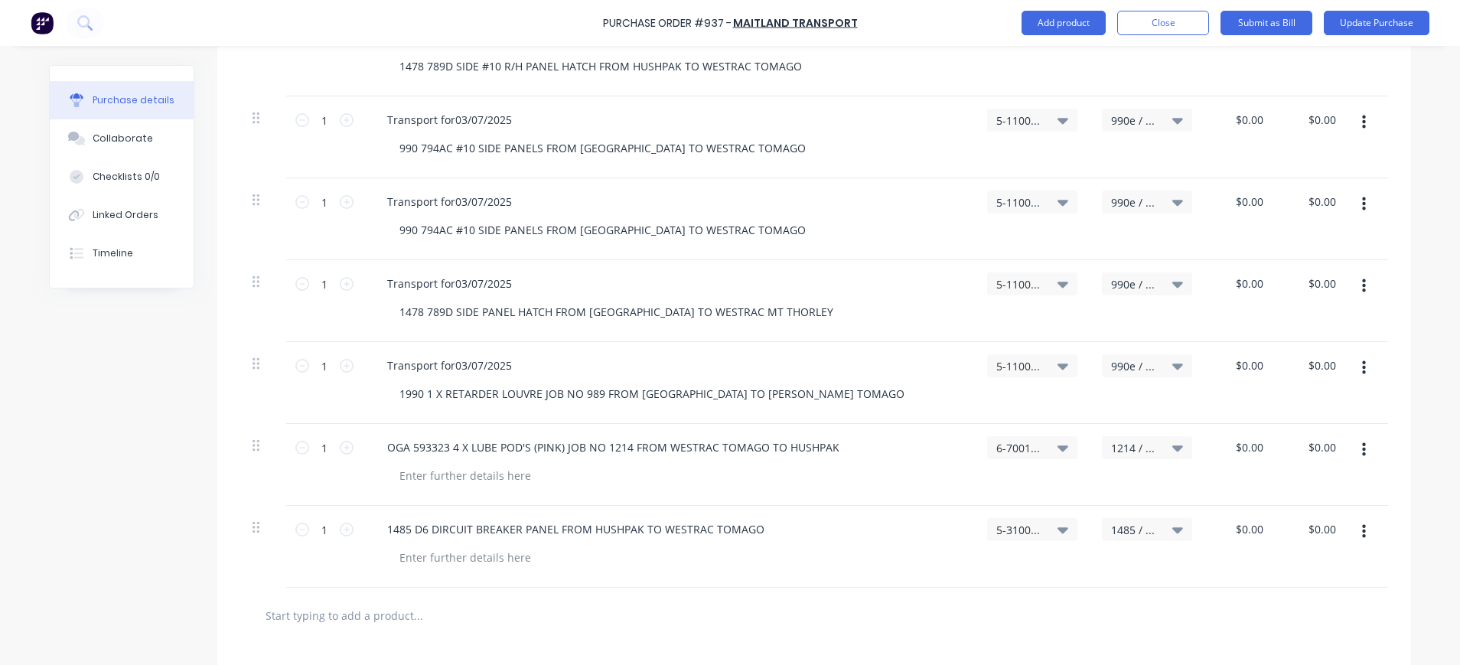
click at [1136, 366] on span "990e / Westrac 794AC # 10 Side Panels" at bounding box center [1134, 366] width 46 height 16
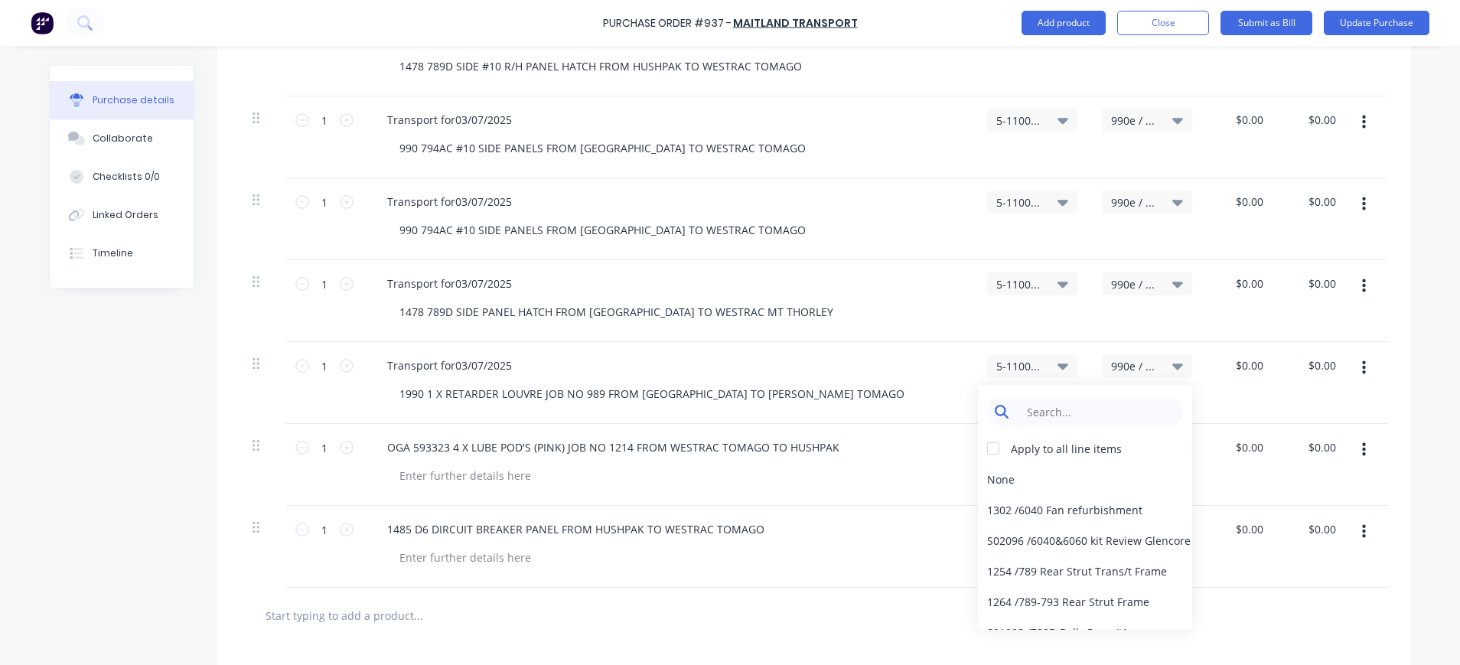
click at [1127, 400] on input at bounding box center [1097, 411] width 157 height 31
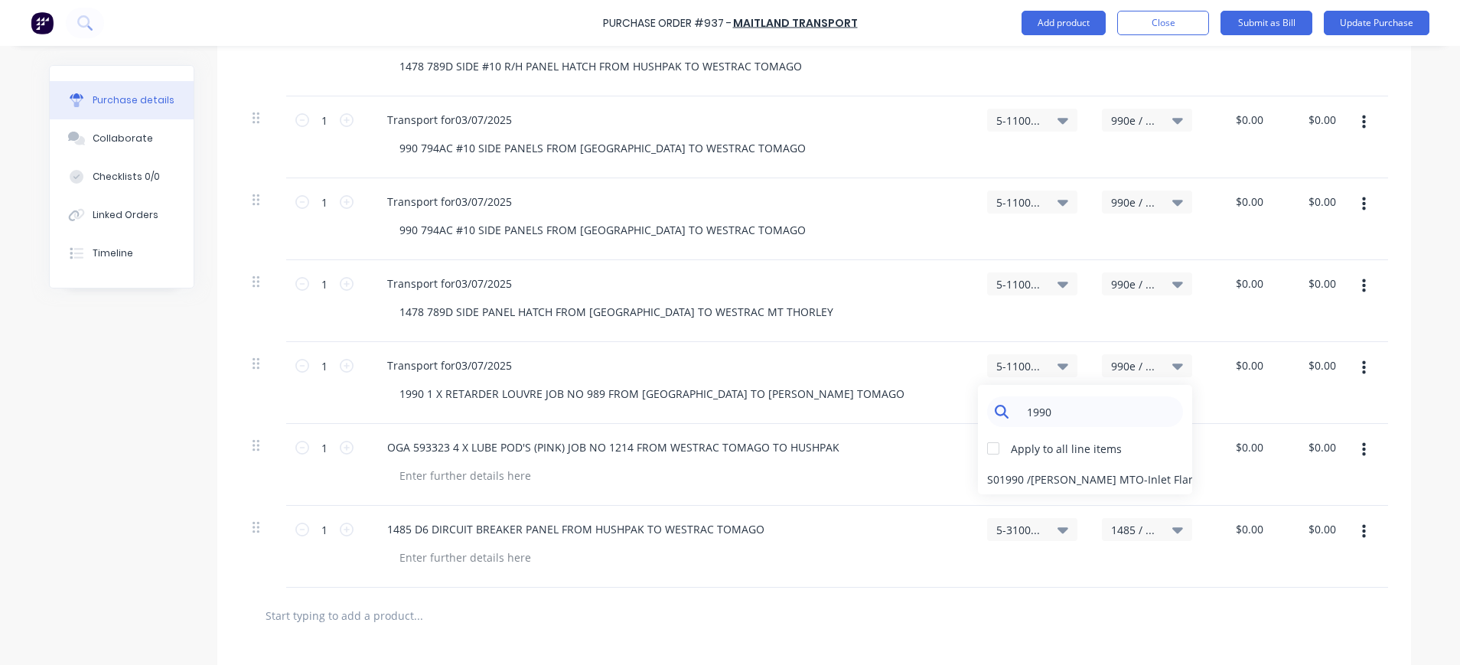
drag, startPoint x: 1023, startPoint y: 415, endPoint x: 1067, endPoint y: 416, distance: 43.6
click at [1067, 416] on input "1990" at bounding box center [1097, 411] width 157 height 31
type input "1"
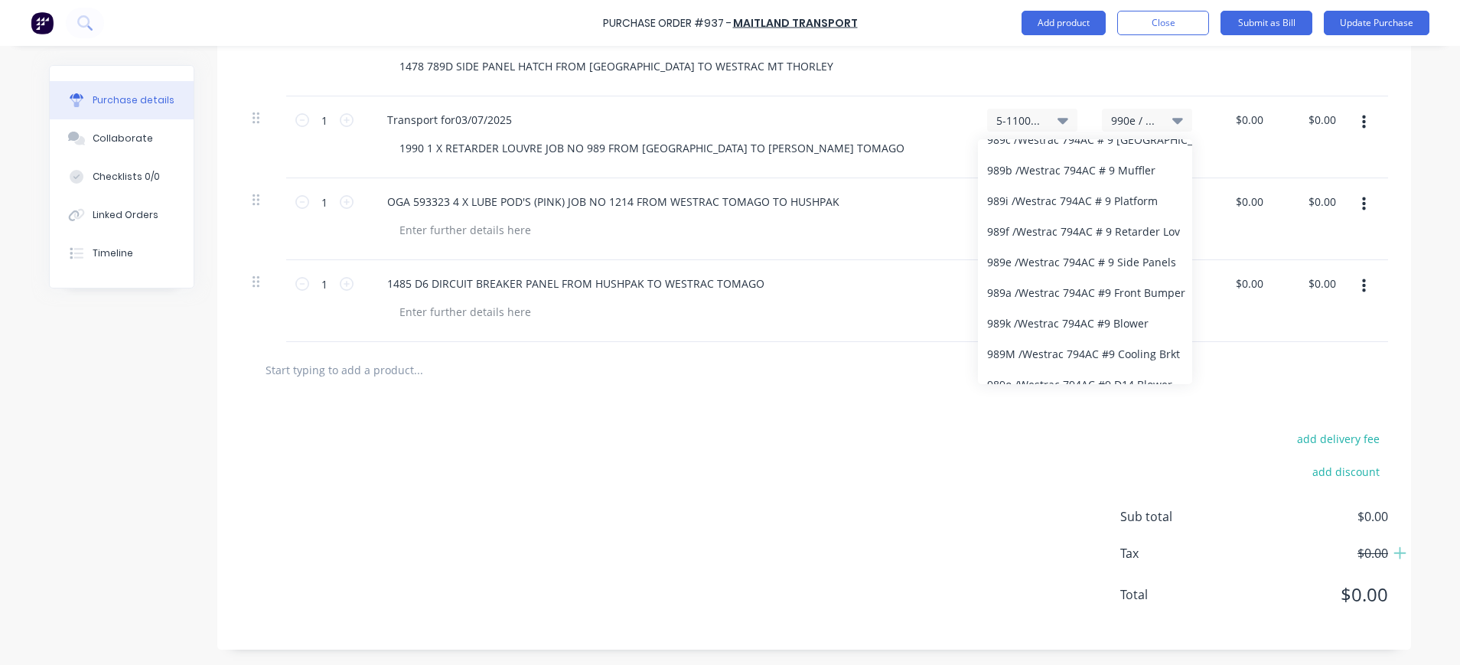
scroll to position [201, 0]
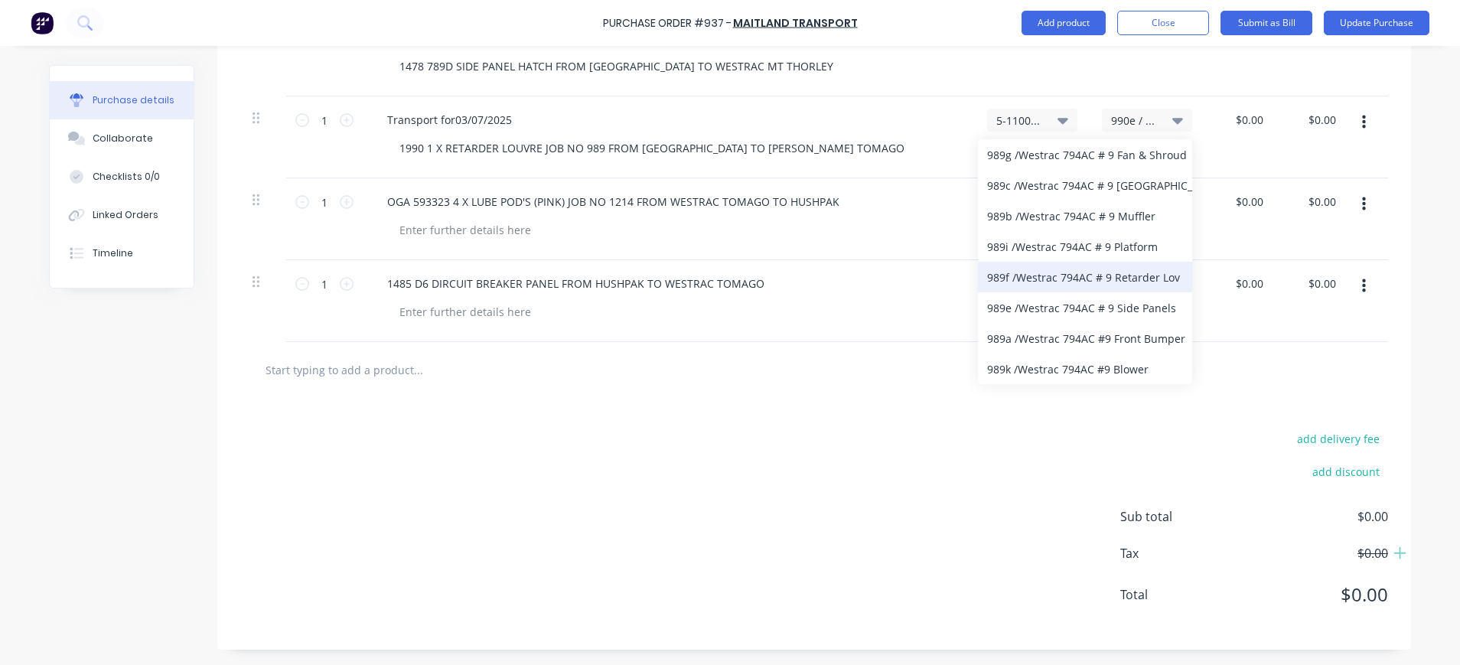
type input "989"
click at [1113, 278] on div "989f / Westrac 794AC # 9 Retarder Lov" at bounding box center [1085, 277] width 214 height 31
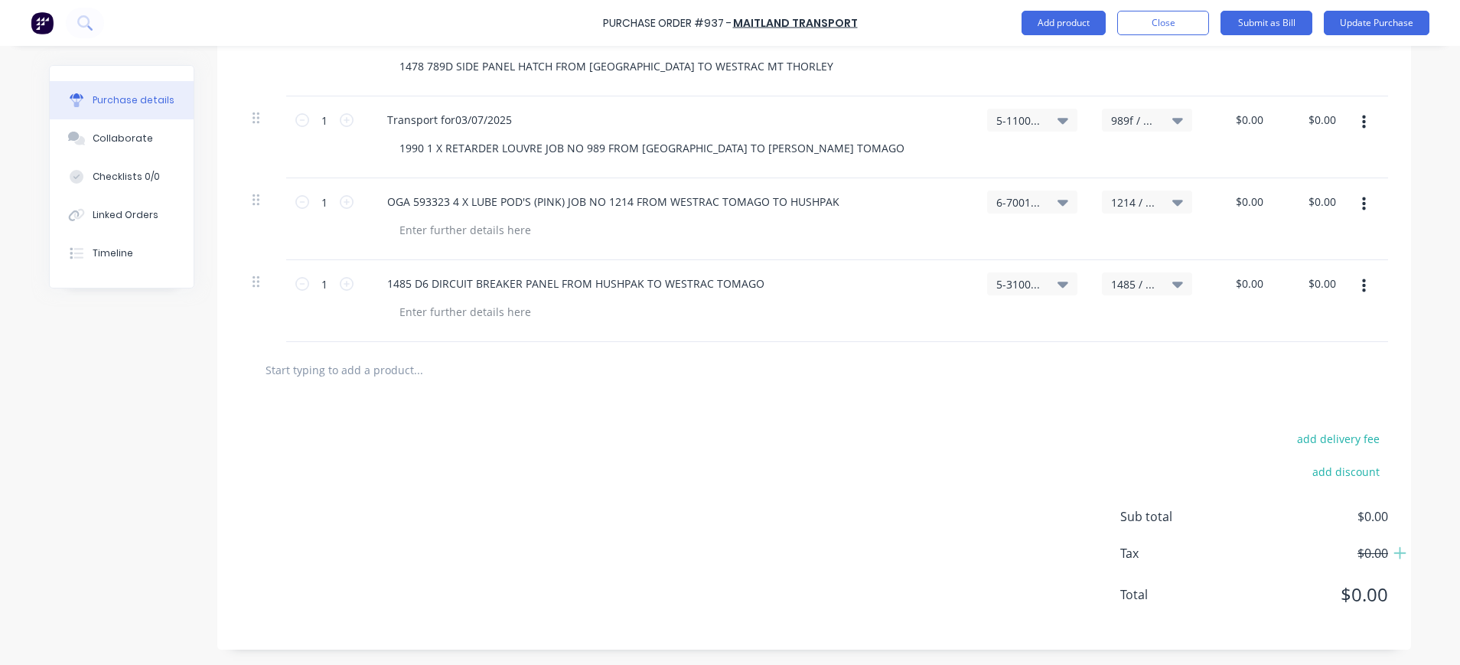
click at [1358, 122] on button "button" at bounding box center [1364, 123] width 36 height 28
click at [1321, 189] on button "Duplicate" at bounding box center [1317, 193] width 130 height 31
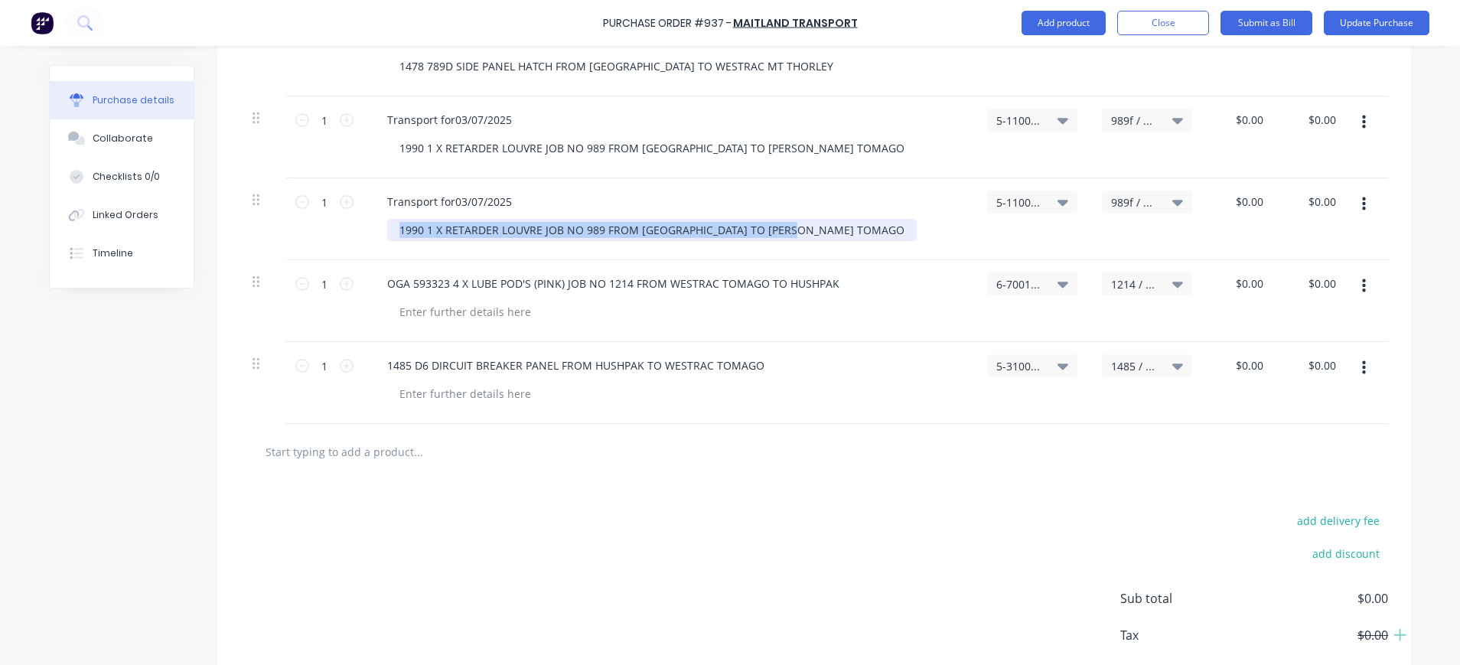
drag, startPoint x: 389, startPoint y: 230, endPoint x: 823, endPoint y: 233, distance: 433.9
click at [823, 233] on div "1990 1 X RETARDER LOUVRE JOB NO 989 FROM [GEOGRAPHIC_DATA] TO [PERSON_NAME] TOM…" at bounding box center [674, 230] width 575 height 22
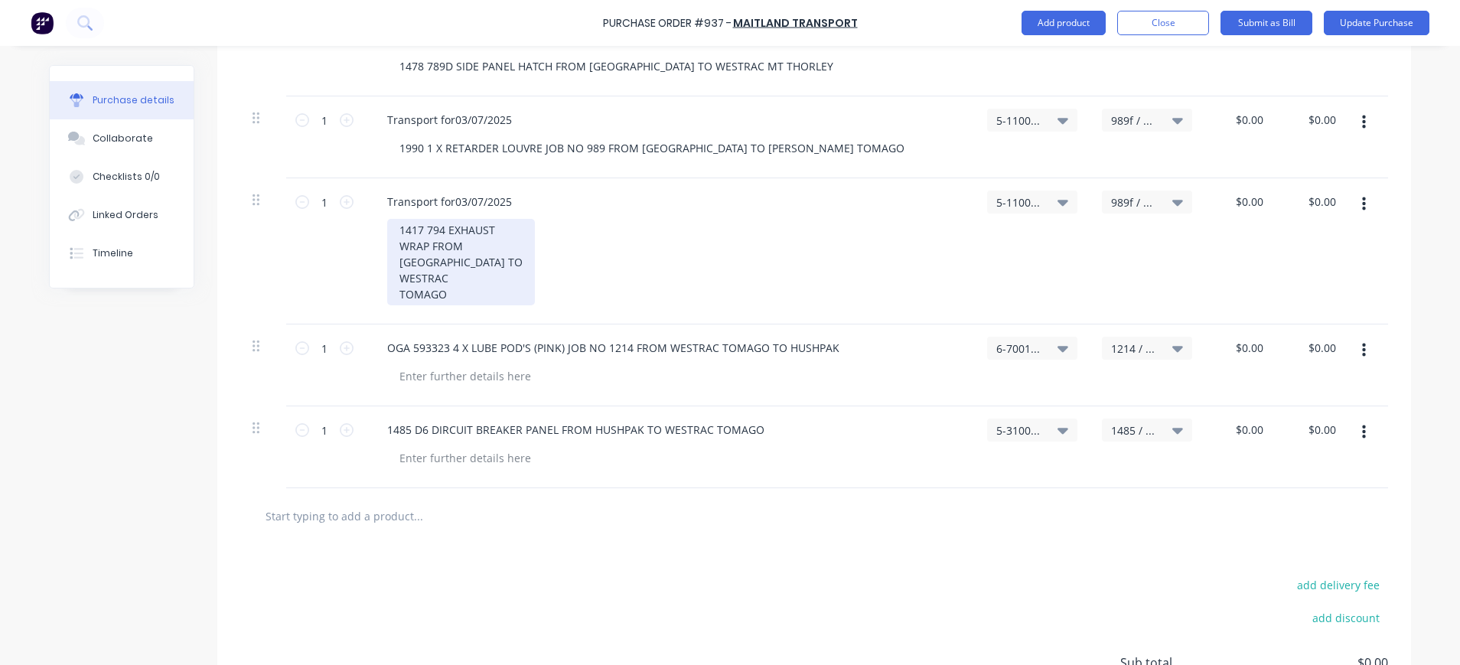
click at [491, 237] on div "1417 794 EXHAUST WRAP FROM [GEOGRAPHIC_DATA] TO WESTRAC TOMAGO" at bounding box center [461, 262] width 148 height 86
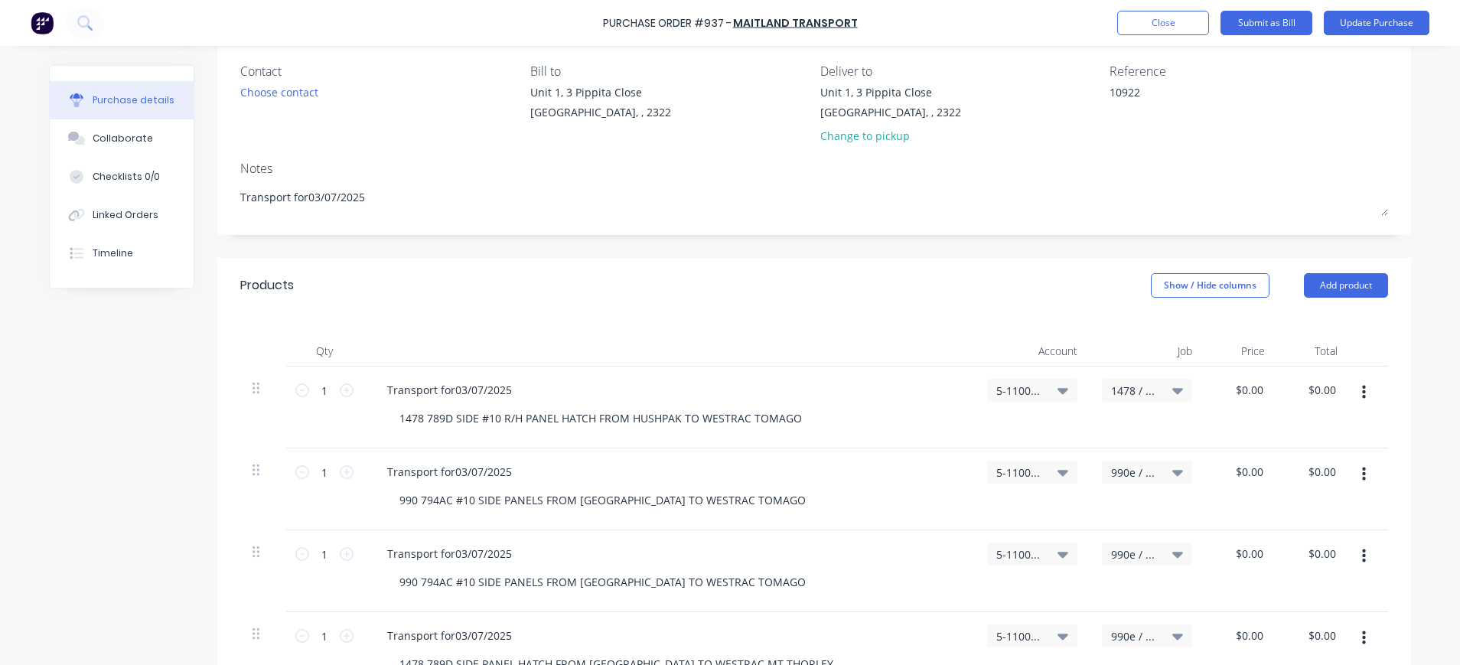
scroll to position [108, 0]
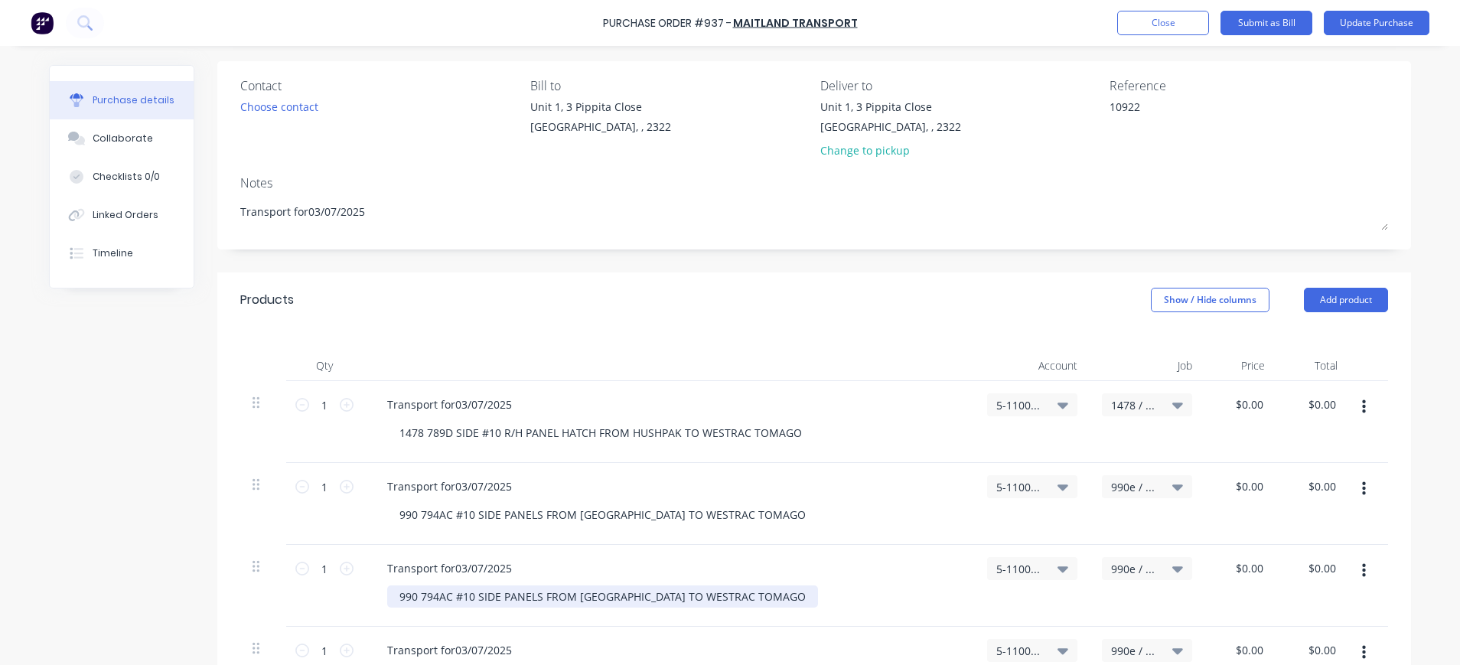
click at [657, 592] on div "990 794AC #10 SIDE PANELS FROM [GEOGRAPHIC_DATA] TO WESTRAC TOMAGO" at bounding box center [602, 596] width 431 height 22
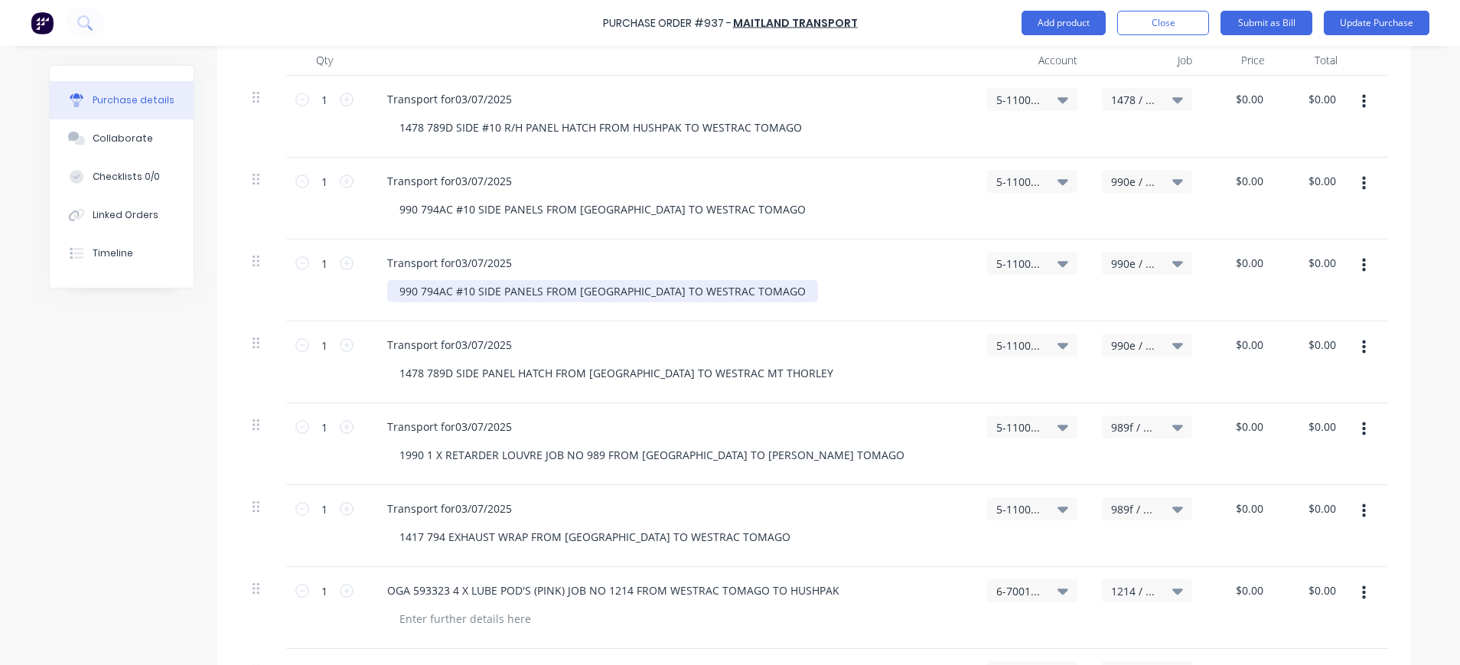
scroll to position [414, 0]
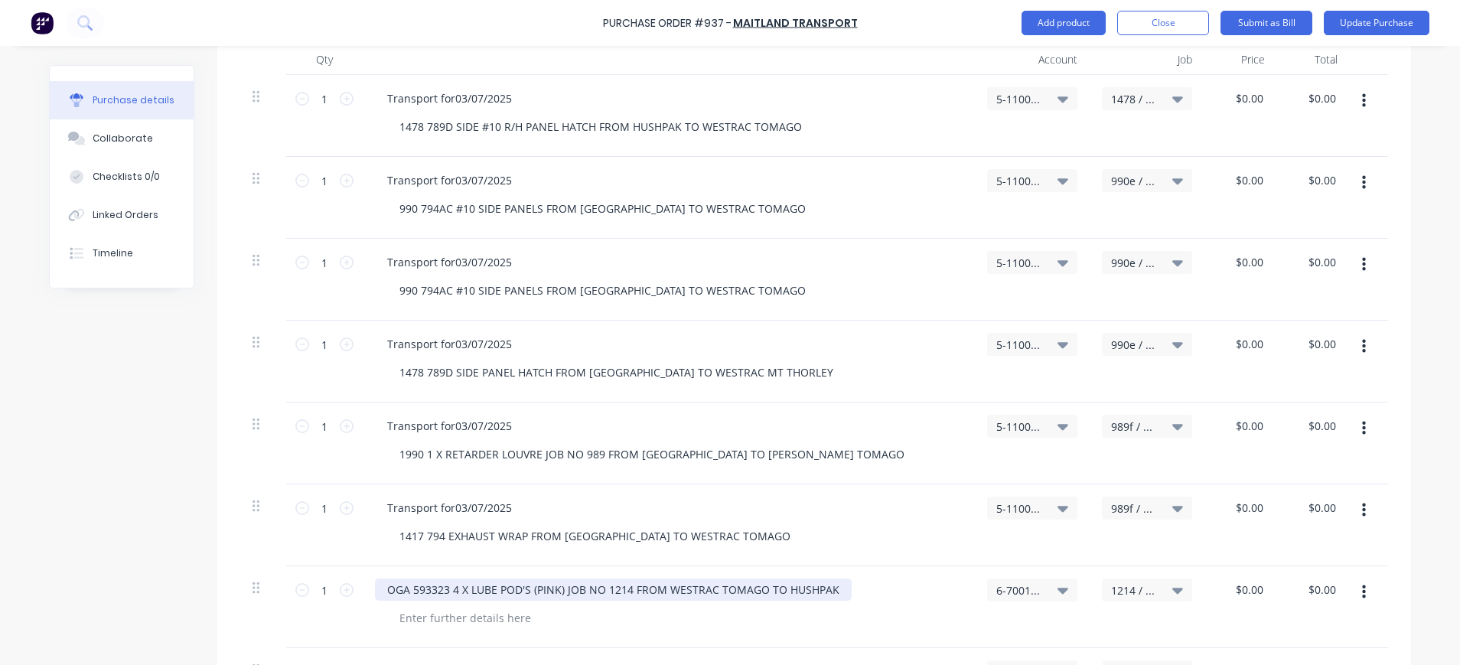
click at [735, 585] on div "OGA 593323 4 X LUBE POD'S (PINK) JOB NO 1214 FROM WESTRAC TOMAGO TO HUSHPAK" at bounding box center [613, 590] width 477 height 22
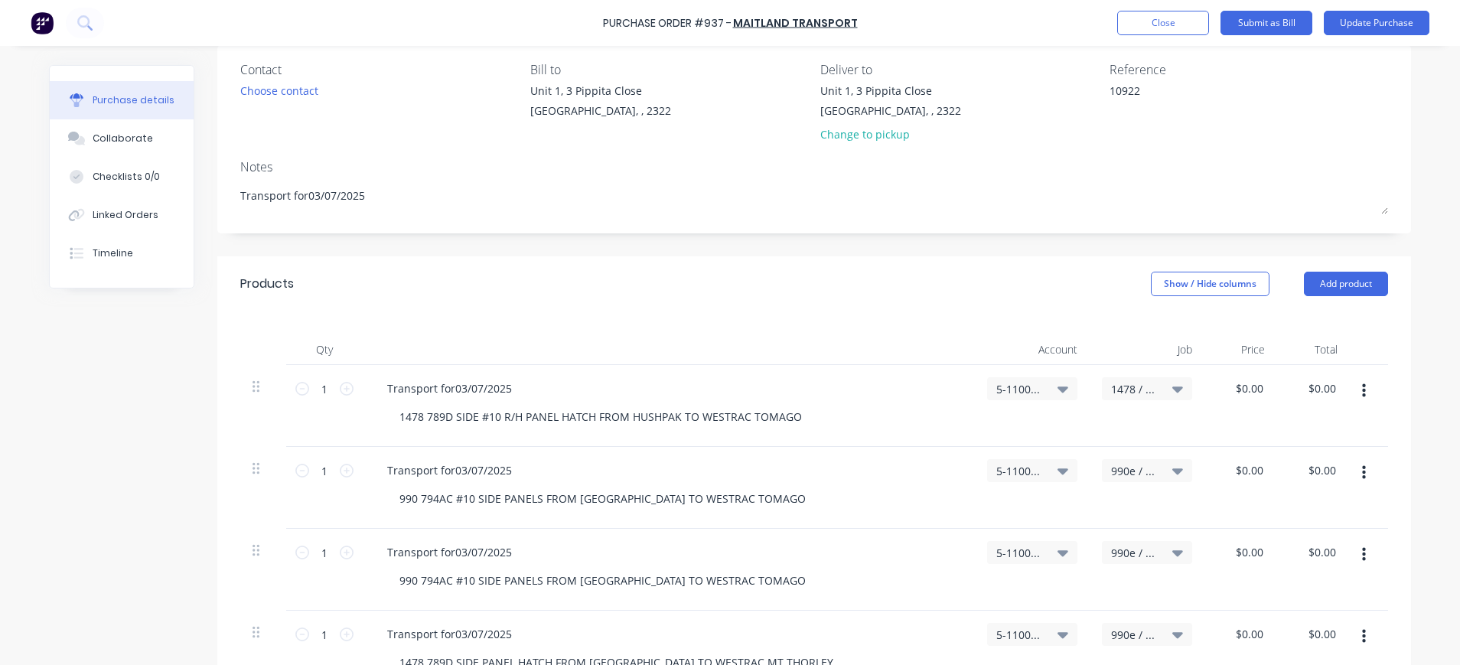
scroll to position [108, 0]
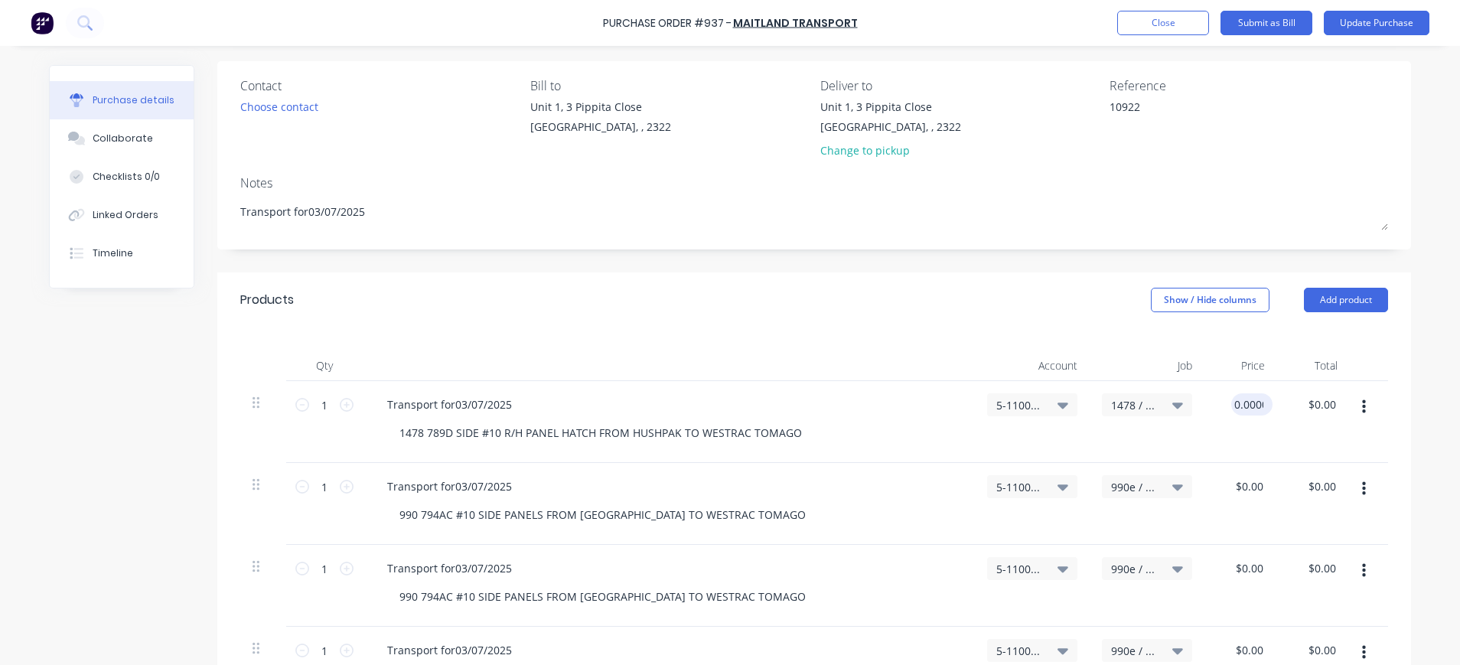
click at [1248, 412] on input "0.0000" at bounding box center [1248, 404] width 35 height 22
drag, startPoint x: 1224, startPoint y: 408, endPoint x: 1276, endPoint y: 408, distance: 51.3
click at [1276, 408] on div "1 1 Transport for03/07/2025 1478 789D SIDE #10 R/H PANEL HATCH FROM HUSHPAK TO …" at bounding box center [814, 422] width 1148 height 82
type input "$99.00"
type input "99.00"
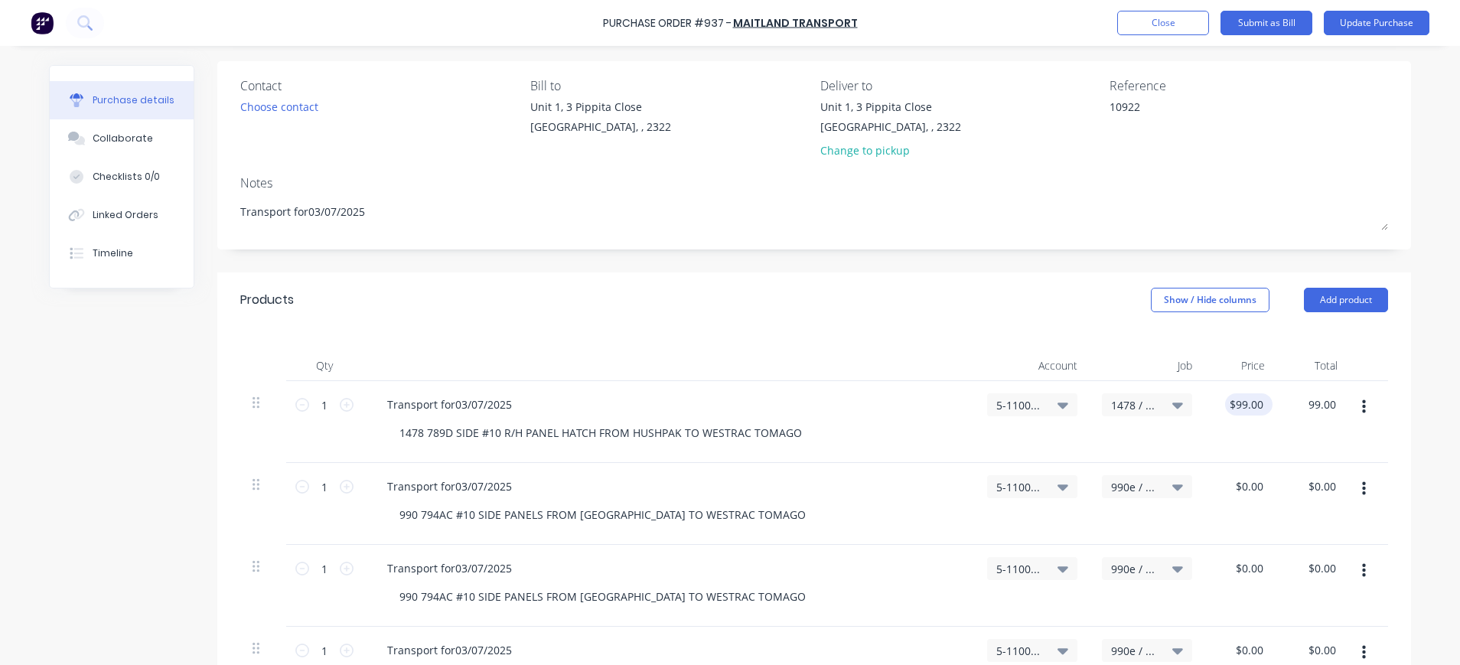
type input "99.0000"
type input "$99.00"
click at [1251, 406] on input "99.0000" at bounding box center [1245, 404] width 41 height 22
type input "$99.00"
drag, startPoint x: 1296, startPoint y: 401, endPoint x: 1333, endPoint y: 403, distance: 36.8
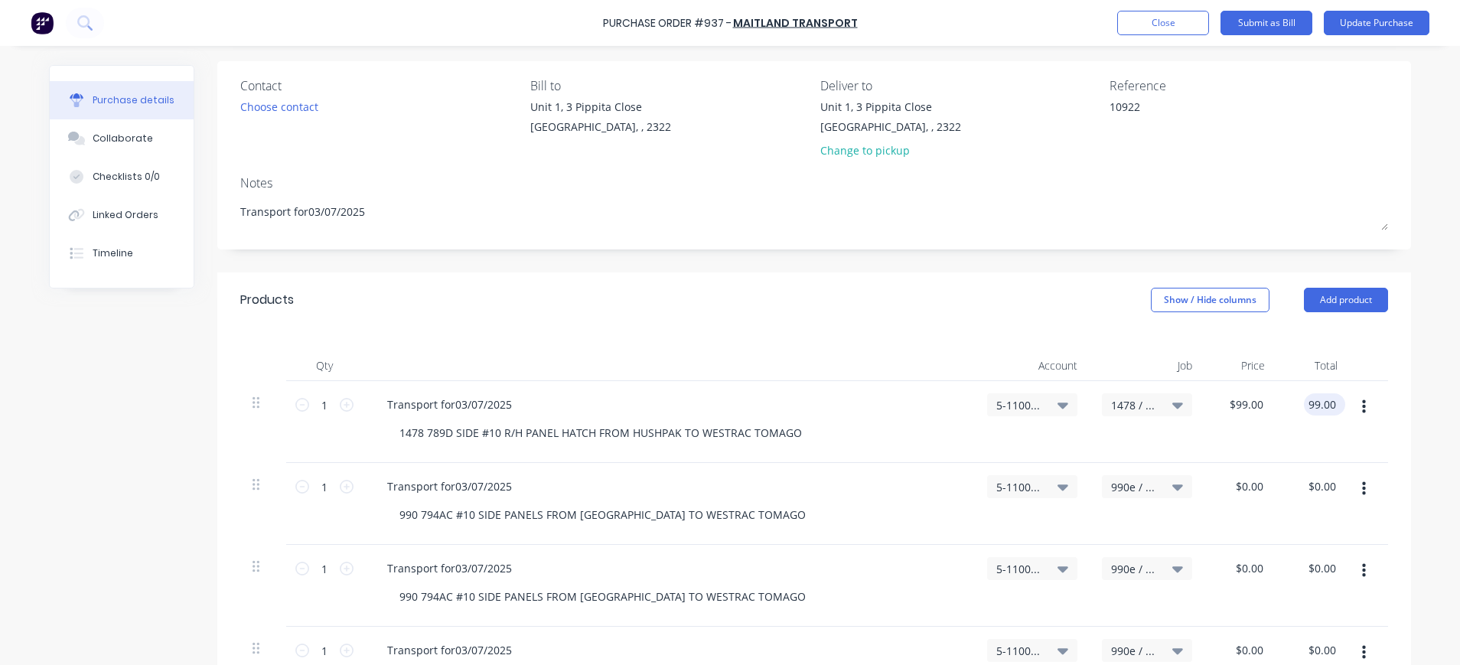
click at [1333, 403] on div "99.00 99.00" at bounding box center [1324, 404] width 41 height 22
type input "$99.00"
click at [1259, 486] on div "$0.00 $0.00" at bounding box center [1251, 486] width 41 height 22
drag, startPoint x: 1243, startPoint y: 490, endPoint x: 1260, endPoint y: 490, distance: 17.6
click at [1244, 490] on input "0.0000" at bounding box center [1245, 486] width 41 height 22
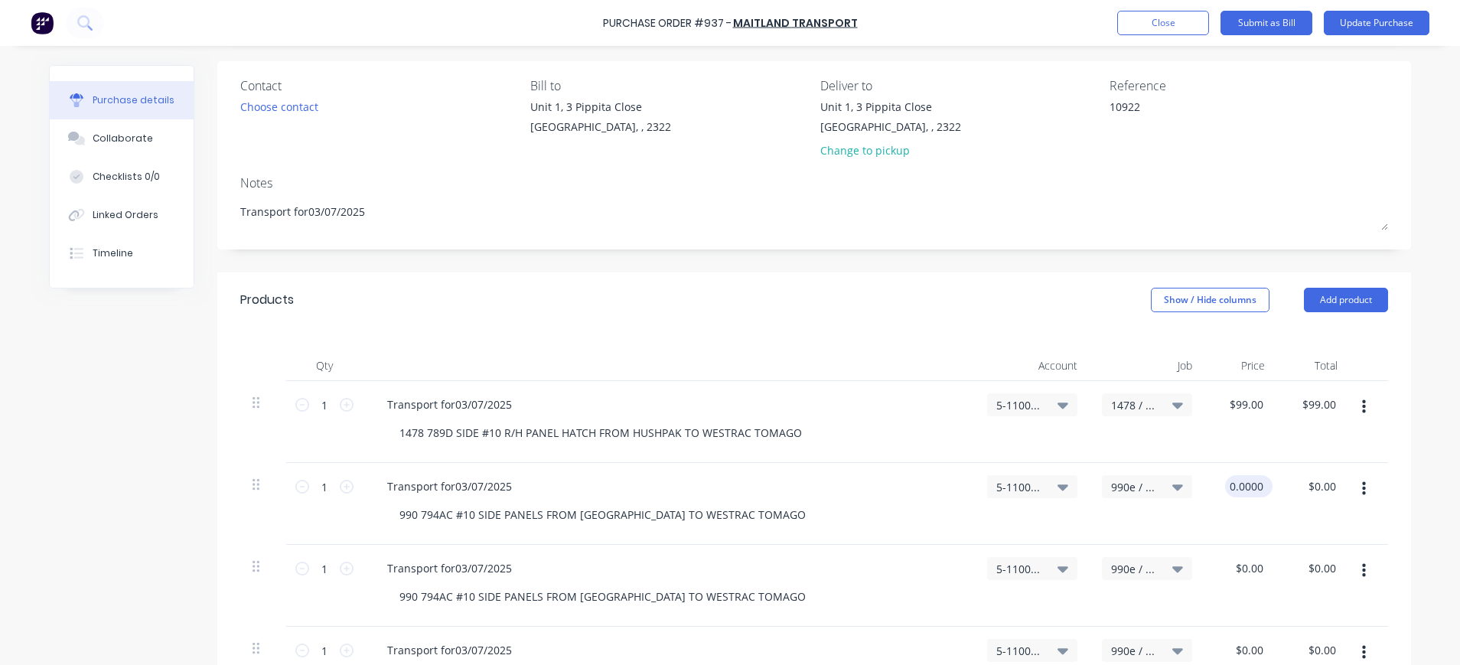
paste input "99.00"
type input "$0.00"
type input "0.0000"
click at [1252, 569] on input "0.0000" at bounding box center [1245, 568] width 41 height 22
type input "0.0000"
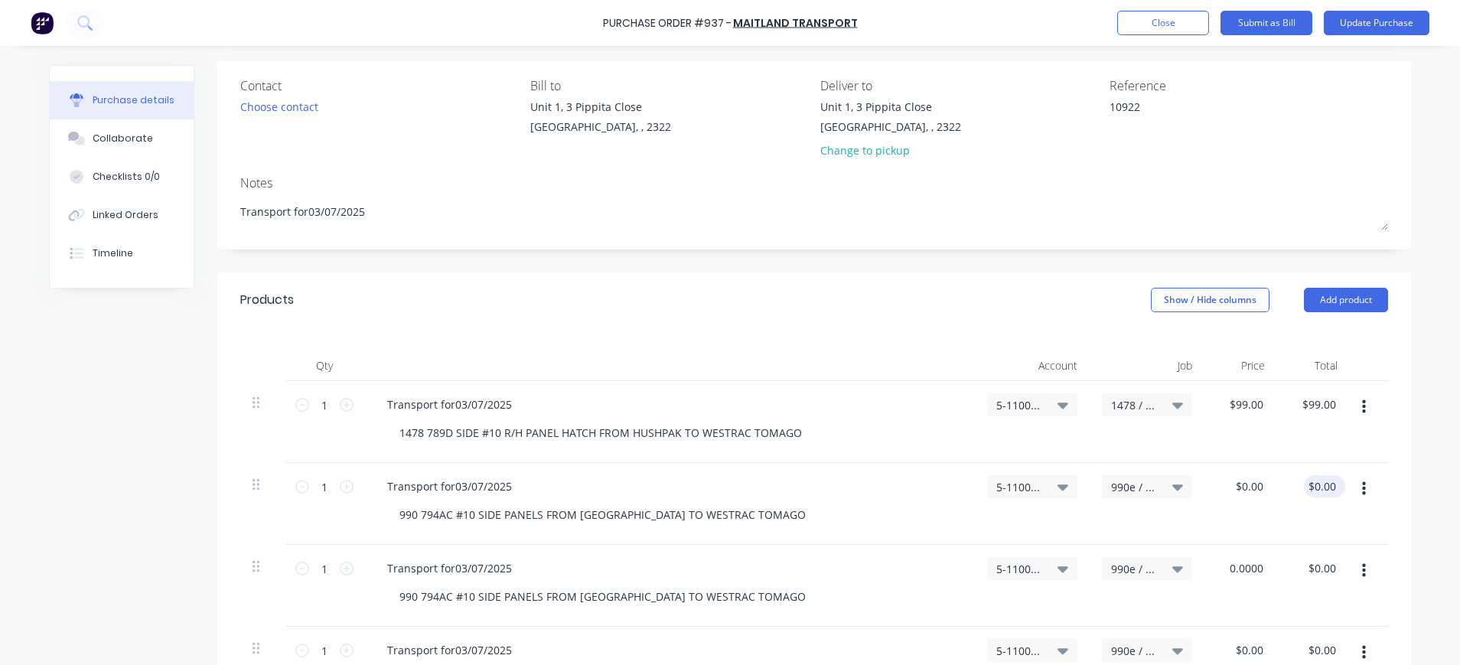
type input "$0.00"
click at [1327, 481] on input "0.0000" at bounding box center [1321, 486] width 35 height 22
type input "$0.00"
click at [1335, 482] on div "$0.00 $0.00" at bounding box center [1324, 486] width 41 height 22
click at [1303, 400] on input "99.00" at bounding box center [1318, 404] width 41 height 22
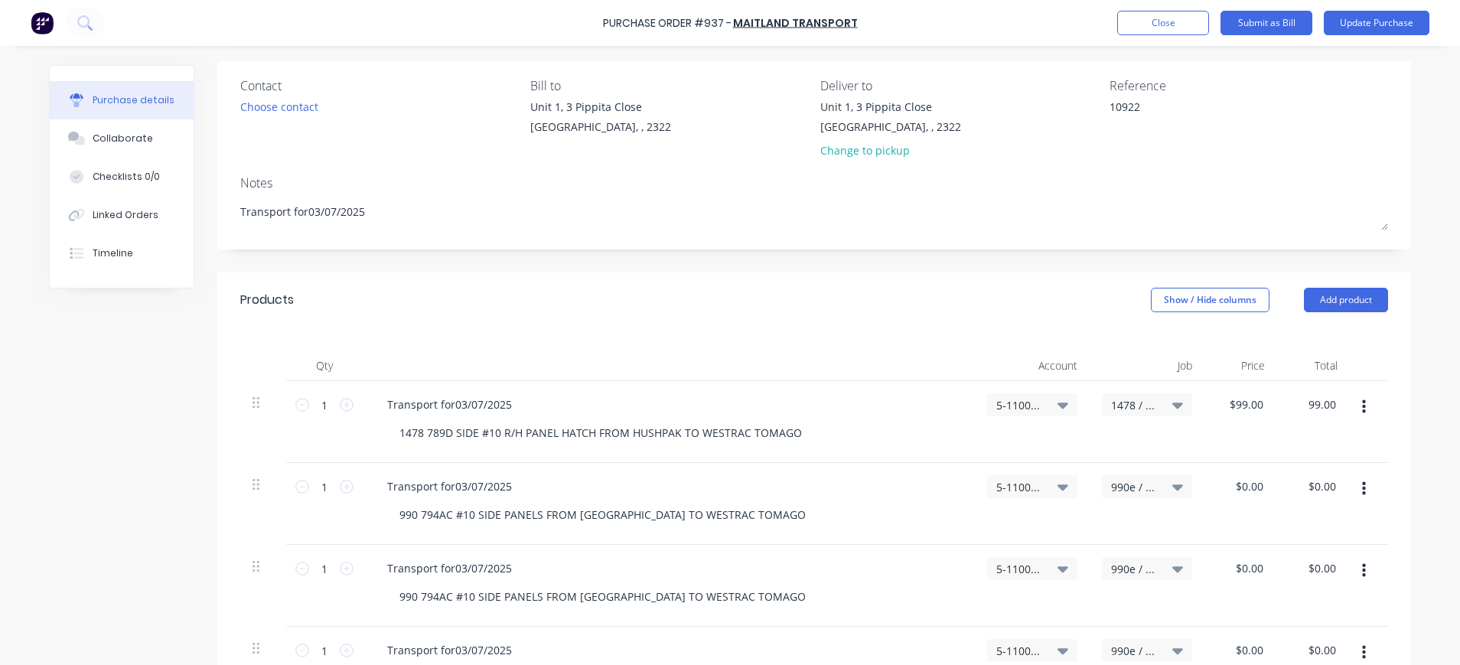
drag, startPoint x: 1299, startPoint y: 410, endPoint x: 1336, endPoint y: 409, distance: 36.7
click at [1336, 409] on div "99.00 99.00" at bounding box center [1313, 422] width 73 height 82
type input "$99.00"
click at [1319, 487] on input "0.00" at bounding box center [1324, 486] width 29 height 22
paste input "99.00"
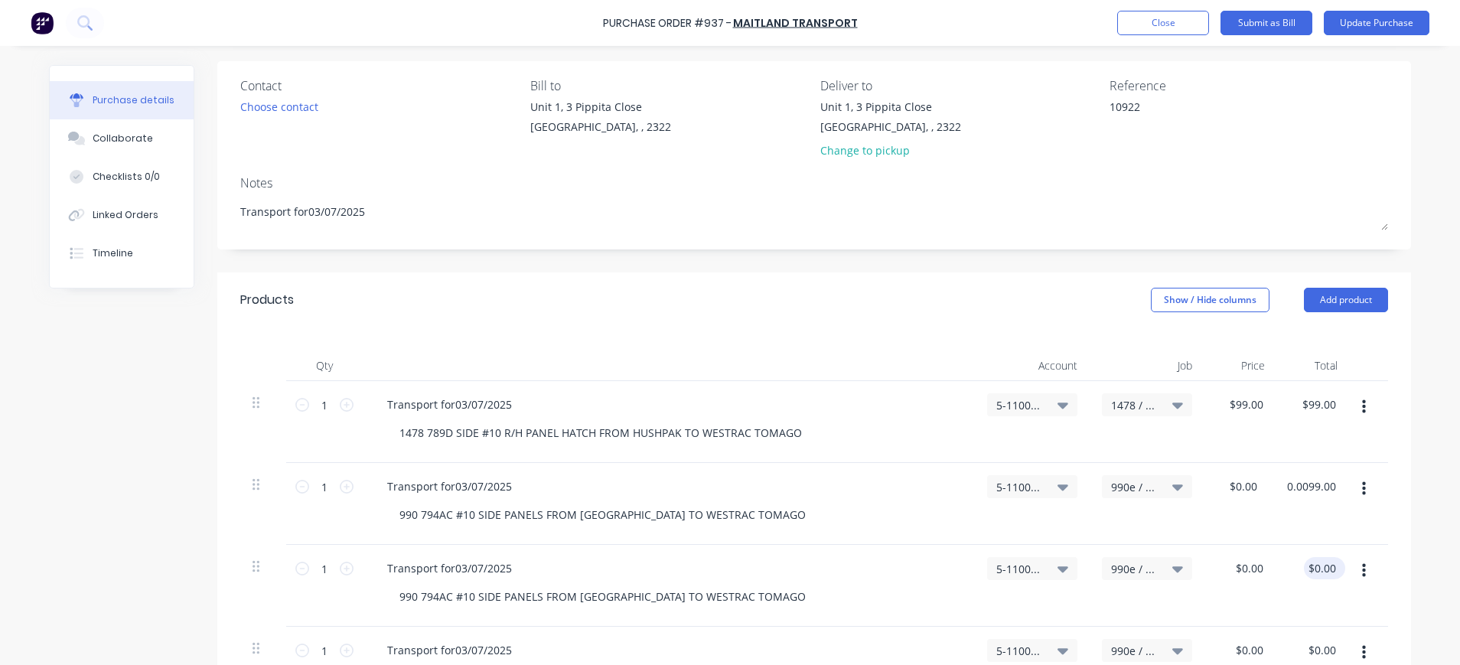
type input "0.0099.00"
type input "$0.01"
click at [1299, 568] on div "0.00 $0.00" at bounding box center [1313, 586] width 73 height 82
type input "$0.00"
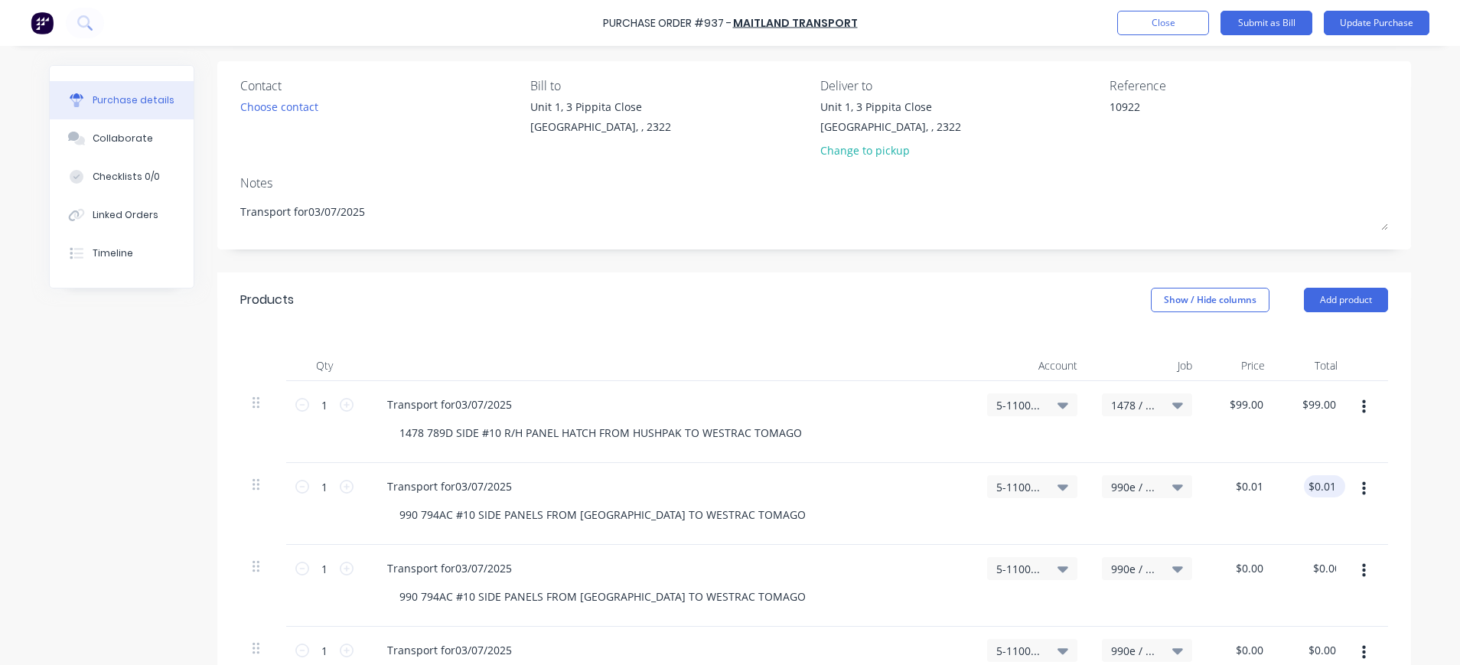
click at [1331, 489] on div "$0.01 $0.01" at bounding box center [1324, 486] width 41 height 22
drag, startPoint x: 1330, startPoint y: 487, endPoint x: 1301, endPoint y: 487, distance: 29.1
click at [1310, 487] on div "0.01 0.01" at bounding box center [1324, 486] width 29 height 22
type input "99.0"
type input "$99.00"
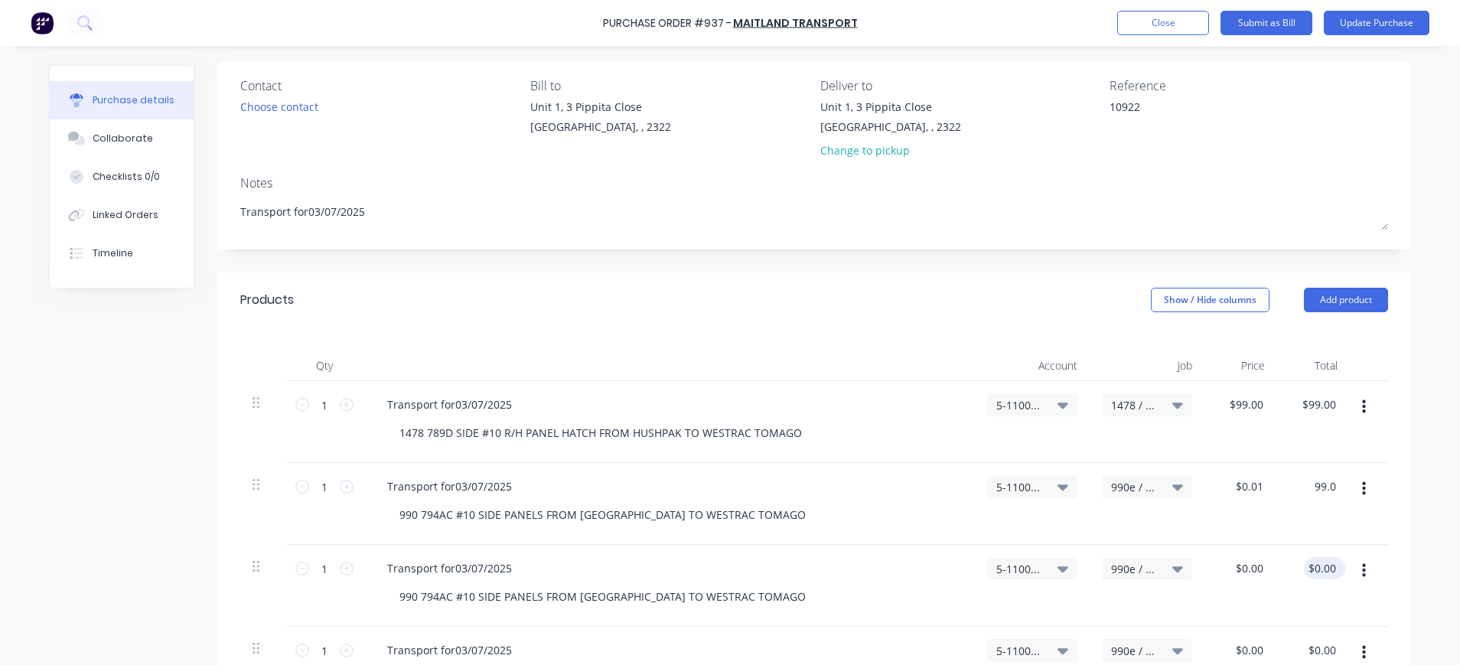
type input "$99.00"
type input "0.00"
click at [1307, 562] on input "0.00" at bounding box center [1321, 568] width 35 height 22
type input "0.0000"
type input "$0.00"
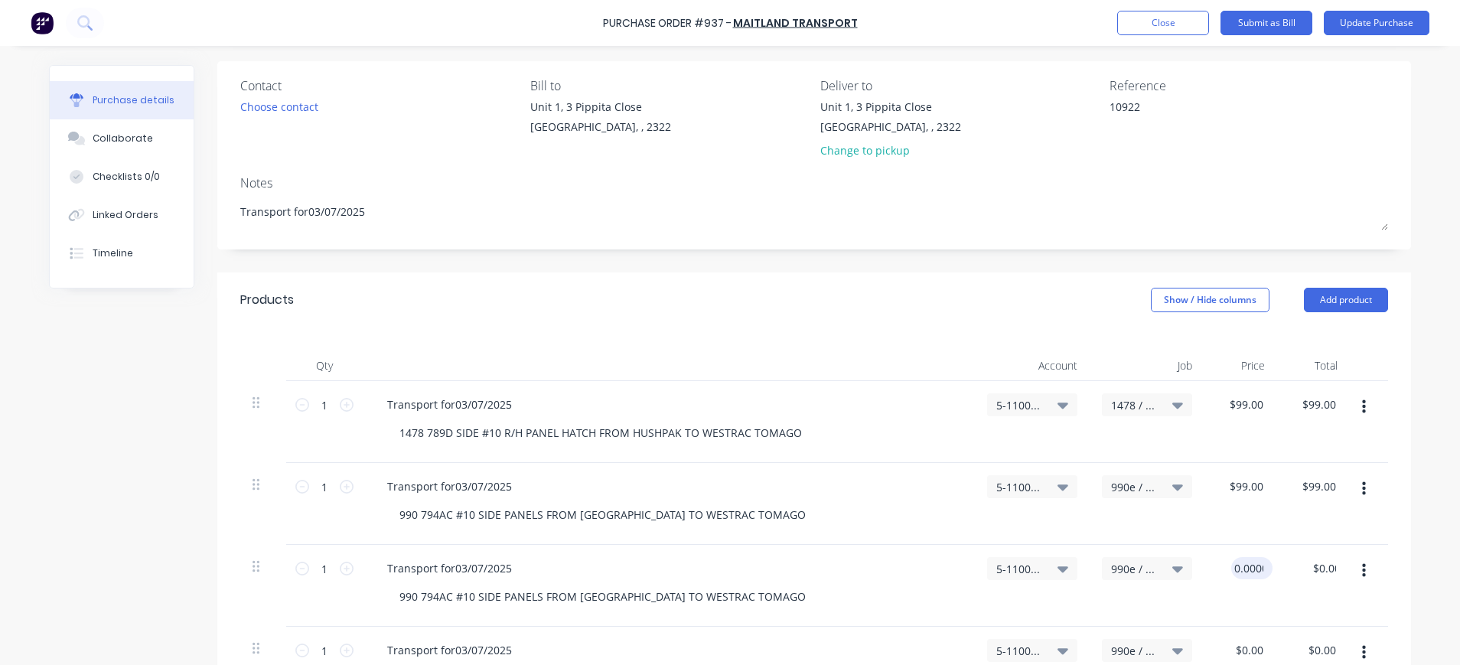
click at [1244, 573] on input "0.0000" at bounding box center [1248, 568] width 35 height 22
drag, startPoint x: 1254, startPoint y: 566, endPoint x: 1199, endPoint y: 566, distance: 54.3
click at [1205, 566] on div "0.0000 0.0000" at bounding box center [1241, 586] width 73 height 82
type input "$99.00"
click at [1316, 575] on input "99.00" at bounding box center [1321, 568] width 35 height 22
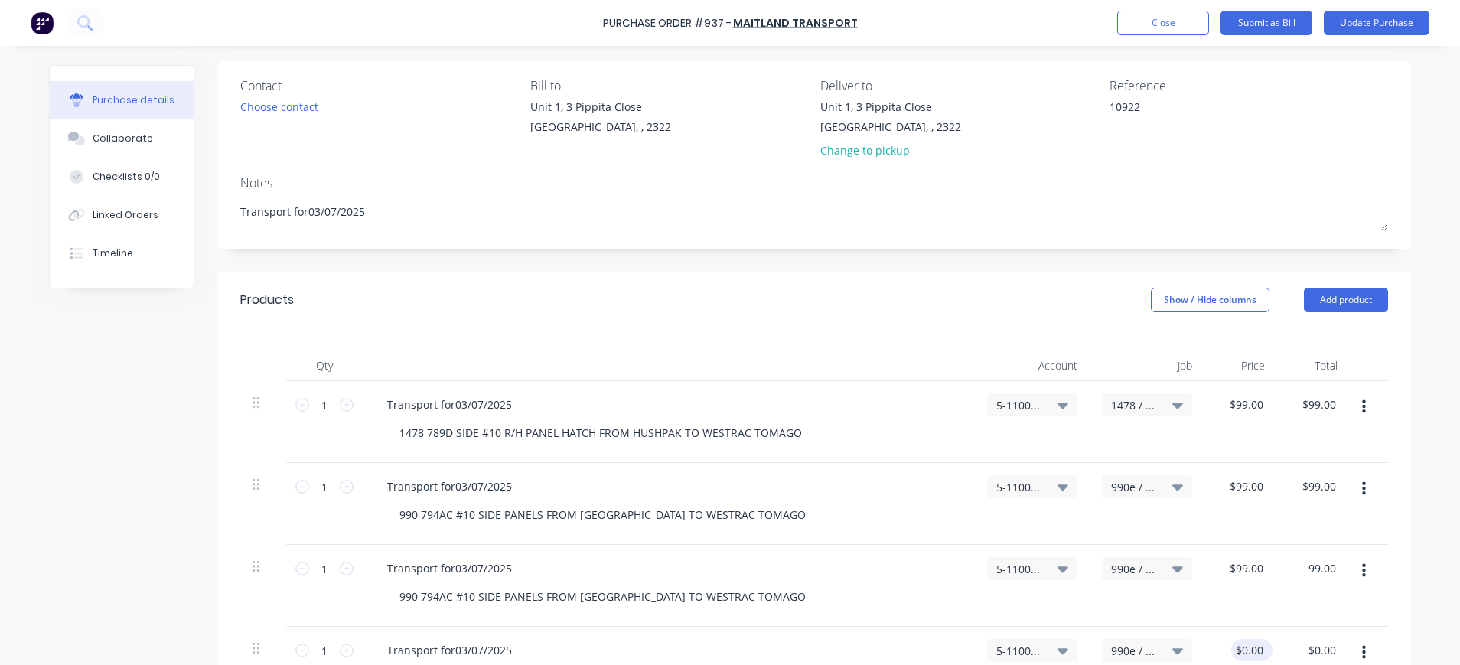
type input "$99.00"
click at [1259, 646] on div "$0.00 $0.00" at bounding box center [1251, 650] width 41 height 22
drag, startPoint x: 1257, startPoint y: 647, endPoint x: 1221, endPoint y: 646, distance: 36.8
click at [1225, 648] on input "0.0000" at bounding box center [1245, 650] width 41 height 22
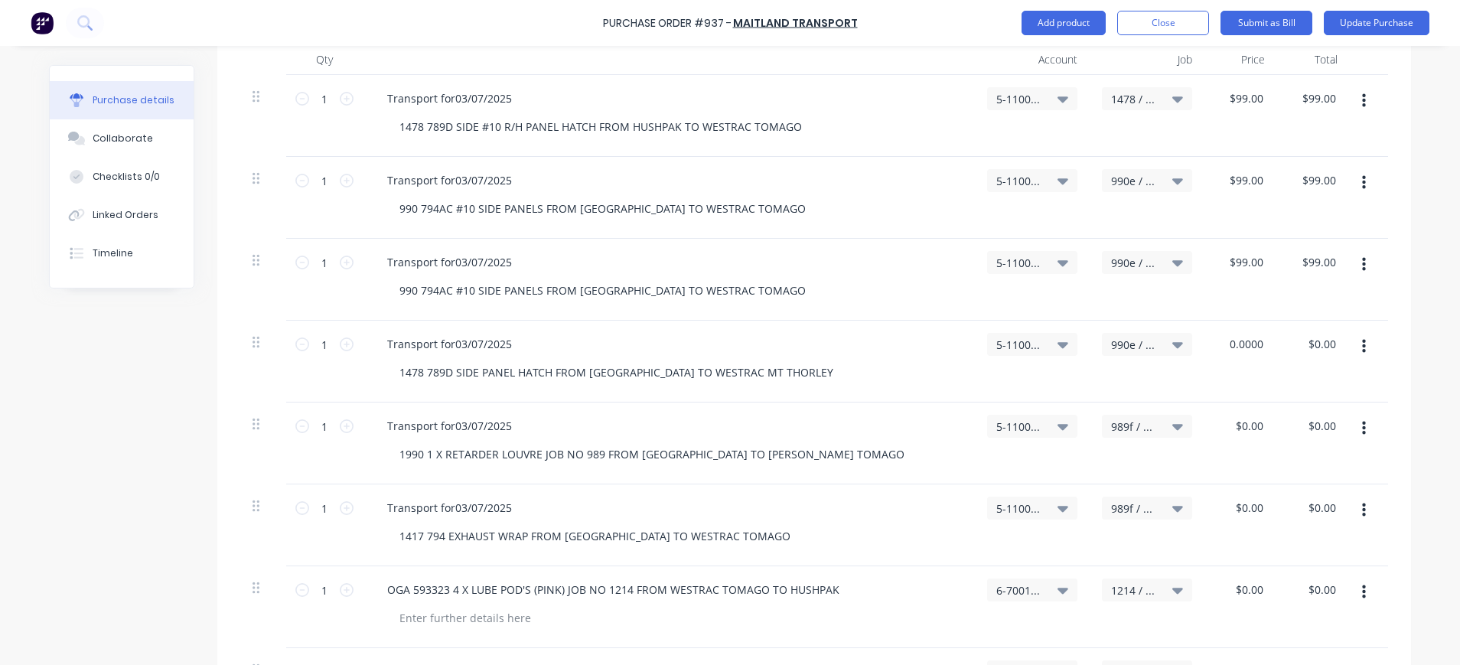
paste input "99."
type input "$99.00"
click at [1255, 421] on input "0.0000" at bounding box center [1248, 426] width 35 height 22
paste input "99.00"
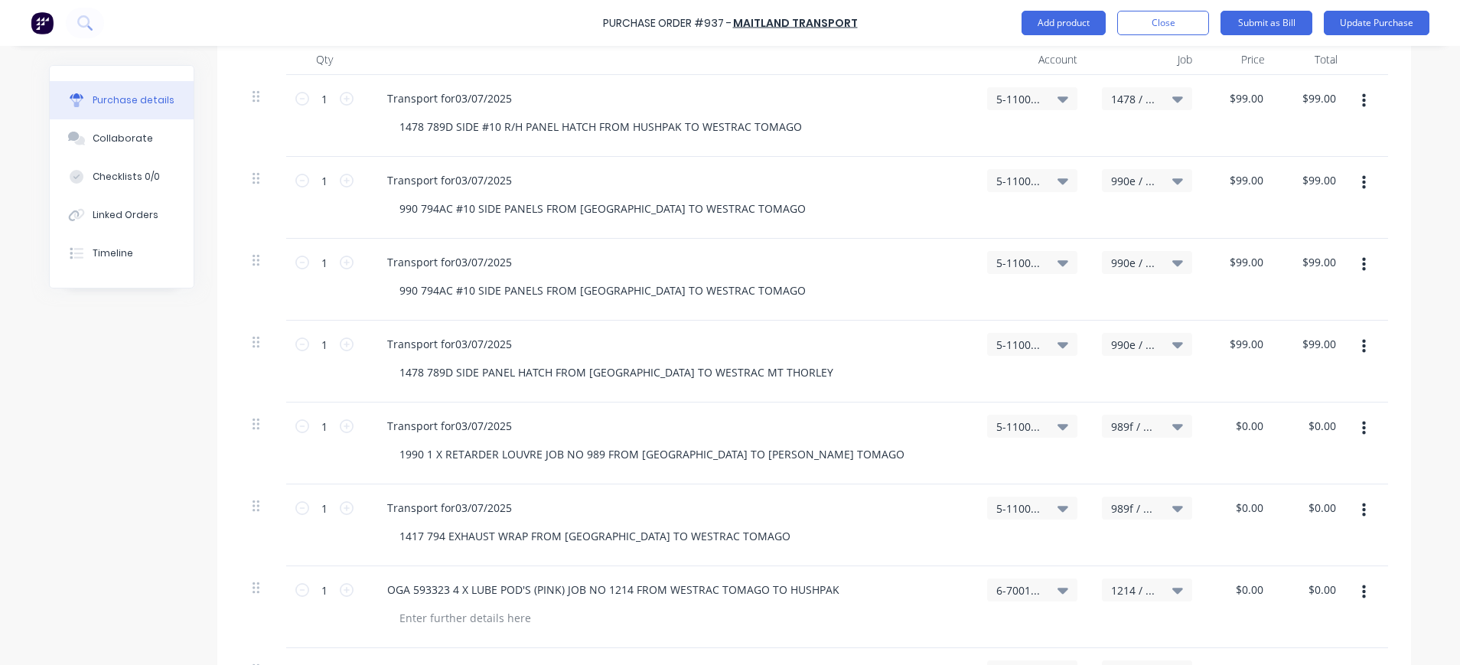
click at [1242, 483] on div "$0.00 $0.00" at bounding box center [1241, 444] width 73 height 82
click at [1236, 425] on input "0.0000" at bounding box center [1245, 426] width 41 height 22
drag, startPoint x: 1218, startPoint y: 430, endPoint x: 1281, endPoint y: 426, distance: 63.6
click at [1281, 426] on div "1 1 Transport for03/07/2025 1990 1 X RETARDER LOUVRE JOB NO 989 FROM [GEOGRAPHI…" at bounding box center [814, 444] width 1148 height 82
paste input "99."
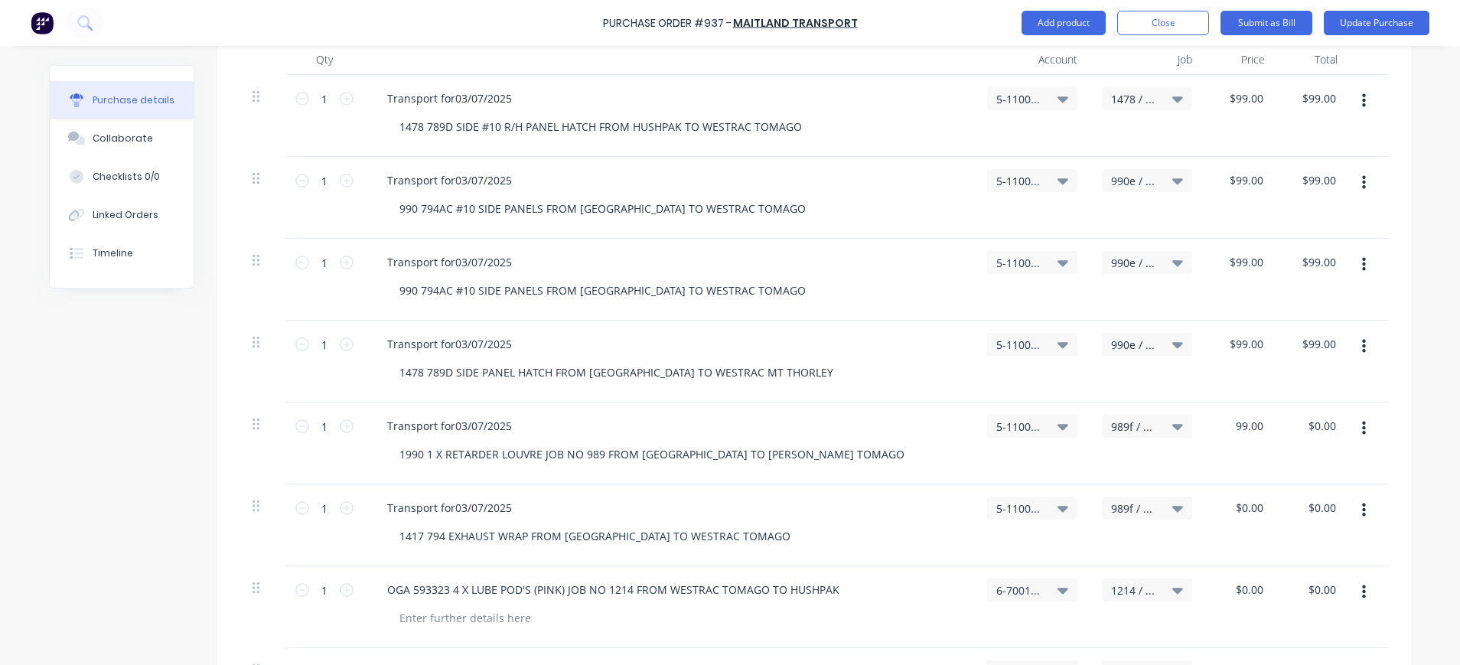
type input "$99.00"
click at [1226, 522] on div "$0.00 $0.00" at bounding box center [1241, 525] width 73 height 82
drag, startPoint x: 1222, startPoint y: 508, endPoint x: 1257, endPoint y: 506, distance: 35.3
click at [1257, 506] on div "$0.00 $0.00" at bounding box center [1248, 508] width 35 height 22
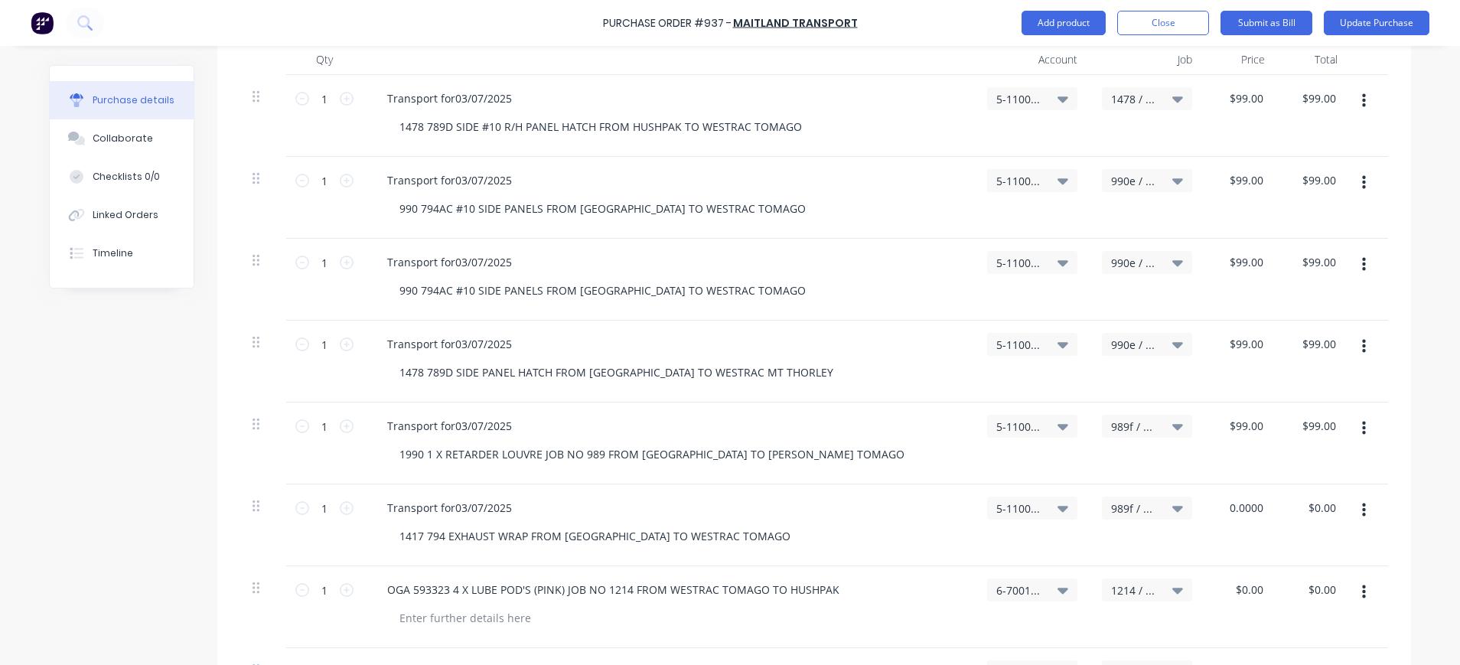
drag, startPoint x: 1229, startPoint y: 505, endPoint x: 1282, endPoint y: 505, distance: 52.8
click at [1282, 505] on div "1 1 Transport for03/07/2025 1417 794 EXHAUST WRAP FROM [GEOGRAPHIC_DATA] TO WES…" at bounding box center [814, 525] width 1148 height 82
click at [1254, 511] on input "0.0000" at bounding box center [1245, 508] width 41 height 22
type input "$0.00"
drag, startPoint x: 1259, startPoint y: 506, endPoint x: 1217, endPoint y: 507, distance: 42.1
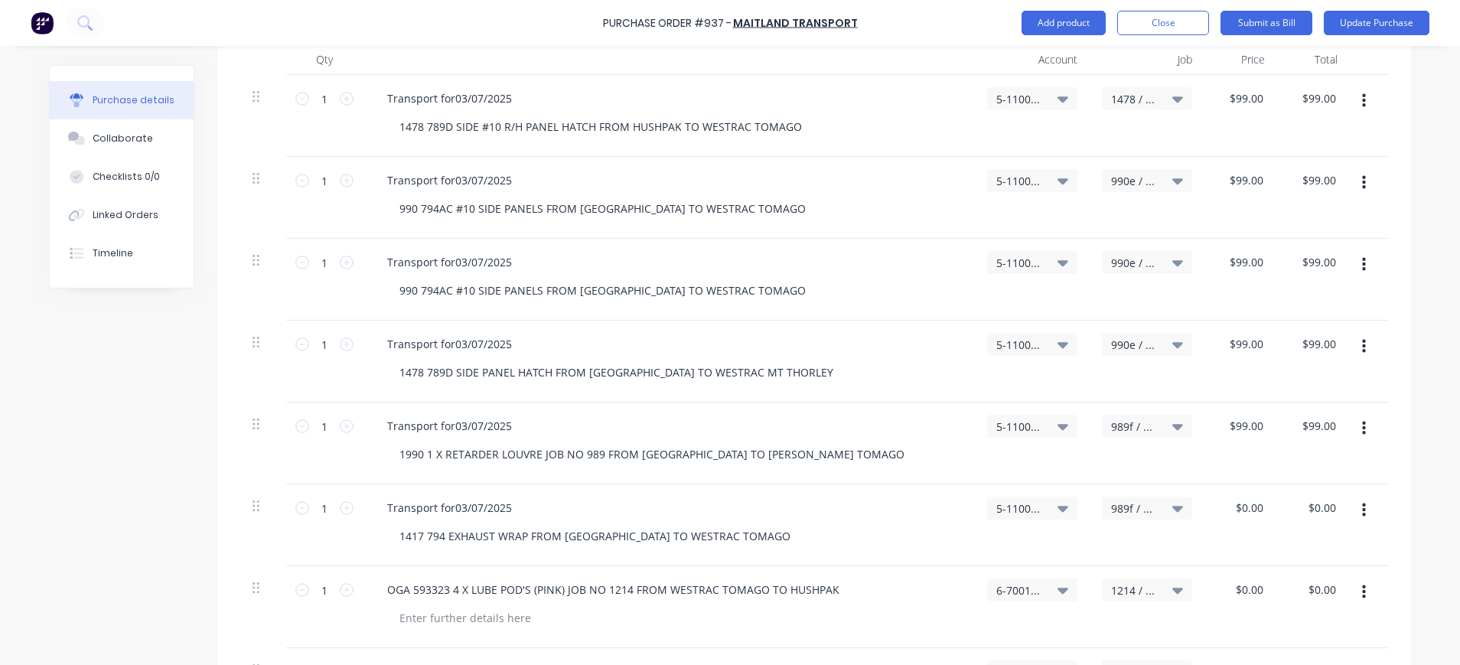
click at [1217, 507] on div "$0.00 $0.00" at bounding box center [1241, 525] width 73 height 82
type input "0.00"
click at [1250, 589] on input "0.00" at bounding box center [1248, 590] width 35 height 22
type input "0"
type input "$0.00"
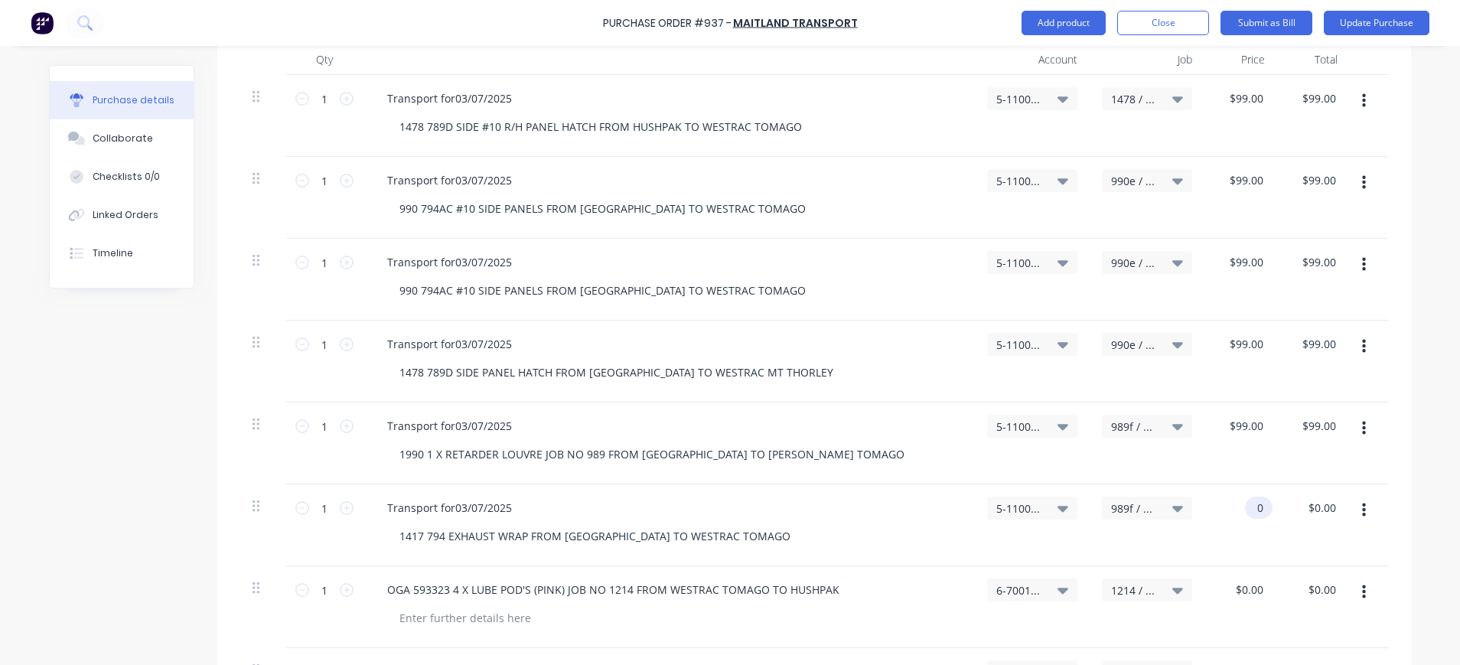
click at [1245, 517] on input "0" at bounding box center [1255, 508] width 21 height 22
type input "$99.00"
click at [1245, 595] on input "0" at bounding box center [1255, 590] width 21 height 22
paste input "99.00"
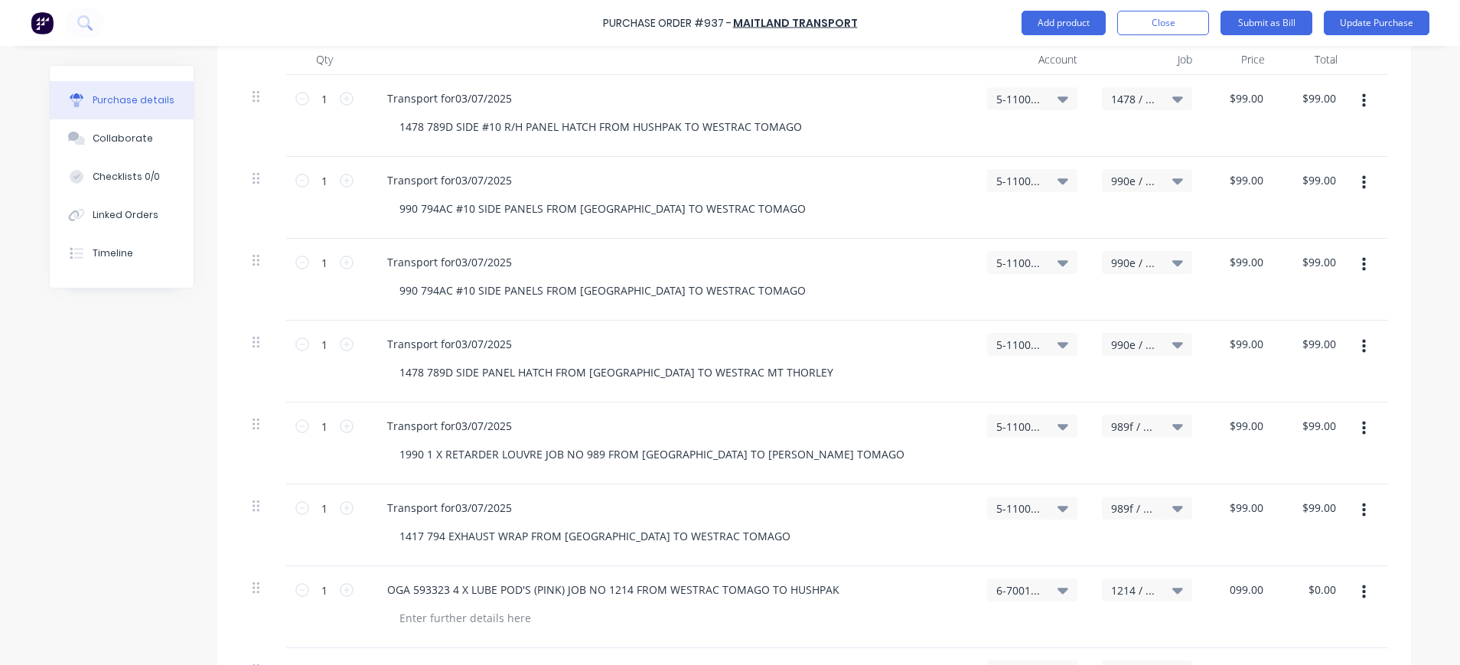
scroll to position [720, 0]
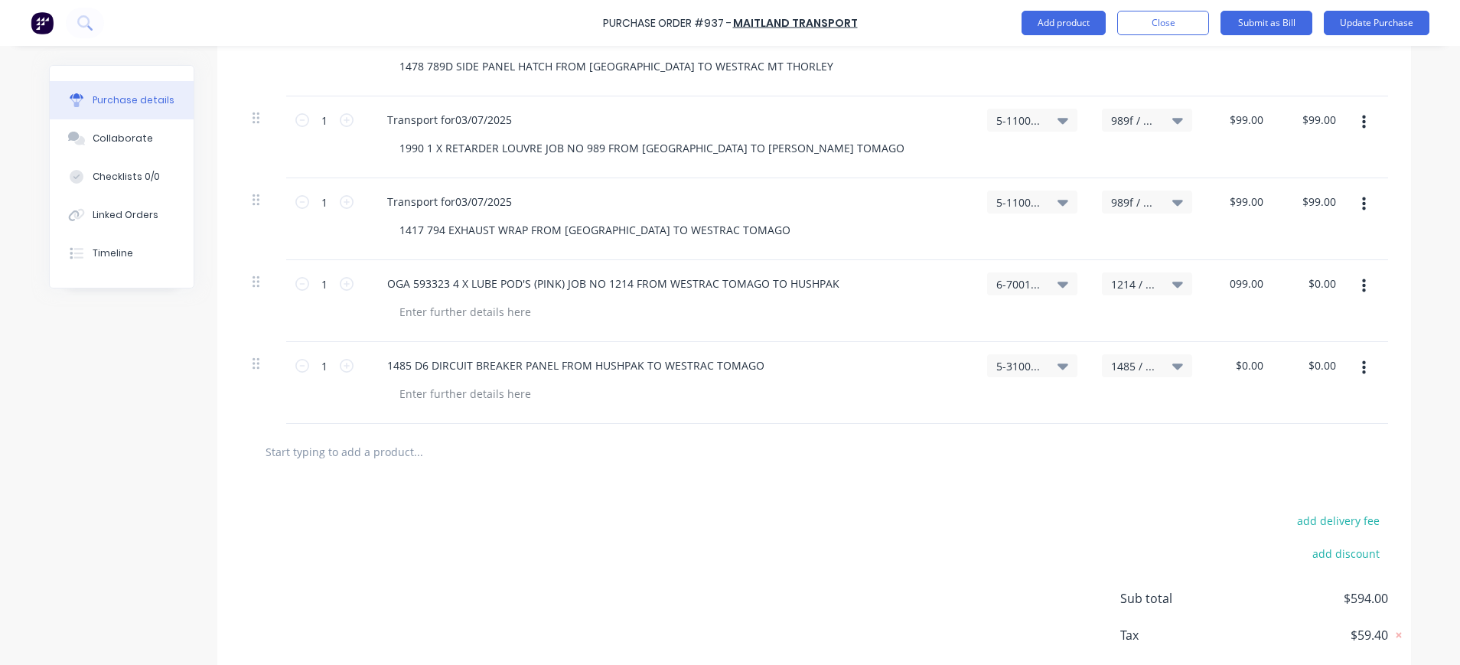
type input "$99.00"
click at [1235, 380] on div "$0.00 $0.00" at bounding box center [1241, 383] width 73 height 82
click at [1239, 370] on input "0.00" at bounding box center [1251, 365] width 29 height 22
type input "$0.00"
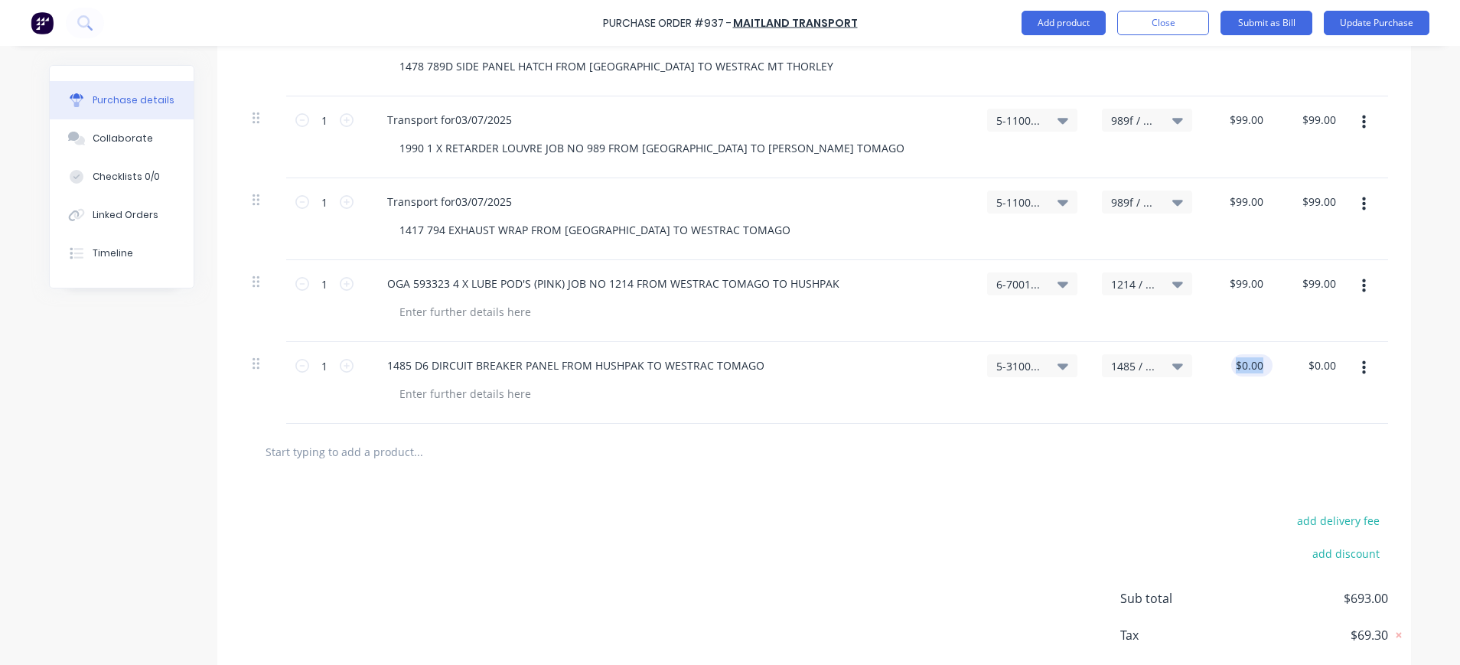
drag, startPoint x: 1273, startPoint y: 363, endPoint x: 1226, endPoint y: 367, distance: 46.8
click at [1226, 367] on div "1 1 1485 D6 DIRCUIT BREAKER PANEL FROM HUSHPAK TO WESTRAC TOMAGO 5-3100 / COS -…" at bounding box center [814, 383] width 1148 height 82
type input "0.00"
drag, startPoint x: 1303, startPoint y: 368, endPoint x: 1295, endPoint y: 370, distance: 8.6
click at [1300, 368] on div "0.00 $0.00" at bounding box center [1313, 383] width 73 height 82
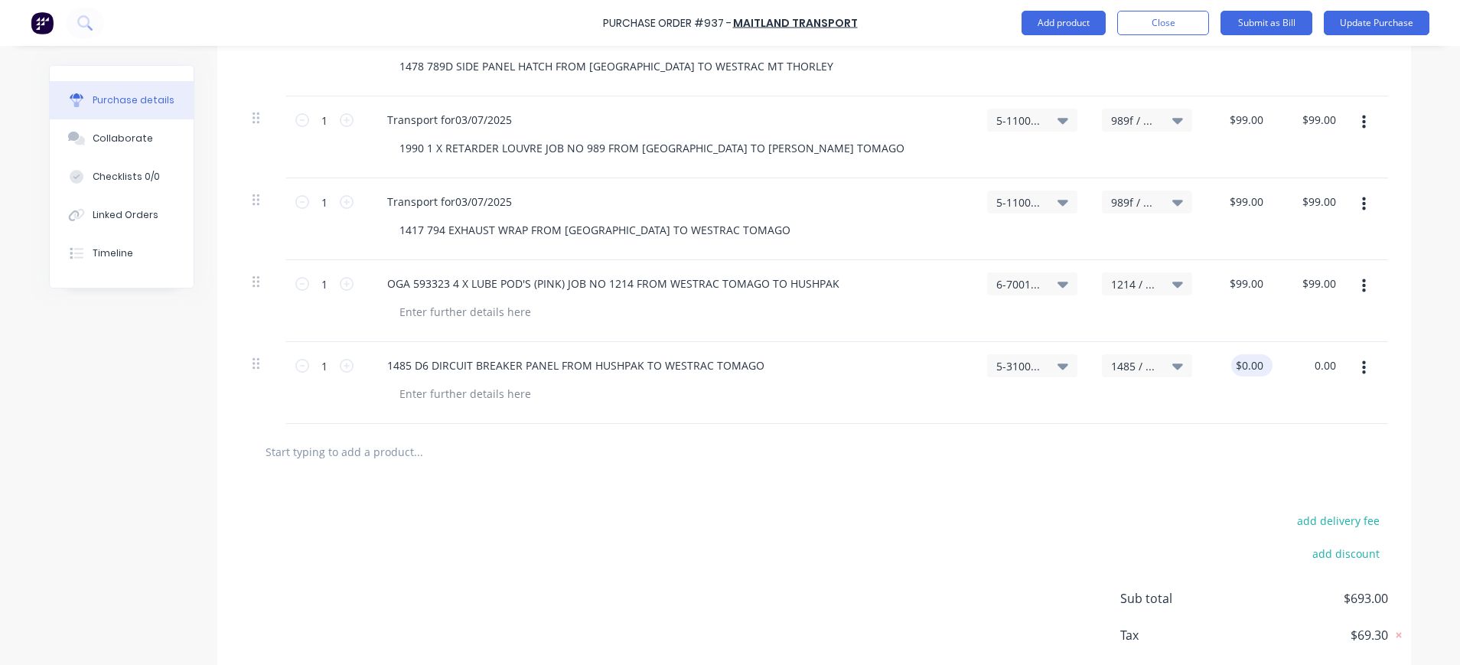
type input "0.0000"
type input "$0.00"
click at [1250, 370] on input "0.0000" at bounding box center [1245, 365] width 41 height 22
drag, startPoint x: 1259, startPoint y: 366, endPoint x: 1208, endPoint y: 367, distance: 51.3
click at [1208, 367] on div "$0.00 $0.00" at bounding box center [1241, 383] width 73 height 82
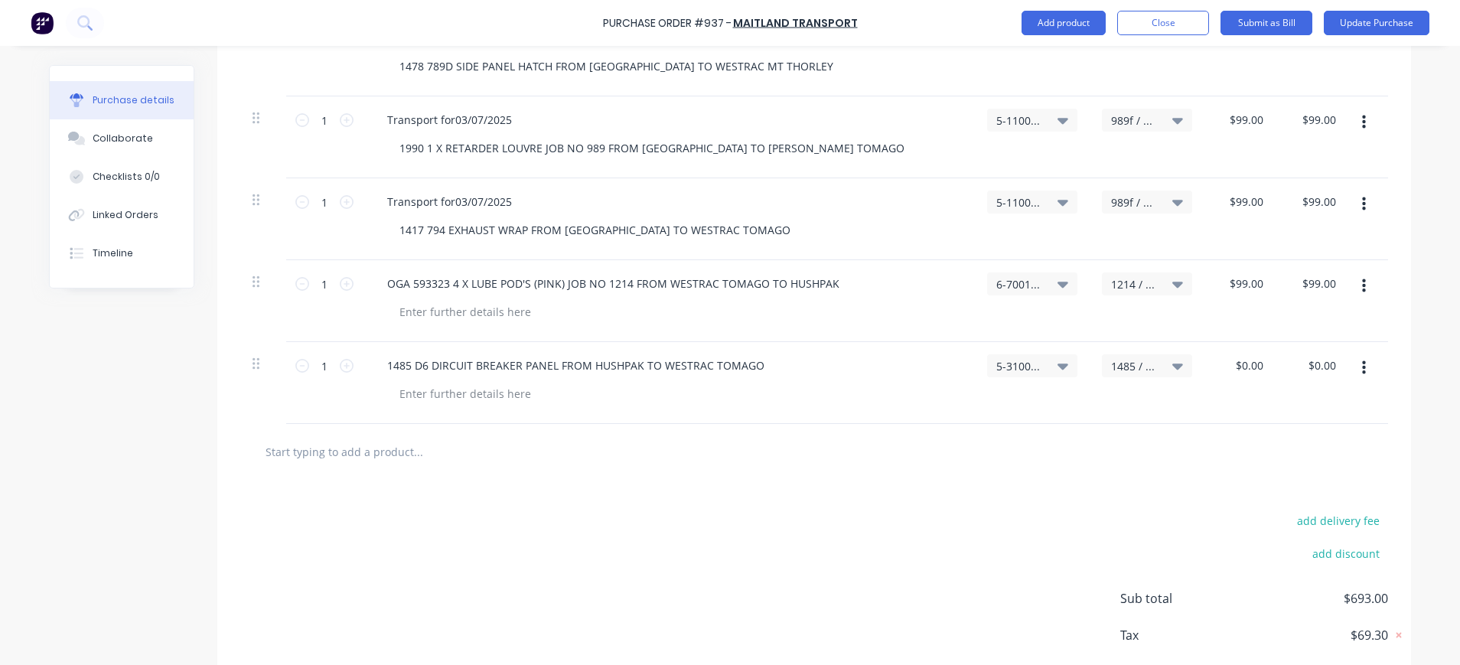
drag, startPoint x: 1208, startPoint y: 367, endPoint x: 1204, endPoint y: 399, distance: 33.1
click at [1205, 402] on div "$0.00 $0.00" at bounding box center [1241, 383] width 73 height 82
click at [1229, 368] on div "0 0" at bounding box center [1241, 383] width 73 height 82
type input "$99.00"
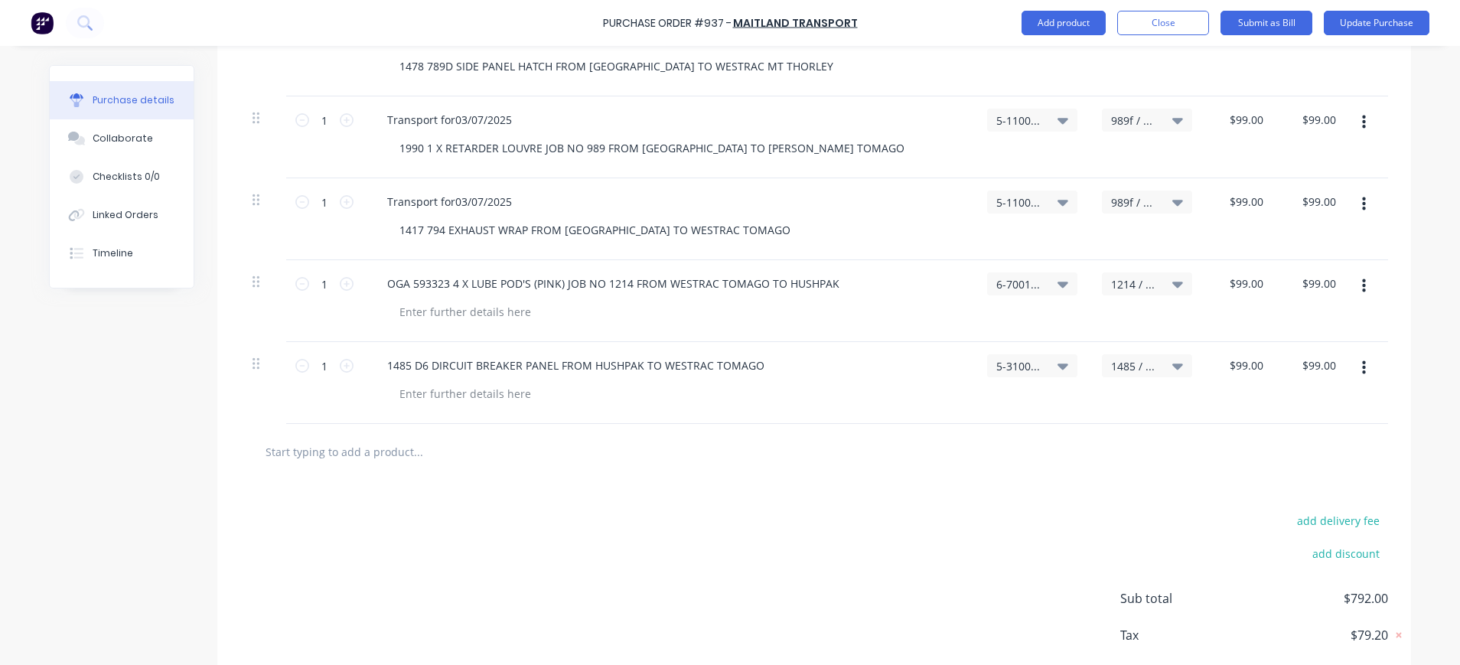
click at [1328, 404] on div "$99.00 $99.00" at bounding box center [1313, 383] width 73 height 82
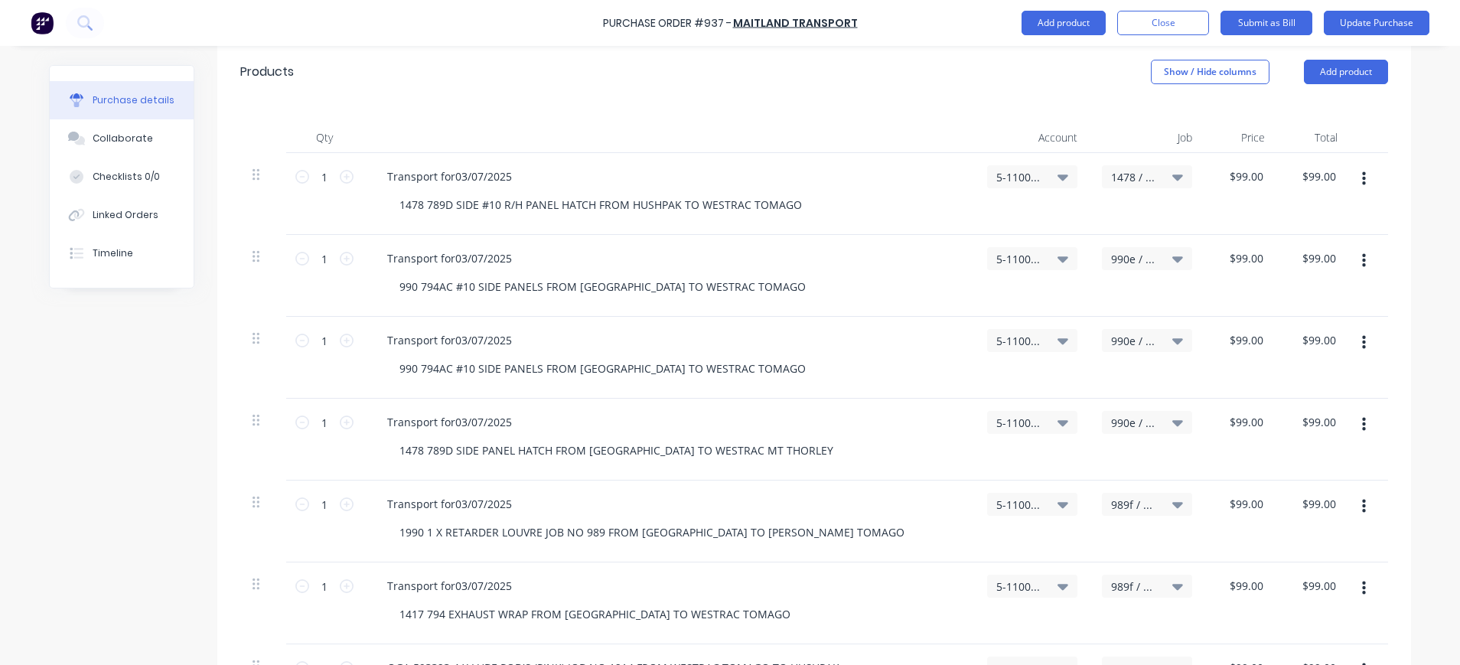
scroll to position [0, 0]
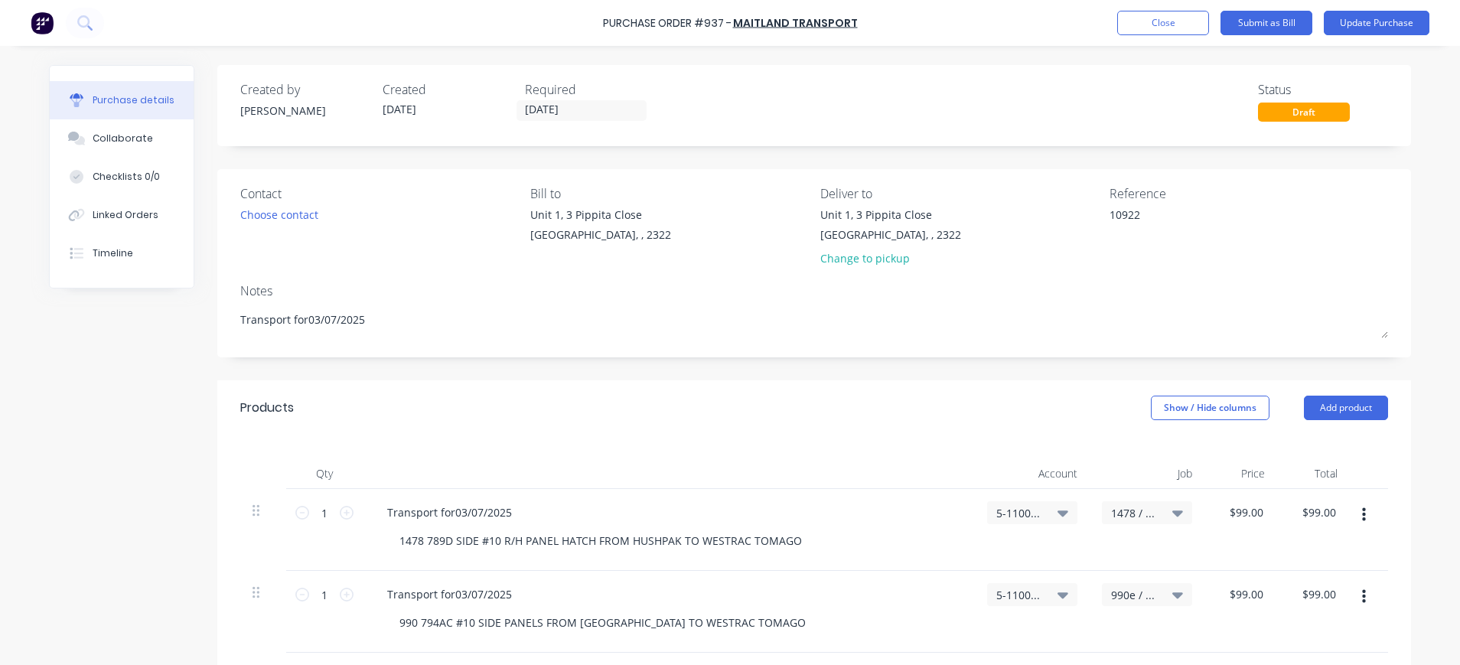
click at [1251, 500] on div "$99.00 $99.00" at bounding box center [1241, 530] width 73 height 82
drag, startPoint x: 1251, startPoint y: 500, endPoint x: 1224, endPoint y: 513, distance: 29.5
click at [1224, 513] on input "99.0000" at bounding box center [1242, 512] width 47 height 22
drag, startPoint x: 1211, startPoint y: 512, endPoint x: 1280, endPoint y: 507, distance: 69.8
click at [1280, 507] on div "1 1 Transport for03/07/2025 1478 789D SIDE #10 R/H PANEL HATCH FROM HUSHPAK TO …" at bounding box center [814, 530] width 1148 height 82
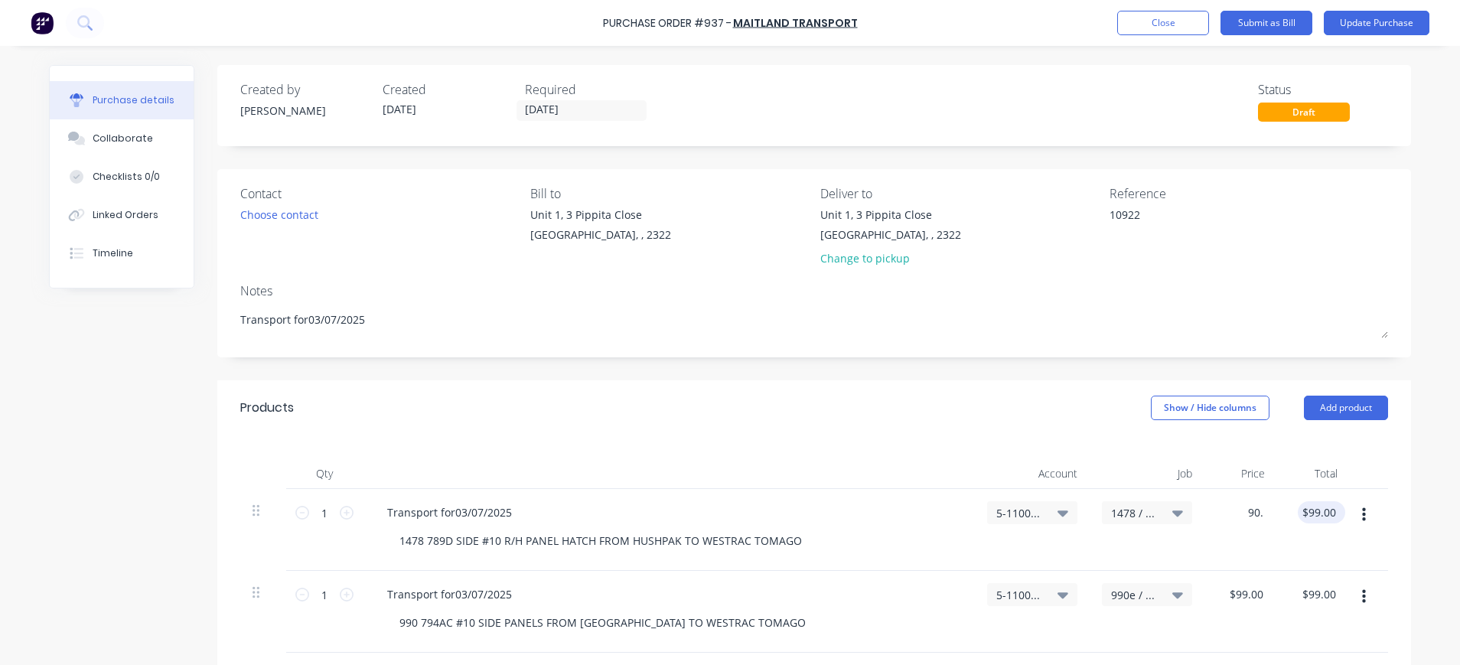
type input "$90.00"
type input "90.00"
click at [1305, 510] on input "90.00" at bounding box center [1321, 512] width 35 height 22
type input "90.0000"
type input "$90.00"
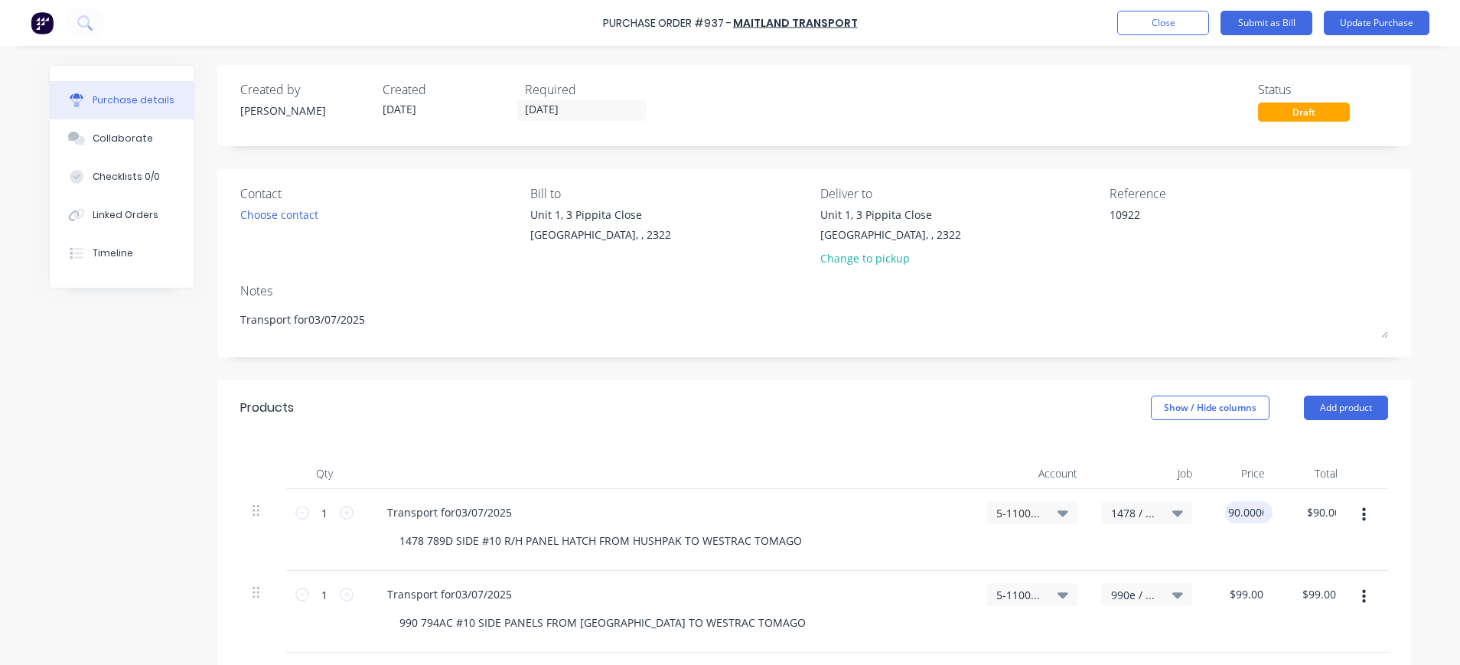
click at [1249, 515] on input "90.0000" at bounding box center [1245, 512] width 41 height 22
type input "$90.00"
click at [1260, 514] on div "$90.00 90.0000" at bounding box center [1246, 512] width 54 height 22
drag, startPoint x: 1258, startPoint y: 511, endPoint x: 1217, endPoint y: 514, distance: 41.4
click at [1225, 514] on div "$90.00 $90.00" at bounding box center [1248, 512] width 47 height 22
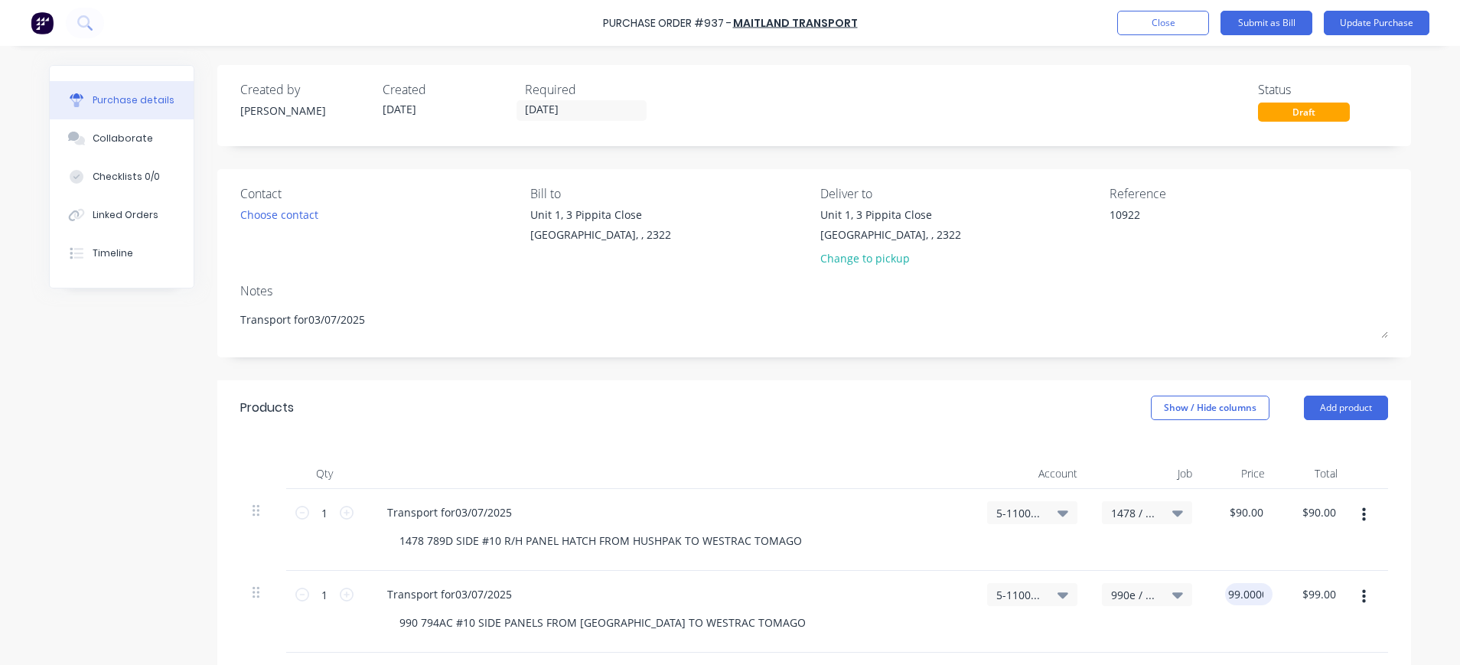
click at [1241, 592] on input "99.0000" at bounding box center [1245, 594] width 41 height 22
paste input "$90.00"
drag, startPoint x: 1233, startPoint y: 589, endPoint x: 1189, endPoint y: 592, distance: 43.7
click at [1189, 592] on div "1 1 Transport for03/07/2025 990 794AC #10 SIDE PANELS FROM HUSHPAK TO WESTRAC T…" at bounding box center [818, 612] width 1156 height 82
type input "$90.00"
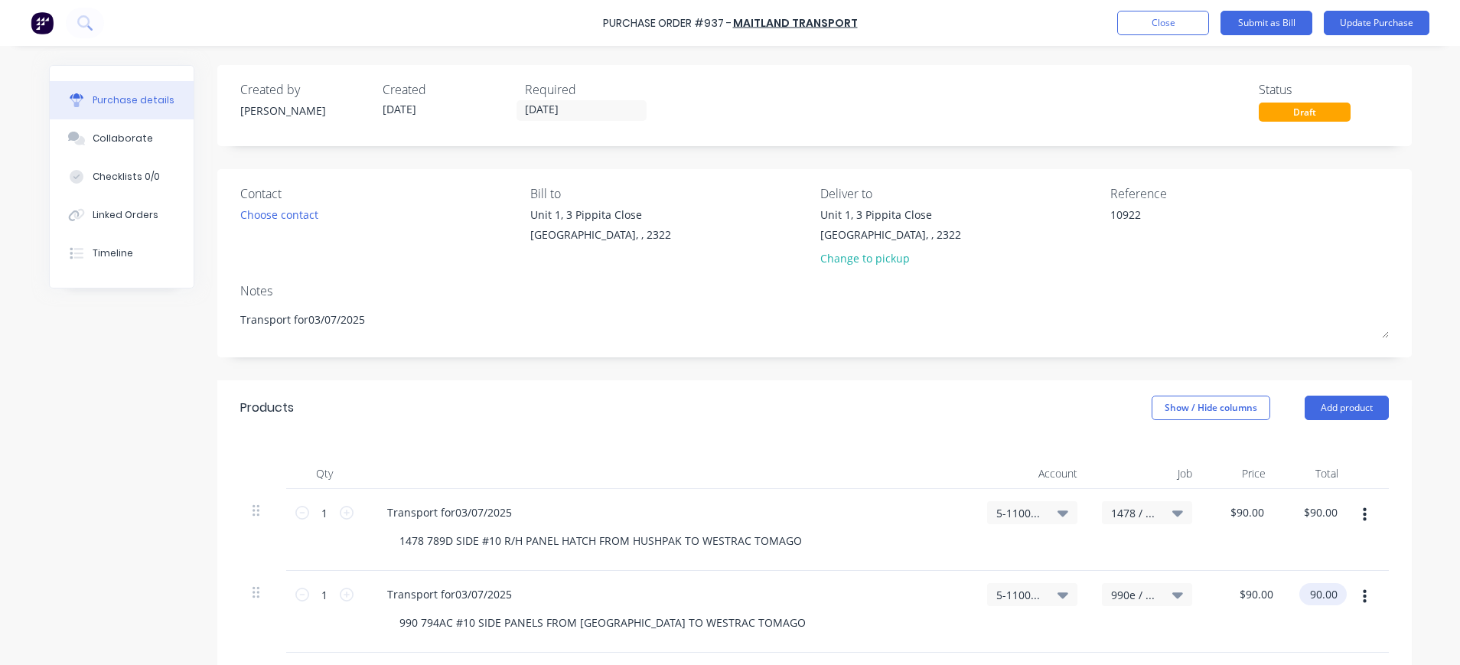
click at [1303, 600] on input "90.00" at bounding box center [1319, 594] width 41 height 22
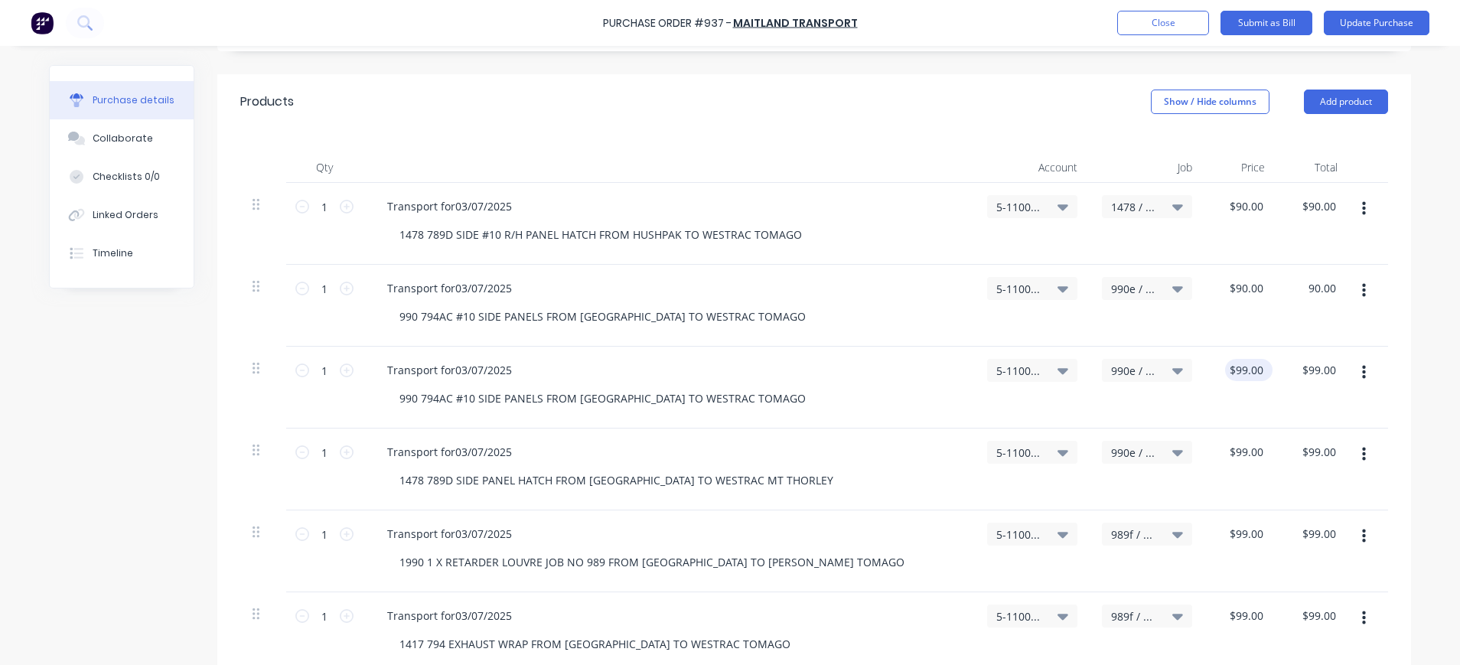
type input "$90.00"
click at [1219, 375] on div "99.0000 99.0000" at bounding box center [1242, 370] width 47 height 22
drag, startPoint x: 1257, startPoint y: 372, endPoint x: 1210, endPoint y: 372, distance: 46.7
click at [1219, 372] on div "99.0000 99.0000" at bounding box center [1242, 370] width 47 height 22
paste input "$90."
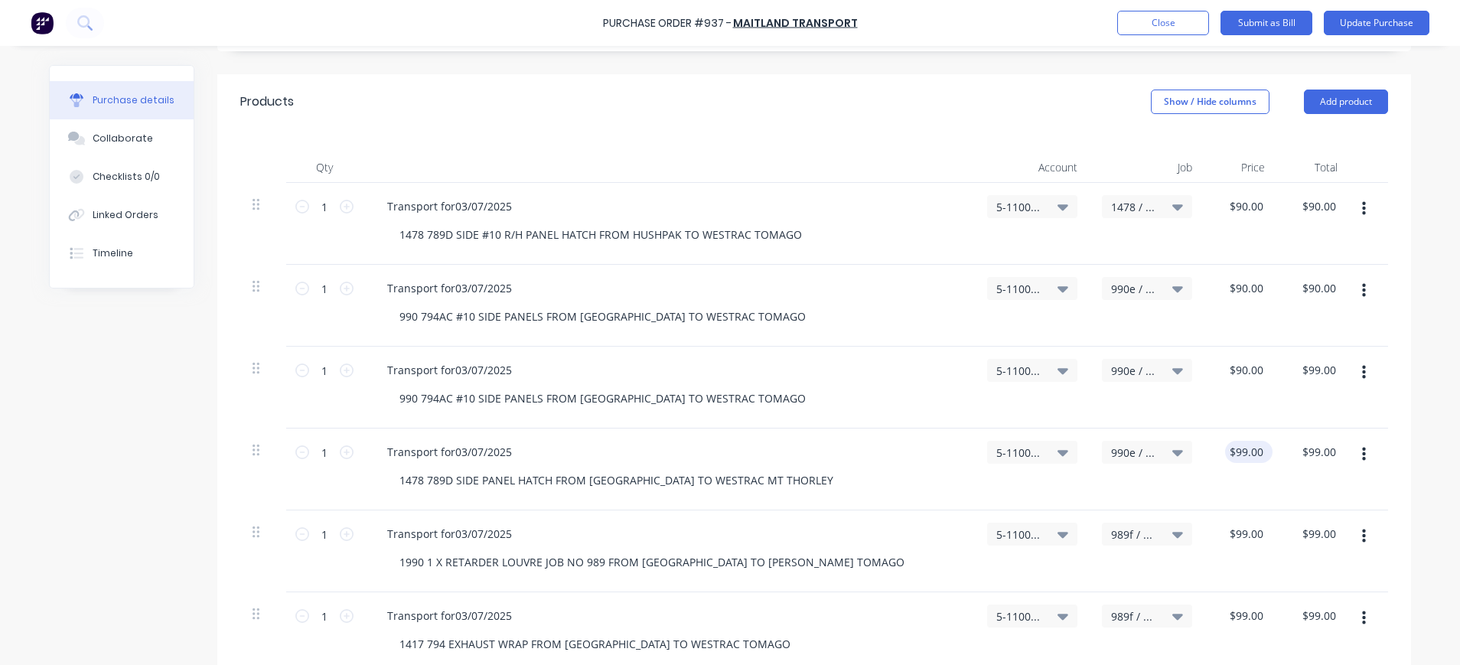
type input "$90.00"
click at [1241, 448] on input "99" at bounding box center [1245, 452] width 41 height 22
paste input "$90.00"
type input "$9,990.00"
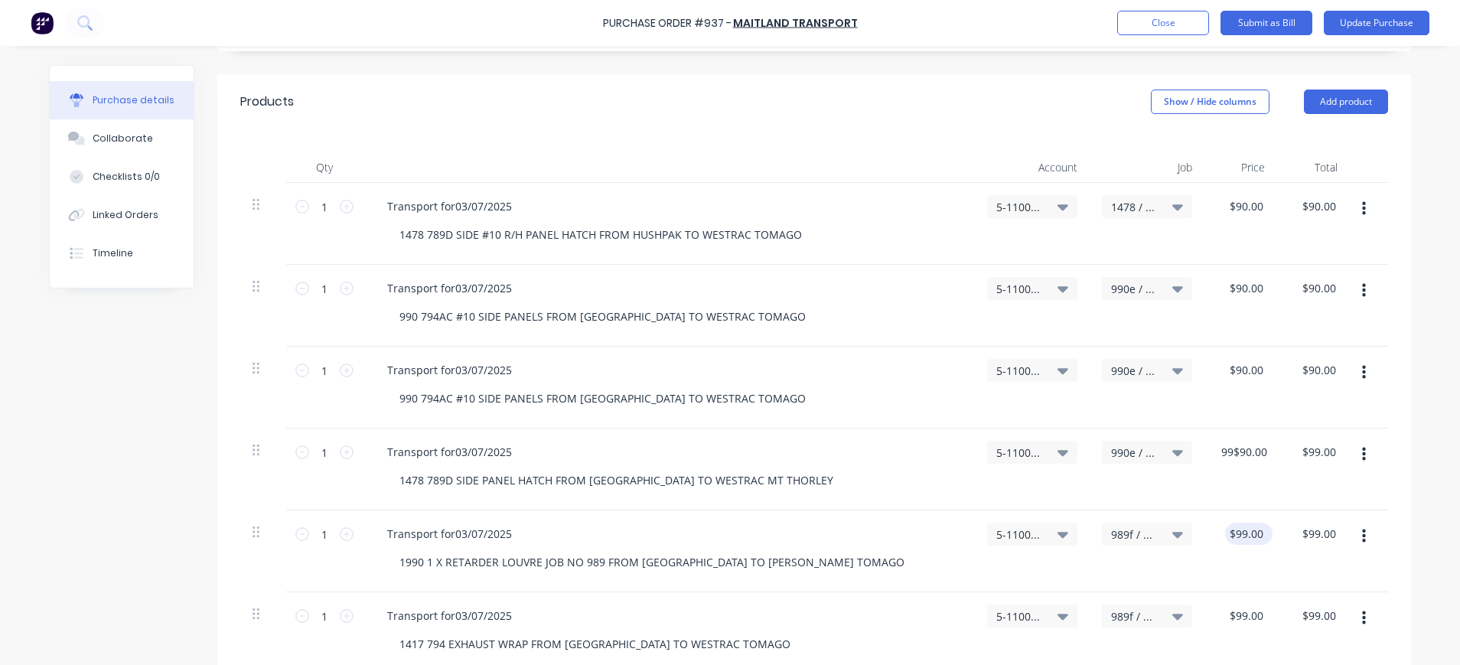
type input "$9,990.00"
click at [1249, 538] on input "99" at bounding box center [1245, 534] width 41 height 22
type input "$99.00"
click at [1272, 452] on div "$9,990.00 $9,990.00" at bounding box center [1244, 470] width 79 height 82
drag, startPoint x: 1264, startPoint y: 451, endPoint x: 1196, endPoint y: 450, distance: 68.1
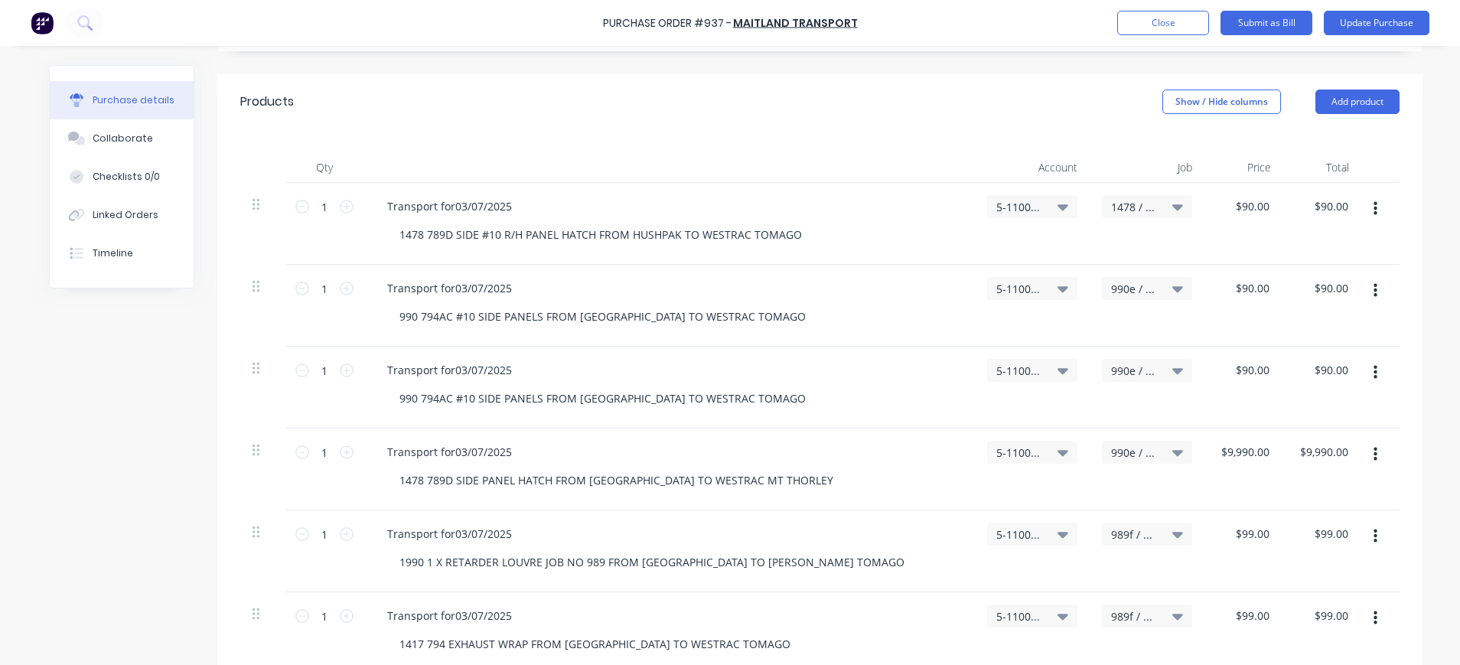
click at [1205, 450] on div "$9,990.00 $9,990.00" at bounding box center [1244, 470] width 79 height 82
drag, startPoint x: 1196, startPoint y: 450, endPoint x: 1240, endPoint y: 465, distance: 46.2
click at [1230, 465] on div "9990 9990" at bounding box center [1238, 470] width 67 height 82
click at [1254, 450] on div "9990 9990" at bounding box center [1248, 452] width 38 height 22
drag, startPoint x: 1253, startPoint y: 450, endPoint x: 1220, endPoint y: 448, distance: 32.9
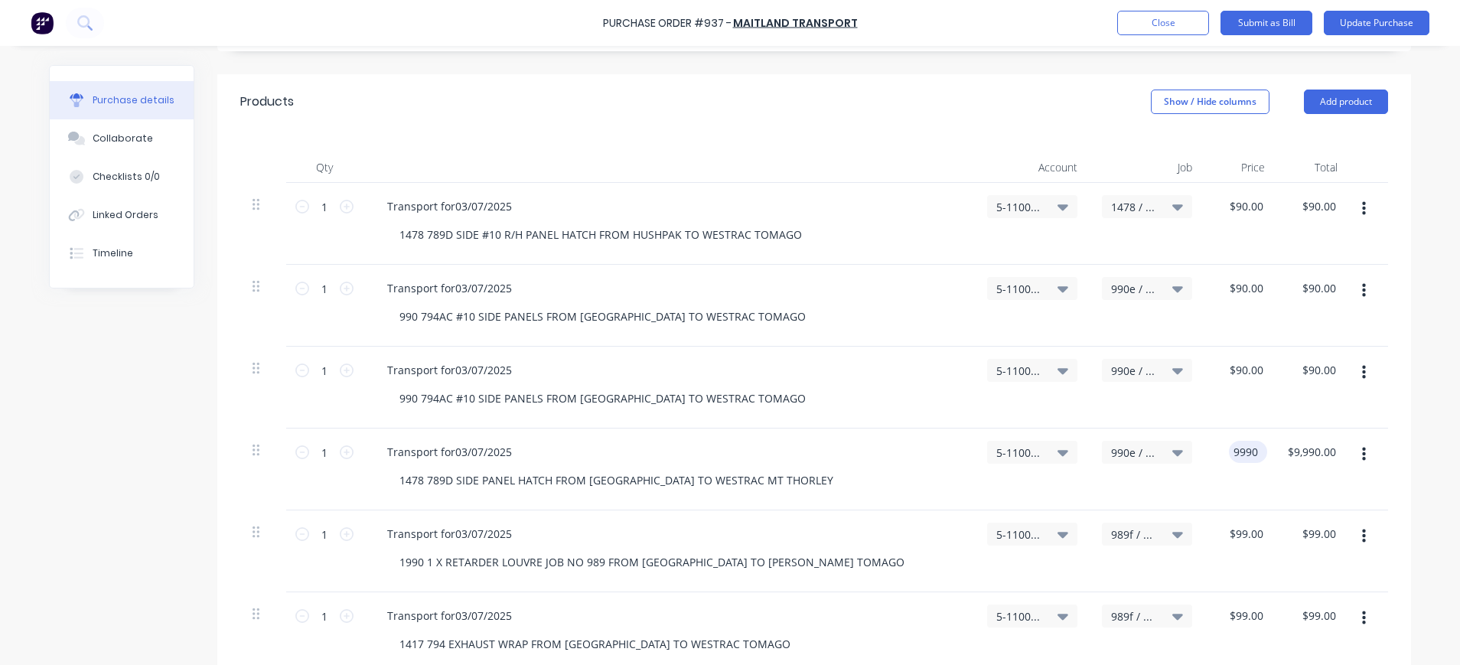
click at [1229, 448] on div "9990 9990" at bounding box center [1248, 452] width 38 height 22
type input "$90.00"
drag, startPoint x: 1243, startPoint y: 532, endPoint x: 1276, endPoint y: 530, distance: 33.8
click at [1245, 532] on input "99" at bounding box center [1255, 534] width 21 height 22
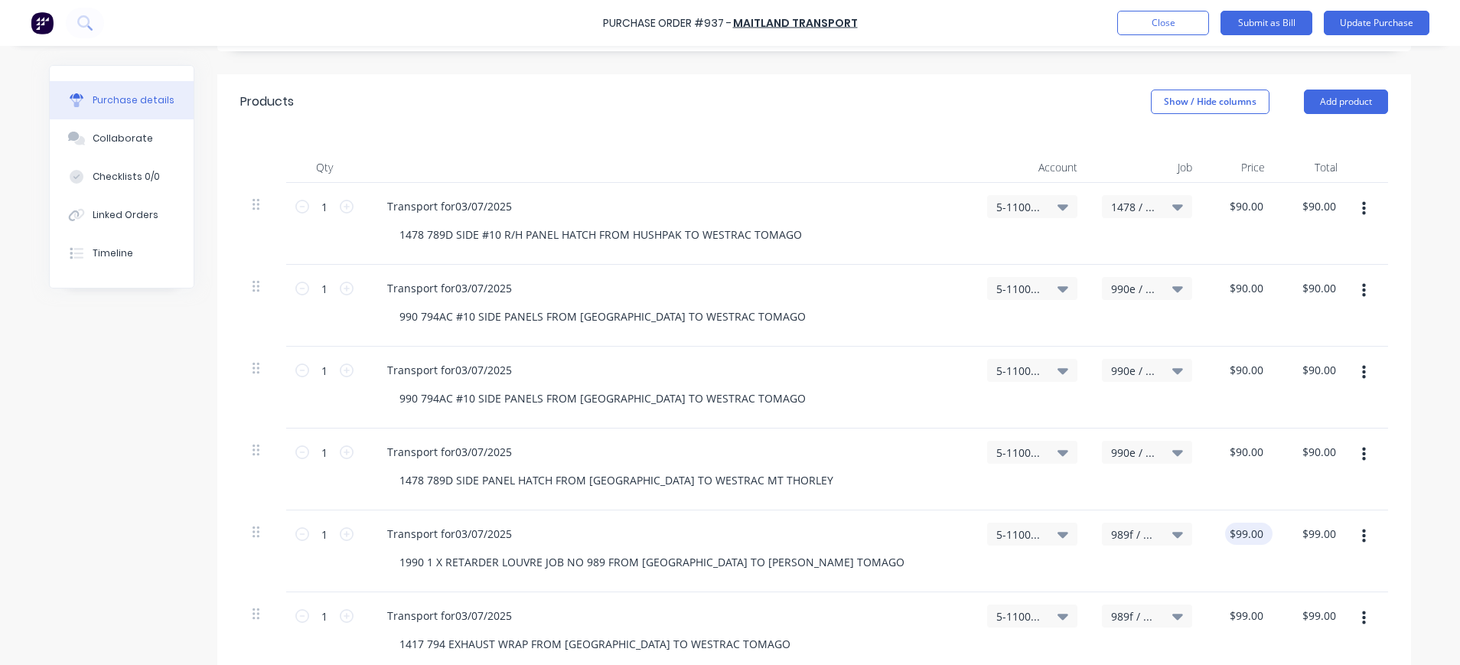
drag, startPoint x: 1260, startPoint y: 538, endPoint x: 1216, endPoint y: 536, distance: 44.4
click at [1225, 536] on div "$99.00 $99.00" at bounding box center [1248, 534] width 47 height 22
drag, startPoint x: 1216, startPoint y: 536, endPoint x: 1258, endPoint y: 535, distance: 42.1
click at [1258, 535] on div "99 $99.00" at bounding box center [1248, 534] width 47 height 22
type input "$99.00"
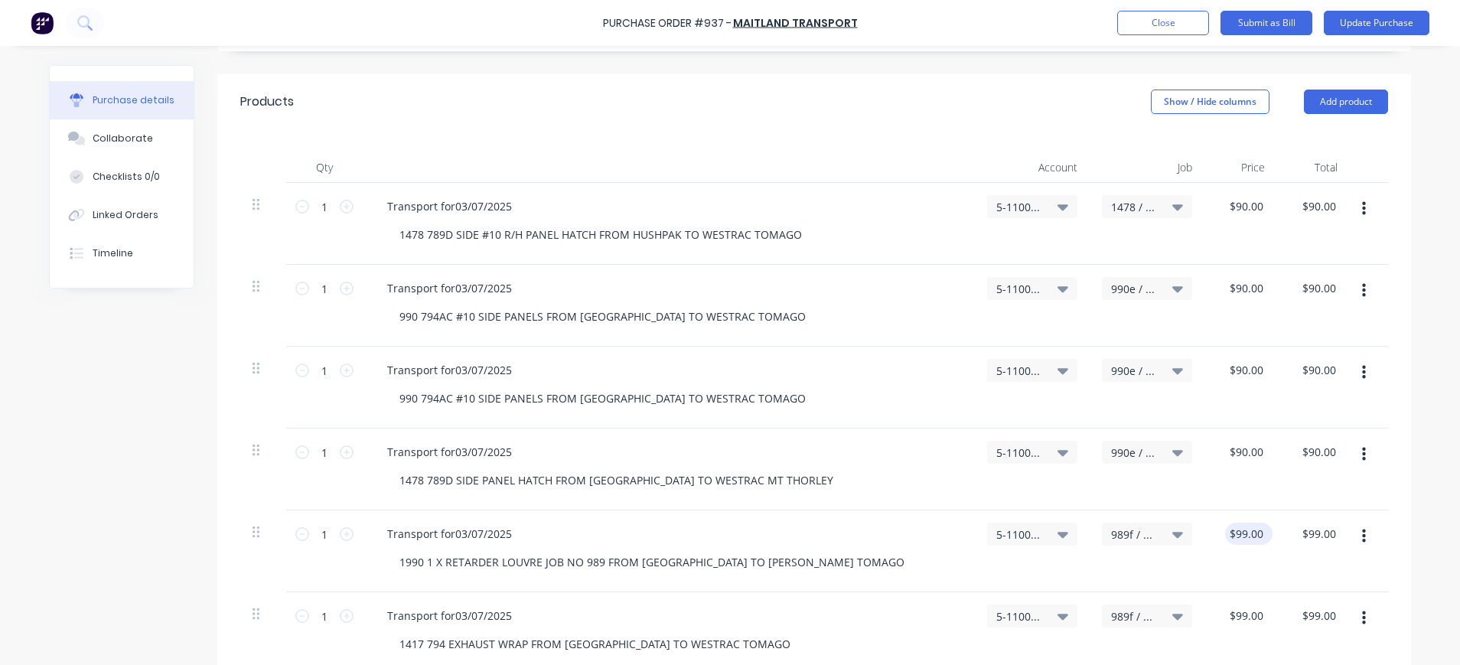
drag, startPoint x: 1258, startPoint y: 535, endPoint x: 1216, endPoint y: 535, distance: 42.1
click at [1225, 535] on div "$99.00 $99.00" at bounding box center [1248, 534] width 47 height 22
drag, startPoint x: 944, startPoint y: 93, endPoint x: 1227, endPoint y: 90, distance: 282.4
click at [957, 98] on div "Products Show / Hide columns Add product" at bounding box center [814, 101] width 1194 height 55
click at [1382, 28] on button "Update Purchase" at bounding box center [1377, 23] width 106 height 24
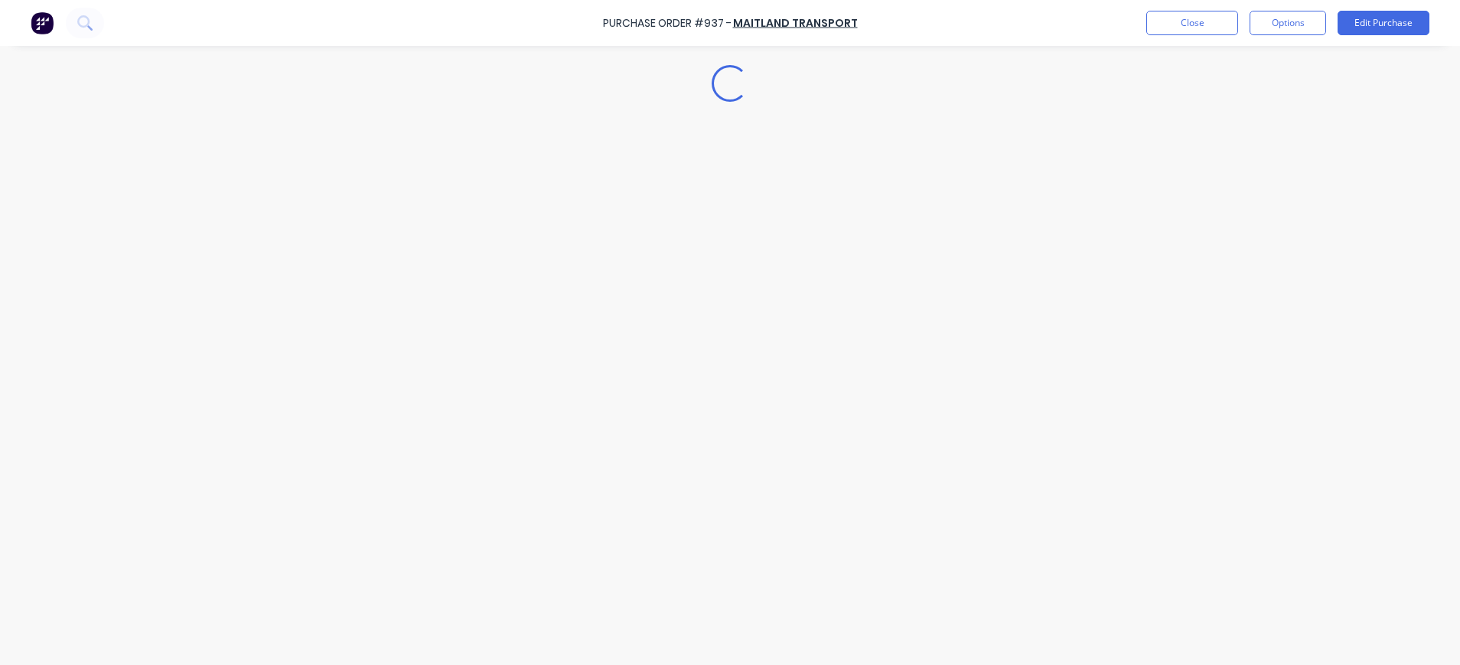
scroll to position [0, 0]
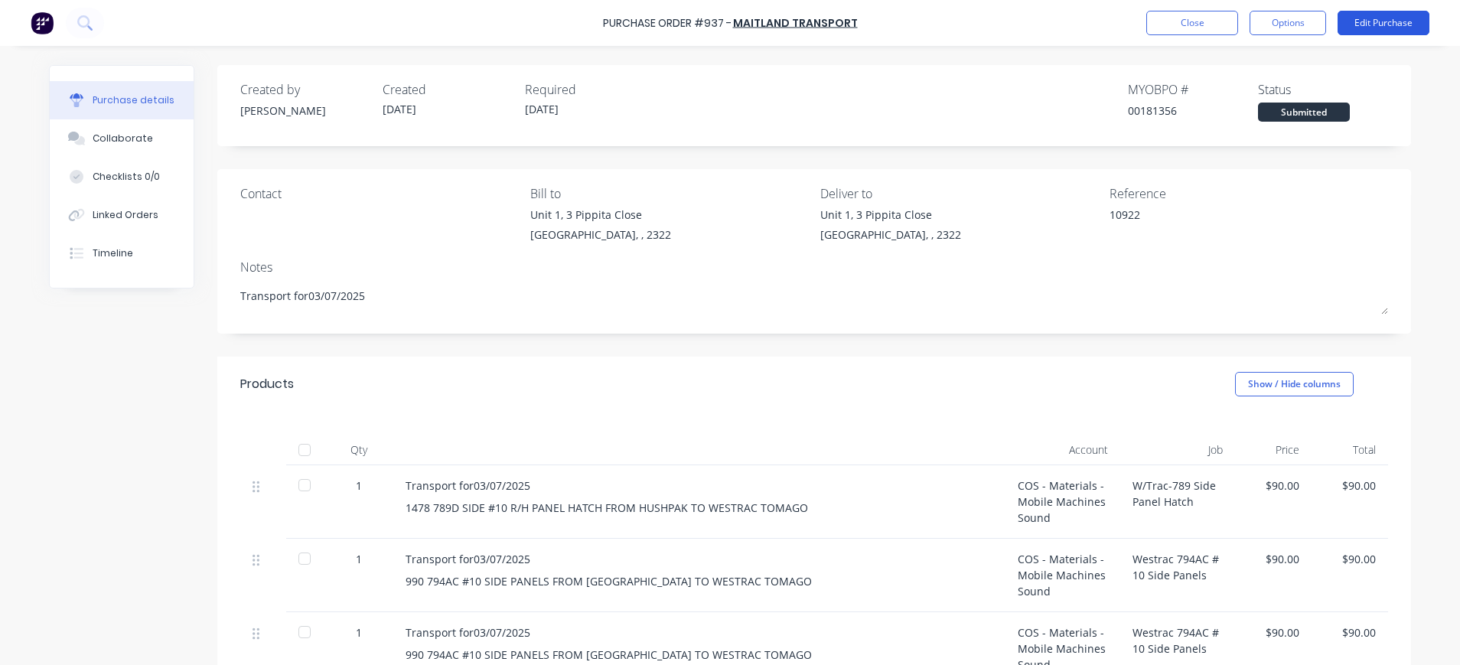
click at [1369, 24] on button "Edit Purchase" at bounding box center [1384, 23] width 92 height 24
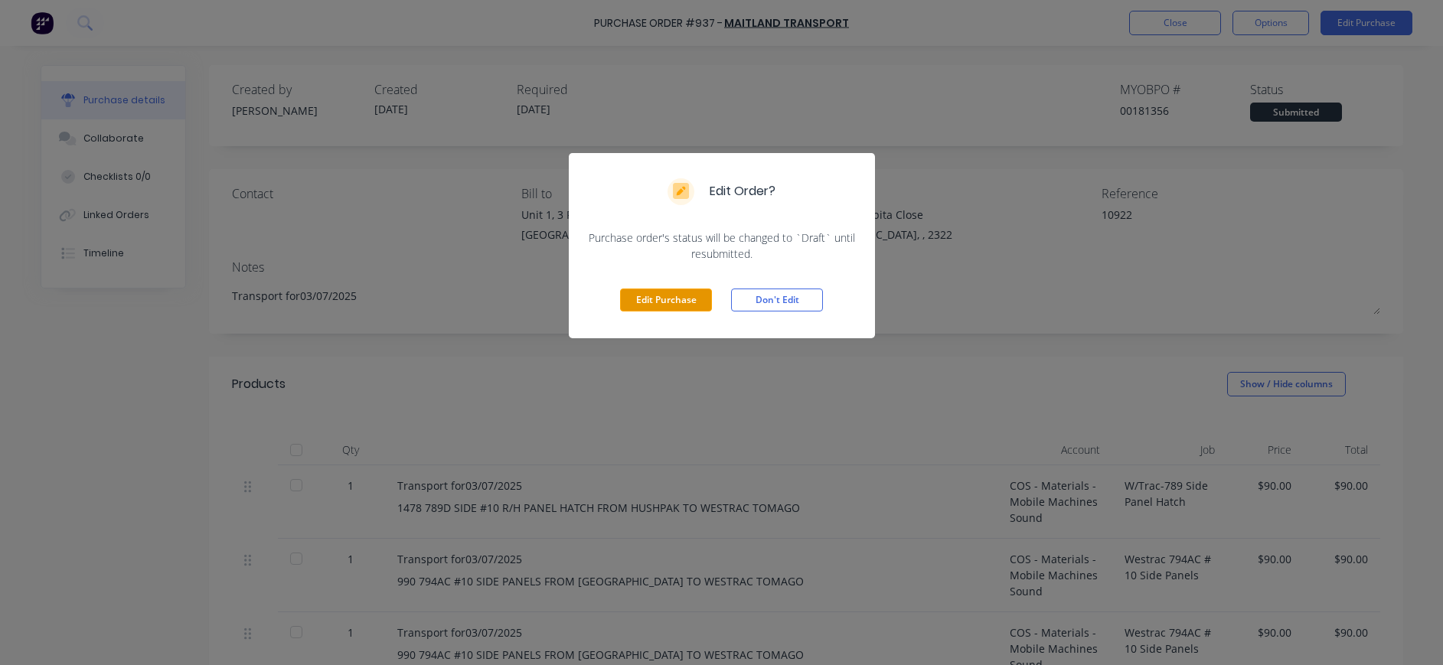
click at [657, 298] on button "Edit Purchase" at bounding box center [666, 300] width 92 height 23
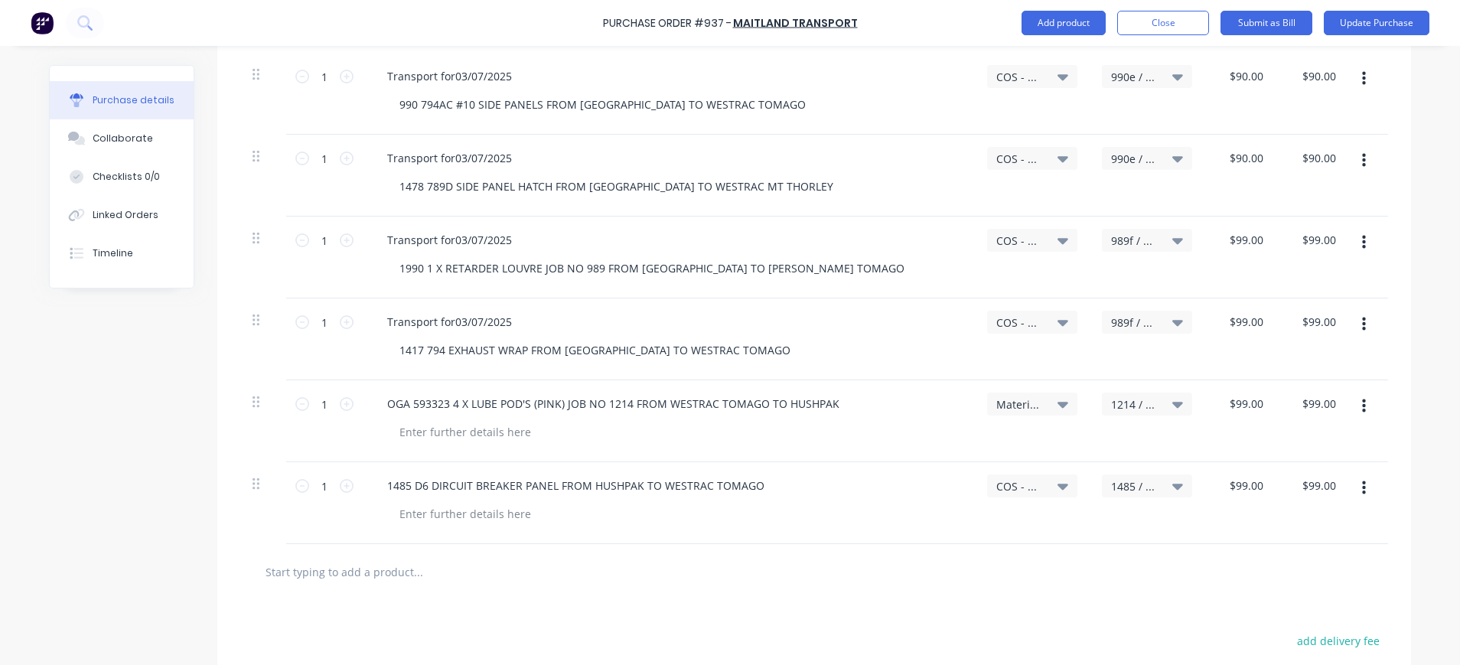
scroll to position [612, 0]
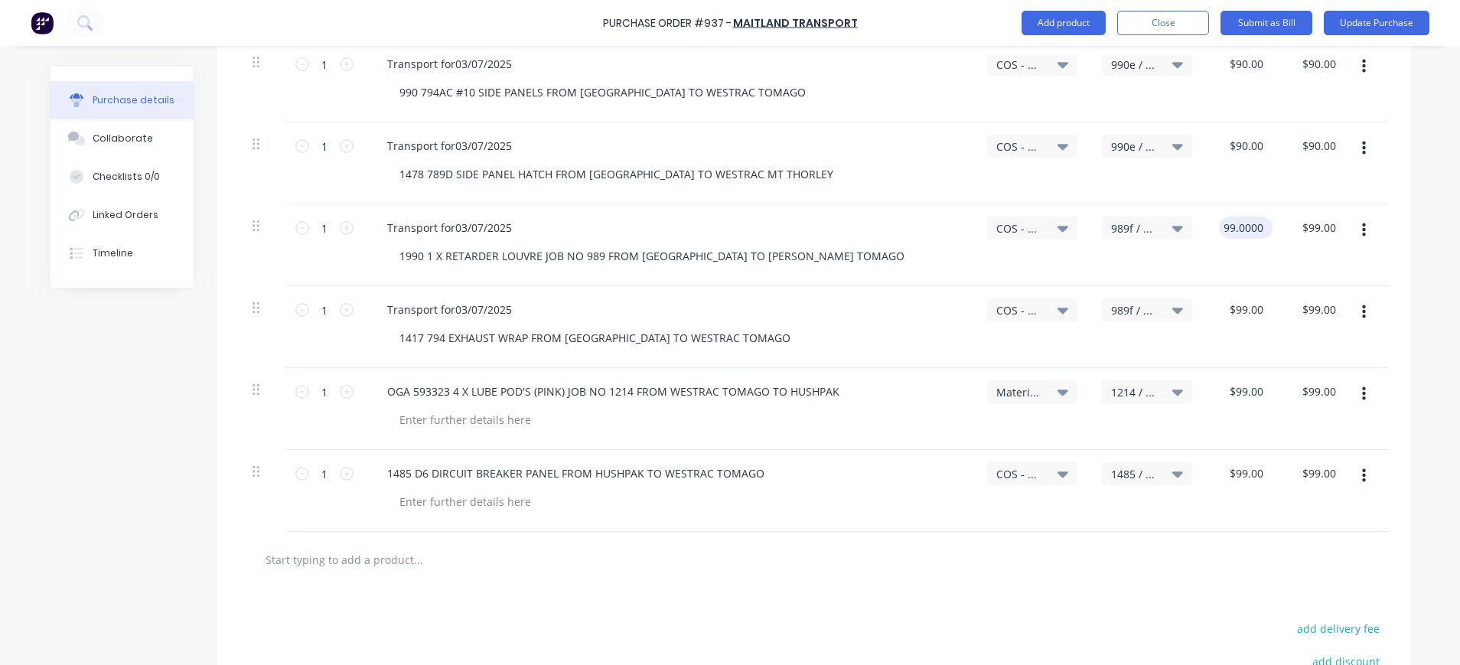
click at [1256, 226] on input "99.0000" at bounding box center [1242, 228] width 47 height 22
drag, startPoint x: 1259, startPoint y: 229, endPoint x: 1205, endPoint y: 235, distance: 54.7
click at [1205, 235] on div "$99.00 $99.00" at bounding box center [1241, 245] width 73 height 82
drag, startPoint x: 1257, startPoint y: 228, endPoint x: 1221, endPoint y: 230, distance: 35.3
click at [1221, 230] on div "99 99" at bounding box center [1241, 245] width 73 height 82
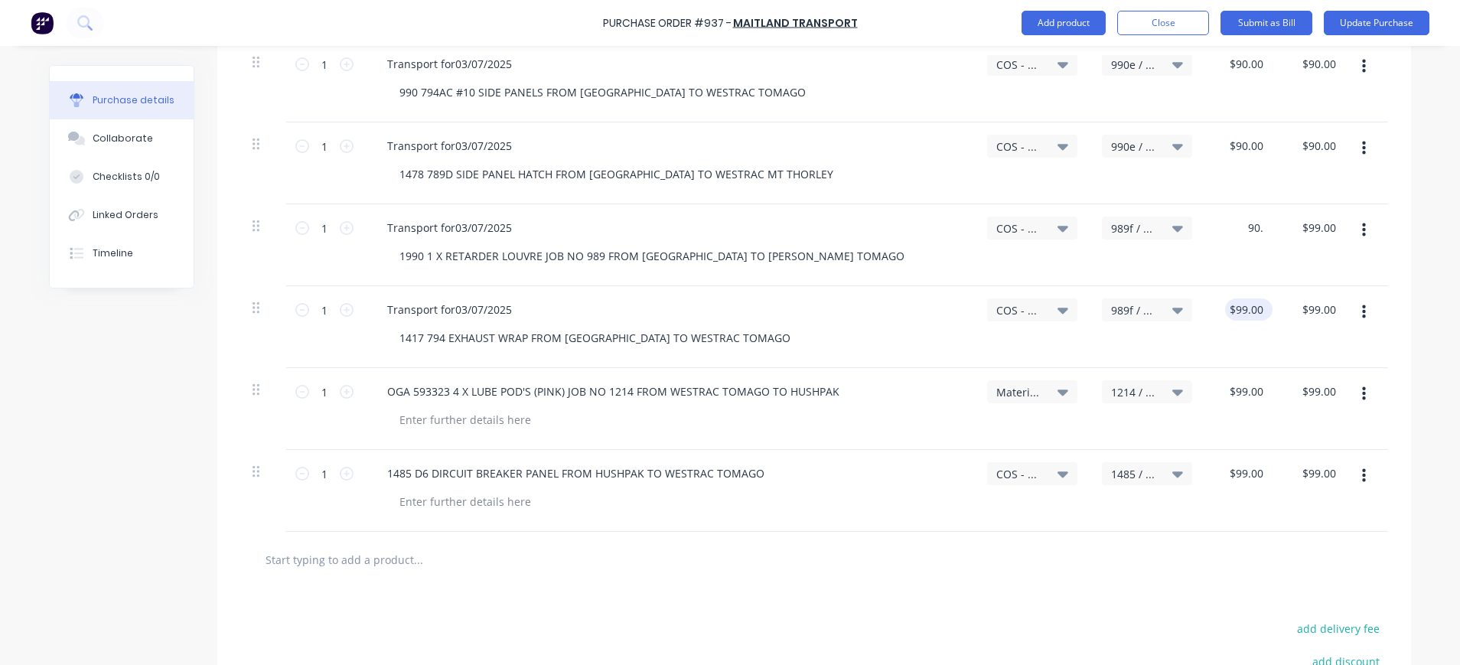
type input "$90.00"
click at [1255, 306] on input "99.0000" at bounding box center [1245, 309] width 41 height 22
type input "$99.00"
drag, startPoint x: 1259, startPoint y: 307, endPoint x: 1205, endPoint y: 305, distance: 53.6
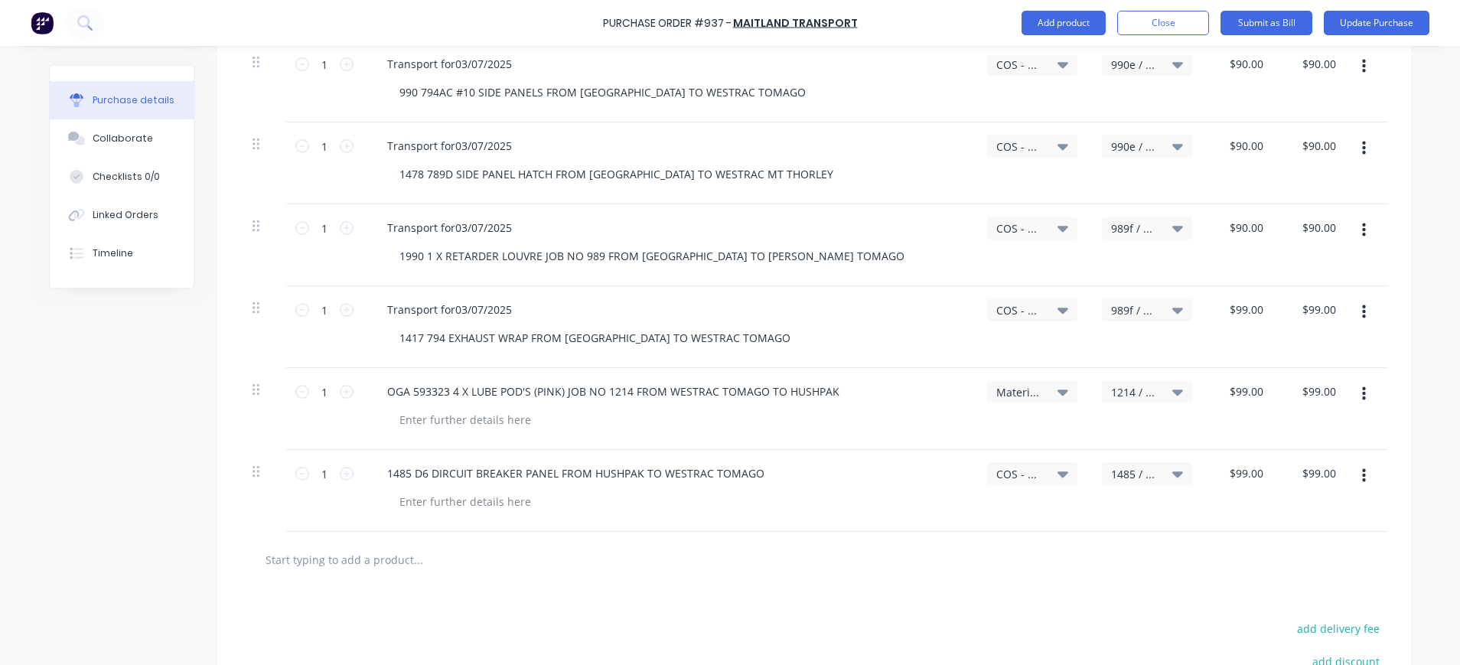
click at [1205, 305] on div "$99.00 $99.00" at bounding box center [1241, 327] width 73 height 82
drag, startPoint x: 1205, startPoint y: 305, endPoint x: 1266, endPoint y: 336, distance: 67.8
click at [1266, 336] on div "$99.00 $99.00" at bounding box center [1241, 327] width 73 height 82
click at [1329, 311] on input "99.00" at bounding box center [1321, 309] width 35 height 22
type input "$99.00"
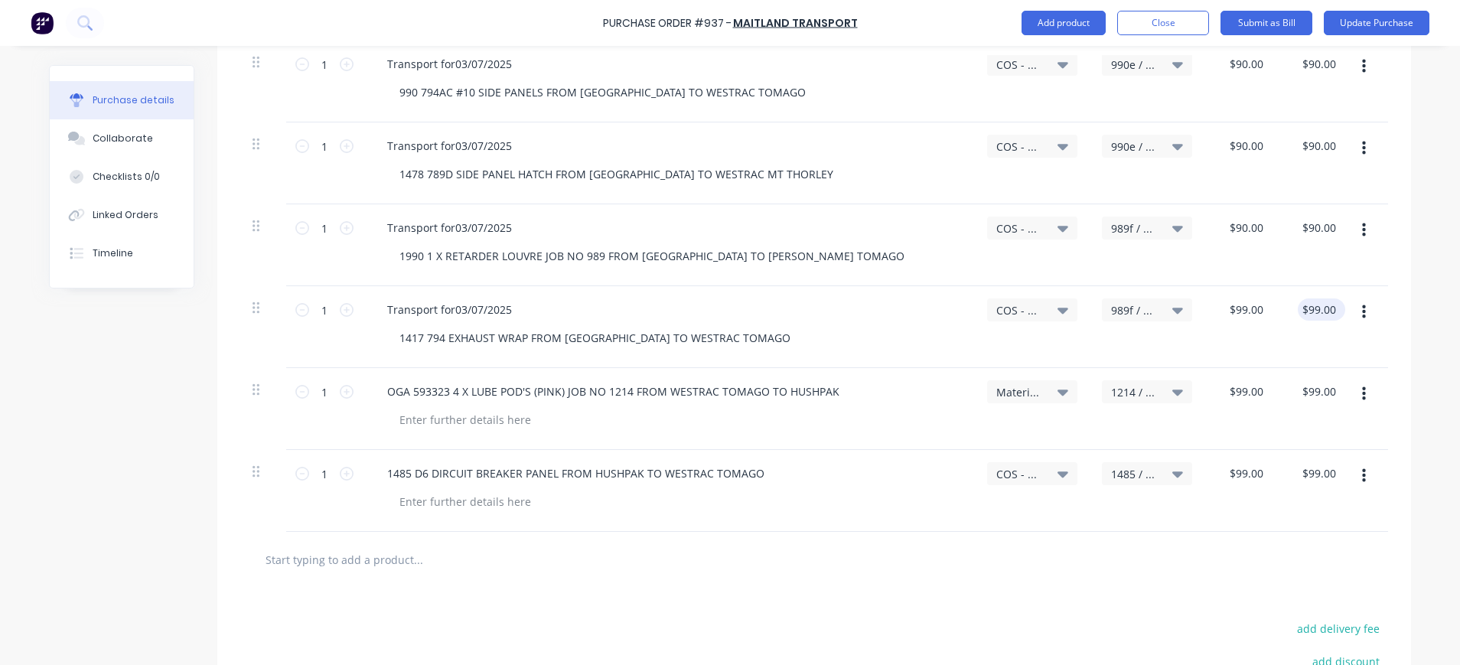
drag, startPoint x: 1332, startPoint y: 310, endPoint x: 1293, endPoint y: 312, distance: 39.1
click at [1298, 312] on div "$99.00 $99.00" at bounding box center [1321, 309] width 47 height 22
click at [1245, 231] on input "90" at bounding box center [1255, 228] width 21 height 22
type input "$90.00"
drag, startPoint x: 1297, startPoint y: 230, endPoint x: 1311, endPoint y: 233, distance: 14.0
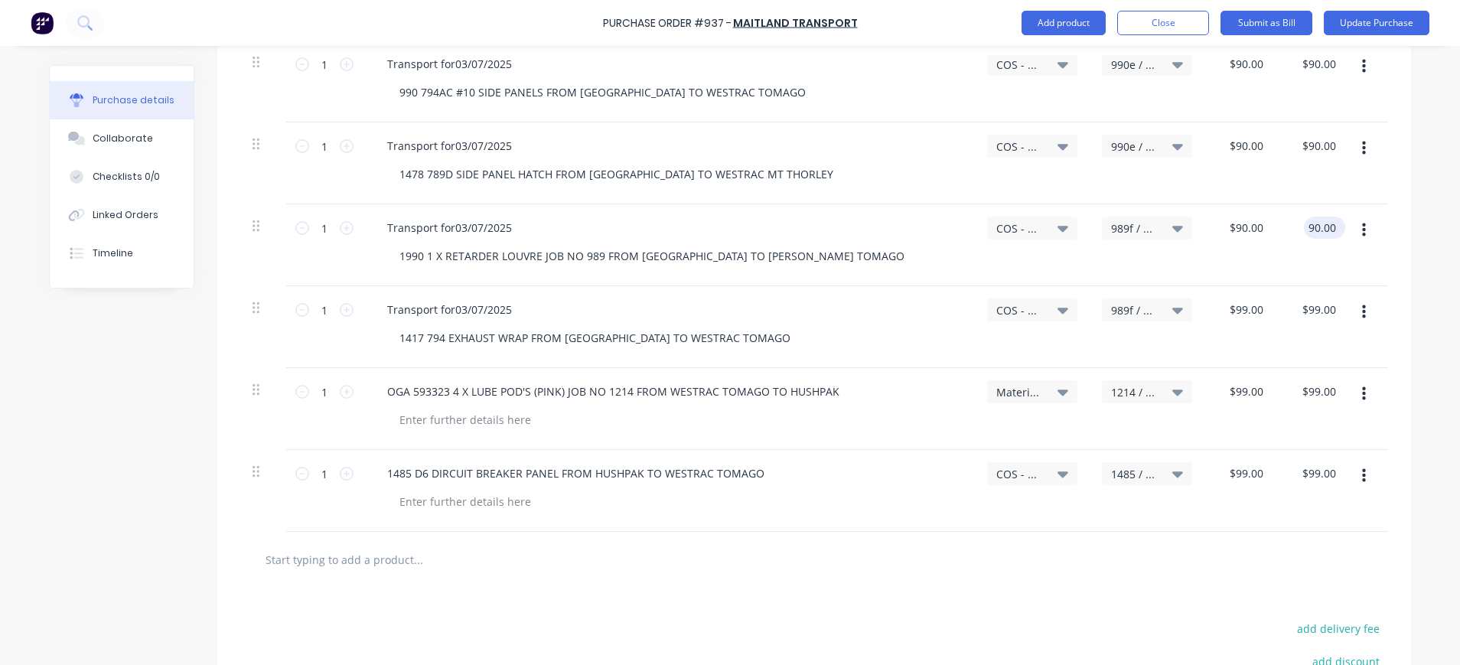
click at [1304, 231] on input "90.00" at bounding box center [1321, 228] width 35 height 22
type input "$90.00"
drag, startPoint x: 1332, startPoint y: 227, endPoint x: 1287, endPoint y: 227, distance: 44.4
click at [1287, 227] on div "$90.00 $90.00" at bounding box center [1313, 245] width 73 height 82
click at [1320, 306] on input "99.00" at bounding box center [1318, 309] width 41 height 22
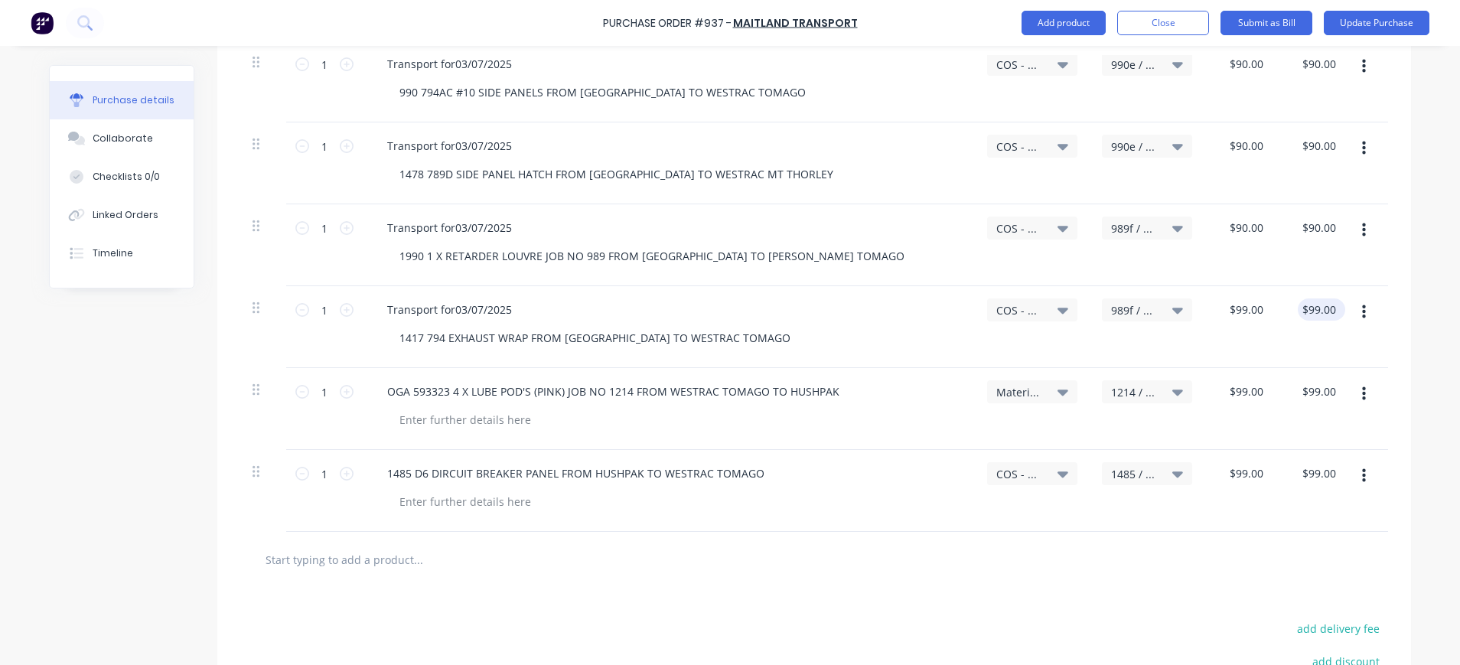
drag, startPoint x: 1335, startPoint y: 303, endPoint x: 1300, endPoint y: 305, distance: 35.2
click at [1299, 304] on div "$99.00 $99.00" at bounding box center [1313, 327] width 73 height 82
drag, startPoint x: 1329, startPoint y: 305, endPoint x: 1290, endPoint y: 308, distance: 39.1
click at [1290, 308] on div "99.00 99.00" at bounding box center [1313, 327] width 73 height 82
paste input "$90"
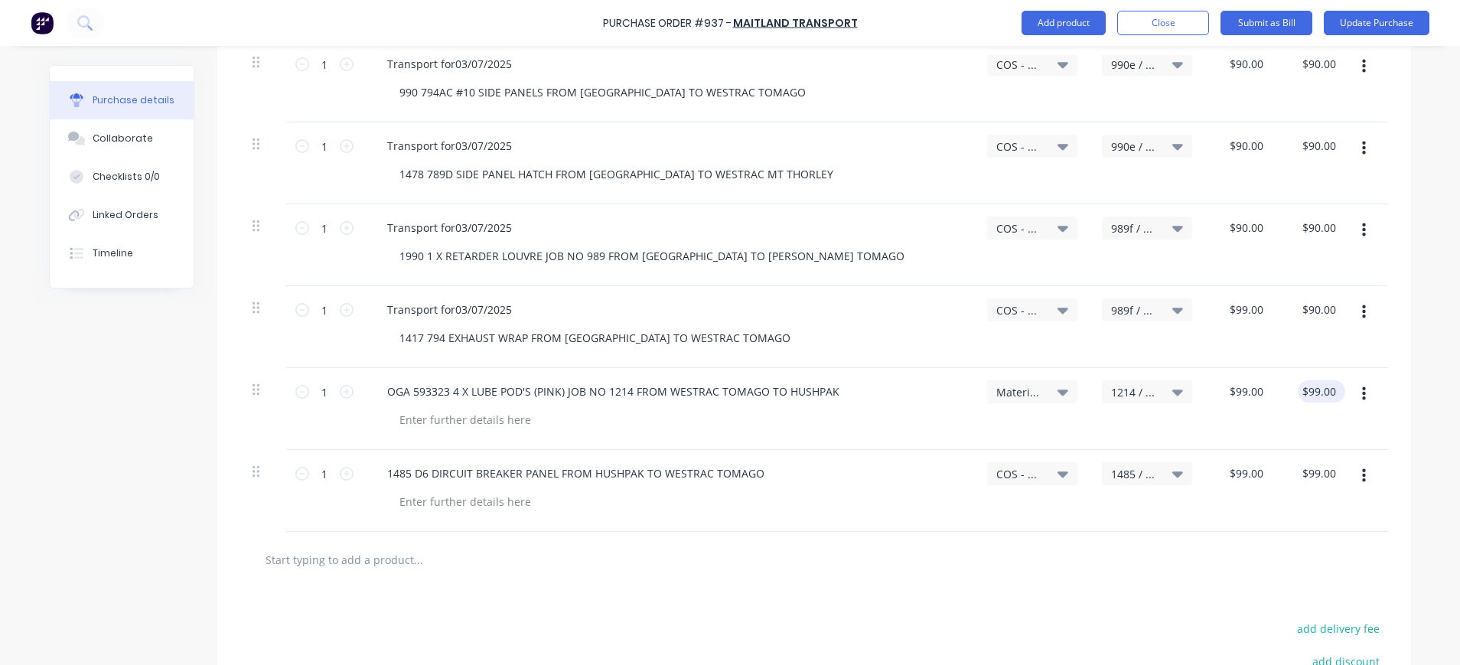
type input "$90.00"
click at [1326, 385] on input "99.00" at bounding box center [1318, 391] width 41 height 22
type input "$99.00"
drag, startPoint x: 1335, startPoint y: 389, endPoint x: 1288, endPoint y: 395, distance: 47.1
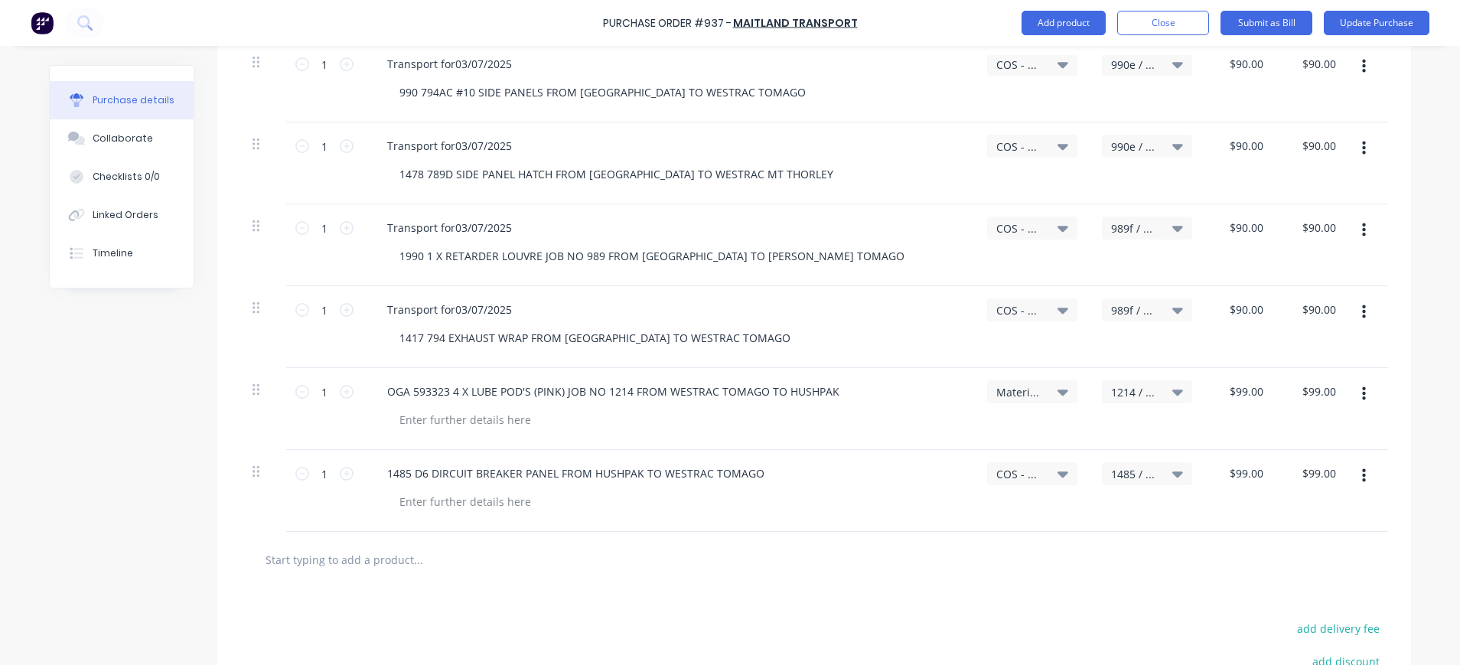
click at [1288, 395] on div "$99.00 $99.00" at bounding box center [1313, 409] width 73 height 82
click at [1327, 468] on input "99.00" at bounding box center [1321, 473] width 35 height 22
click at [1329, 469] on input "99.00" at bounding box center [1321, 473] width 35 height 22
drag, startPoint x: 1329, startPoint y: 469, endPoint x: 1300, endPoint y: 470, distance: 28.3
click at [1304, 470] on input "99.00" at bounding box center [1321, 473] width 35 height 22
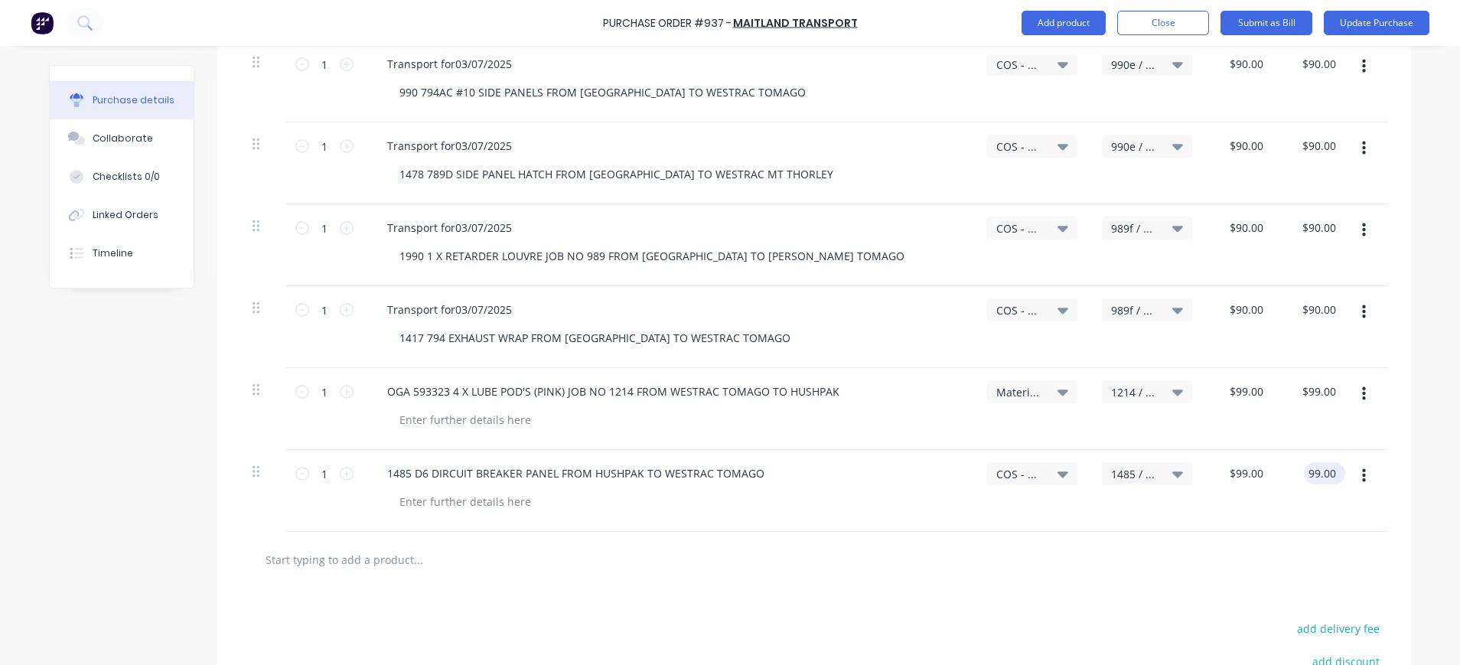
paste input "$90"
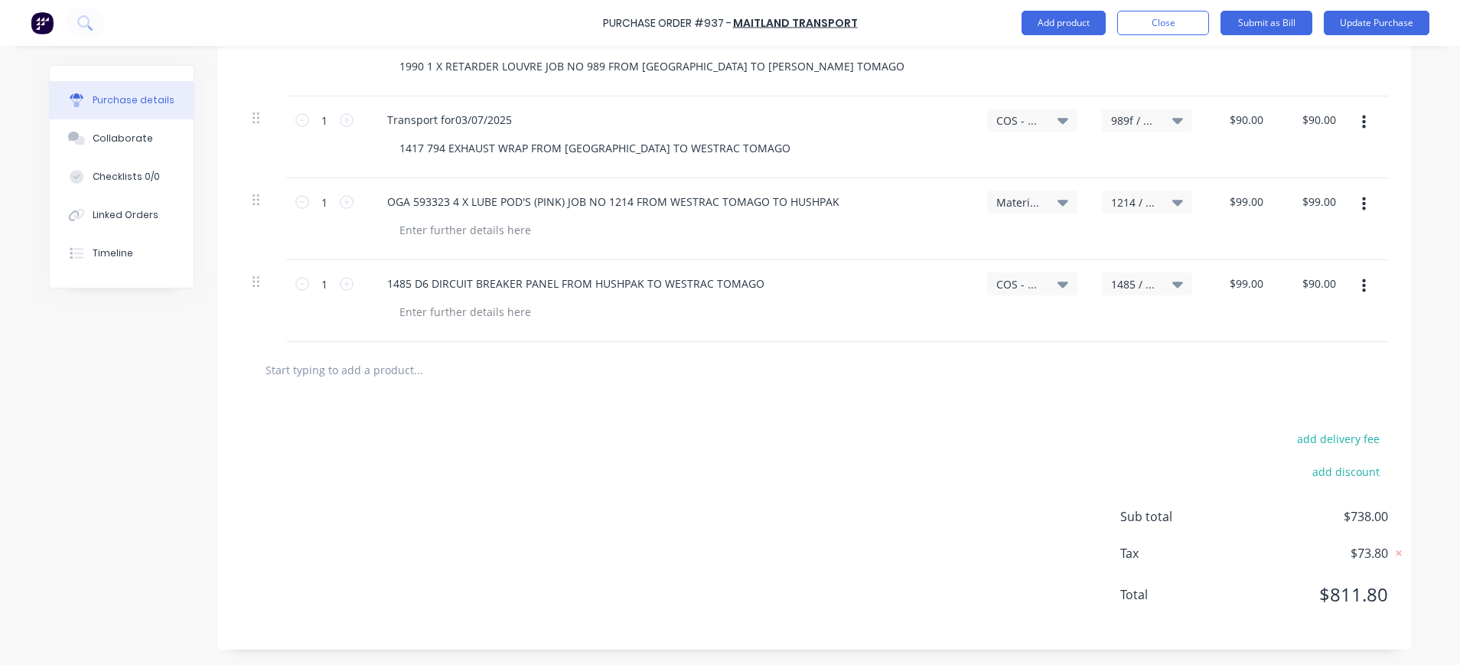
type input "$90.00"
click at [1301, 403] on div "add delivery fee add discount Sub total $729.00 Tax $72.90 Total $801.90" at bounding box center [814, 524] width 1194 height 252
click at [997, 445] on div "add delivery fee add discount Sub total $729.00 Tax $72.90 Total $801.90" at bounding box center [814, 524] width 1194 height 252
click at [1231, 208] on input "99.0000" at bounding box center [1245, 202] width 41 height 22
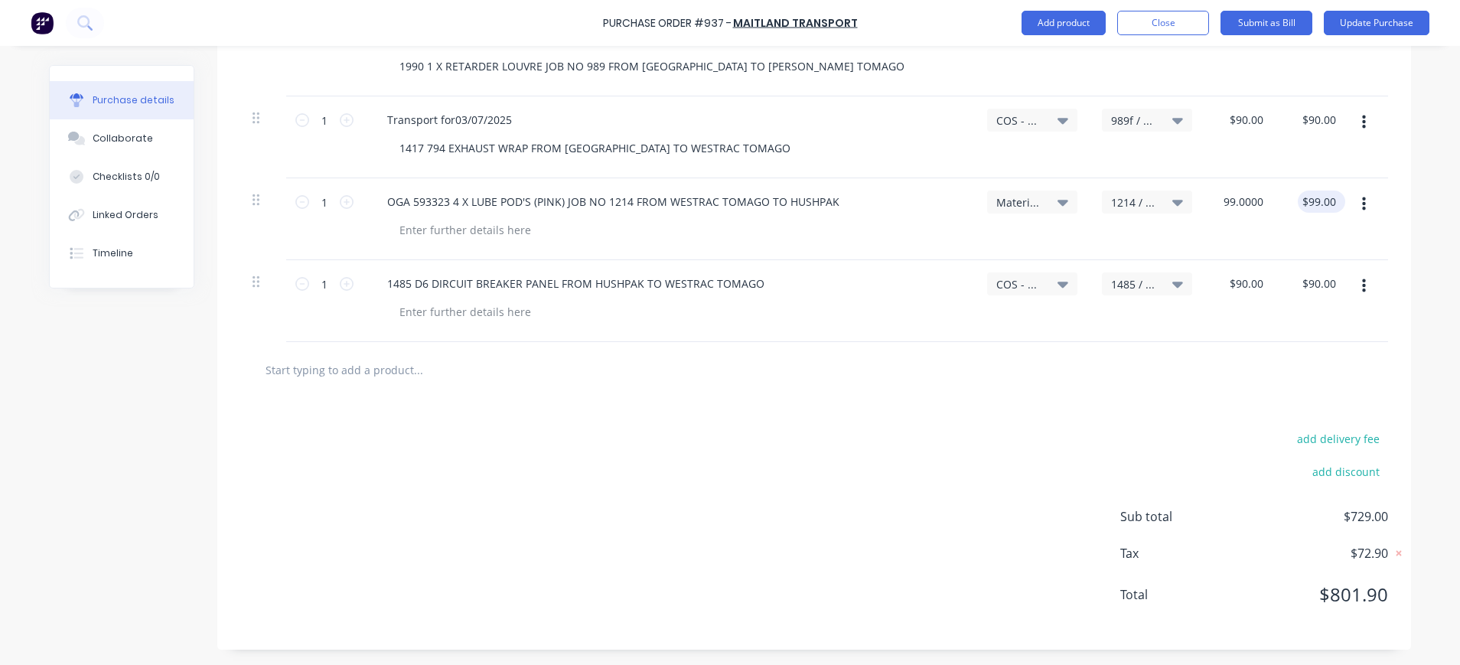
drag, startPoint x: 1211, startPoint y: 203, endPoint x: 1290, endPoint y: 201, distance: 78.9
click at [1290, 201] on div "1 1 OGA 593323 4 X LUBE POD'S (PINK) JOB NO 1214 FROM WESTRAC TOMAGO TO HUSHPAK…" at bounding box center [814, 219] width 1148 height 82
type input "$90.00"
click at [1322, 206] on input "90.00" at bounding box center [1318, 202] width 41 height 22
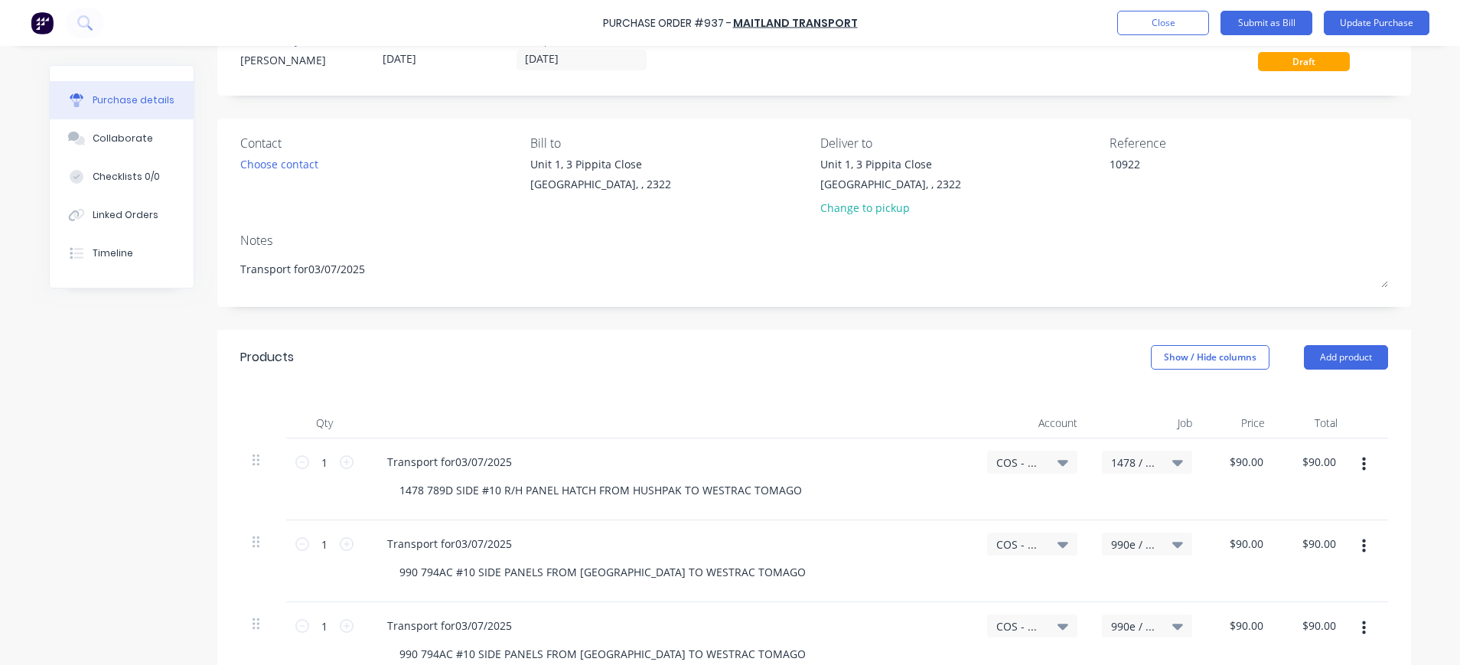
scroll to position [0, 0]
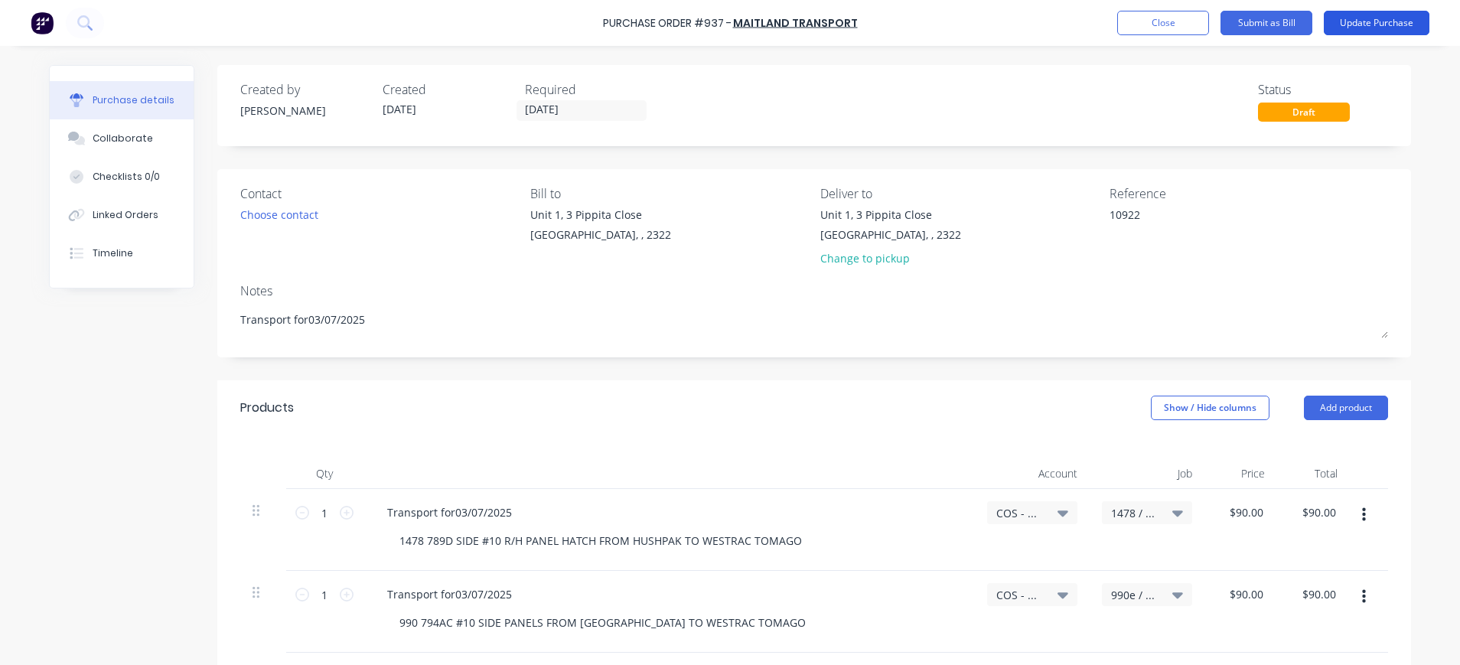
type input "$90.00"
click at [1357, 21] on button "Update Purchase" at bounding box center [1377, 23] width 106 height 24
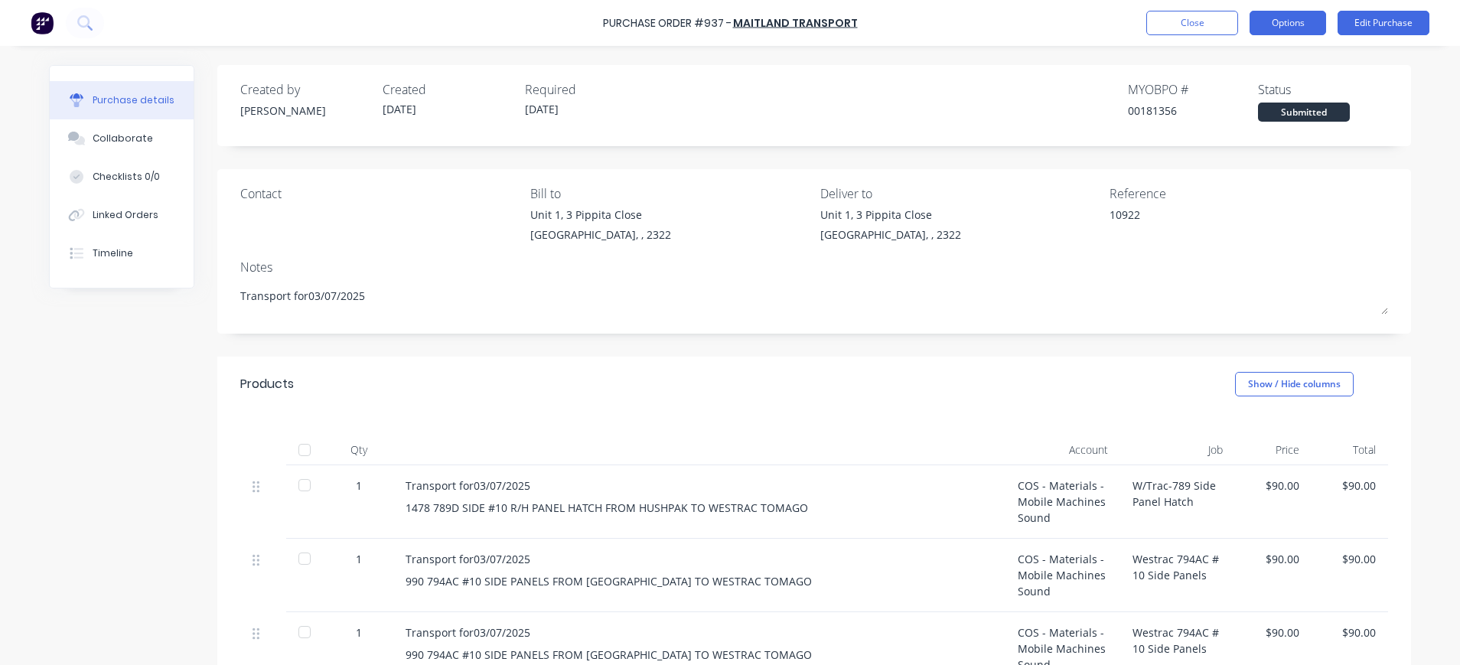
click at [1295, 16] on button "Options" at bounding box center [1288, 23] width 77 height 24
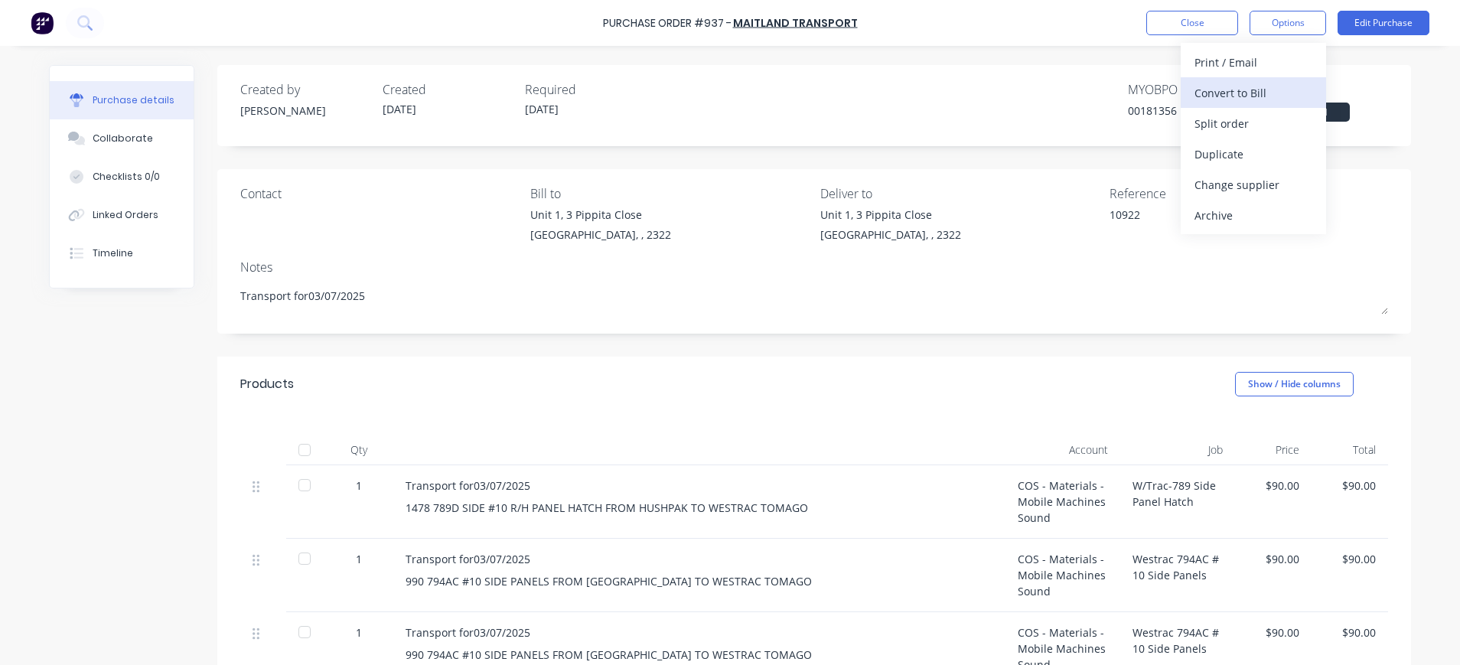
click at [1237, 96] on div "Convert to Bill" at bounding box center [1254, 93] width 118 height 22
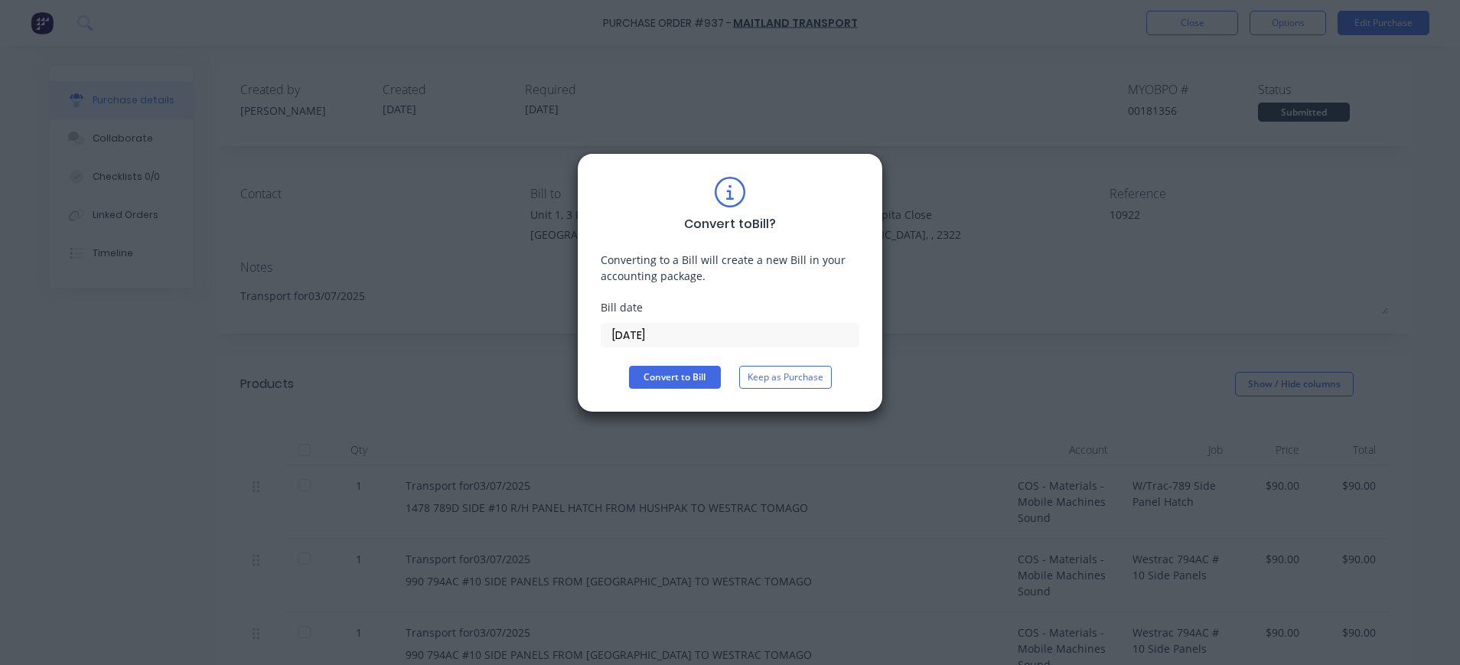
click at [648, 334] on input "[DATE]" at bounding box center [730, 335] width 257 height 23
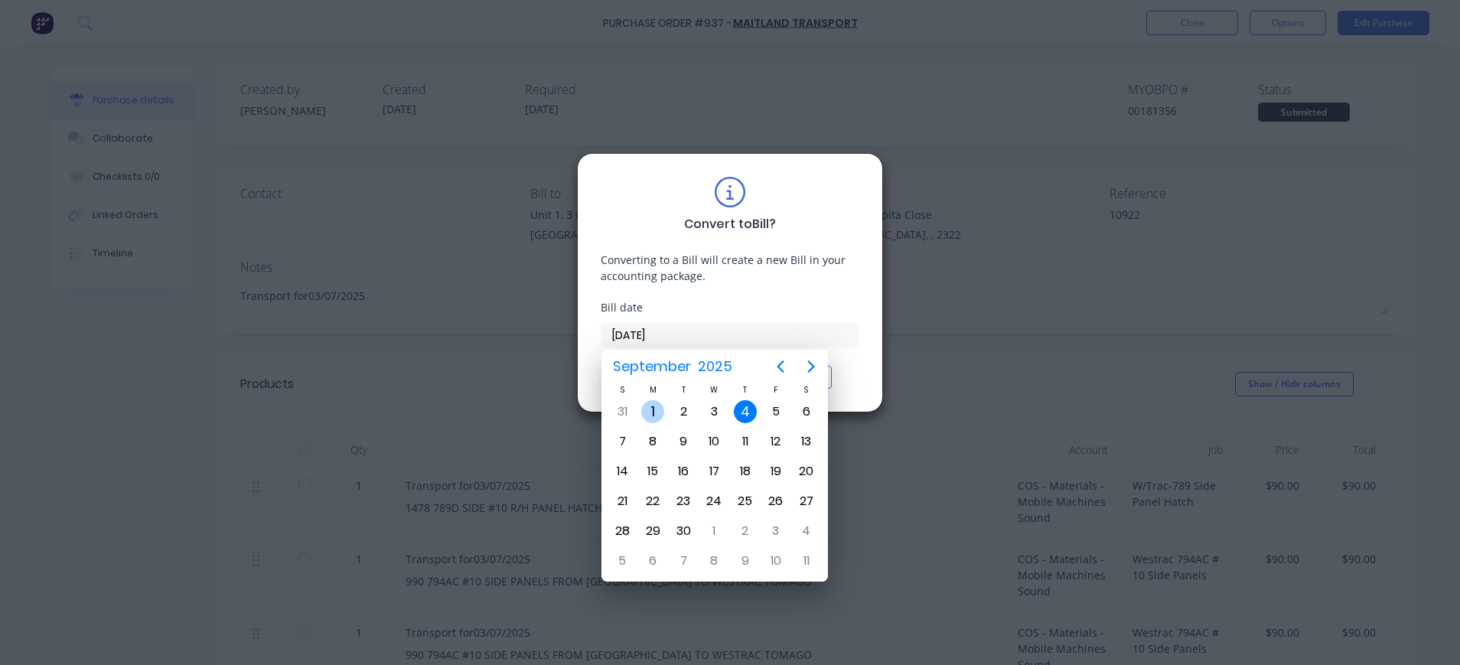
click at [657, 412] on div "1" at bounding box center [652, 411] width 23 height 23
type input "[DATE]"
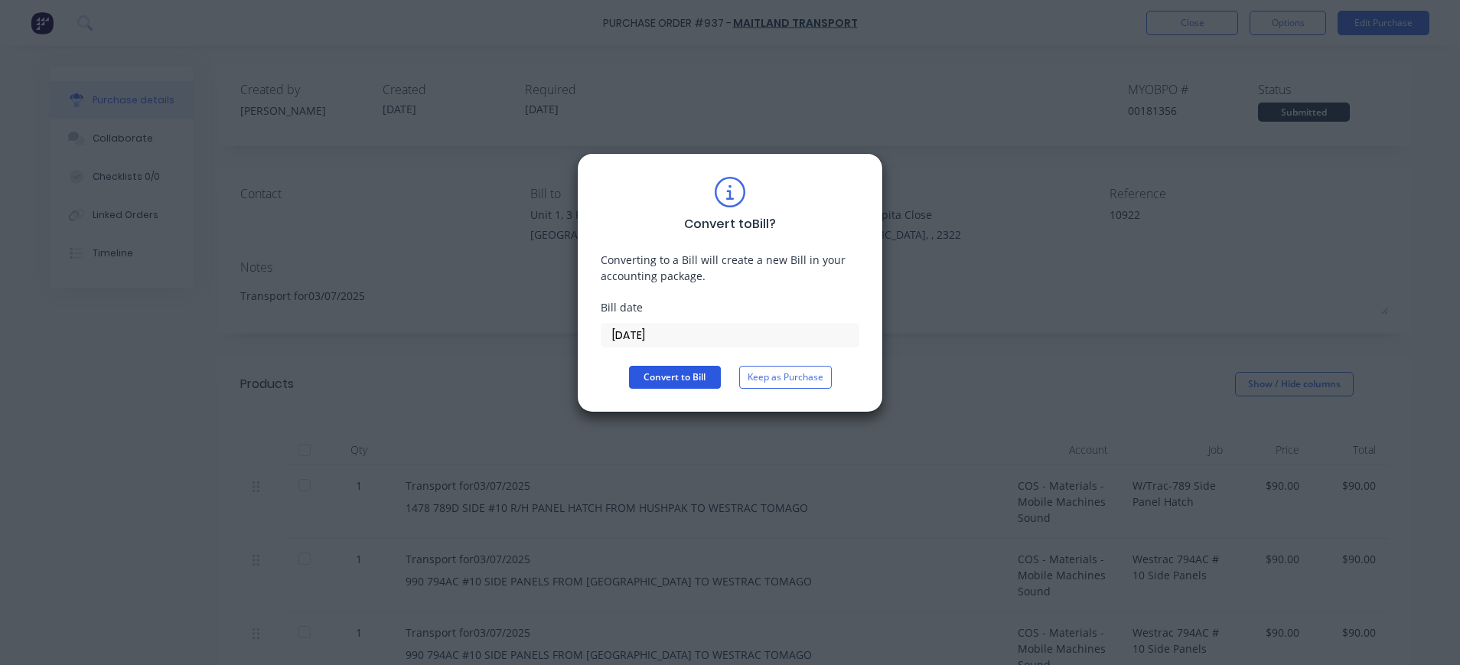
click at [679, 376] on button "Convert to Bill" at bounding box center [675, 377] width 92 height 23
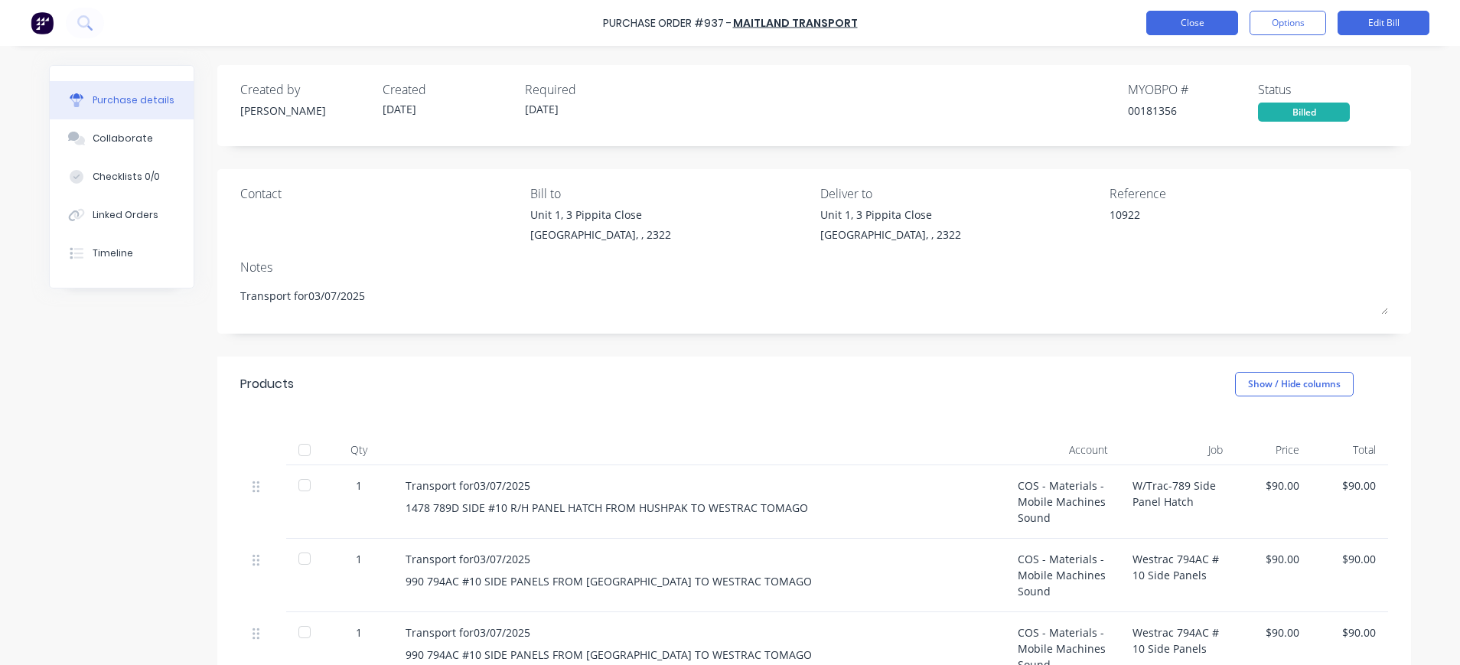
click at [1193, 27] on button "Close" at bounding box center [1192, 23] width 92 height 24
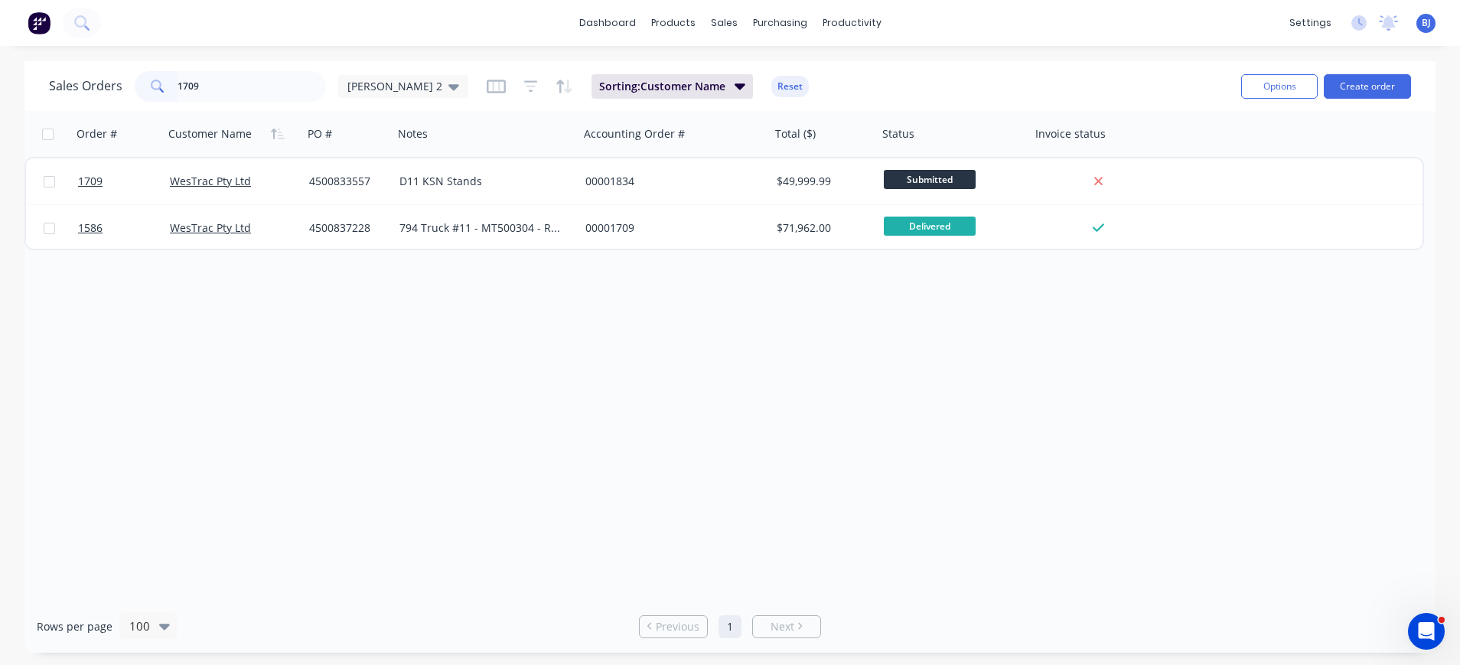
click at [148, 85] on div "1709" at bounding box center [230, 86] width 191 height 31
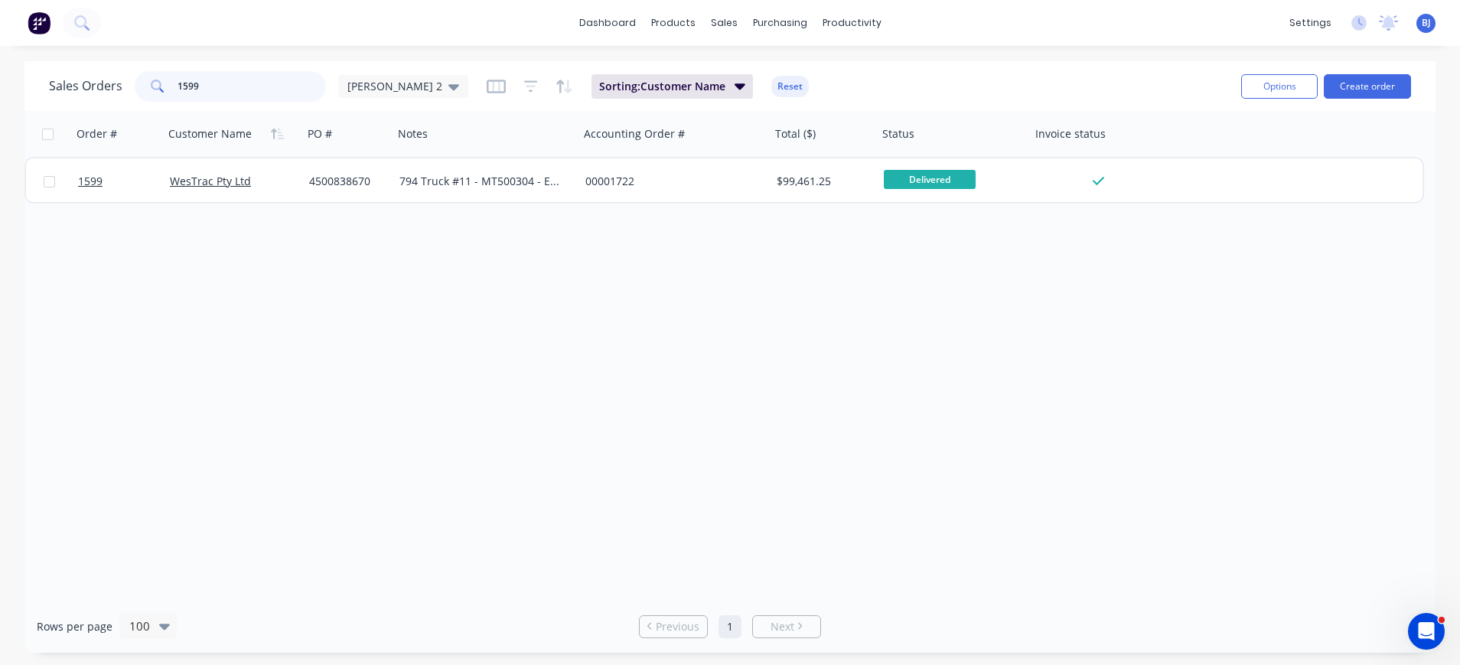
click at [230, 95] on input "1599" at bounding box center [252, 86] width 149 height 31
drag, startPoint x: 230, startPoint y: 95, endPoint x: 145, endPoint y: 90, distance: 85.9
click at [145, 90] on div "1599" at bounding box center [230, 86] width 191 height 31
click at [258, 84] on input "1589" at bounding box center [252, 86] width 149 height 31
drag, startPoint x: 258, startPoint y: 84, endPoint x: 183, endPoint y: 86, distance: 75.0
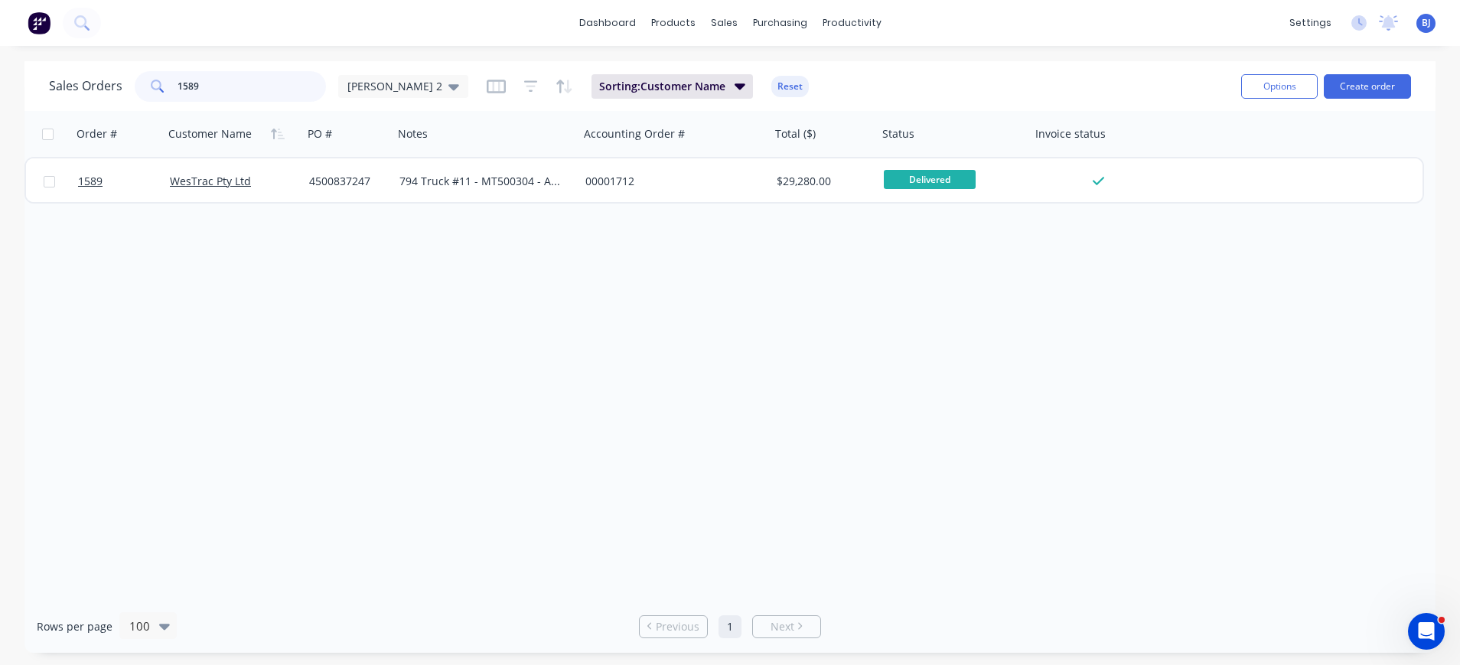
click at [183, 86] on input "1589" at bounding box center [252, 86] width 149 height 31
type input "1640"
